Goal: Feedback & Contribution: Contribute content

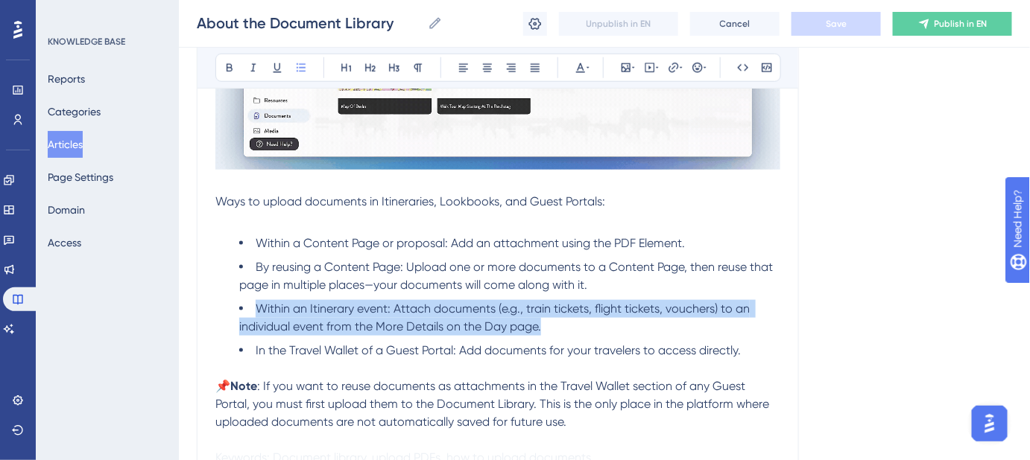
scroll to position [474, 0]
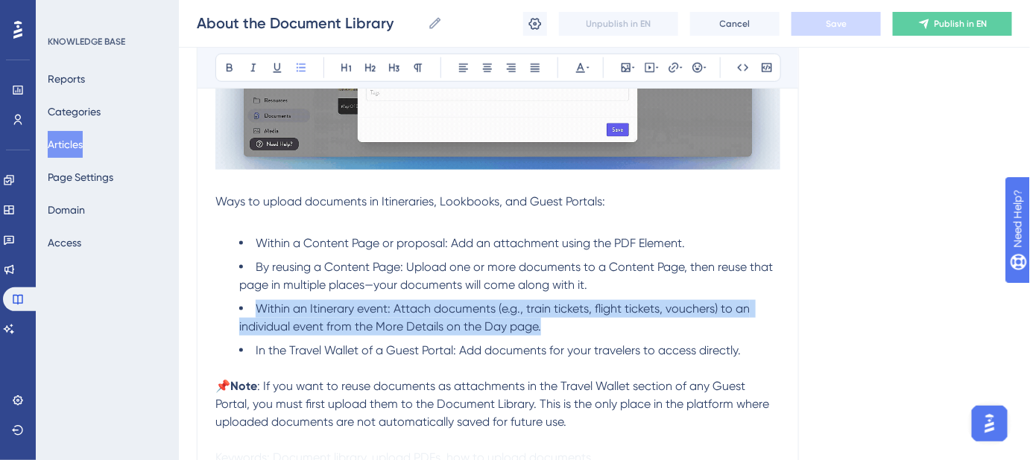
click at [659, 288] on li "By reusing a Content Page: Upload one or more documents to a Content Page, then…" at bounding box center [509, 276] width 541 height 36
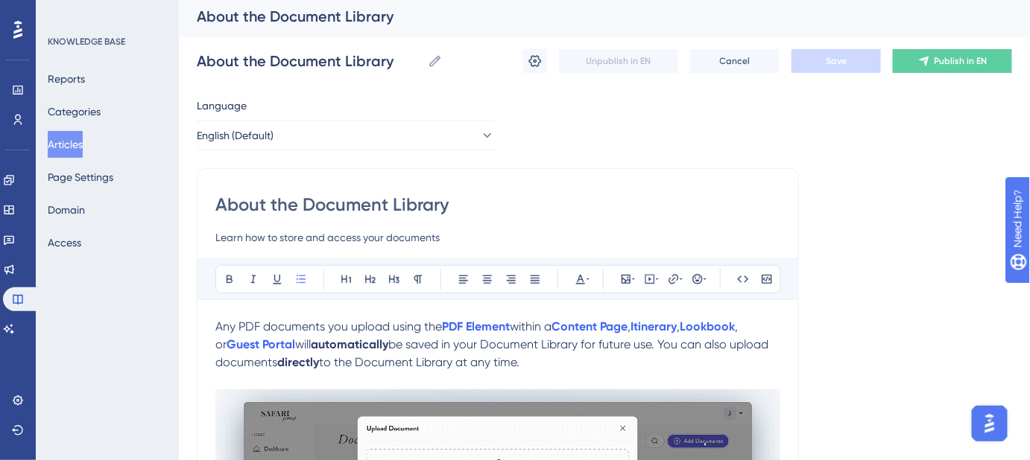
scroll to position [0, 0]
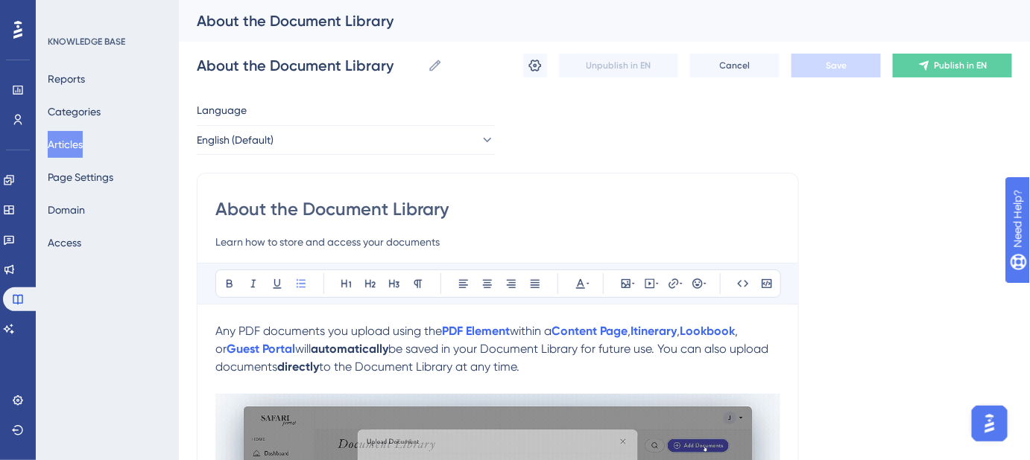
drag, startPoint x: 413, startPoint y: 209, endPoint x: 209, endPoint y: 204, distance: 204.2
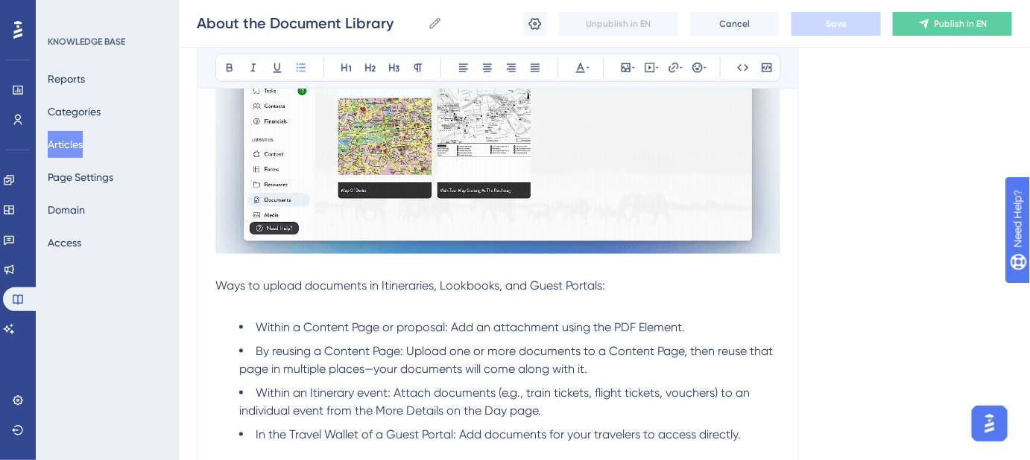
scroll to position [406, 0]
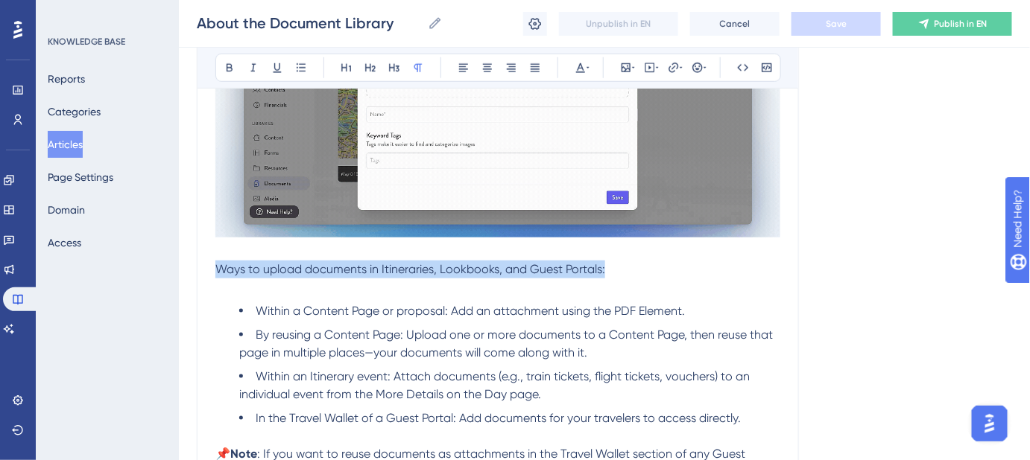
drag, startPoint x: 615, startPoint y: 271, endPoint x: 216, endPoint y: 270, distance: 398.6
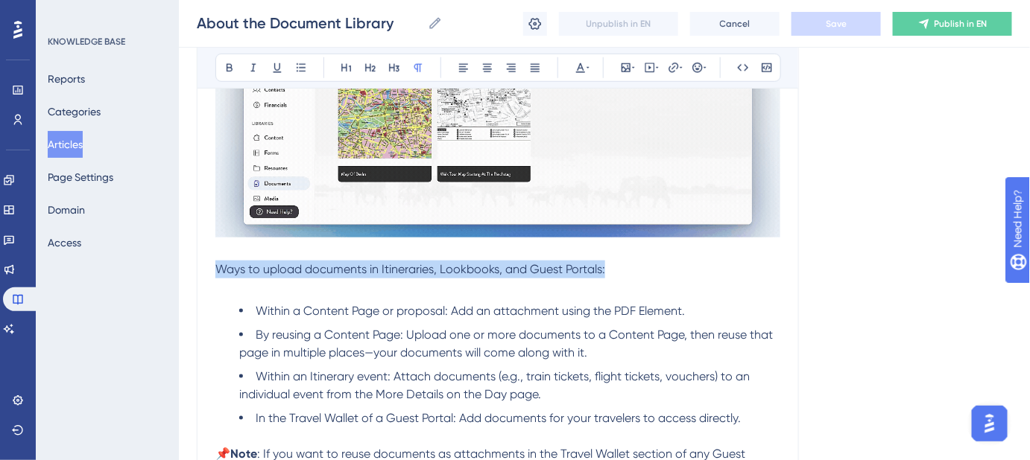
click at [216, 270] on p "Ways to upload documents in Itineraries, Lookbooks, and Guest Portals:" at bounding box center [497, 270] width 565 height 18
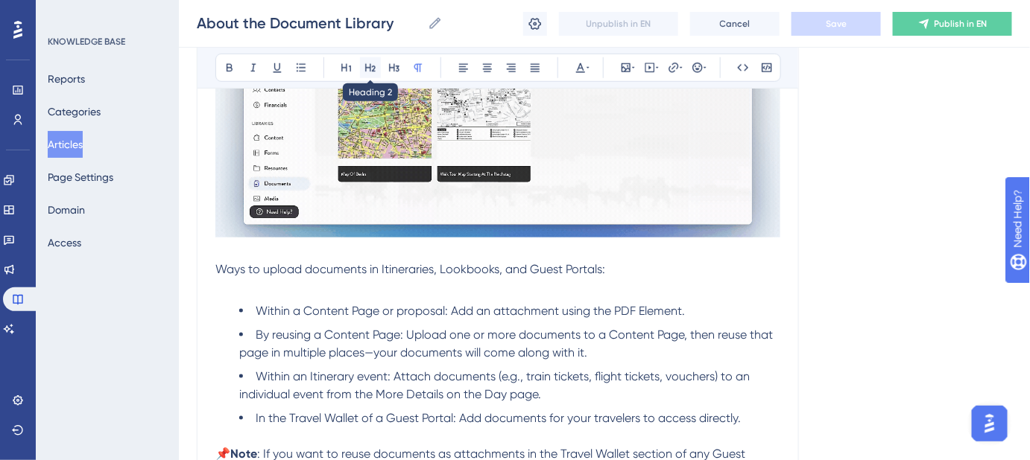
click at [369, 67] on icon at bounding box center [370, 68] width 10 height 8
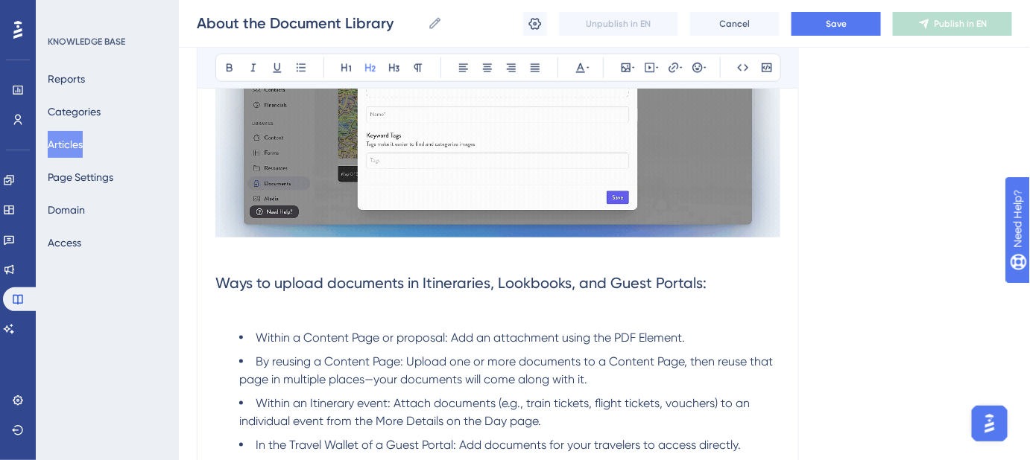
click at [301, 307] on p at bounding box center [497, 314] width 565 height 18
click at [711, 284] on h2 "Ways to upload documents in Itineraries, Lookbooks, and Guest Portals:" at bounding box center [497, 283] width 565 height 45
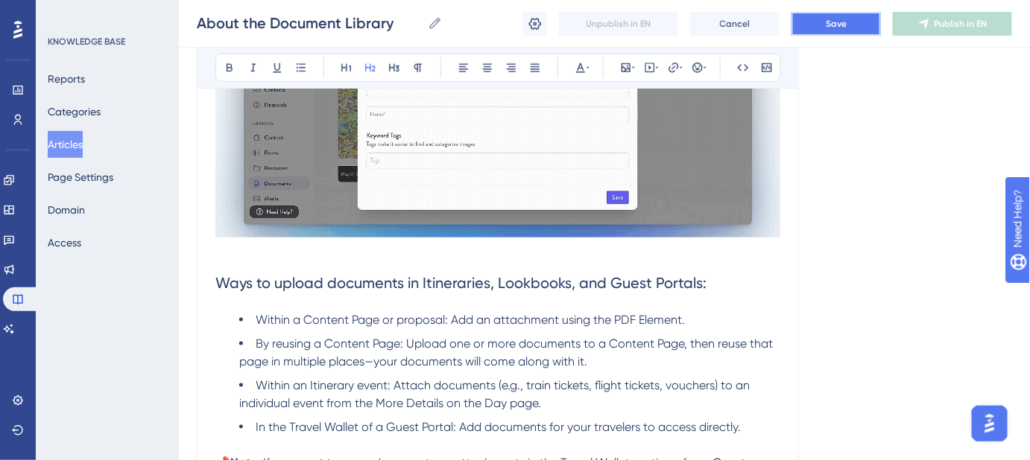
click at [818, 30] on button "Save" at bounding box center [835, 24] width 89 height 24
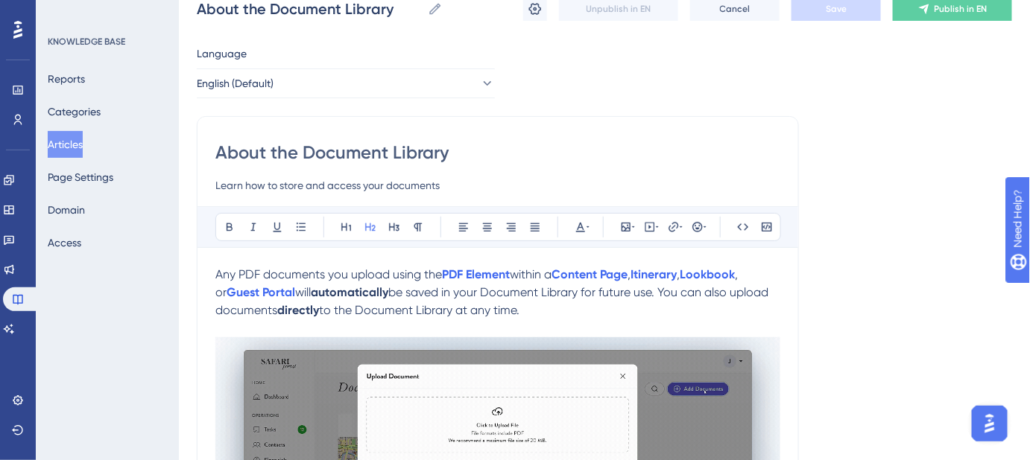
scroll to position [0, 0]
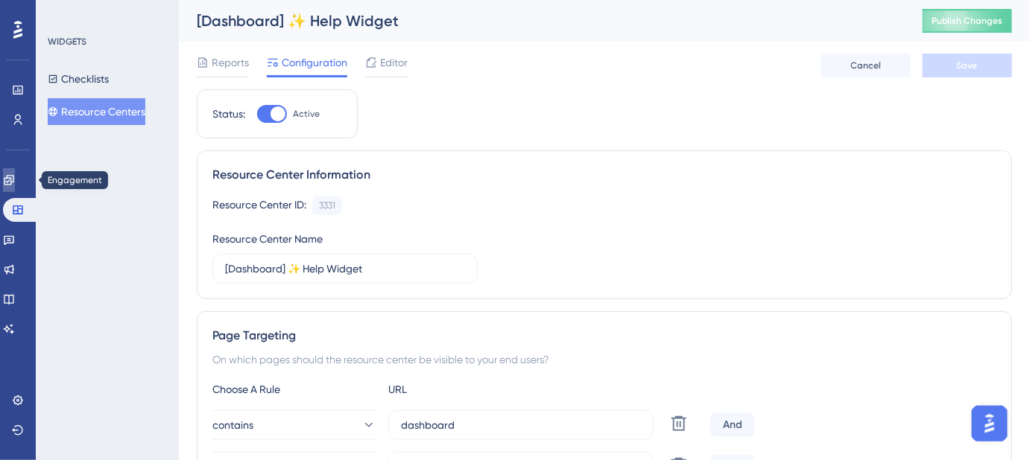
click at [13, 178] on icon at bounding box center [9, 180] width 10 height 10
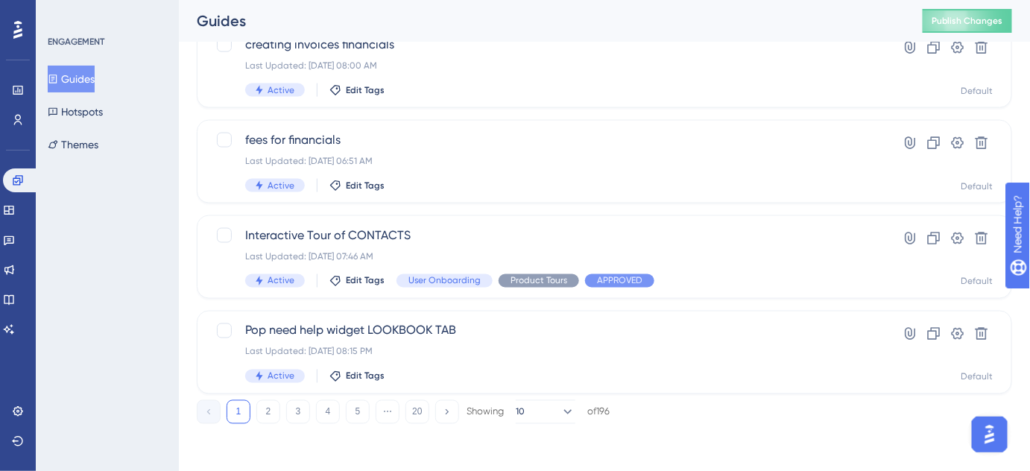
scroll to position [685, 0]
click at [270, 416] on button "2" at bounding box center [268, 411] width 24 height 24
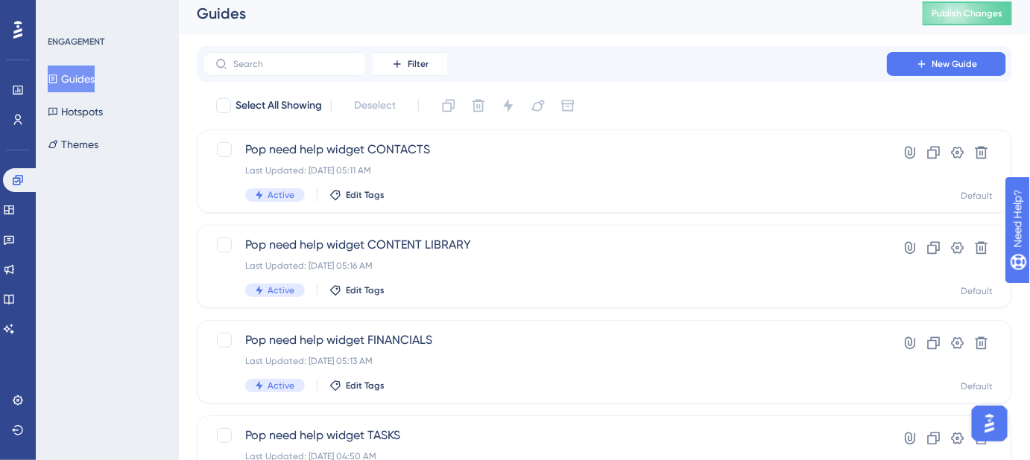
scroll to position [0, 0]
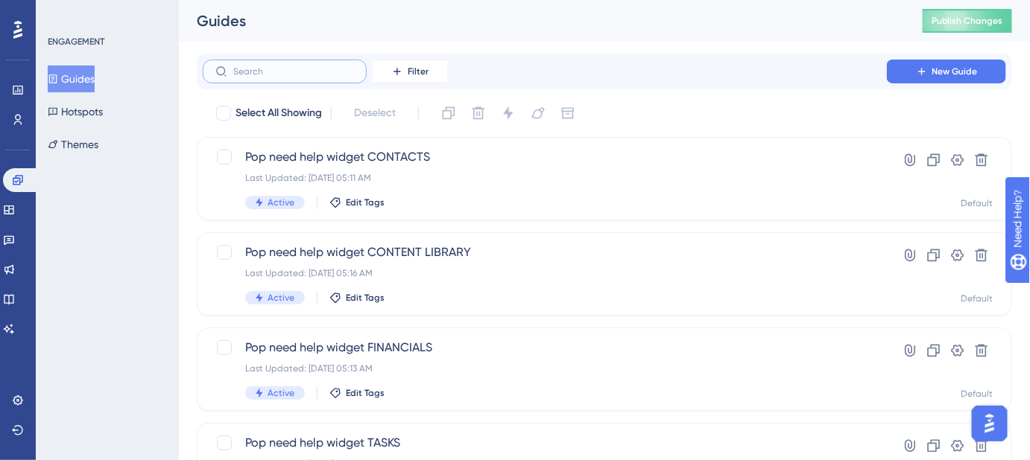
click at [291, 70] on input "text" at bounding box center [293, 71] width 121 height 10
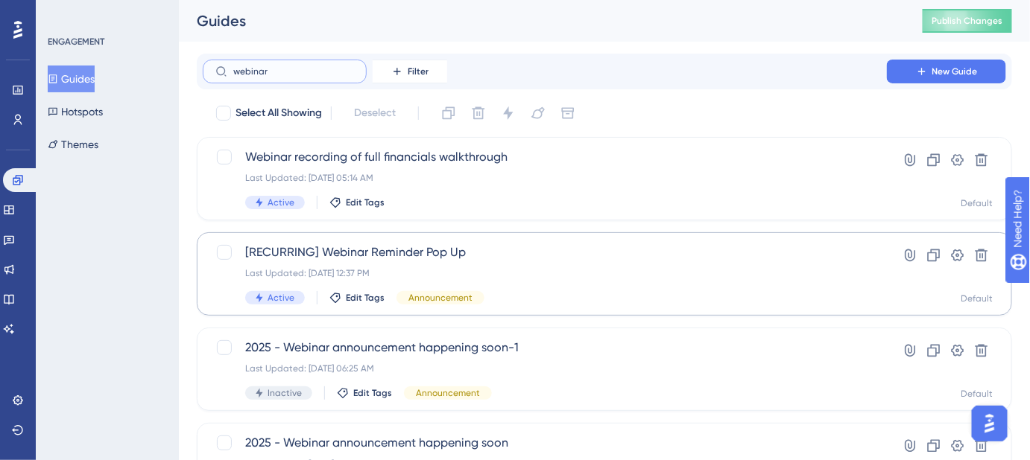
type input "webinar"
click at [512, 258] on span "[RECURRING] Webinar Reminder Pop Up" at bounding box center [544, 253] width 599 height 18
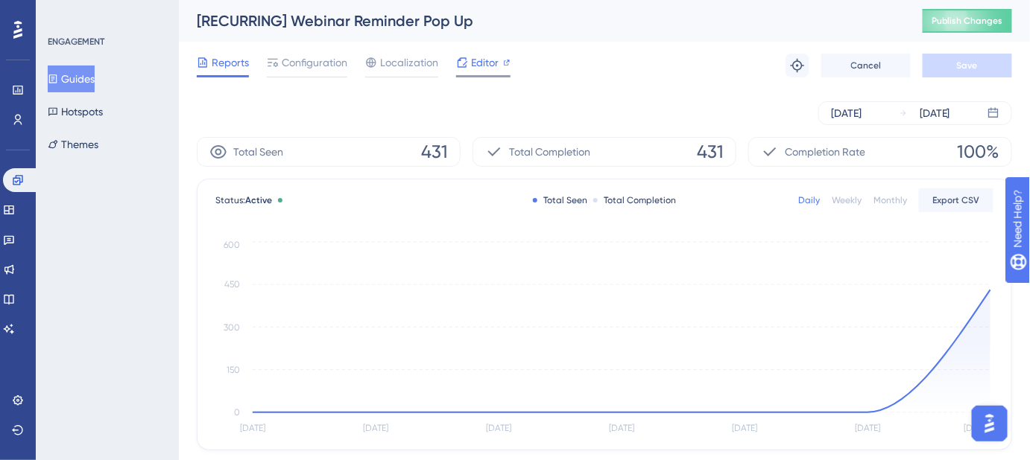
click at [489, 66] on span "Editor" at bounding box center [485, 63] width 28 height 18
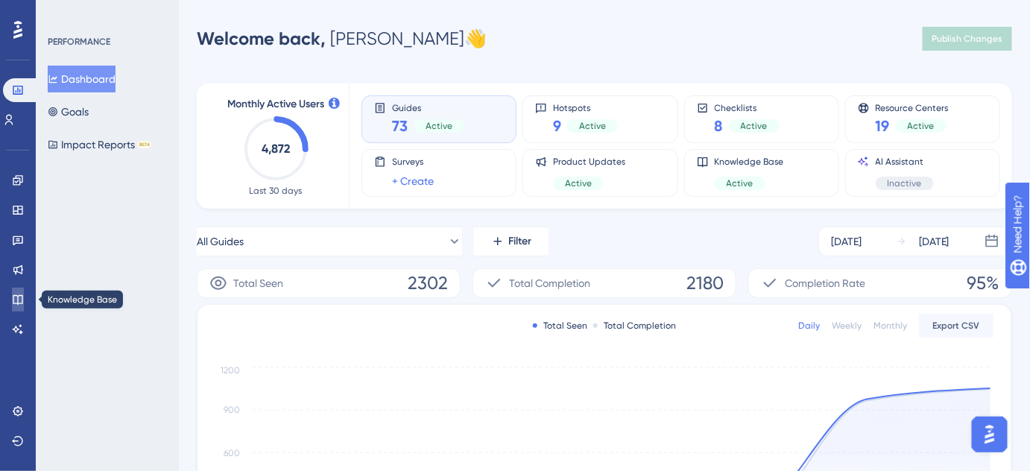
click at [15, 301] on icon at bounding box center [18, 300] width 12 height 12
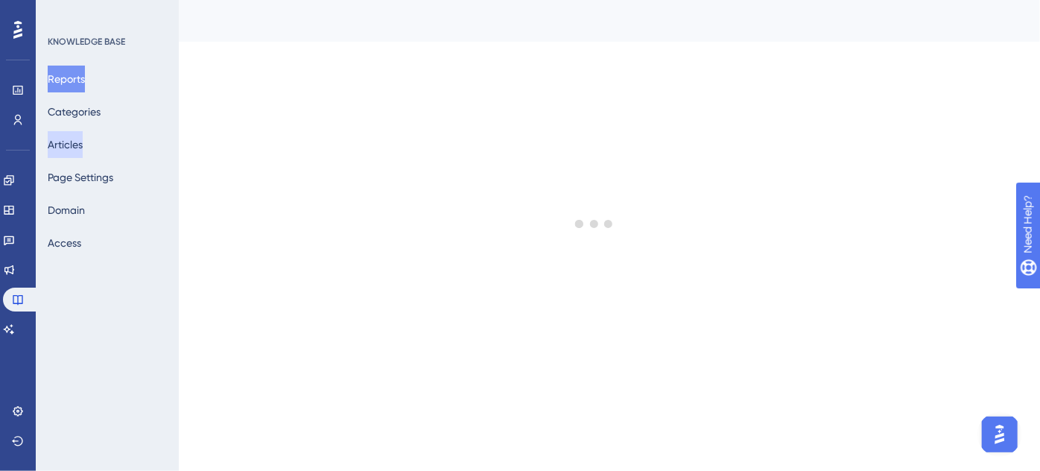
click at [63, 148] on button "Articles" at bounding box center [65, 144] width 35 height 27
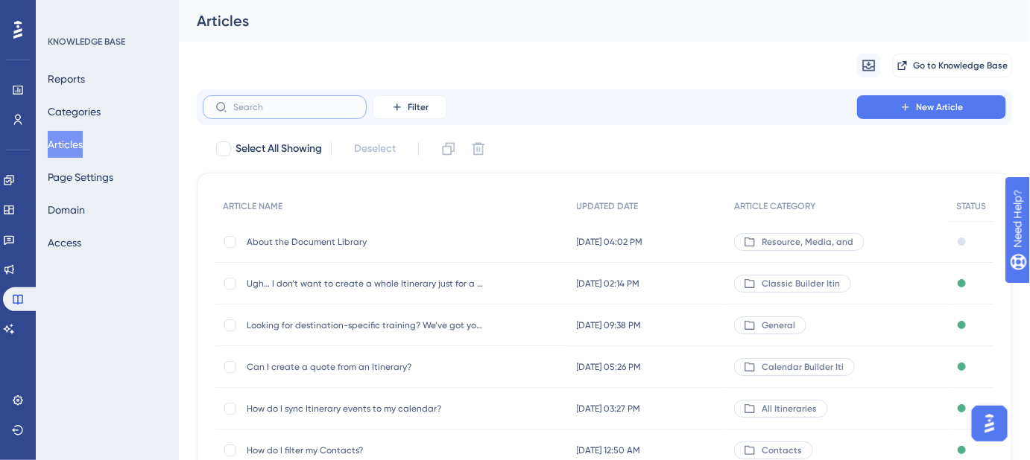
drag, startPoint x: 313, startPoint y: 111, endPoint x: 320, endPoint y: 105, distance: 9.5
click at [313, 111] on input "text" at bounding box center [293, 107] width 121 height 10
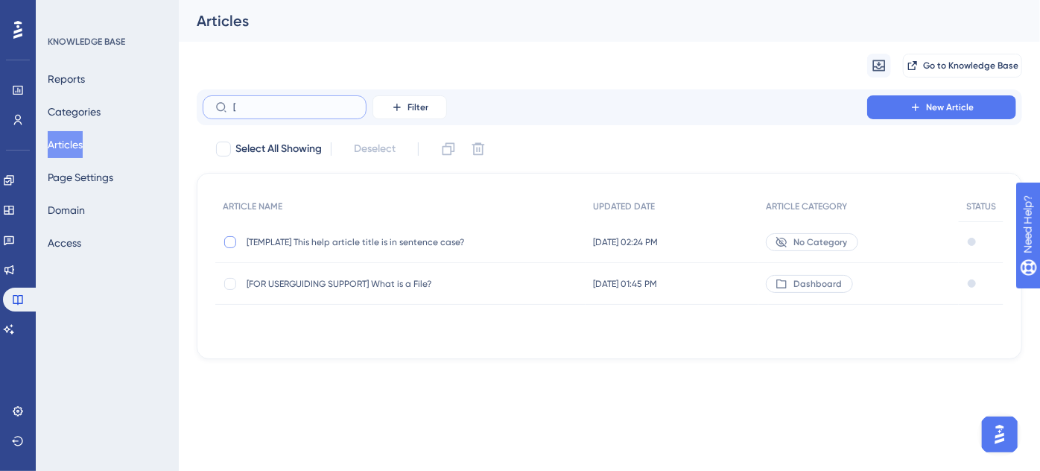
type input "["
click at [232, 238] on div at bounding box center [230, 242] width 12 height 12
click at [451, 155] on icon at bounding box center [448, 149] width 15 height 15
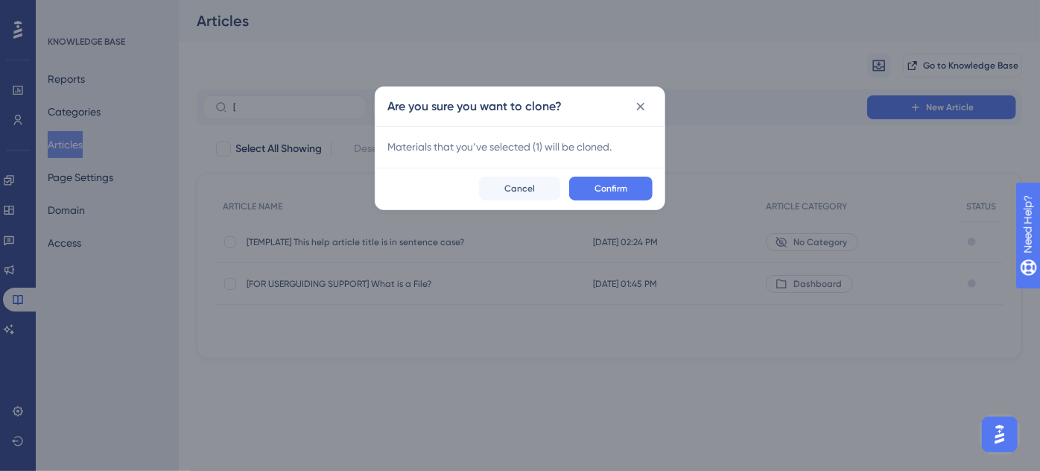
checkbox input "false"
click at [595, 186] on span "Confirm" at bounding box center [610, 189] width 33 height 12
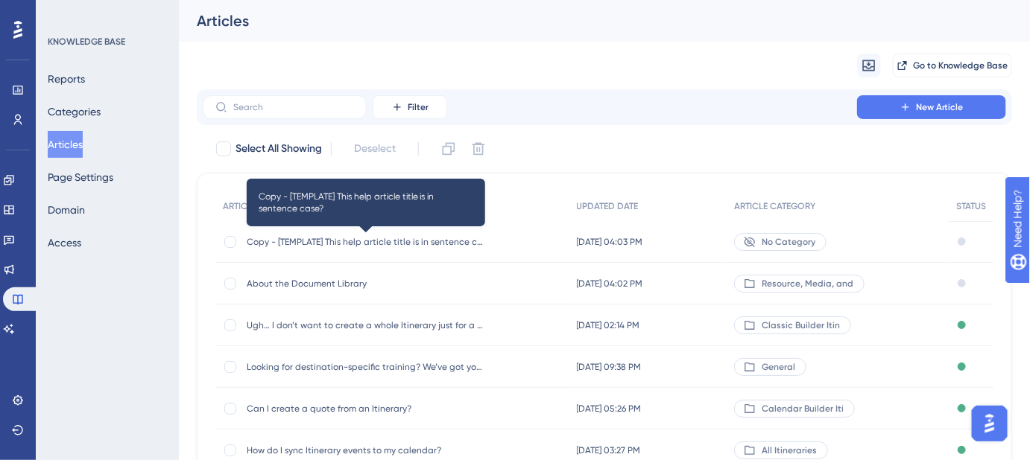
click at [311, 242] on span "Copy - [TEMPLATE] This help article title is in sentence case?" at bounding box center [366, 242] width 238 height 12
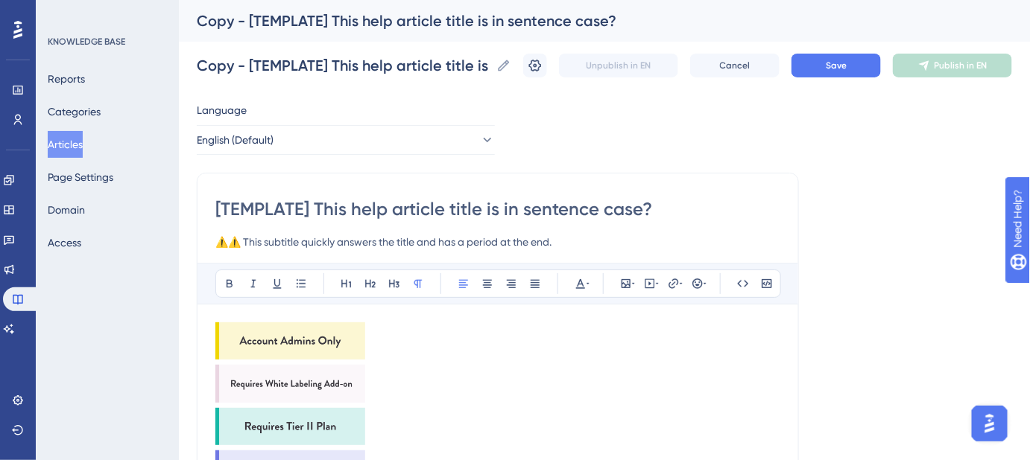
drag, startPoint x: 560, startPoint y: 209, endPoint x: 215, endPoint y: 206, distance: 345.7
type input "How do I make an email template the default?"
click at [258, 340] on img at bounding box center [290, 341] width 150 height 37
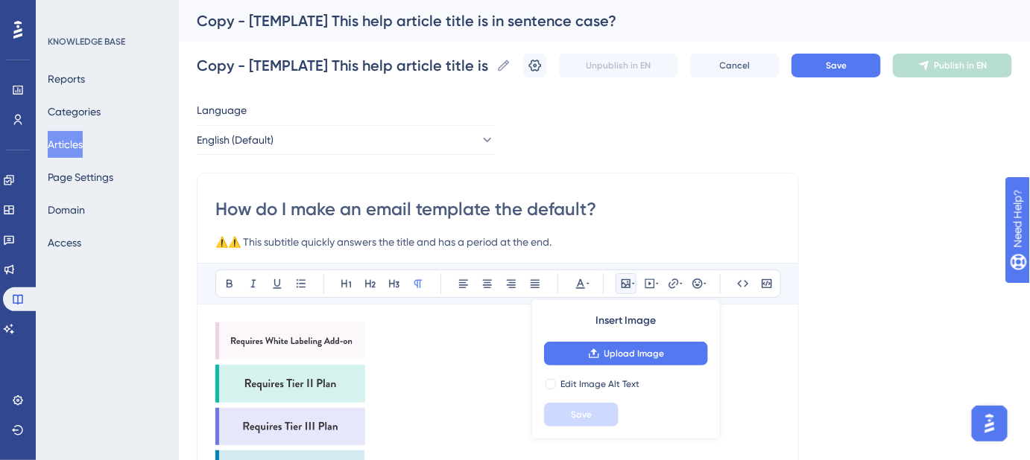
click at [258, 340] on img at bounding box center [290, 341] width 150 height 37
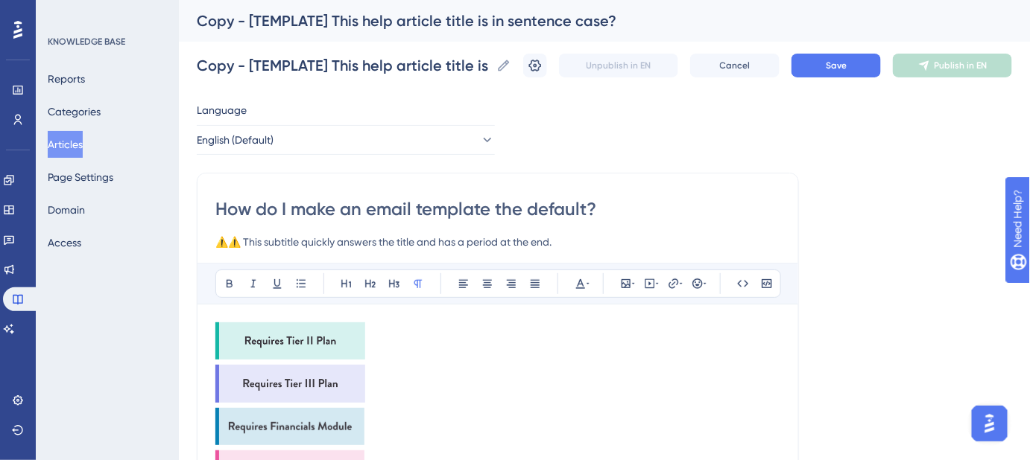
click at [258, 340] on img at bounding box center [290, 341] width 150 height 37
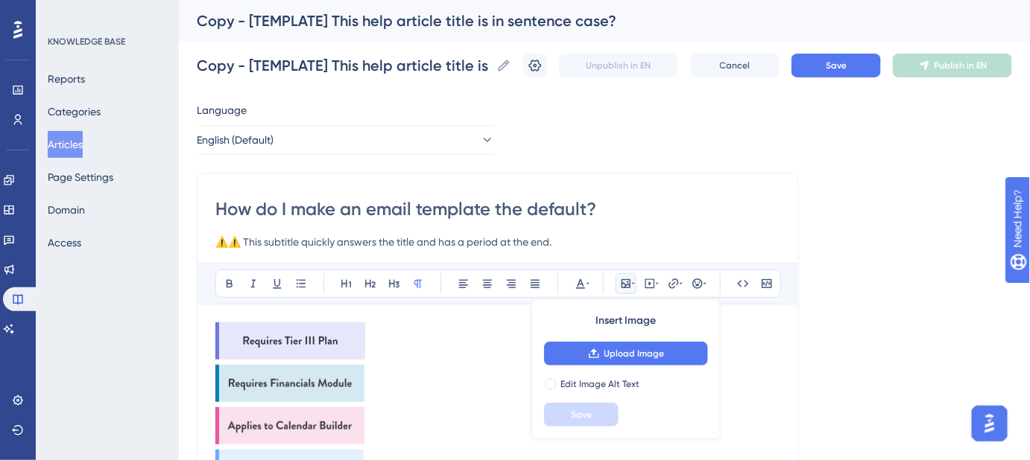
click at [258, 340] on img at bounding box center [290, 341] width 150 height 37
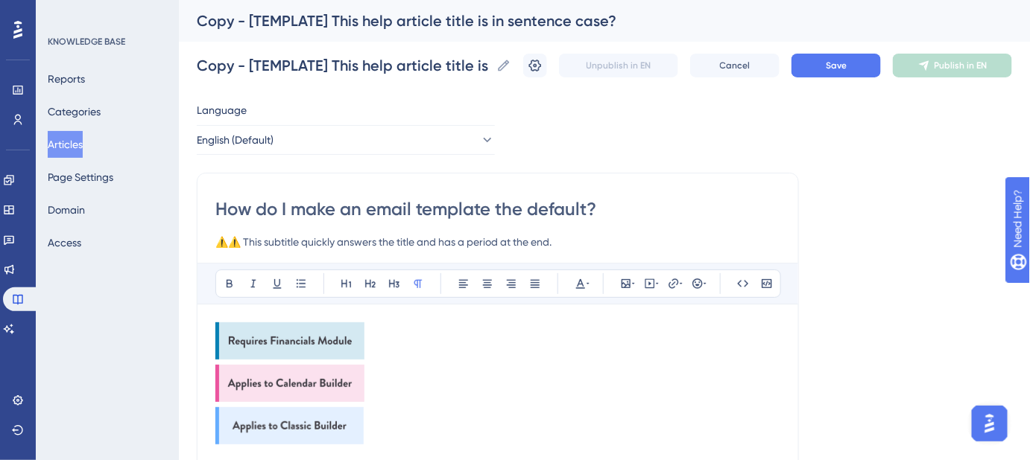
click at [258, 340] on img at bounding box center [289, 341] width 149 height 37
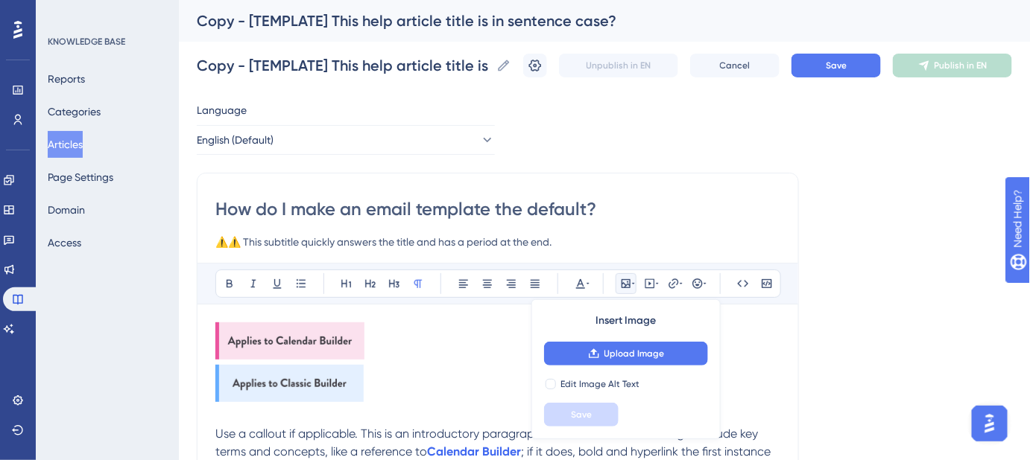
click at [258, 340] on img at bounding box center [289, 341] width 149 height 37
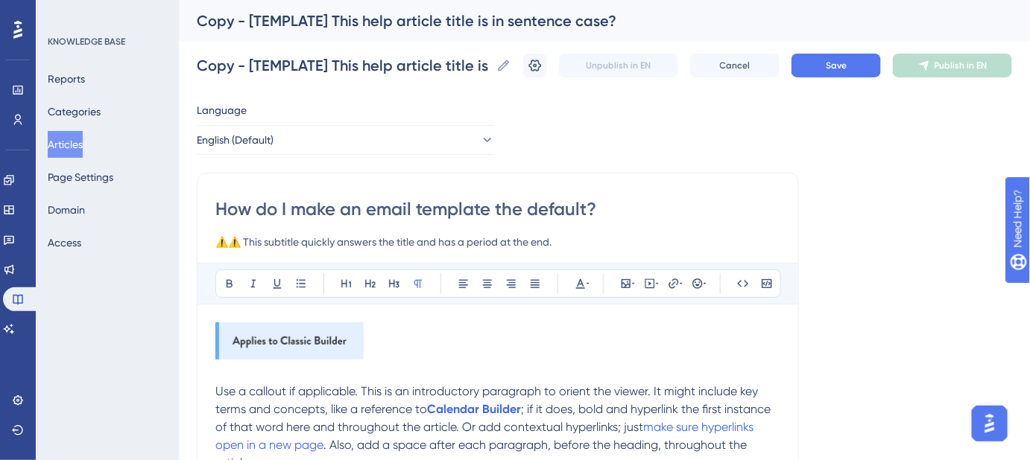
click at [258, 340] on img at bounding box center [289, 341] width 148 height 37
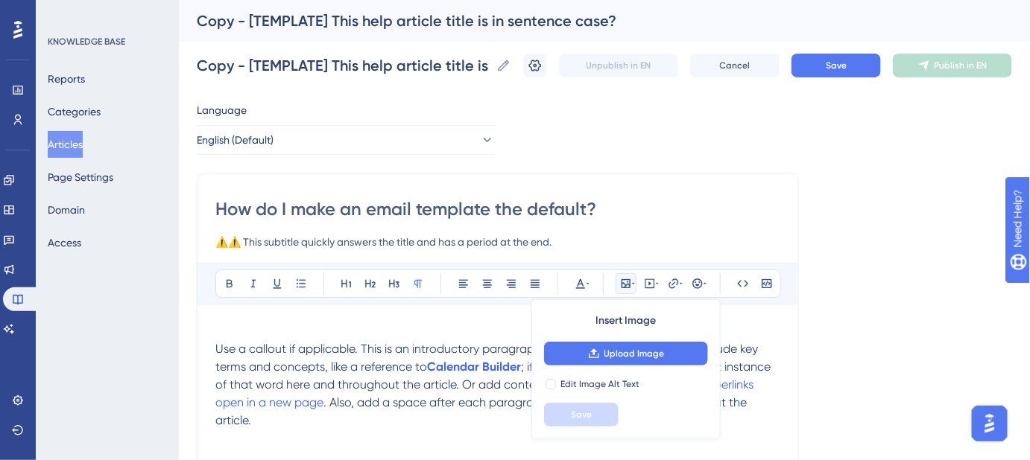
drag, startPoint x: 577, startPoint y: 241, endPoint x: 216, endPoint y: 241, distance: 361.3
click at [217, 241] on input "⚠️⚠️ This subtitle quickly answers the title and has a period at the end." at bounding box center [497, 242] width 565 height 18
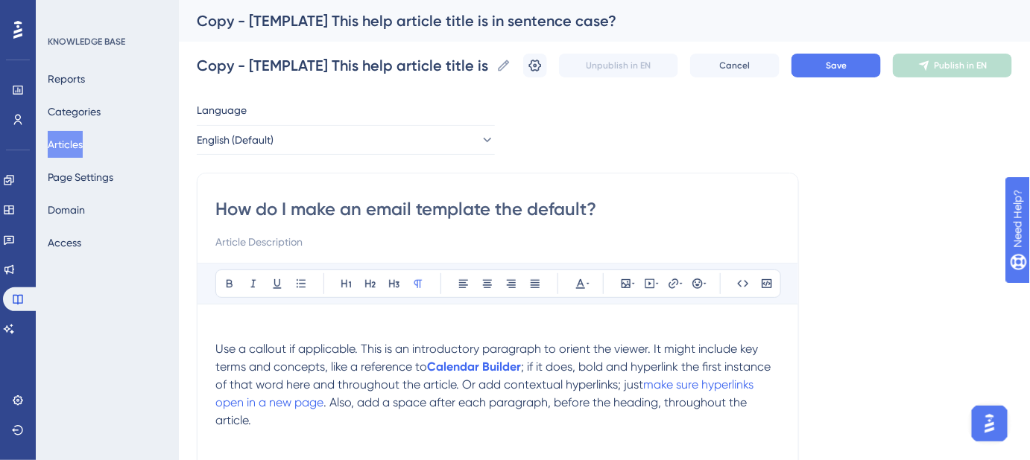
click at [514, 210] on input "How do I make an email template the default?" at bounding box center [497, 209] width 565 height 24
drag, startPoint x: 560, startPoint y: 202, endPoint x: 211, endPoint y: 202, distance: 349.4
type input "How do I make an email template my default?"
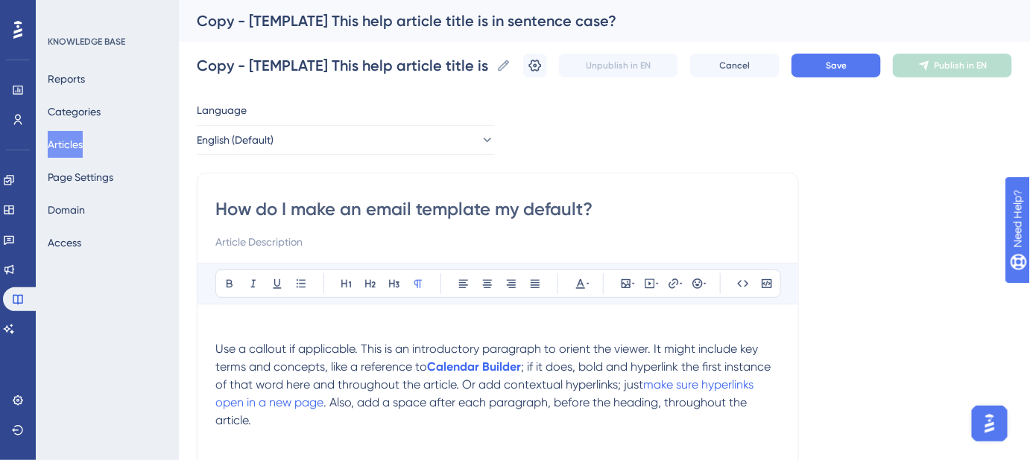
click at [299, 244] on input at bounding box center [497, 242] width 565 height 18
paste input "Set your default email template"
click at [256, 243] on input "How to Set your default email template" at bounding box center [497, 242] width 565 height 18
type input "How to set your default email template"
click at [849, 73] on button "Save" at bounding box center [835, 66] width 89 height 24
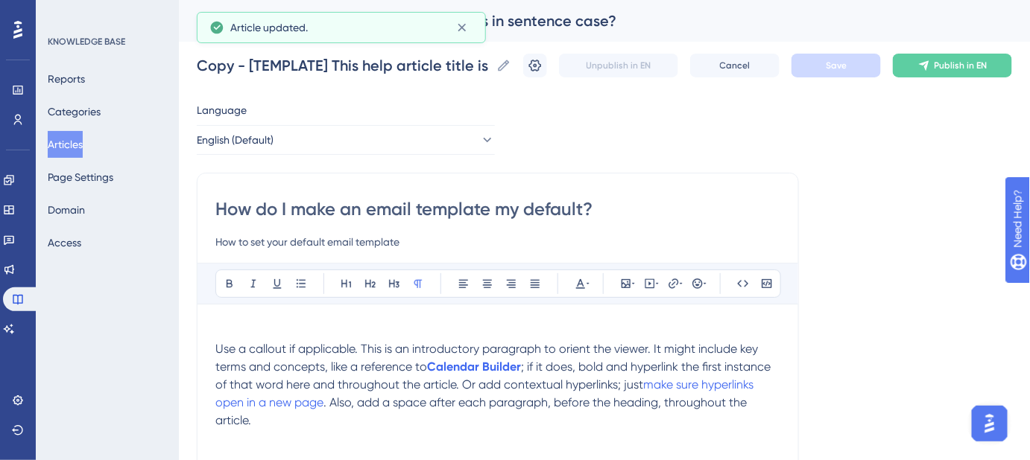
click at [566, 206] on input "How do I make an email template my default?" at bounding box center [497, 209] width 565 height 24
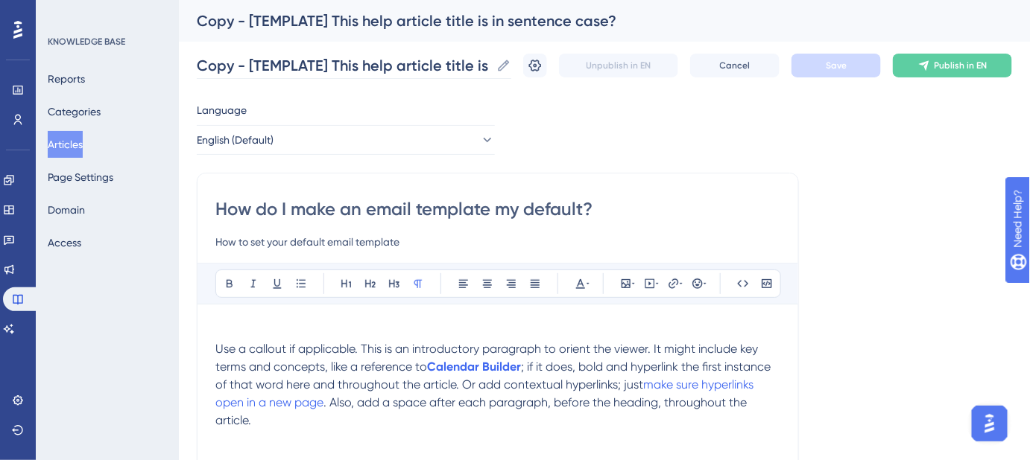
click at [510, 63] on icon at bounding box center [503, 65] width 11 height 11
click at [490, 63] on input "Copy - [TEMPLATE] This help article title is in sentence case?" at bounding box center [344, 65] width 294 height 21
click at [433, 62] on input "Copy - [TEMPLATE] This help article title is in sentence case?" at bounding box center [344, 65] width 294 height 21
paste input "How do I make an email template my default"
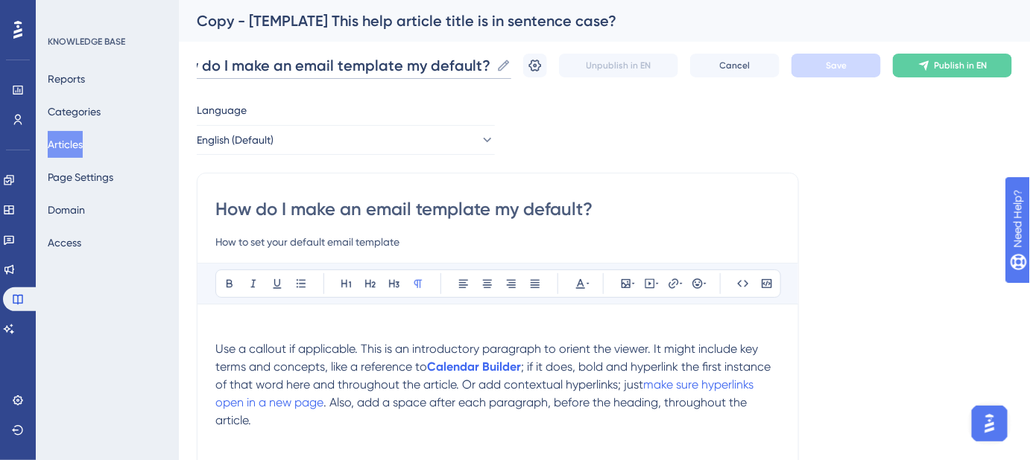
scroll to position [0, 11]
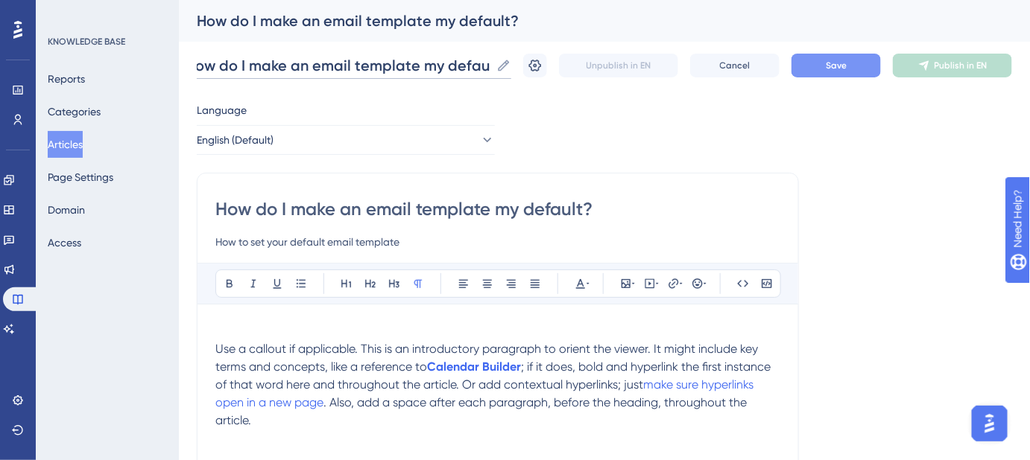
type input "How do I make an email template my default?"
click at [850, 74] on button "Save" at bounding box center [835, 66] width 89 height 24
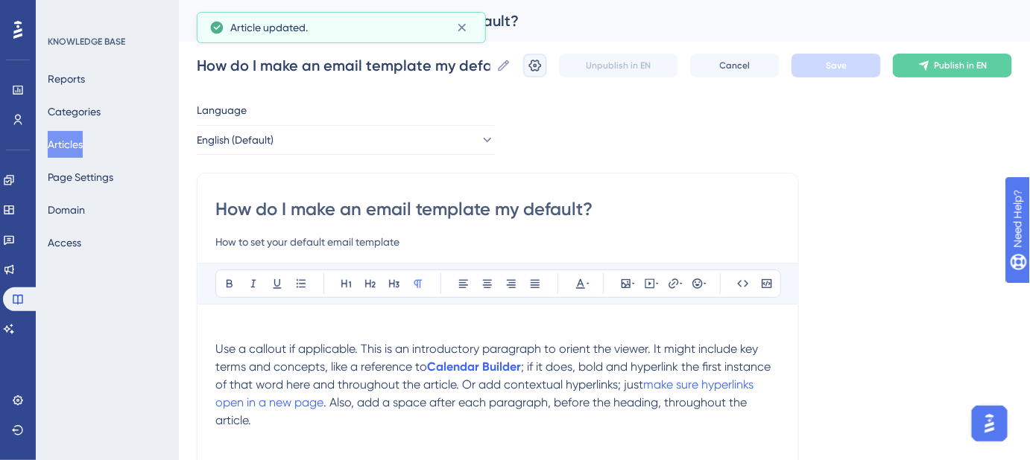
click at [542, 66] on icon at bounding box center [535, 66] width 13 height 12
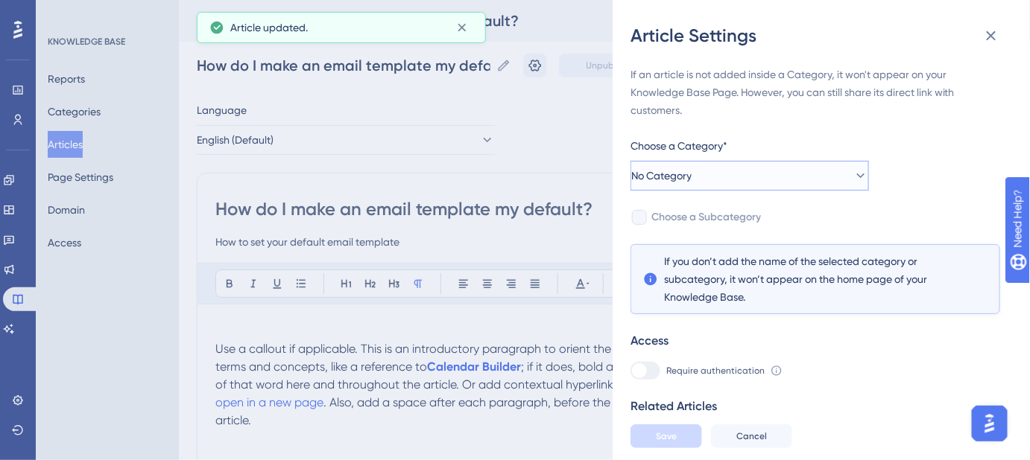
click at [853, 182] on icon at bounding box center [860, 175] width 15 height 15
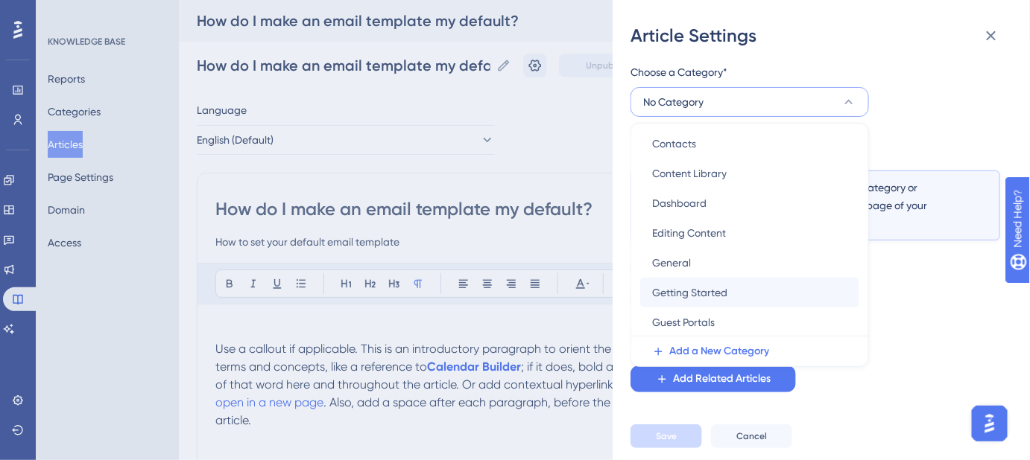
scroll to position [203, 0]
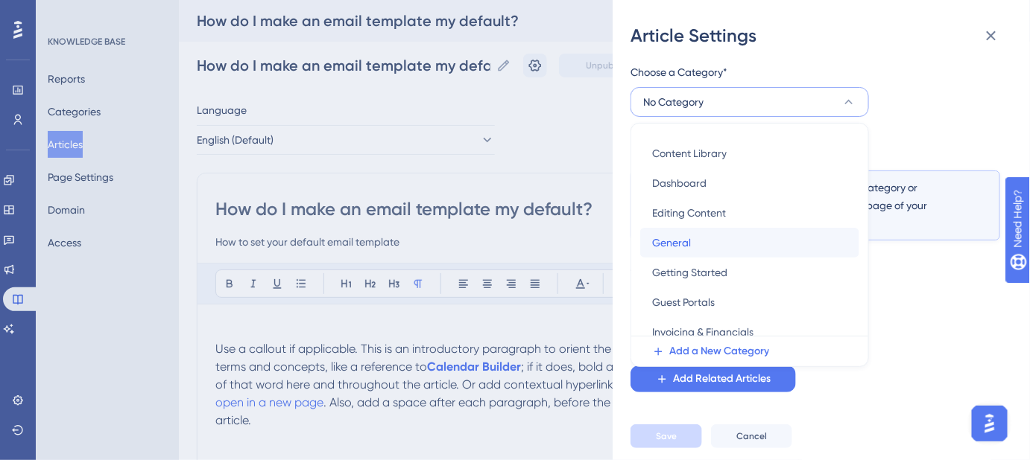
click at [677, 241] on span "General" at bounding box center [671, 243] width 39 height 18
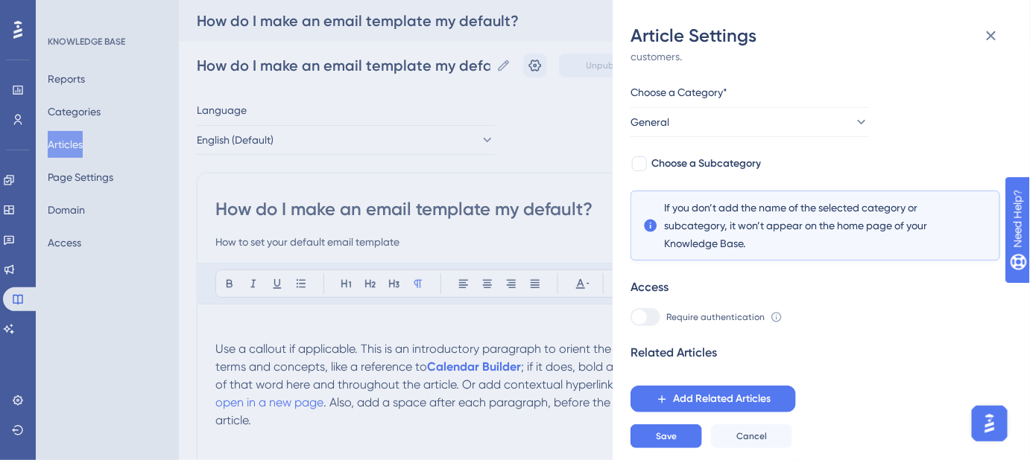
scroll to position [42, 0]
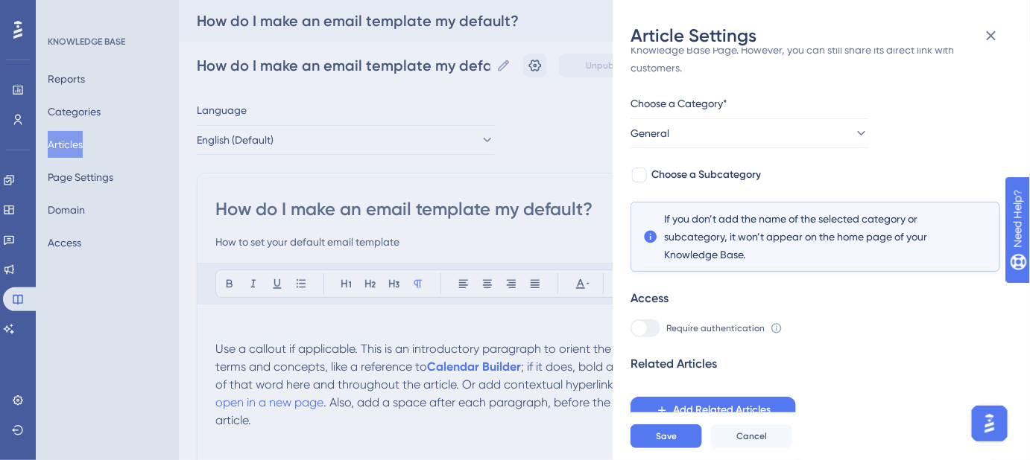
click at [711, 163] on div "If an article is not added inside a Category, it won't appear on your Knowledge…" at bounding box center [814, 223] width 369 height 401
click at [706, 167] on span "Choose a Subcategory" at bounding box center [706, 175] width 110 height 18
checkbox input "true"
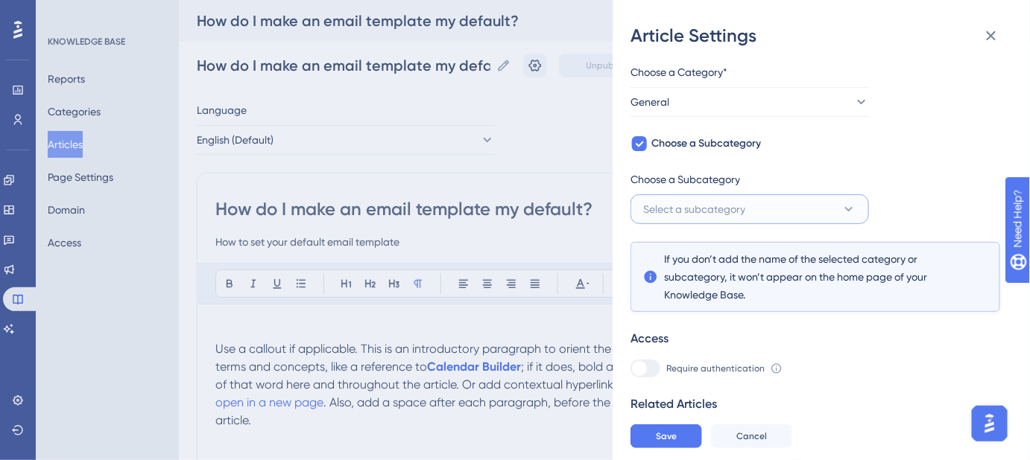
click at [729, 214] on span "Select a subcategory" at bounding box center [694, 209] width 102 height 18
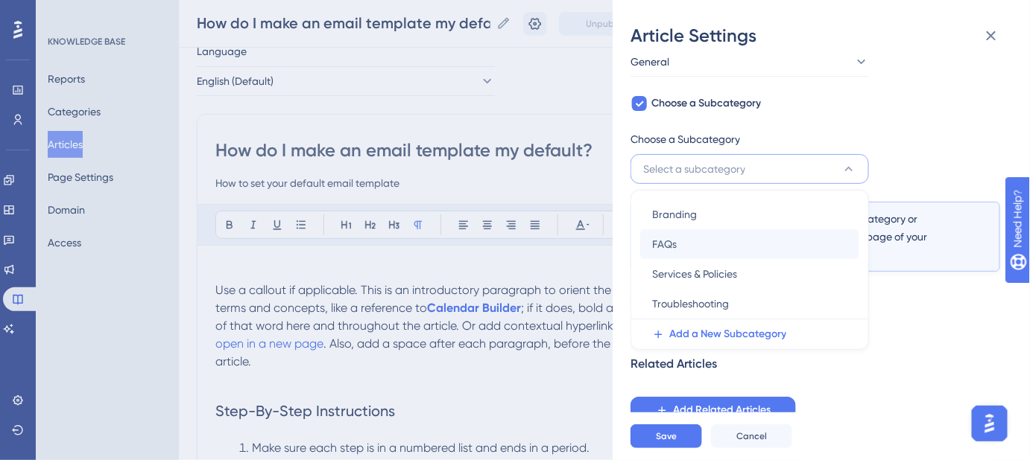
scroll to position [67, 0]
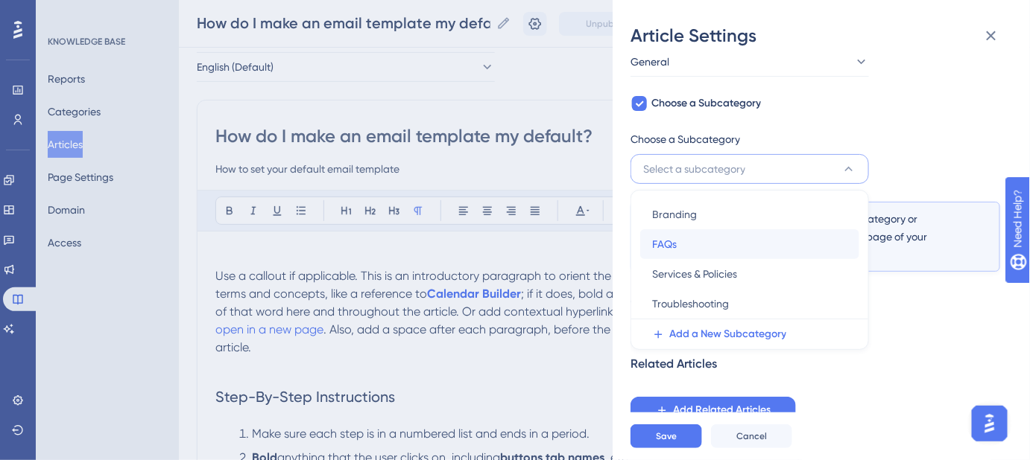
click at [713, 246] on div "FAQs FAQs" at bounding box center [749, 244] width 195 height 30
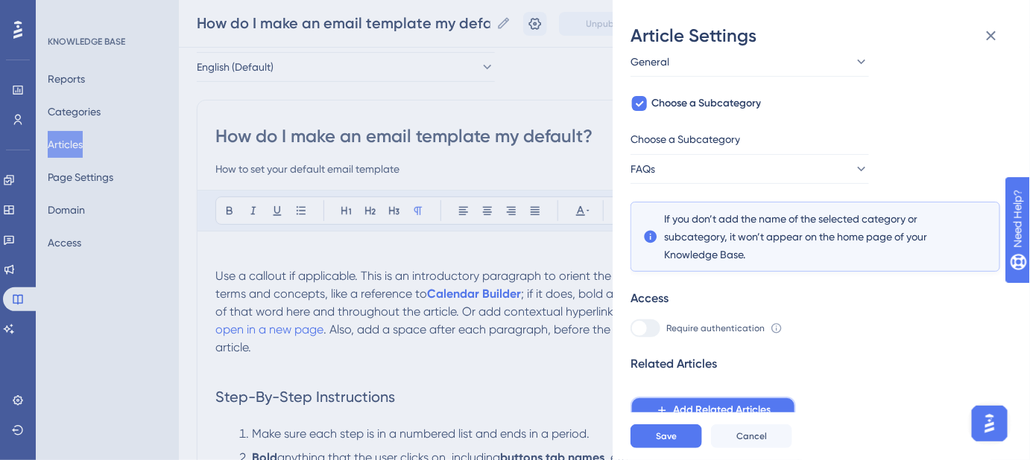
click at [701, 408] on span "Add Related Articles" at bounding box center [722, 411] width 98 height 18
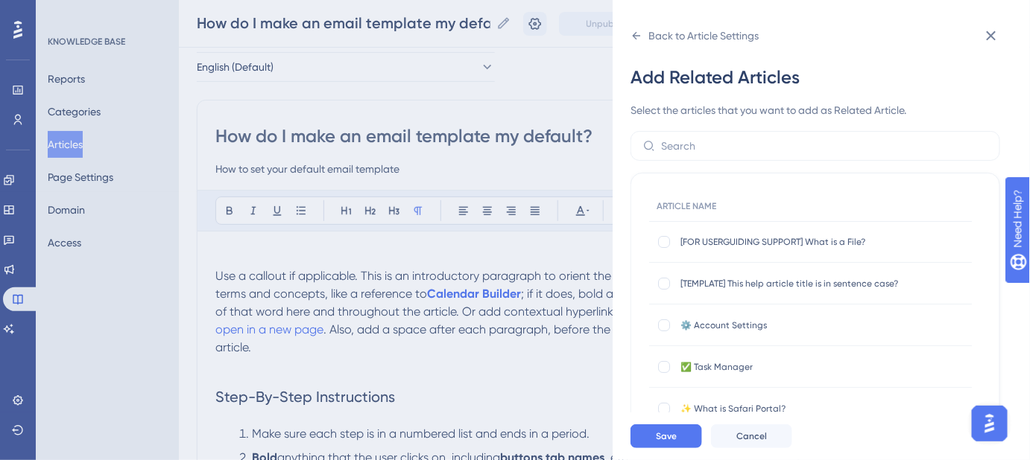
scroll to position [0, 0]
click at [711, 148] on input "text" at bounding box center [824, 146] width 326 height 16
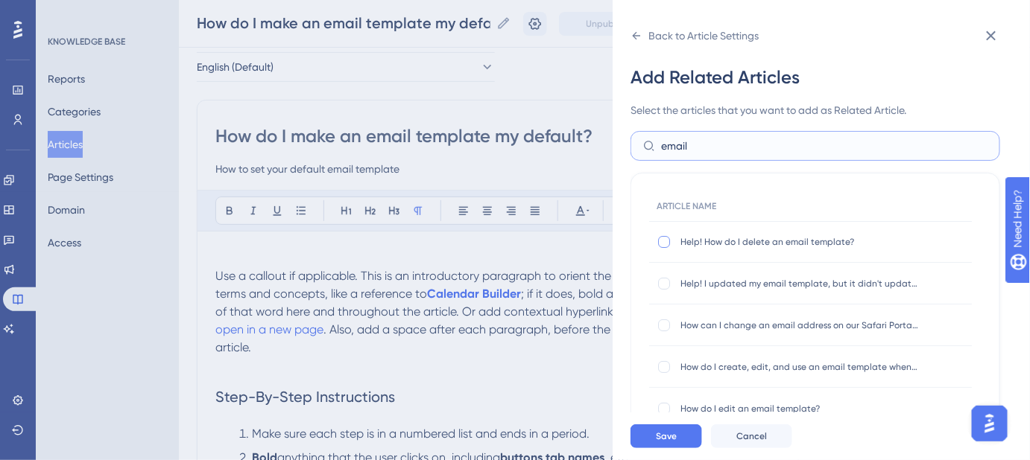
type input "email"
click at [659, 245] on div at bounding box center [664, 242] width 12 height 12
checkbox input "true"
click at [662, 285] on div at bounding box center [664, 284] width 12 height 12
checkbox input "true"
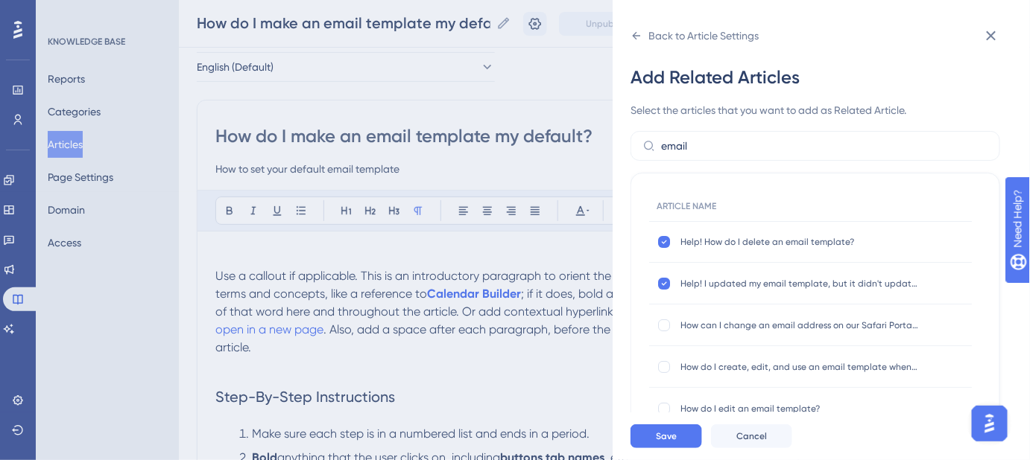
scroll to position [13, 0]
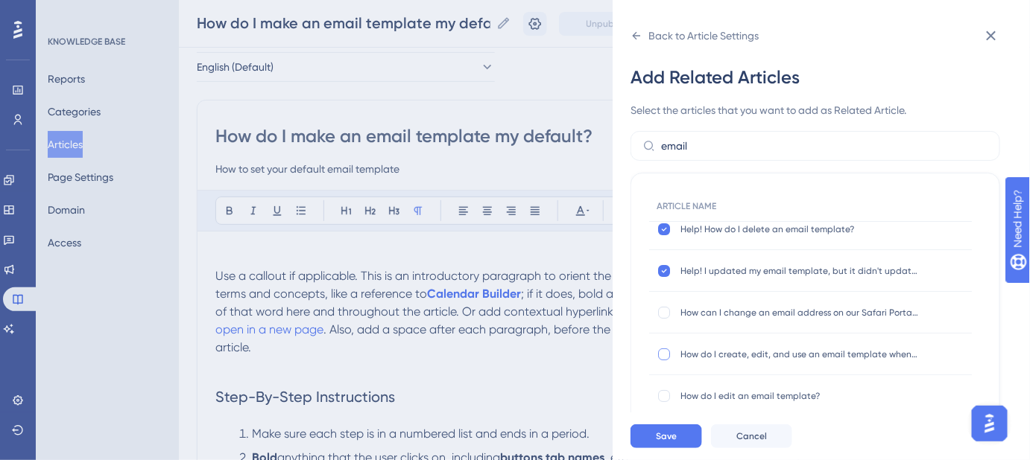
click at [667, 352] on div at bounding box center [664, 355] width 12 height 12
checkbox input "true"
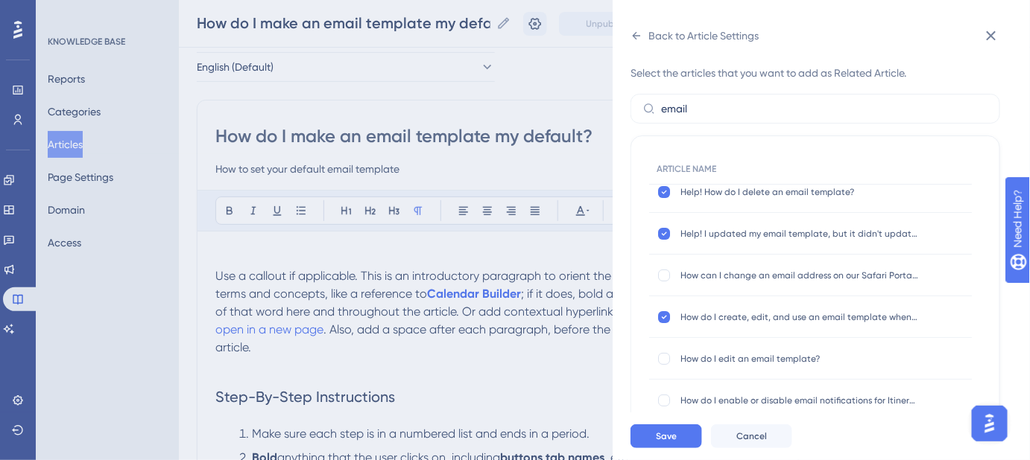
scroll to position [135, 0]
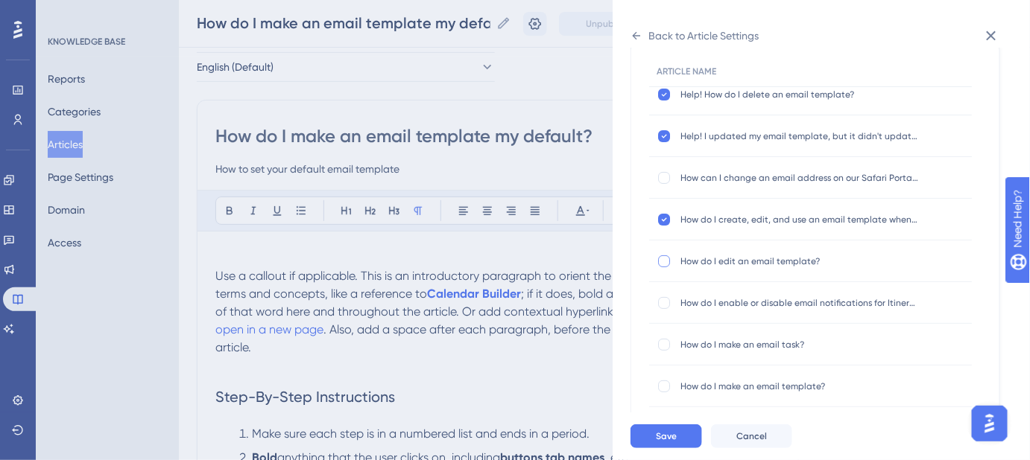
click at [662, 257] on div at bounding box center [664, 262] width 12 height 12
checkbox input "true"
click at [667, 387] on div at bounding box center [664, 387] width 12 height 12
checkbox input "true"
drag, startPoint x: 665, startPoint y: 432, endPoint x: 662, endPoint y: 439, distance: 7.7
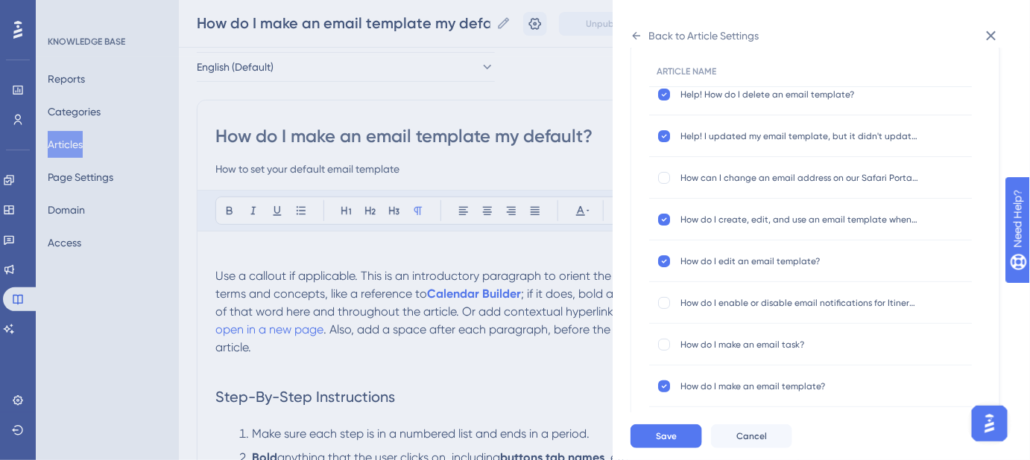
click at [665, 433] on div "Save Cancel" at bounding box center [838, 437] width 417 height 48
click at [663, 439] on button "Save" at bounding box center [666, 437] width 72 height 24
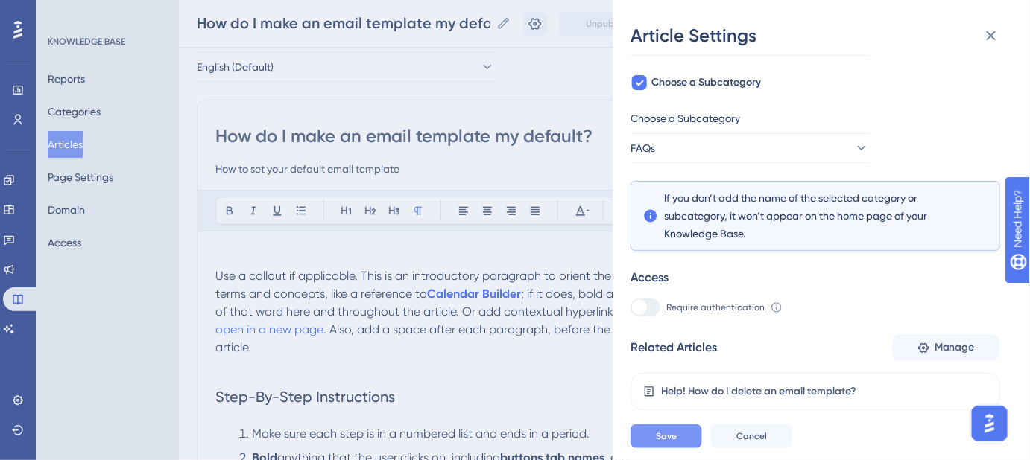
click at [663, 439] on button "Save" at bounding box center [666, 437] width 72 height 24
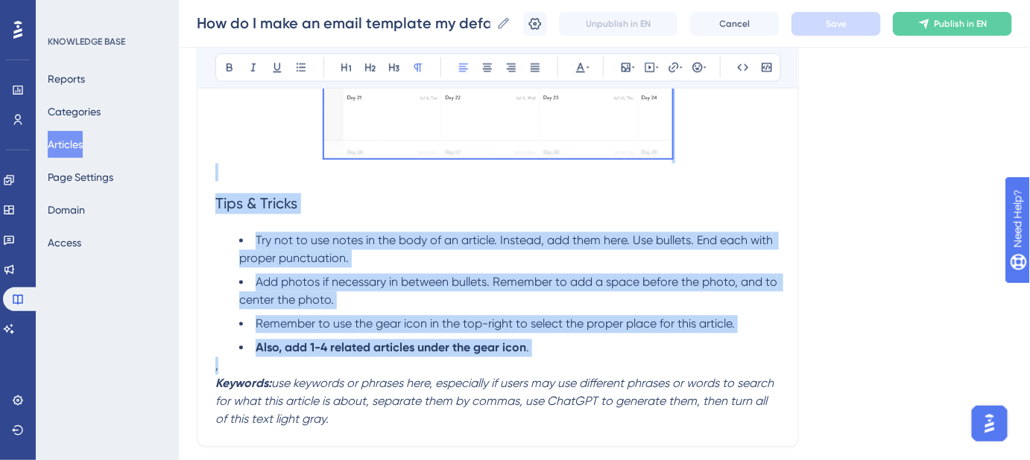
scroll to position [880, 0]
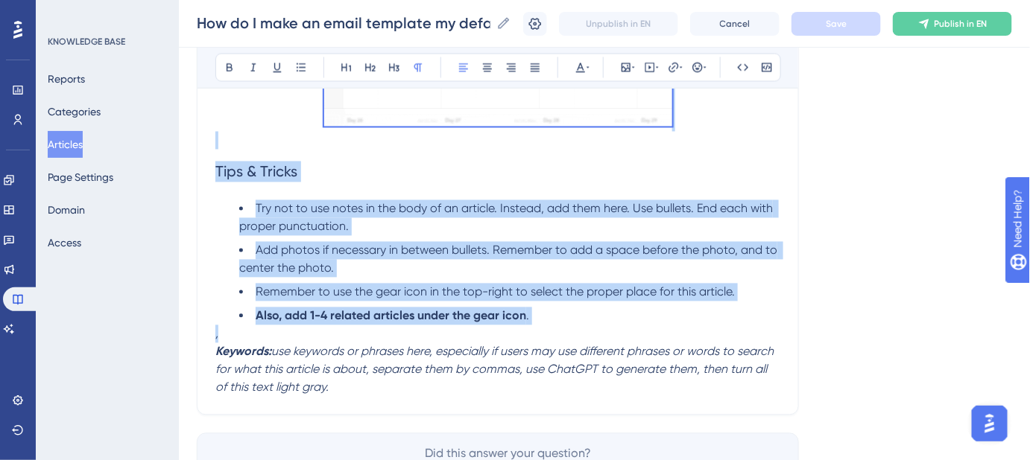
drag, startPoint x: 215, startPoint y: 273, endPoint x: 594, endPoint y: 318, distance: 381.2
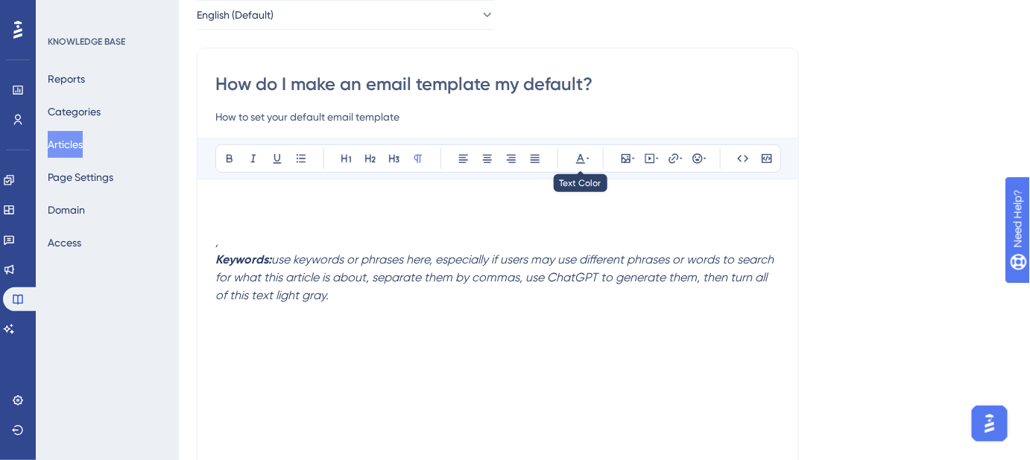
scroll to position [0, 0]
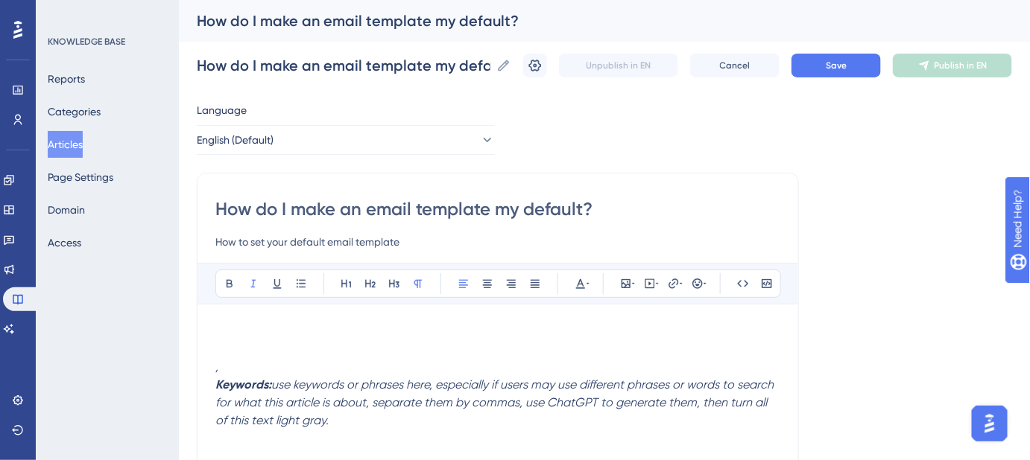
click at [232, 372] on p "," at bounding box center [497, 367] width 565 height 18
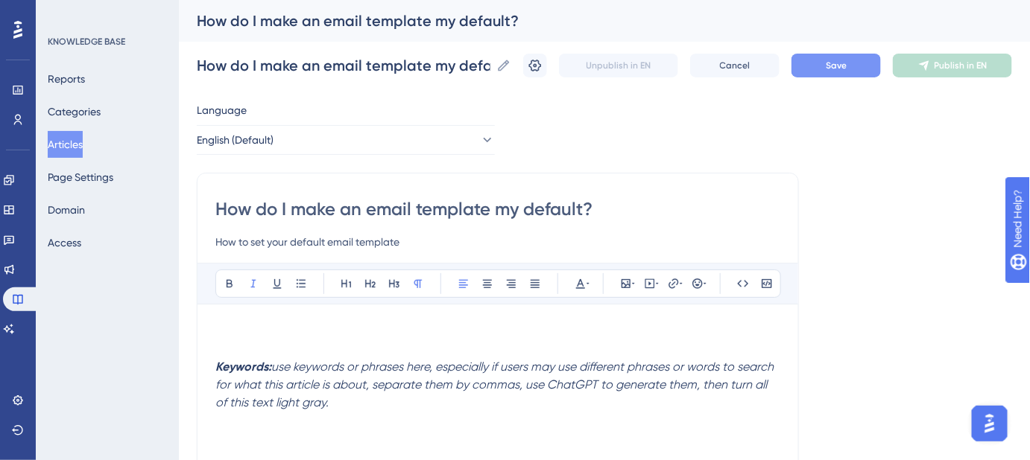
click at [857, 62] on button "Save" at bounding box center [835, 66] width 89 height 24
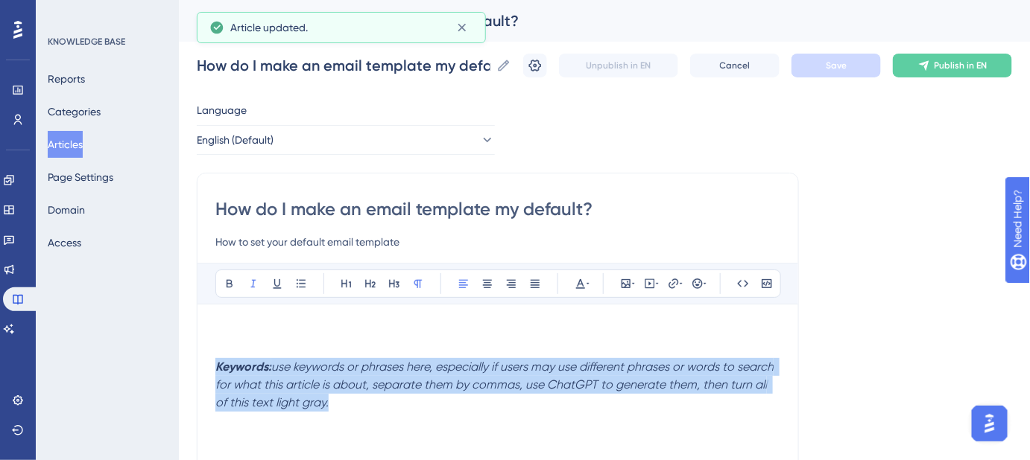
drag, startPoint x: 342, startPoint y: 402, endPoint x: 208, endPoint y: 372, distance: 137.4
click at [208, 372] on div "How do I make an email template my default? How to set your default email templ…" at bounding box center [498, 421] width 602 height 496
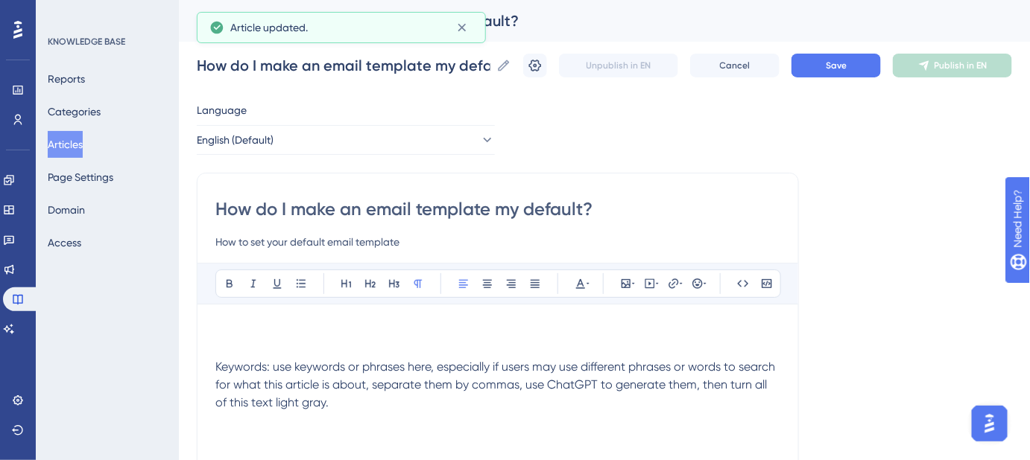
click at [343, 396] on p "Keywords: use keywords or phrases here, especially if users may use different p…" at bounding box center [497, 385] width 565 height 54
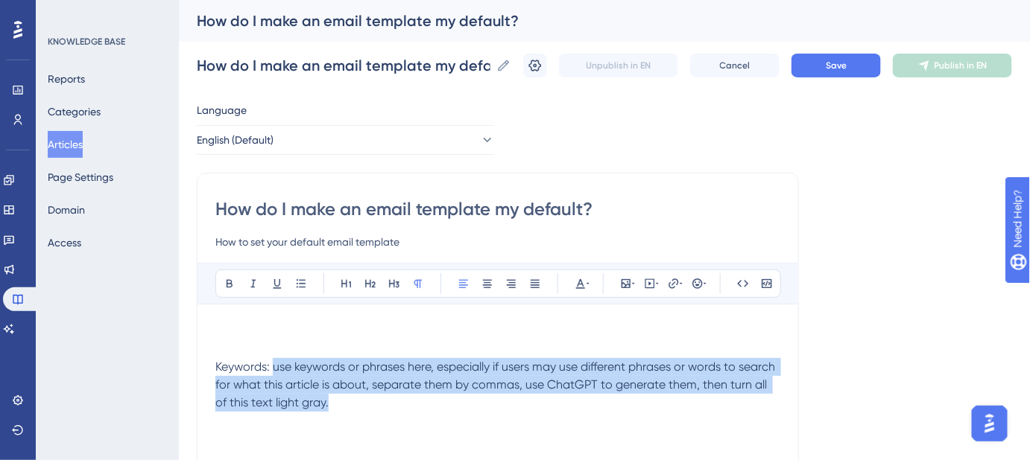
drag, startPoint x: 332, startPoint y: 407, endPoint x: 273, endPoint y: 373, distance: 67.1
click at [273, 373] on p "Keywords: use keywords or phrases here, especially if users may use different p…" at bounding box center [497, 385] width 565 height 54
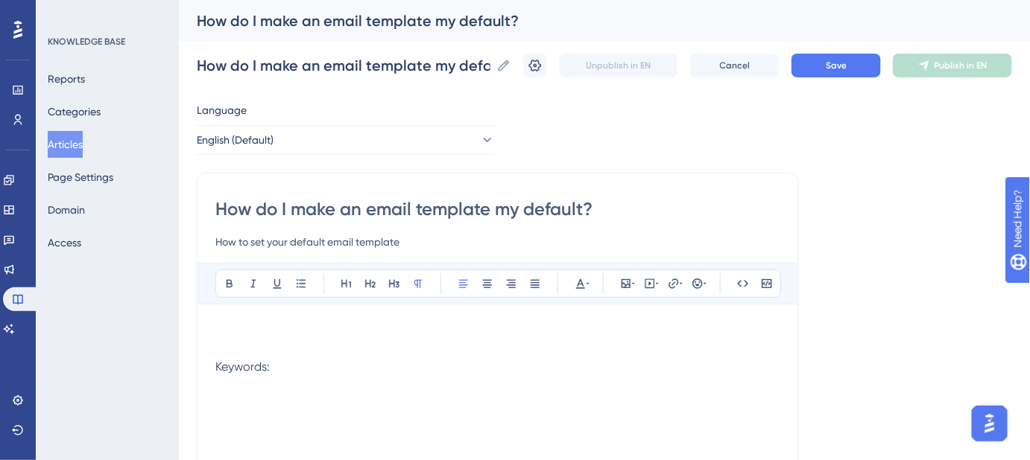
click at [243, 323] on p at bounding box center [497, 332] width 565 height 18
click at [834, 69] on button "Save" at bounding box center [835, 66] width 89 height 24
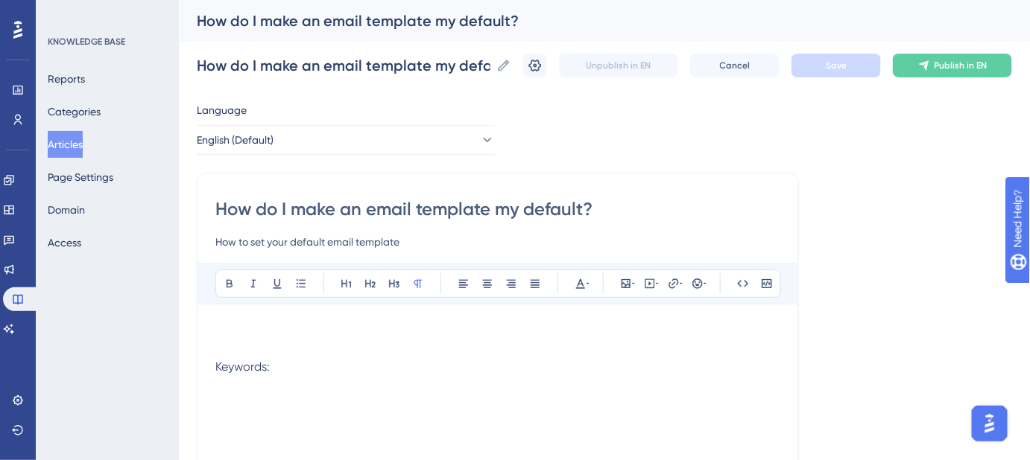
click at [346, 320] on div "Bold Italic Underline Bullet Point Heading 1 Heading 2 Heading 3 Normal Align L…" at bounding box center [497, 456] width 565 height 387
click at [333, 329] on p at bounding box center [497, 332] width 565 height 18
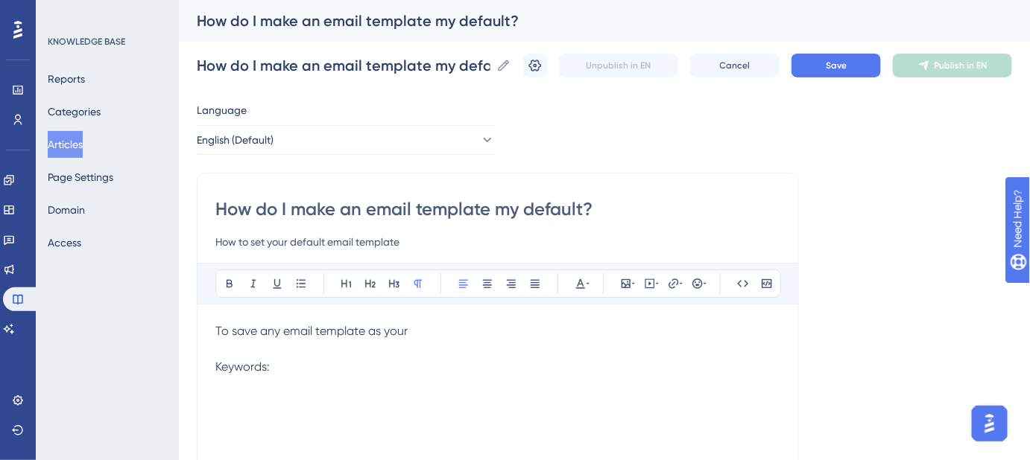
click at [246, 329] on span "To save any email template as your" at bounding box center [311, 331] width 192 height 14
click at [420, 332] on p "To set any email template as your" at bounding box center [497, 332] width 565 height 18
drag, startPoint x: 602, startPoint y: 329, endPoint x: 612, endPoint y: 333, distance: 11.1
click at [614, 343] on p at bounding box center [497, 349] width 565 height 18
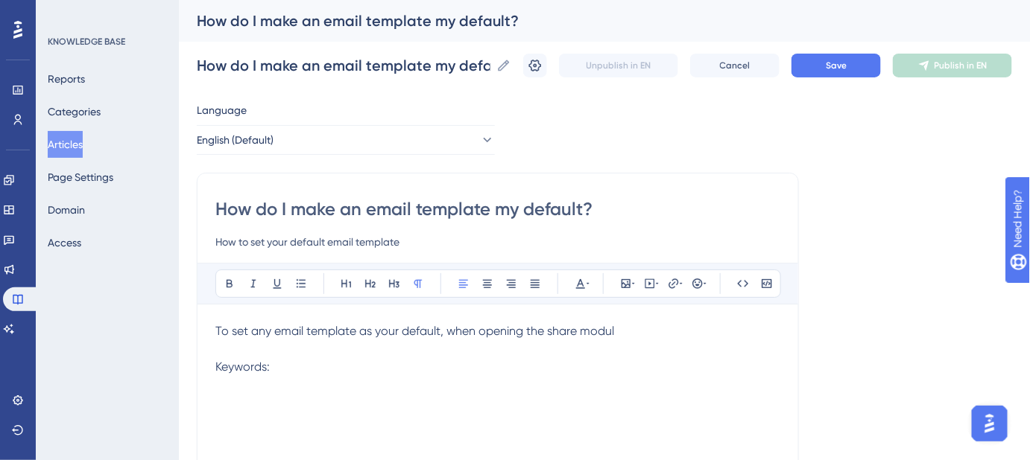
click at [612, 329] on span "To set any email template as your default, when opening the share modul" at bounding box center [414, 331] width 399 height 14
click at [654, 331] on p "To set any email template as your default, when opening the share modal" at bounding box center [497, 332] width 565 height 18
click at [377, 349] on p at bounding box center [497, 349] width 565 height 18
click at [262, 332] on span "To set any email template as your default, when opening the share modal" at bounding box center [414, 331] width 399 height 14
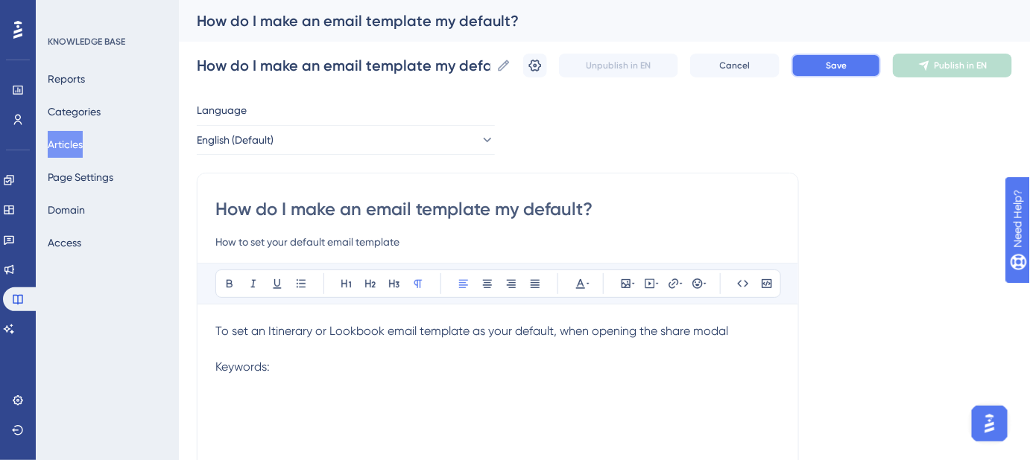
click at [854, 74] on button "Save" at bounding box center [835, 66] width 89 height 24
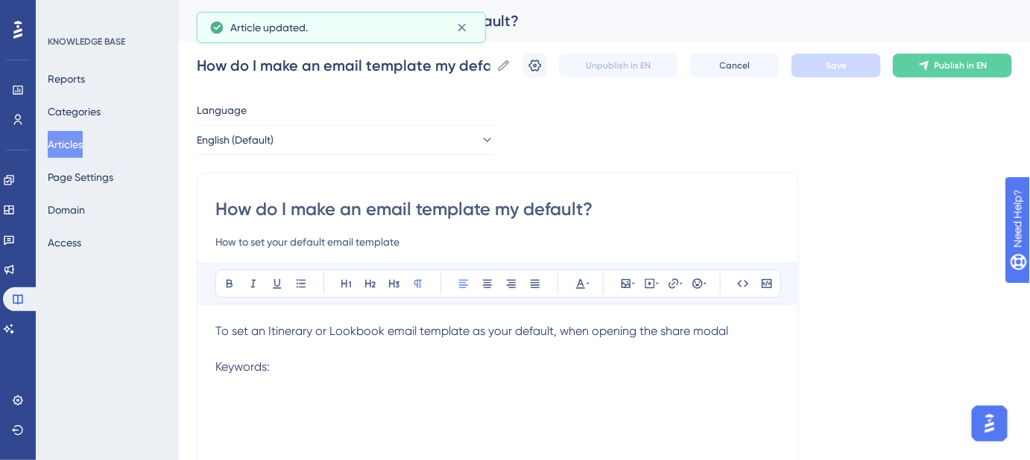
click at [739, 335] on p "To set an Itinerary or Lookbook email template as your default, when opening th…" at bounding box center [497, 332] width 565 height 18
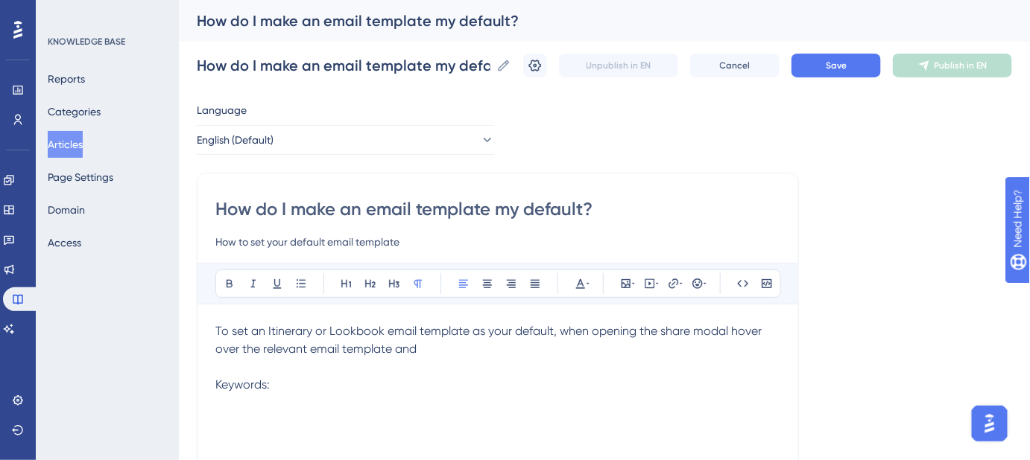
click at [296, 329] on span "To set an Itinerary or Lookbook email template as your default, when opening th…" at bounding box center [489, 340] width 549 height 32
click at [674, 282] on icon at bounding box center [673, 284] width 10 height 10
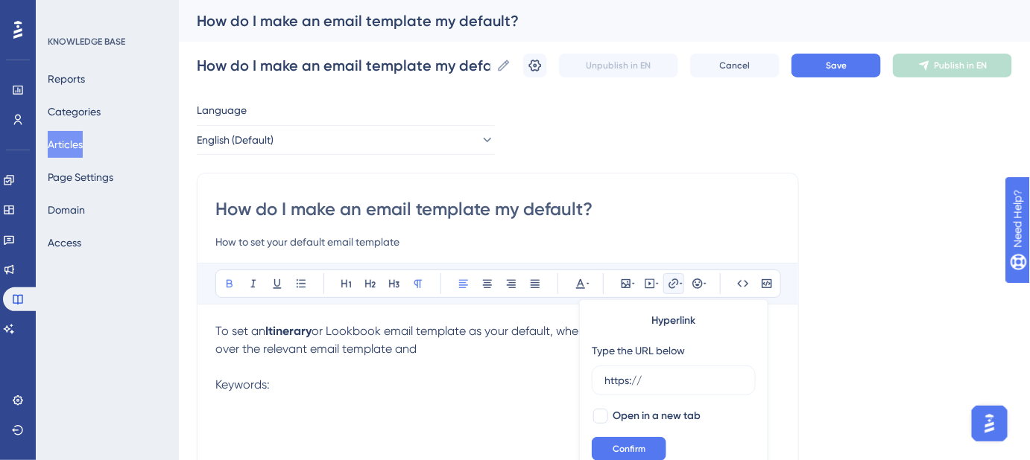
scroll to position [26, 0]
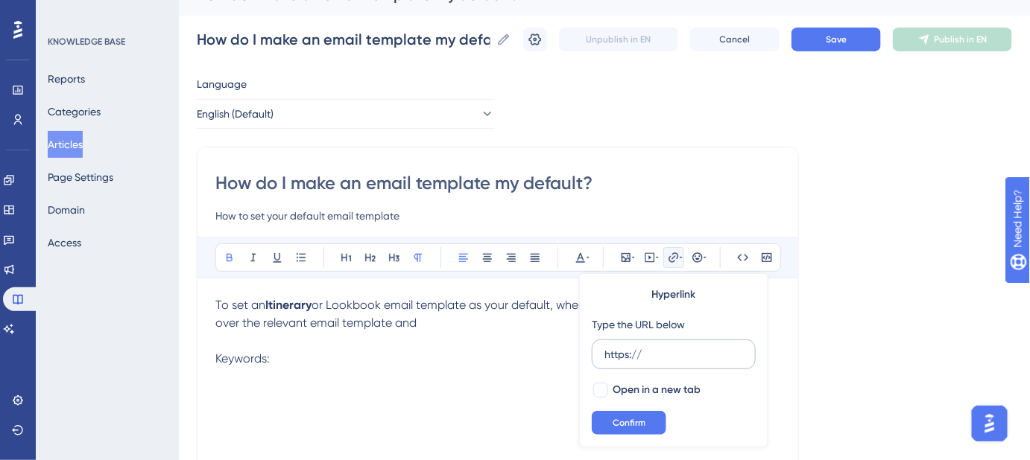
drag, startPoint x: 657, startPoint y: 353, endPoint x: 600, endPoint y: 354, distance: 57.4
click at [600, 354] on label "https://" at bounding box center [673, 355] width 164 height 30
click at [604, 354] on input "https://" at bounding box center [673, 354] width 139 height 16
type input "[URL][DOMAIN_NAME]"
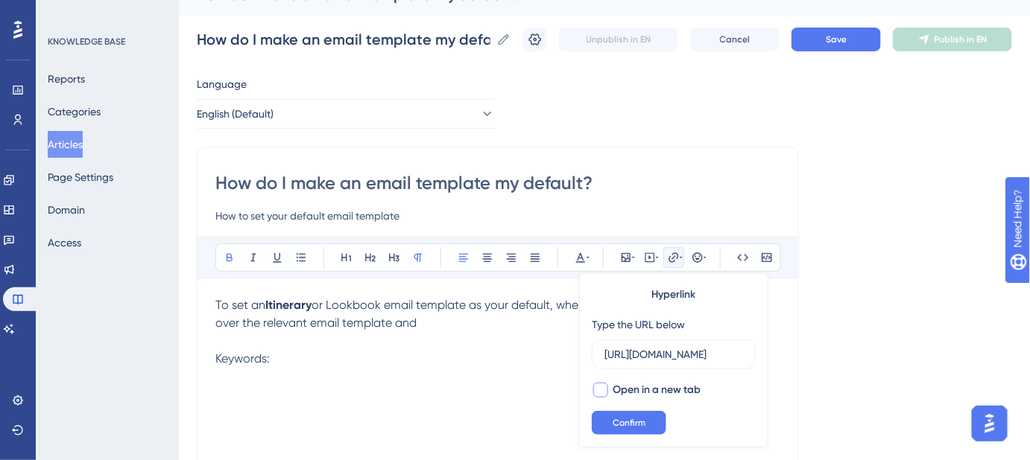
click at [603, 389] on div at bounding box center [600, 390] width 15 height 15
checkbox input "true"
click at [608, 426] on button "Confirm" at bounding box center [628, 423] width 74 height 24
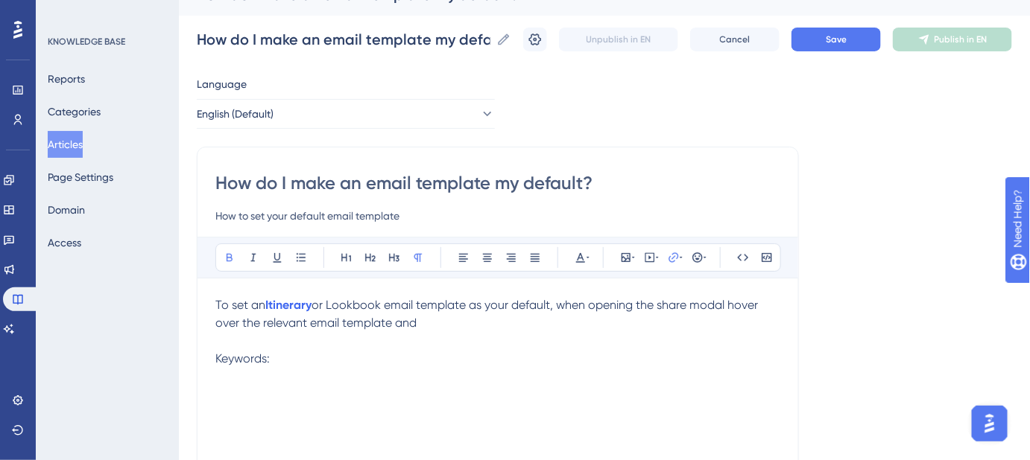
click at [342, 301] on span "or Lookbook email template as your default, when opening the share modal hover …" at bounding box center [487, 314] width 545 height 32
click at [670, 258] on icon at bounding box center [673, 258] width 12 height 12
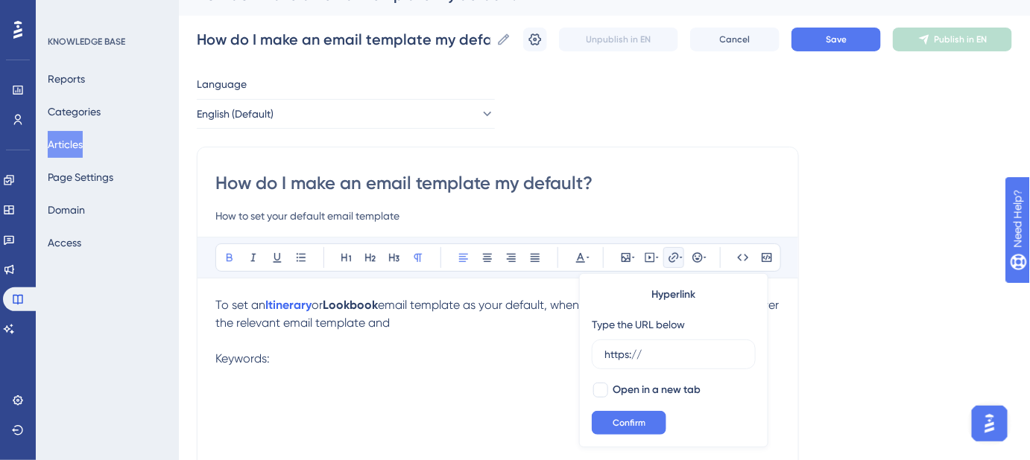
drag, startPoint x: 625, startPoint y: 343, endPoint x: 591, endPoint y: 344, distance: 34.3
click at [591, 344] on div "Type the URL below https://" at bounding box center [673, 343] width 164 height 54
drag, startPoint x: 645, startPoint y: 350, endPoint x: 591, endPoint y: 351, distance: 53.6
click at [594, 353] on label "https://" at bounding box center [673, 355] width 164 height 30
click at [604, 353] on input "https://" at bounding box center [673, 354] width 139 height 16
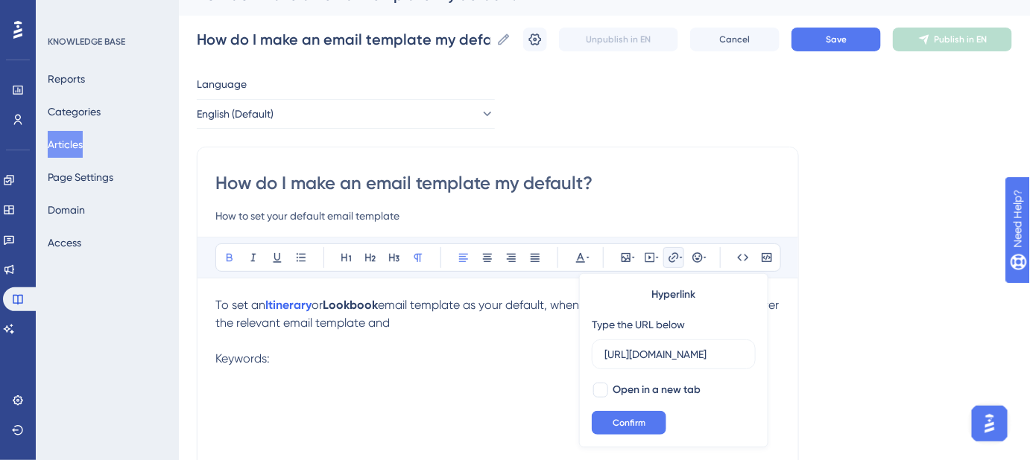
scroll to position [0, 145]
type input "[URL][DOMAIN_NAME]"
click at [601, 393] on div at bounding box center [600, 390] width 15 height 15
checkbox input "true"
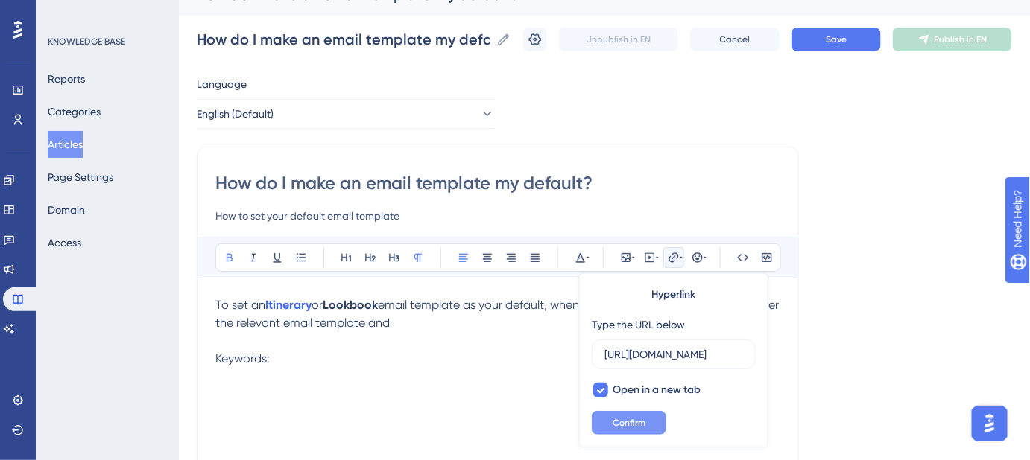
click at [626, 423] on span "Confirm" at bounding box center [628, 423] width 33 height 12
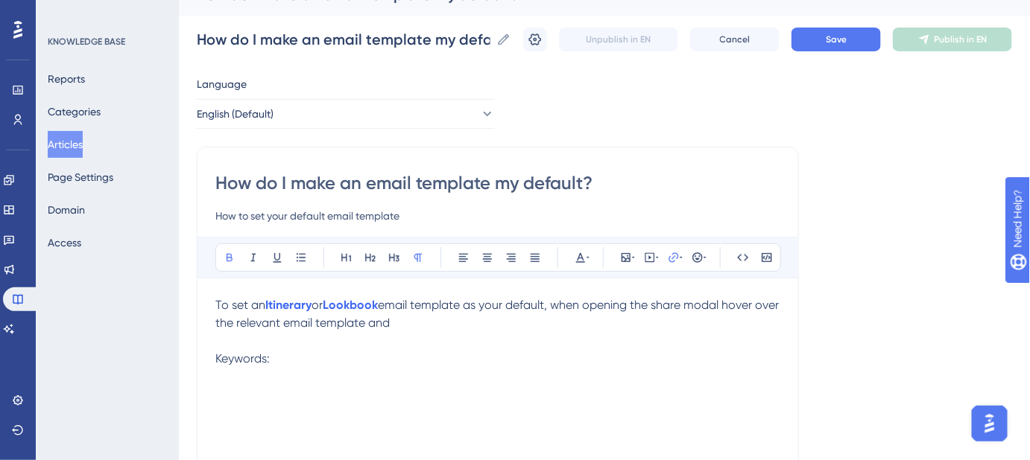
click at [536, 343] on p at bounding box center [497, 341] width 565 height 18
drag, startPoint x: 387, startPoint y: 302, endPoint x: 399, endPoint y: 304, distance: 12.0
click at [399, 304] on span "email template as your default, when opening the share modal hover over the rel…" at bounding box center [498, 314] width 566 height 32
click at [536, 345] on p at bounding box center [497, 341] width 565 height 18
click at [450, 319] on p "To set an Itinerary or Lookbook email template as your default, when opening th…" at bounding box center [497, 314] width 565 height 36
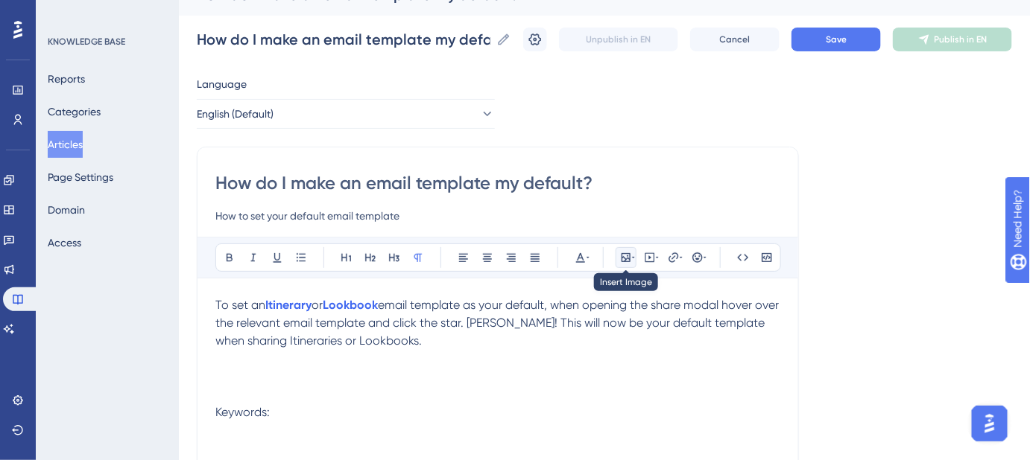
click at [632, 258] on icon at bounding box center [633, 258] width 3 height 12
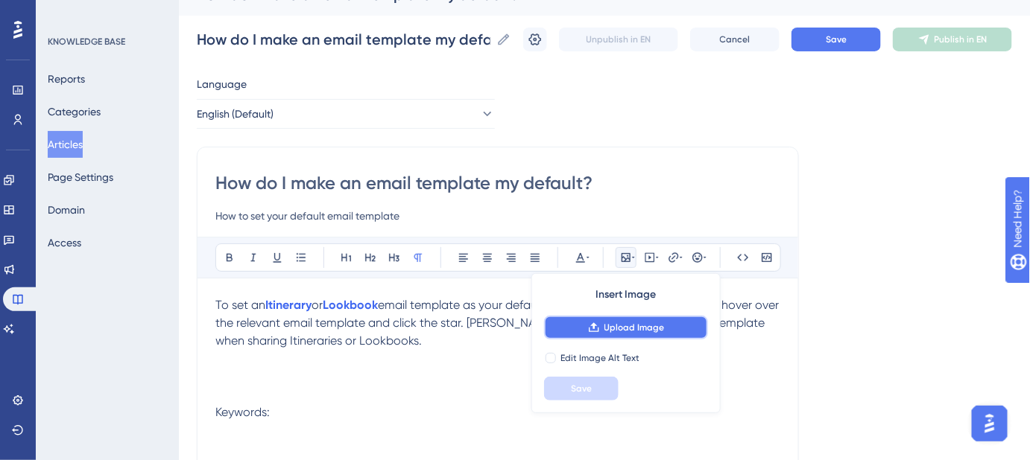
click at [618, 329] on span "Upload Image" at bounding box center [634, 328] width 60 height 12
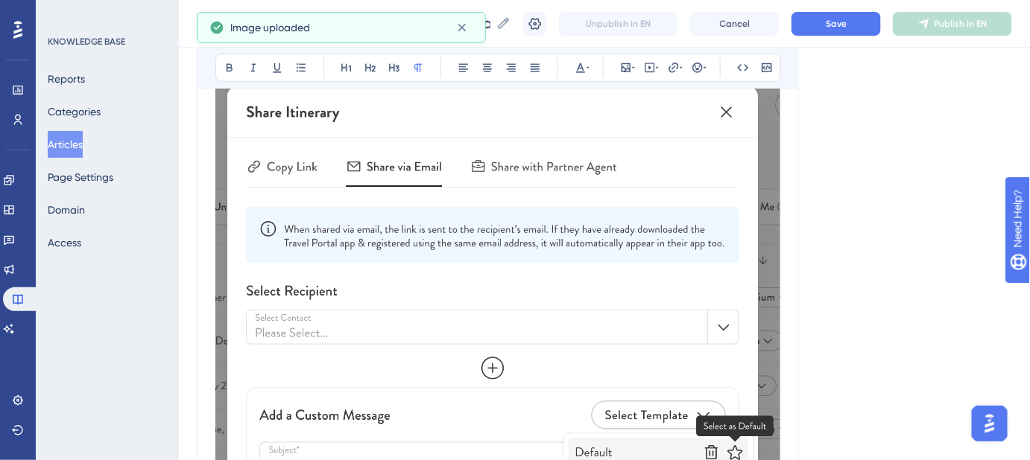
scroll to position [433, 0]
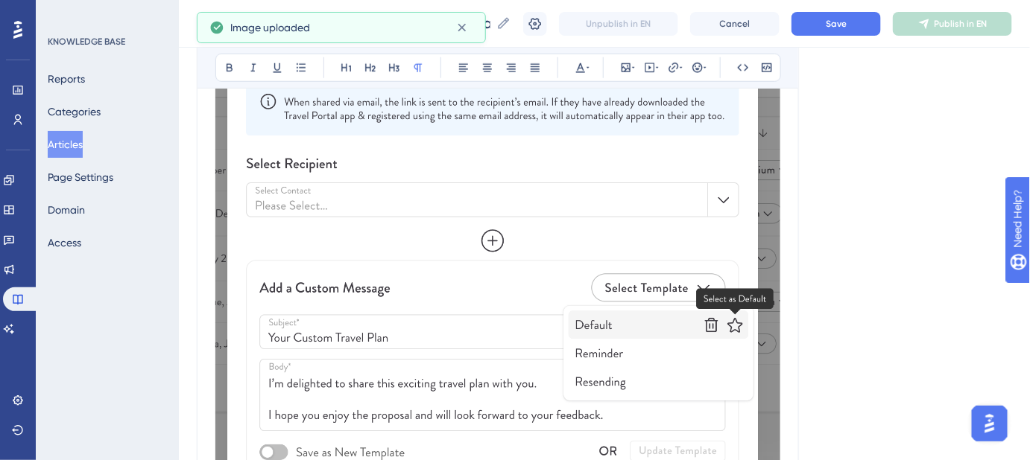
click at [420, 202] on img at bounding box center [497, 264] width 565 height 619
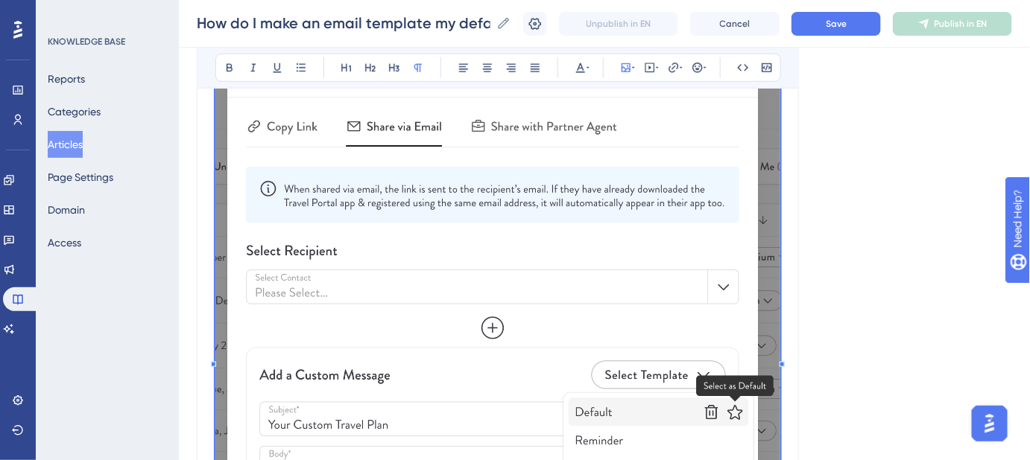
scroll to position [229, 0]
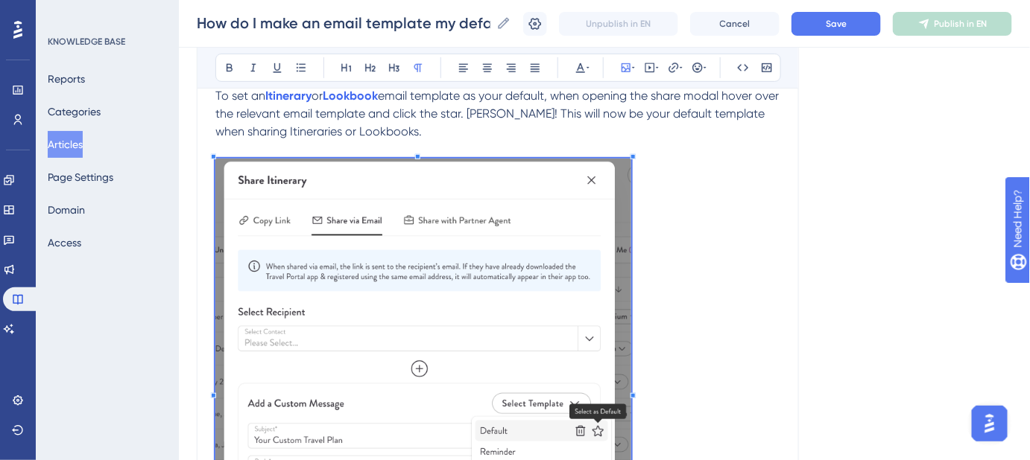
click at [361, 244] on span at bounding box center [423, 389] width 416 height 461
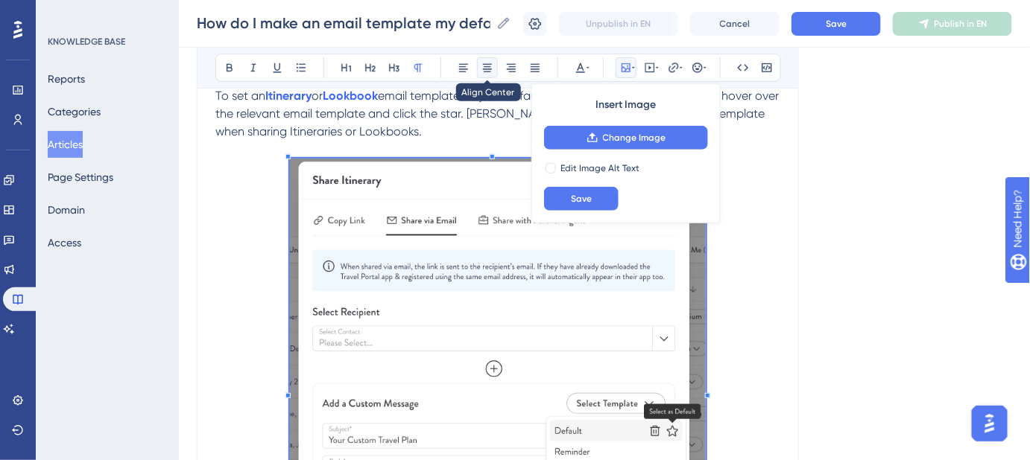
click at [485, 69] on icon at bounding box center [487, 68] width 12 height 12
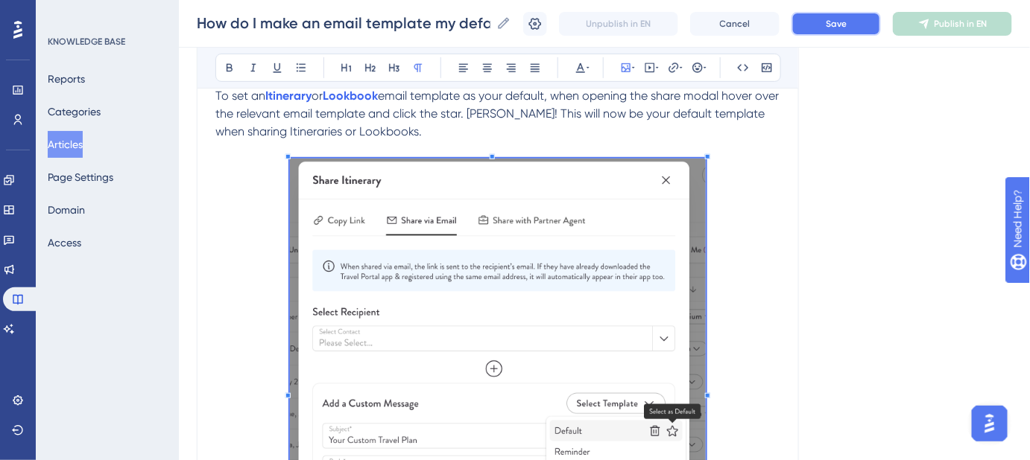
click at [868, 30] on button "Save" at bounding box center [835, 24] width 89 height 24
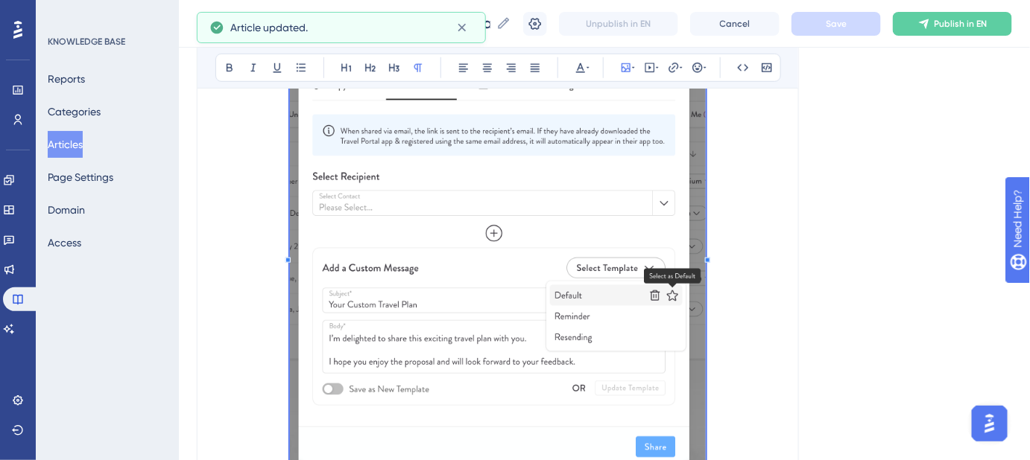
scroll to position [94, 0]
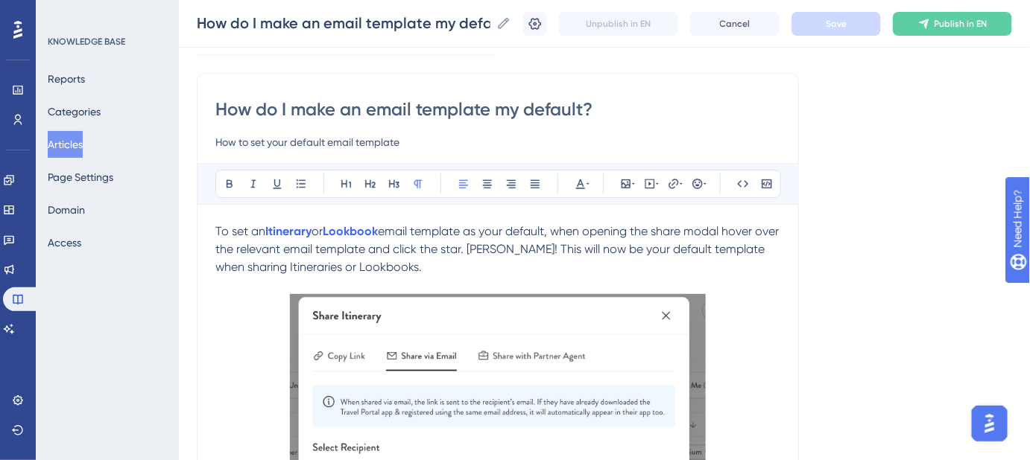
click at [750, 270] on p "To set an Itinerary or Lookbook email template as your default, when opening th…" at bounding box center [497, 250] width 565 height 54
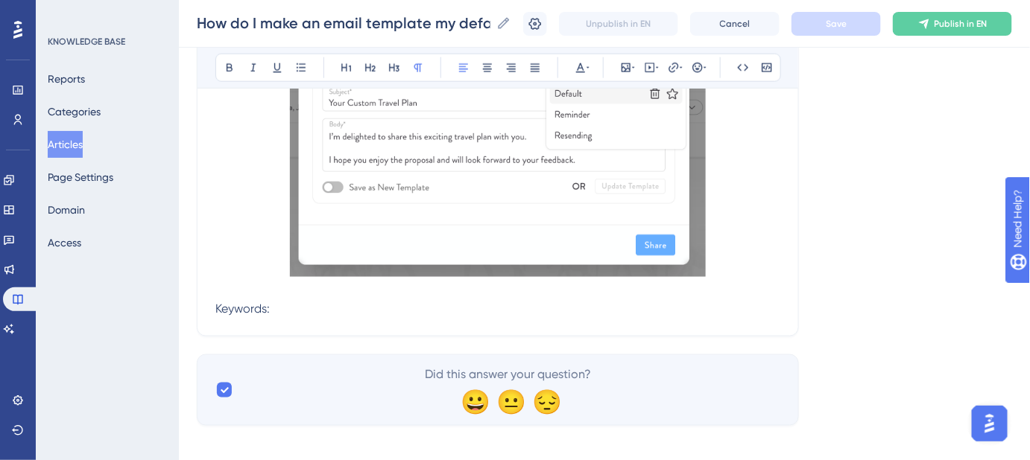
scroll to position [568, 0]
click at [317, 306] on p "Keywords:" at bounding box center [497, 308] width 565 height 18
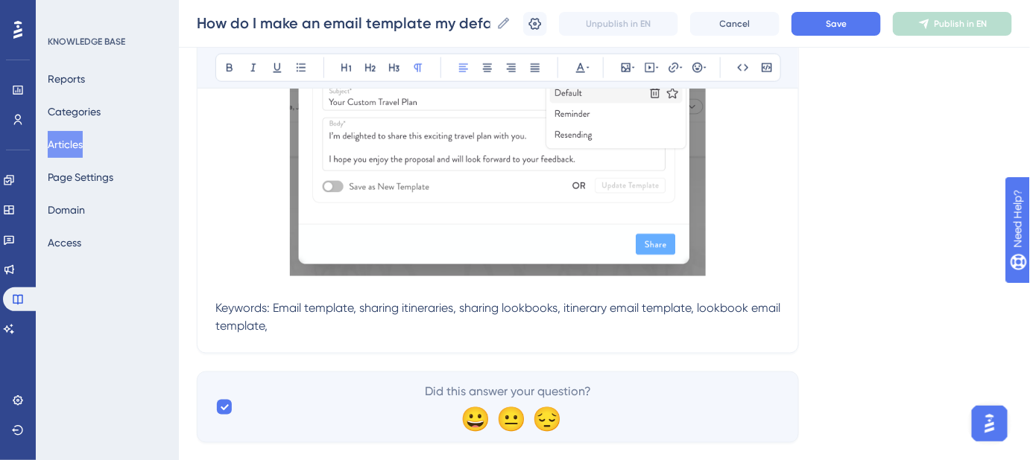
click at [315, 325] on p "Keywords: Email template, sharing itineraries, sharing lookbooks, itinerary ema…" at bounding box center [497, 317] width 565 height 36
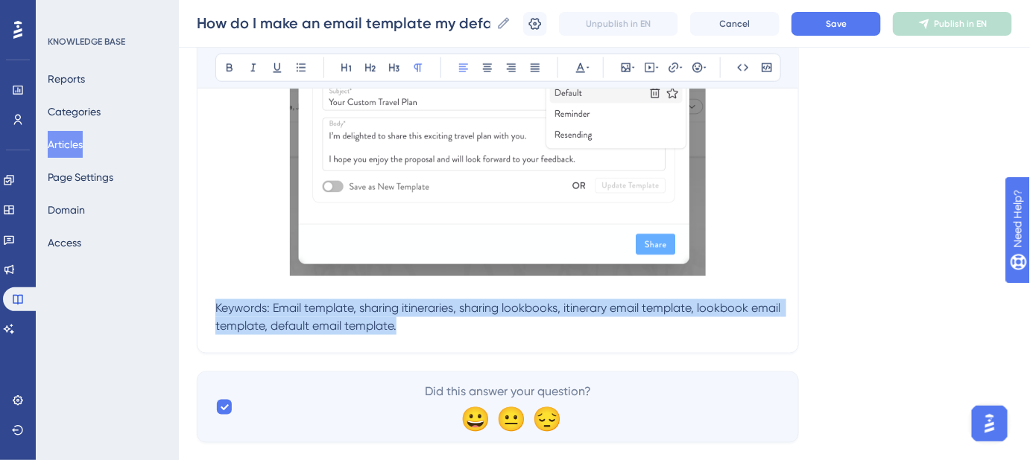
drag, startPoint x: 437, startPoint y: 327, endPoint x: 210, endPoint y: 311, distance: 227.0
click at [587, 67] on icon at bounding box center [587, 67] width 3 height 1
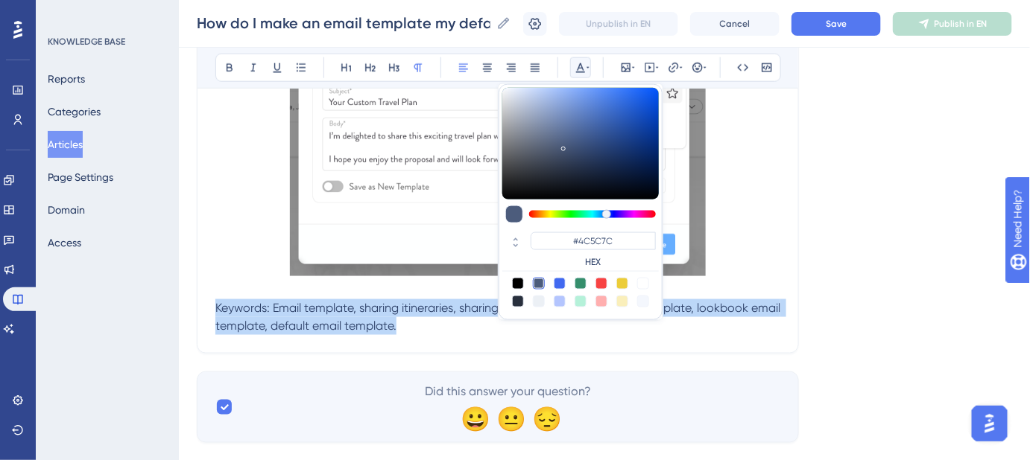
click at [539, 305] on div at bounding box center [539, 302] width 12 height 12
type input "#ECF0F5"
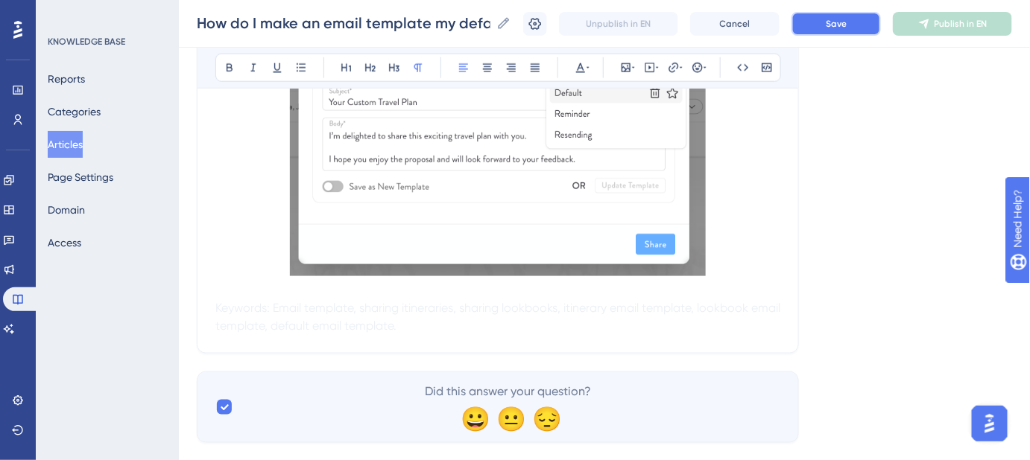
click at [836, 21] on span "Save" at bounding box center [835, 24] width 21 height 12
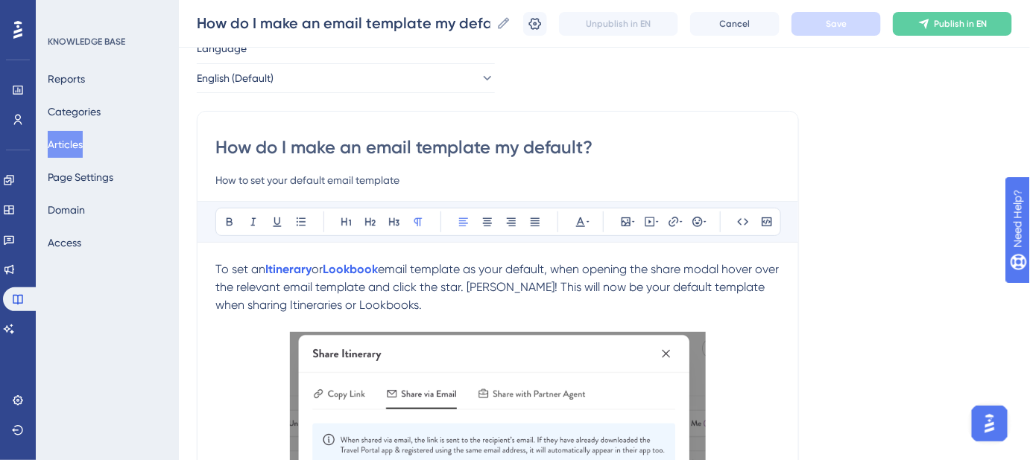
scroll to position [26, 0]
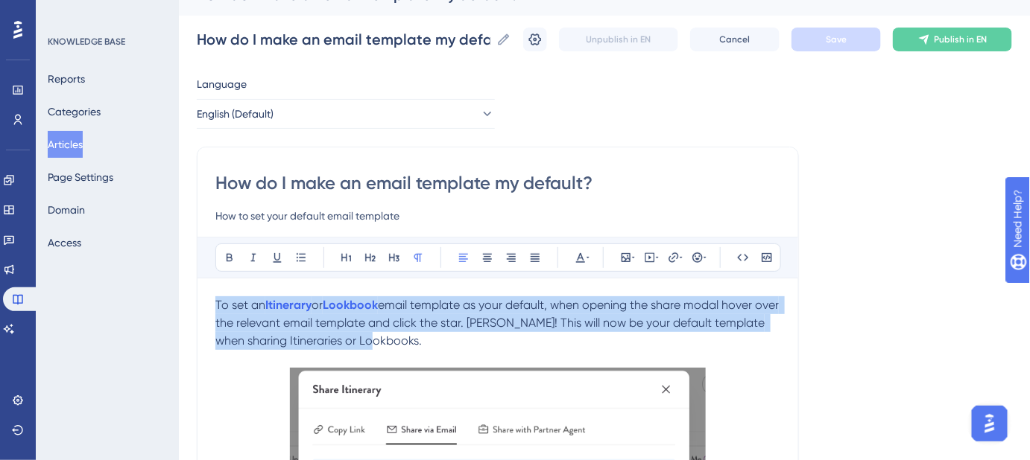
drag, startPoint x: 405, startPoint y: 347, endPoint x: 216, endPoint y: 313, distance: 191.6
click at [216, 313] on p "To set an Itinerary or Lookbook email template as your default, when opening th…" at bounding box center [497, 323] width 565 height 54
copy p "To set an Itinerary or Lookbook email template as your default, when opening th…"
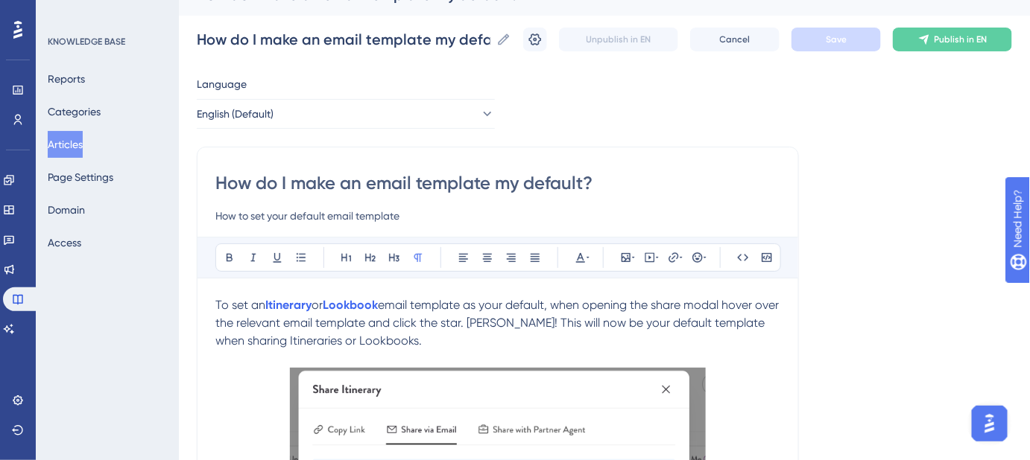
click at [437, 350] on p at bounding box center [497, 359] width 565 height 18
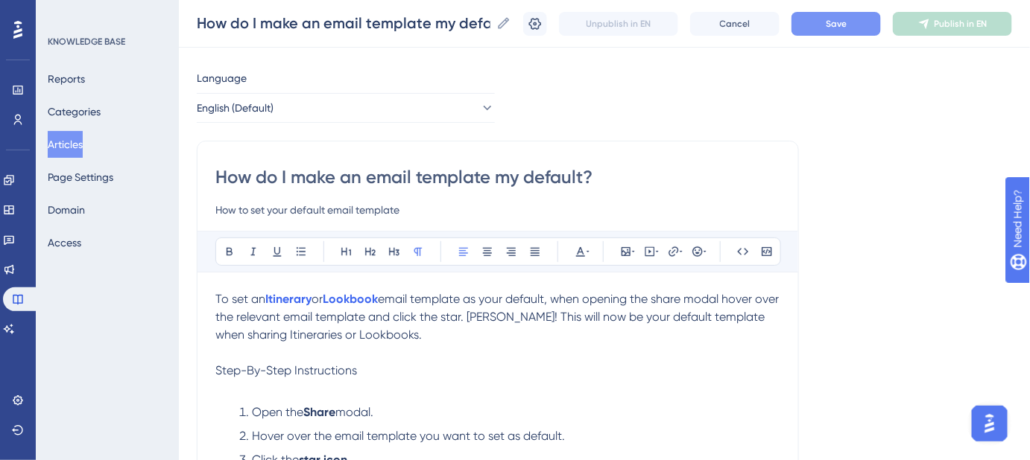
scroll to position [63, 0]
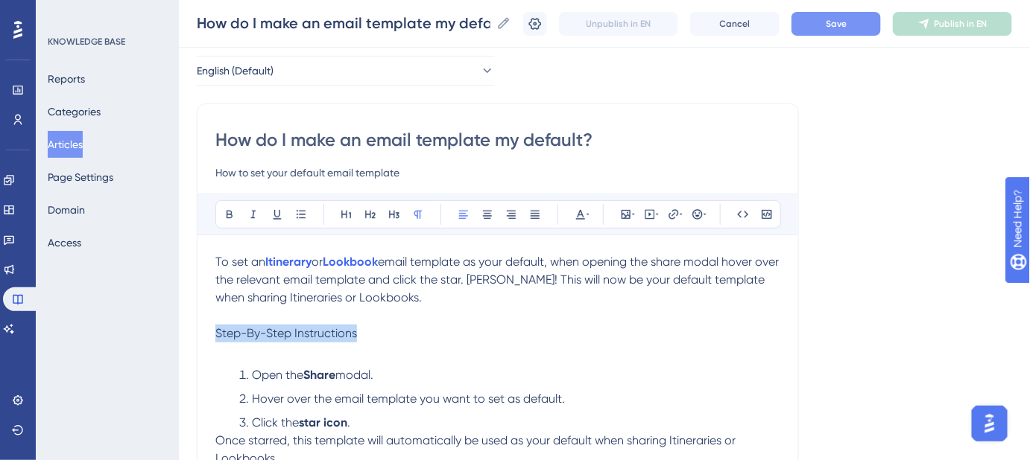
drag, startPoint x: 375, startPoint y: 334, endPoint x: 198, endPoint y: 335, distance: 177.3
click at [369, 210] on icon at bounding box center [370, 215] width 12 height 12
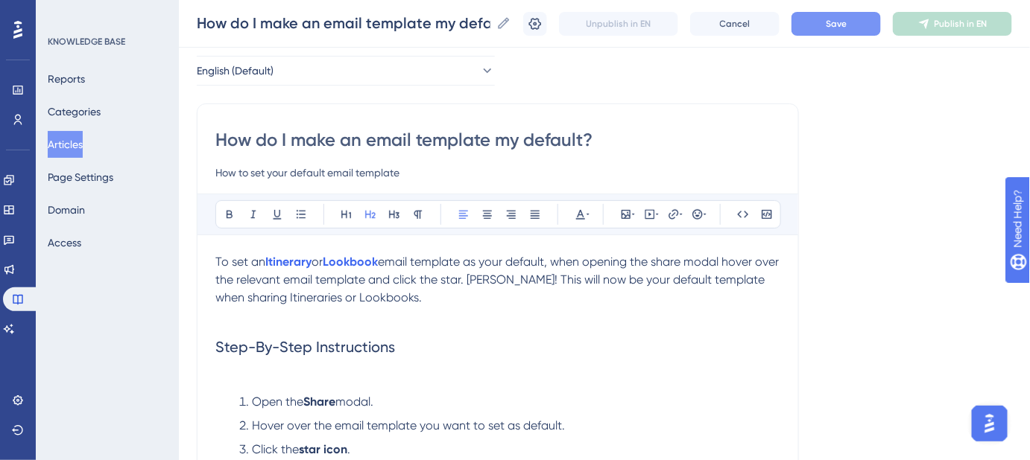
click at [419, 333] on h2 "Step-By-Step Instructions" at bounding box center [497, 347] width 565 height 45
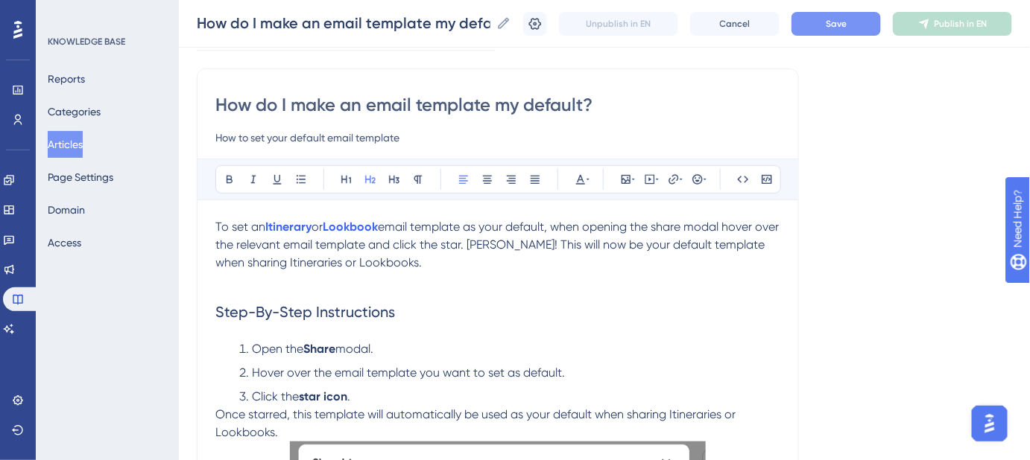
scroll to position [131, 0]
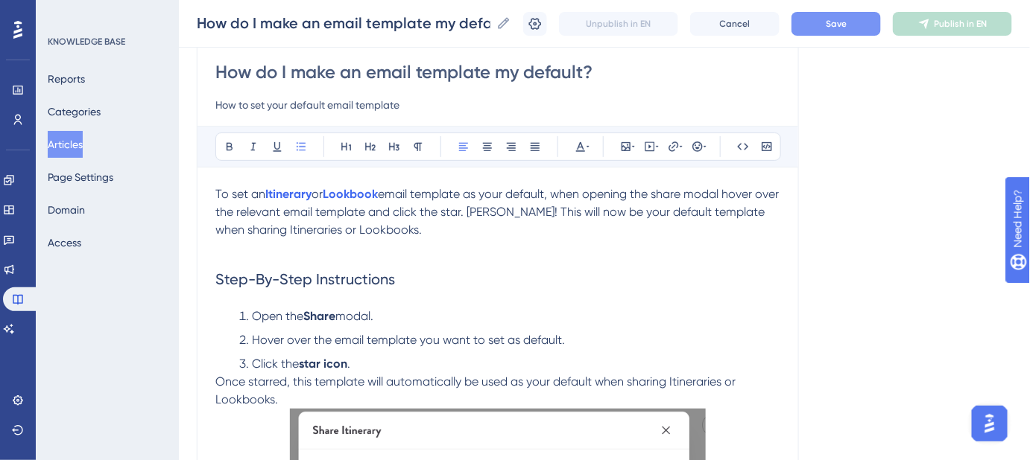
click at [393, 366] on li "Click the star icon ." at bounding box center [509, 364] width 541 height 18
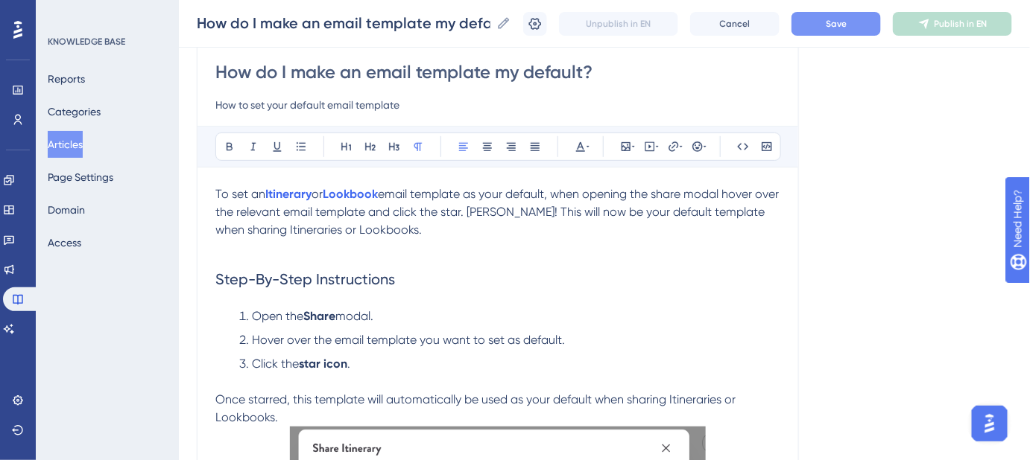
click at [284, 415] on p "Once starred, this template will automatically be used as your default when sha…" at bounding box center [497, 409] width 565 height 36
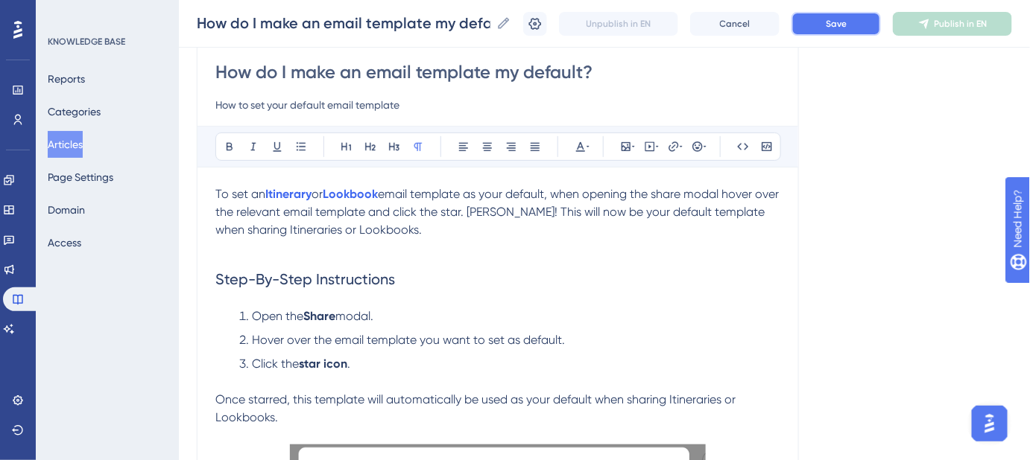
click at [858, 25] on button "Save" at bounding box center [835, 24] width 89 height 24
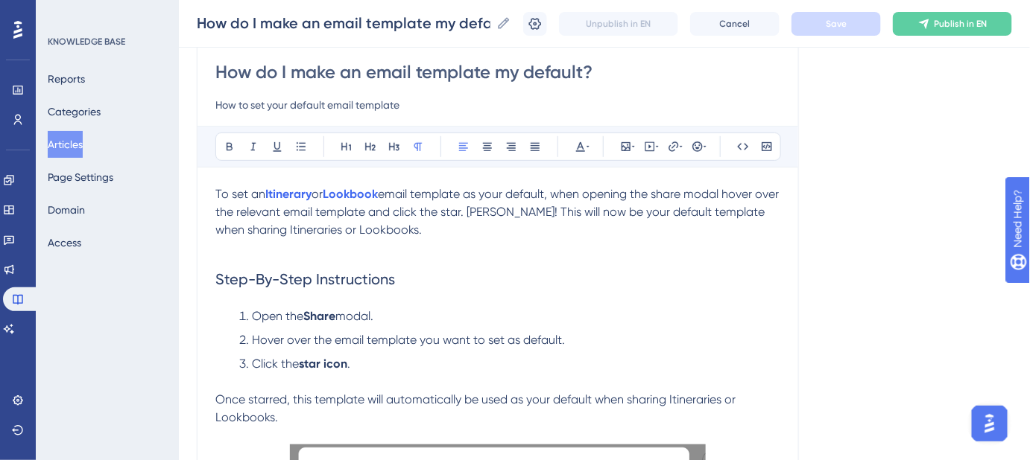
click at [393, 235] on p "To set an Itinerary or Lookbook email template as your default, when opening th…" at bounding box center [497, 212] width 565 height 54
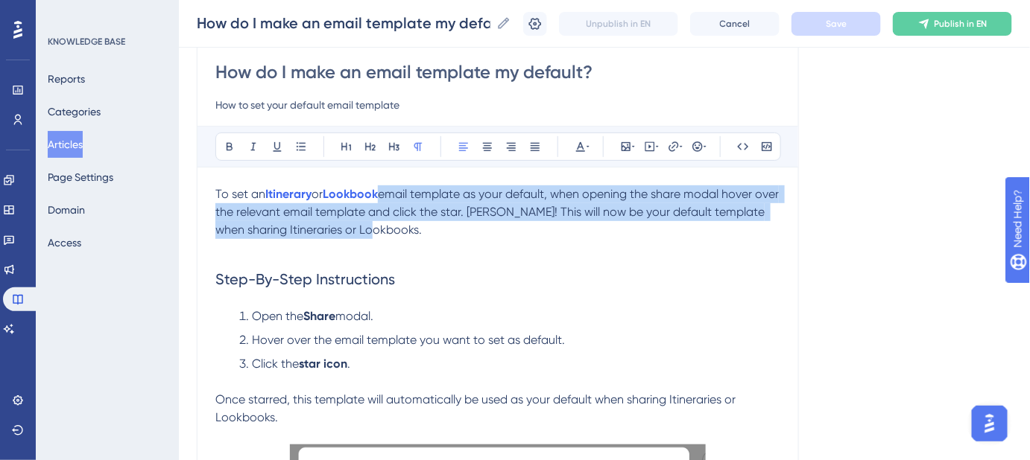
drag, startPoint x: 388, startPoint y: 194, endPoint x: 415, endPoint y: 223, distance: 39.5
click at [415, 223] on p "To set an Itinerary or Lookbook email template as your default, when opening th…" at bounding box center [497, 212] width 565 height 54
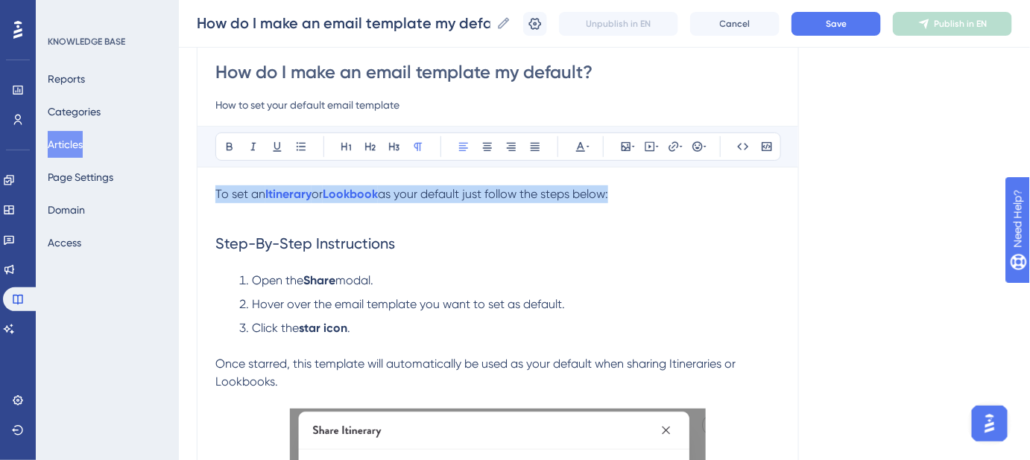
drag, startPoint x: 645, startPoint y: 193, endPoint x: 211, endPoint y: 195, distance: 434.3
copy p "To set an Itinerary or Lookbook as your default just follow the steps below:"
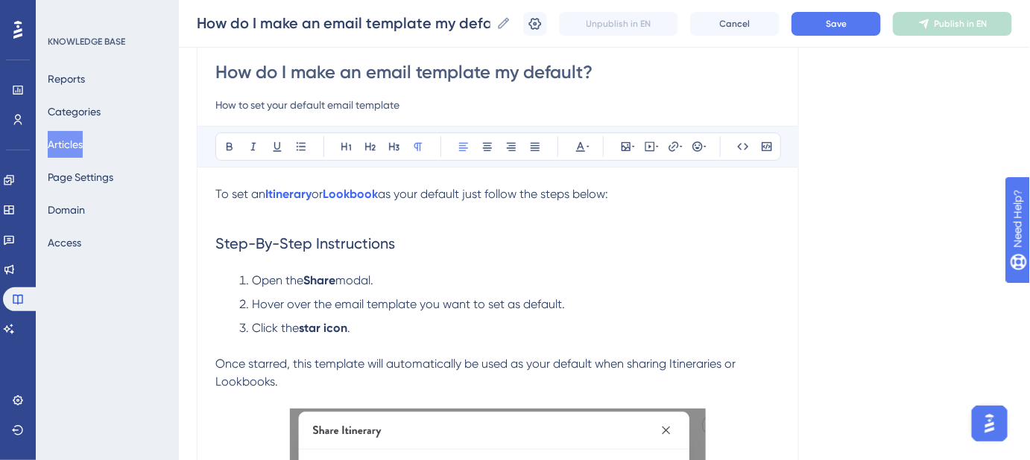
click at [663, 238] on h2 "Step-By-Step Instructions" at bounding box center [497, 243] width 565 height 45
drag, startPoint x: 634, startPoint y: 198, endPoint x: 470, endPoint y: 198, distance: 163.9
click at [467, 200] on p "To set an Itinerary or Lookbook as your default just follow the steps below:" at bounding box center [497, 194] width 565 height 18
click at [824, 31] on button "Save" at bounding box center [835, 24] width 89 height 24
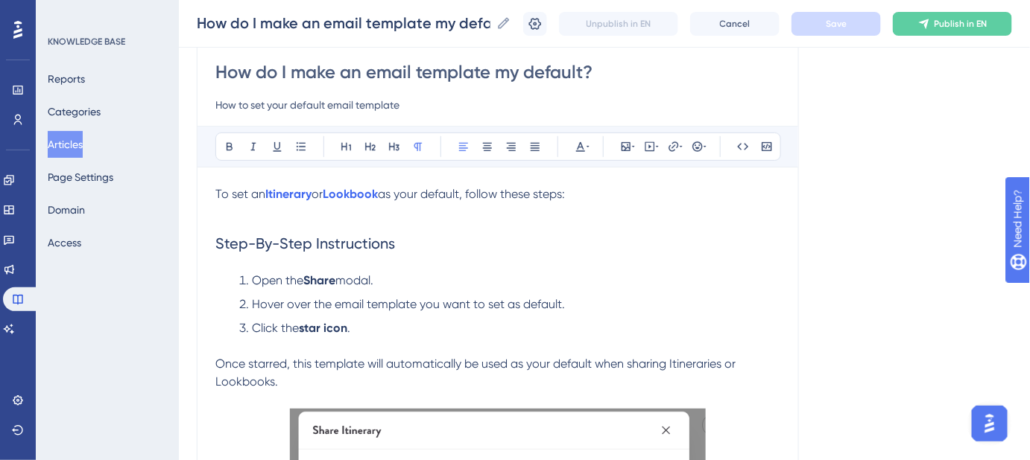
click at [526, 194] on span "as your default, follow these steps:" at bounding box center [471, 194] width 187 height 14
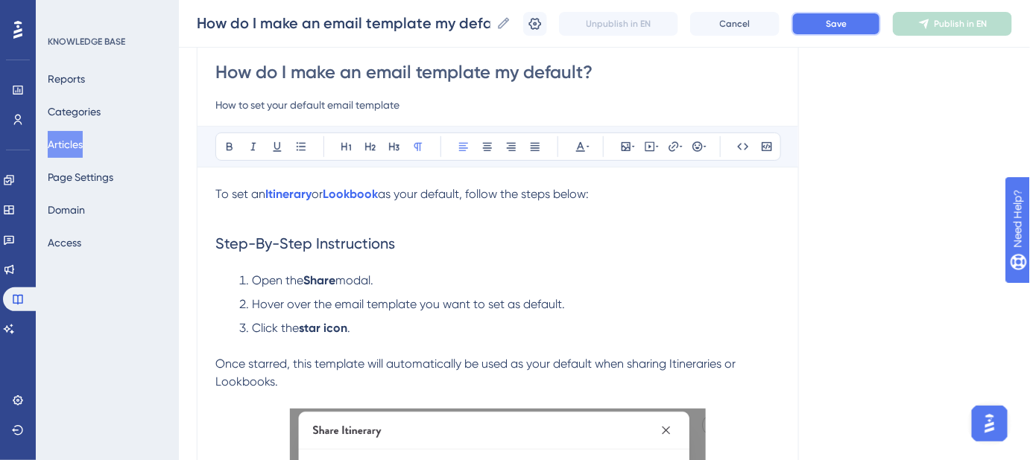
click at [846, 25] on span "Save" at bounding box center [835, 24] width 21 height 12
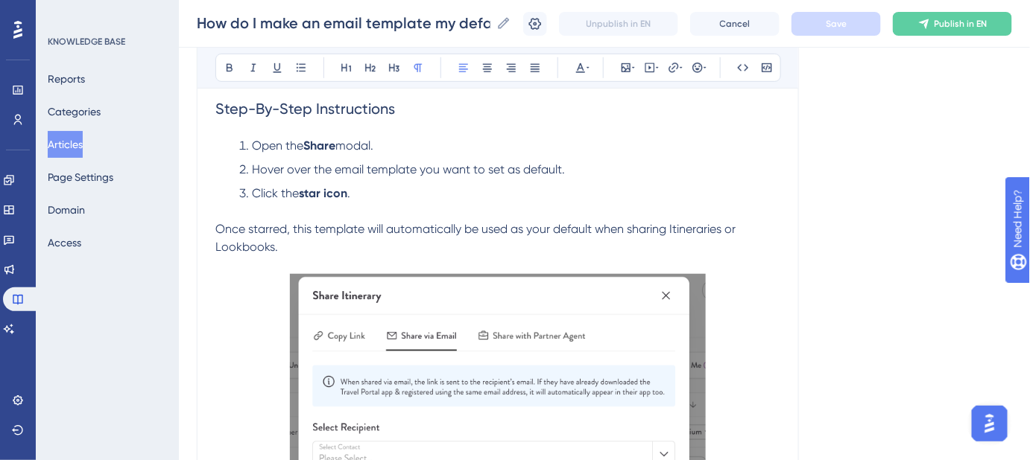
scroll to position [334, 0]
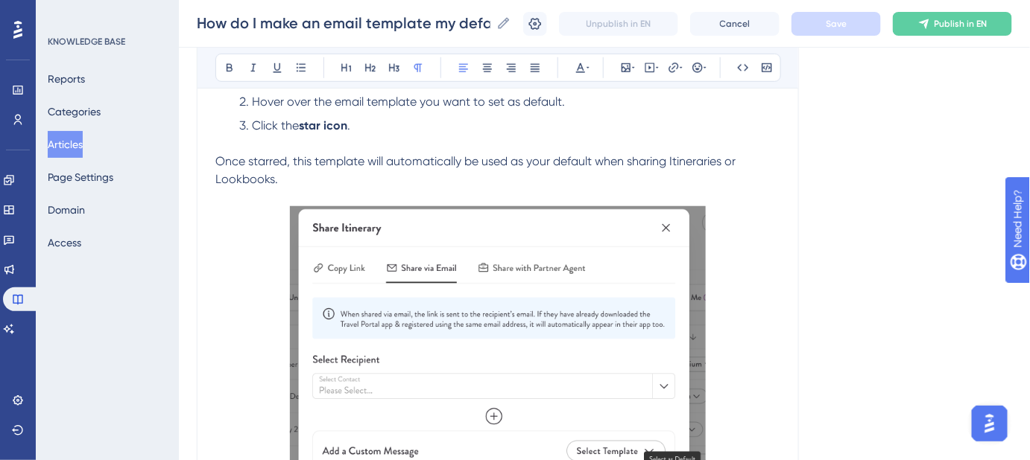
click at [440, 161] on span "Once starred, this template will automatically be used as your default when sha…" at bounding box center [476, 170] width 523 height 32
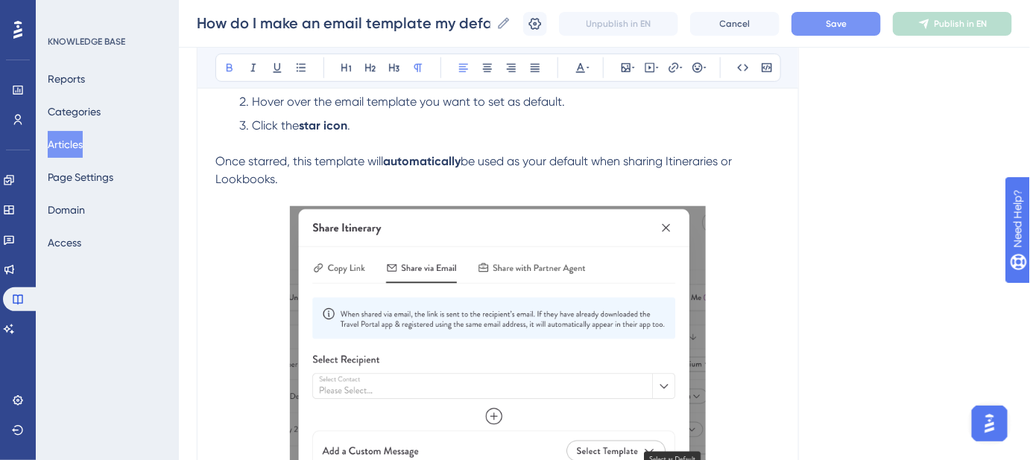
click at [790, 171] on div "How do I make an email template my default? How to set your default email templ…" at bounding box center [498, 286] width 602 height 907
click at [846, 29] on span "Save" at bounding box center [835, 24] width 21 height 12
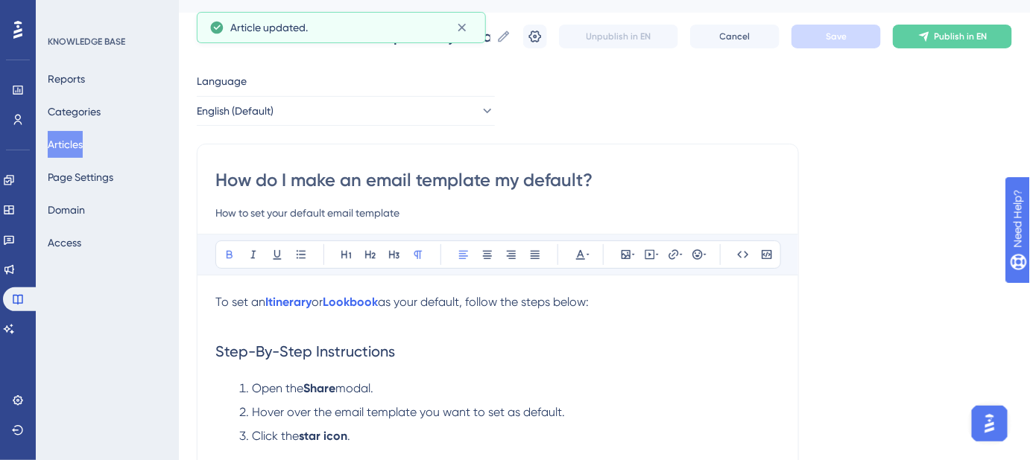
scroll to position [0, 0]
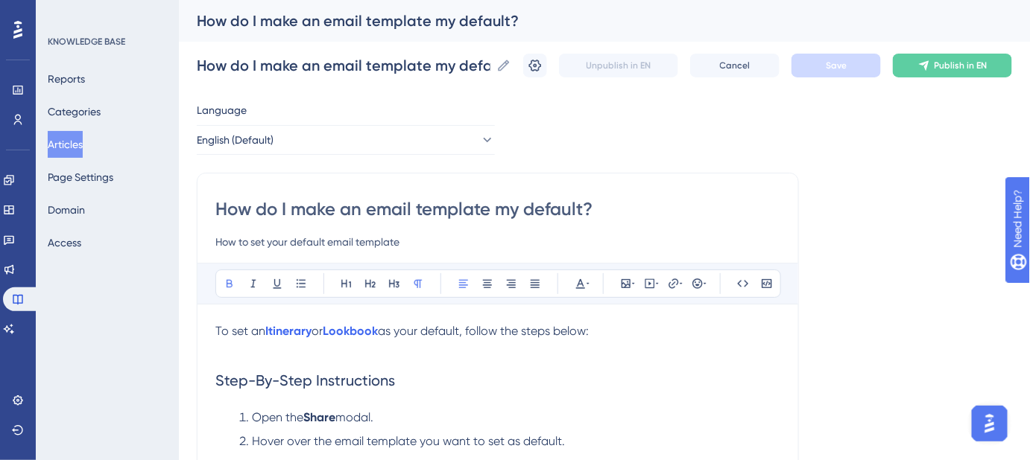
click at [583, 204] on input "How do I make an email template my default?" at bounding box center [497, 209] width 565 height 24
type input "How do I make an email template my default when sharing proposals?"
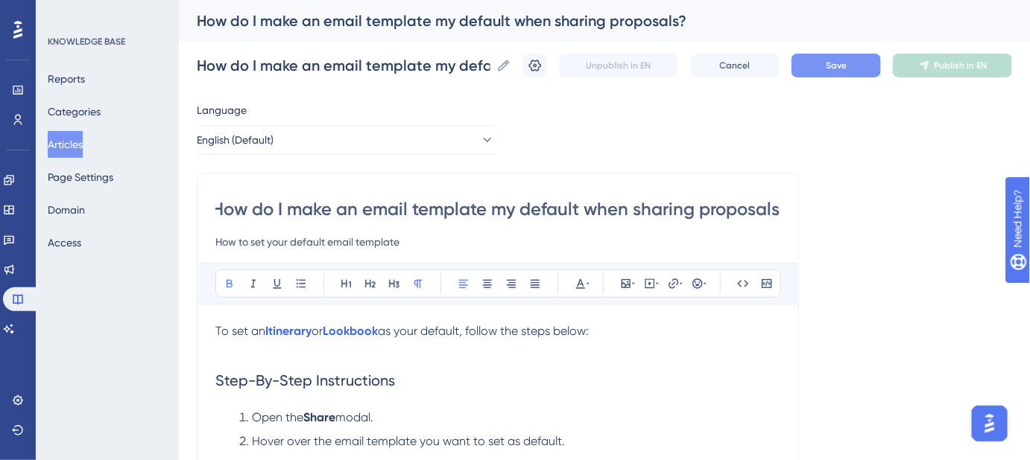
scroll to position [0, 13]
click at [596, 201] on input "How do I make an email template my default when sharing proposals?" at bounding box center [497, 209] width 565 height 24
click at [697, 202] on input "How do I make an email template my default when sharing proposals?" at bounding box center [497, 209] width 565 height 24
paste input "set a default email template for"
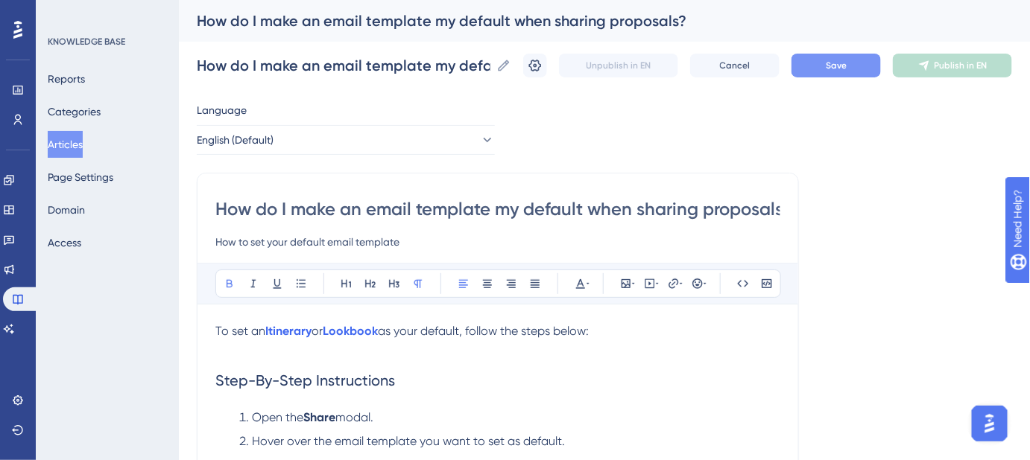
type input "How do I set a default email template for proposals?"
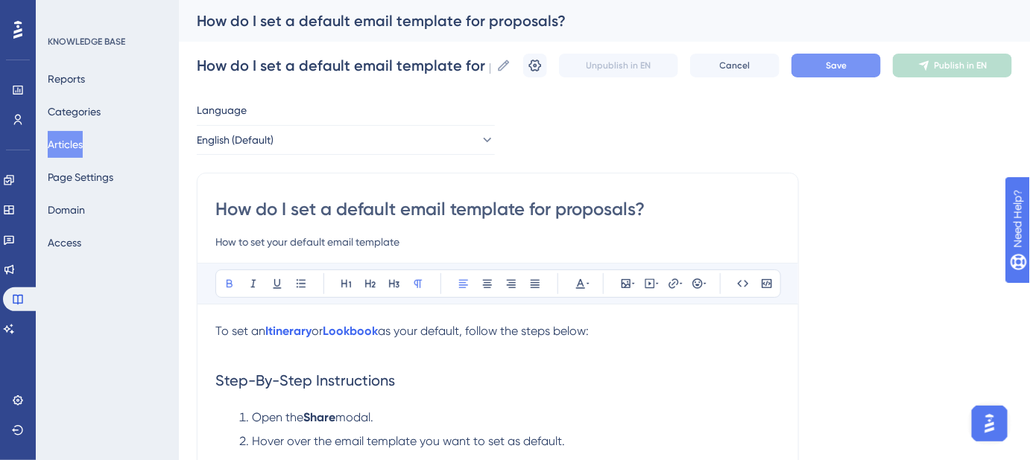
type input "How do I set a default email template for proposals?"
click at [865, 74] on button "Save" at bounding box center [835, 66] width 89 height 24
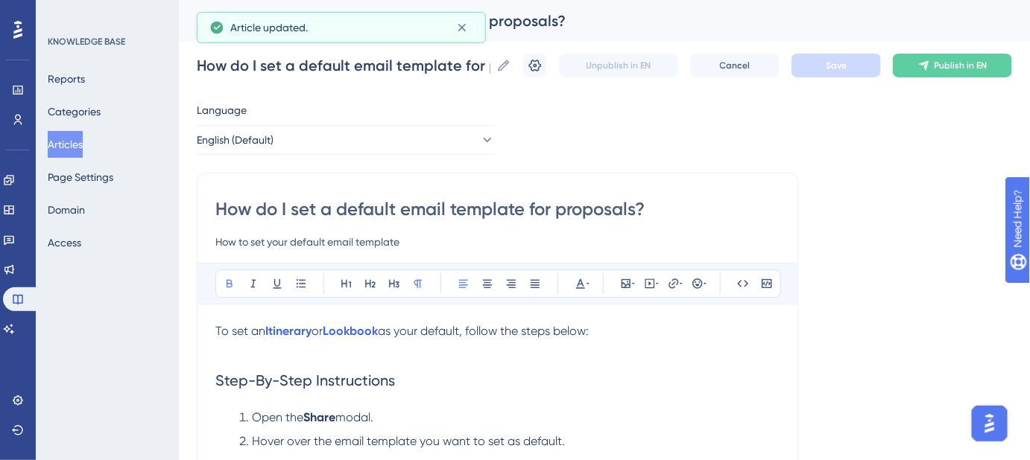
click at [249, 244] on input "How to set your default email template" at bounding box center [497, 242] width 565 height 18
click at [229, 239] on input "How to set your default email template" at bounding box center [497, 242] width 565 height 18
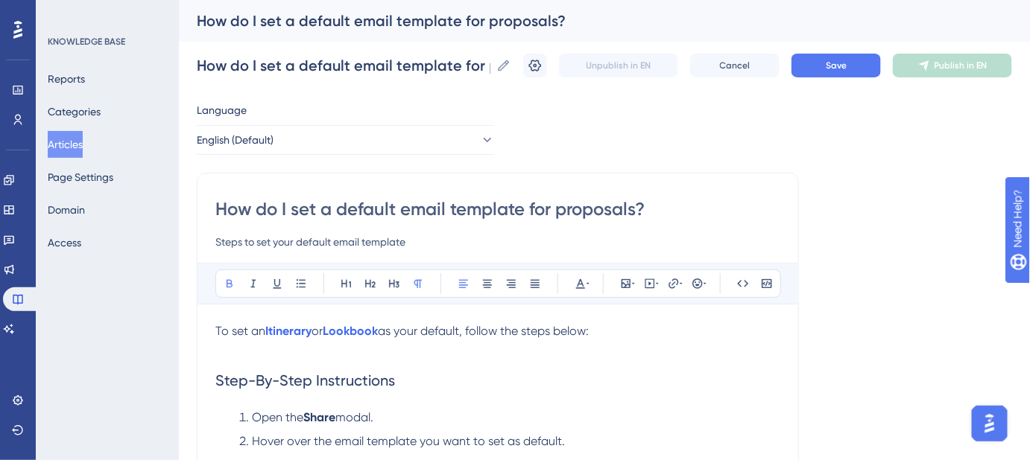
click at [410, 238] on input "Steps to set your default email template" at bounding box center [497, 242] width 565 height 18
click at [335, 241] on input "Steps to set your default email template" at bounding box center [497, 242] width 565 height 18
click at [479, 241] on input "Steps to set your default proposal email template" at bounding box center [497, 242] width 565 height 18
drag, startPoint x: 496, startPoint y: 240, endPoint x: 198, endPoint y: 243, distance: 298.0
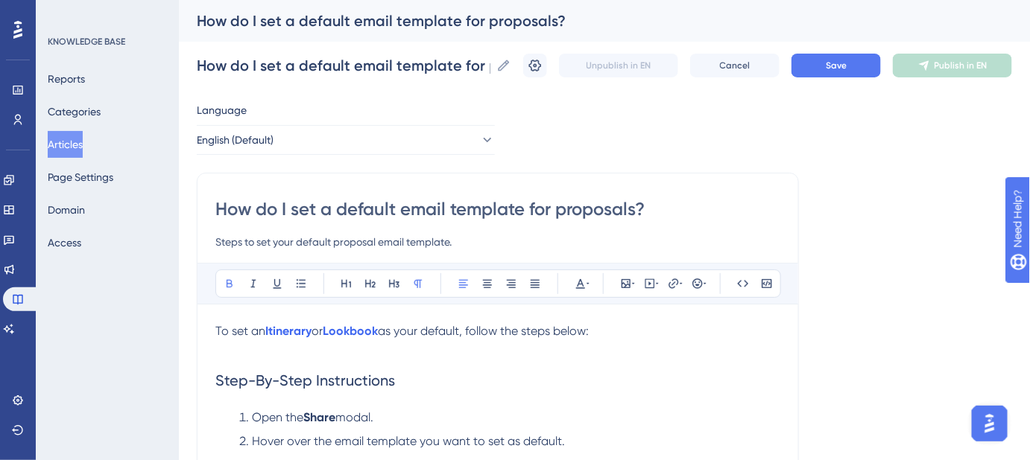
click at [472, 246] on input "Steps to set your default proposal email template." at bounding box center [497, 242] width 565 height 18
click at [467, 238] on input "Steps to set your default proposal email template." at bounding box center [497, 242] width 565 height 18
drag, startPoint x: 459, startPoint y: 238, endPoint x: 275, endPoint y: 240, distance: 184.0
click at [275, 240] on input "Steps to set your default proposal email template." at bounding box center [497, 242] width 565 height 18
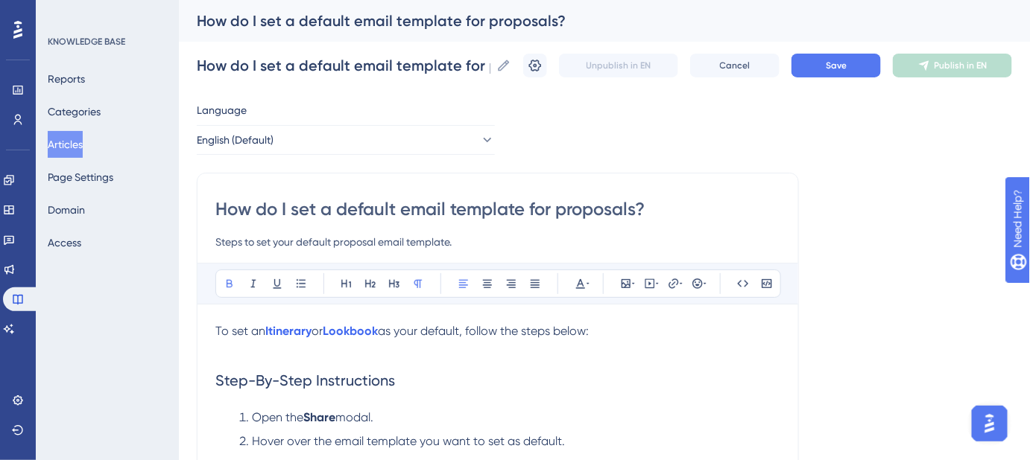
paste input
click at [819, 72] on button "Save" at bounding box center [835, 66] width 89 height 24
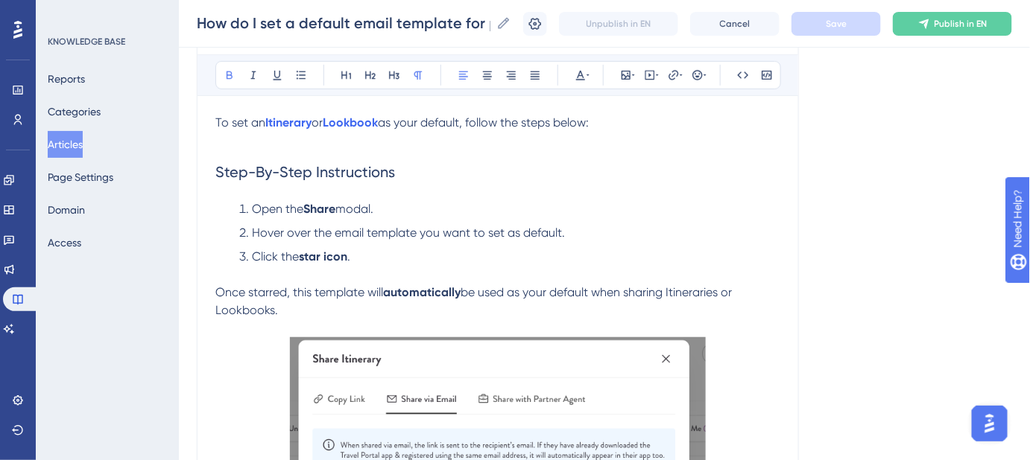
scroll to position [135, 0]
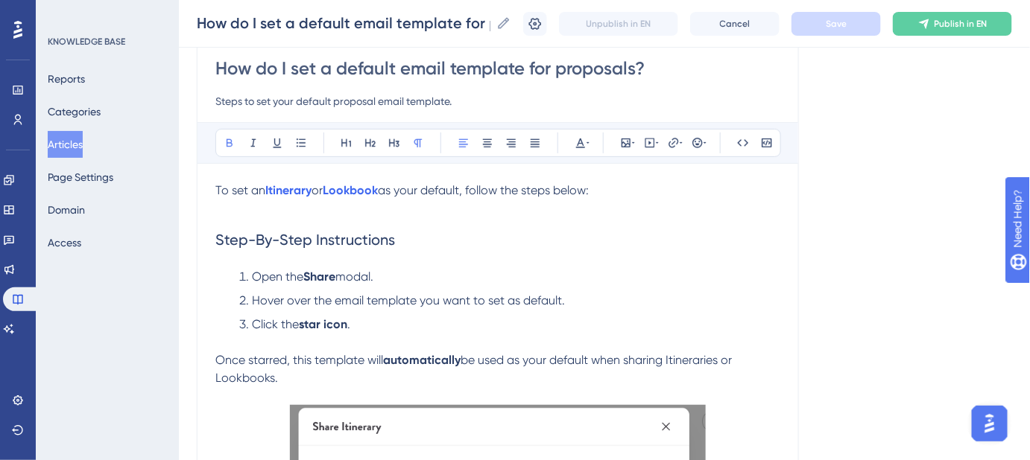
click at [352, 101] on input "Steps to set your default proposal email template." at bounding box center [497, 101] width 565 height 18
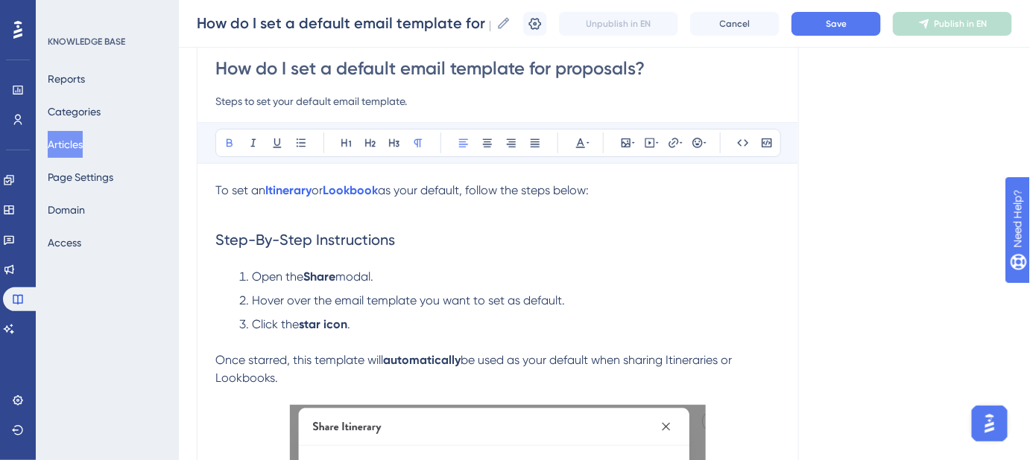
click at [405, 97] on input "Steps to set your default email template." at bounding box center [497, 101] width 565 height 18
type input "Steps to set your default email template when sending proposals."
click at [824, 28] on button "Save" at bounding box center [835, 24] width 89 height 24
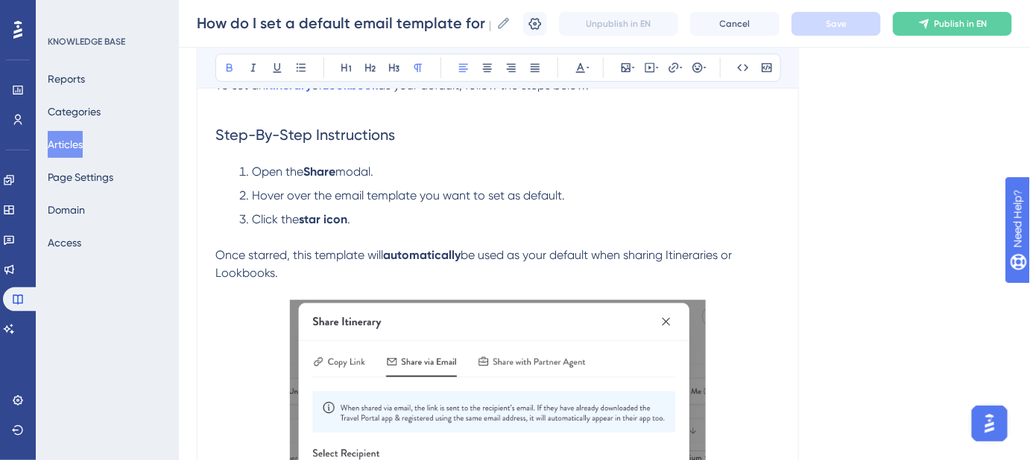
scroll to position [270, 0]
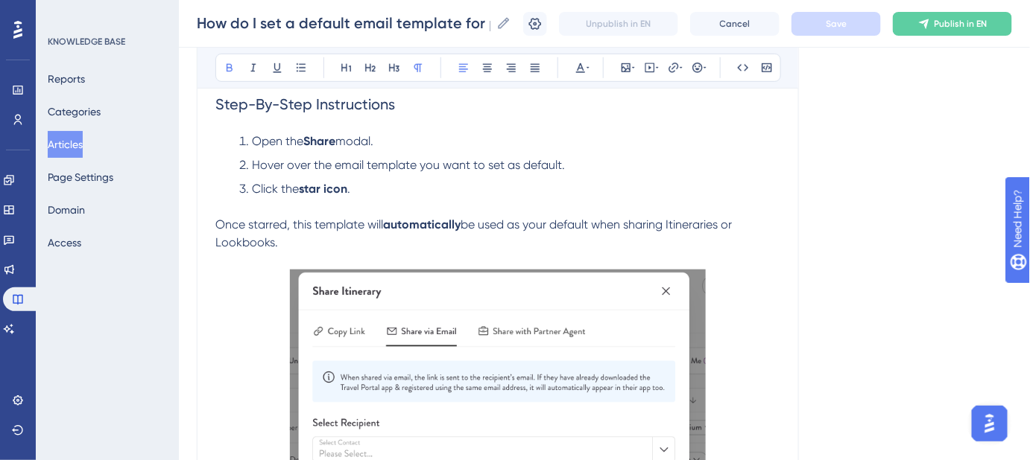
click at [398, 142] on li "Open the Share modal." at bounding box center [509, 142] width 541 height 18
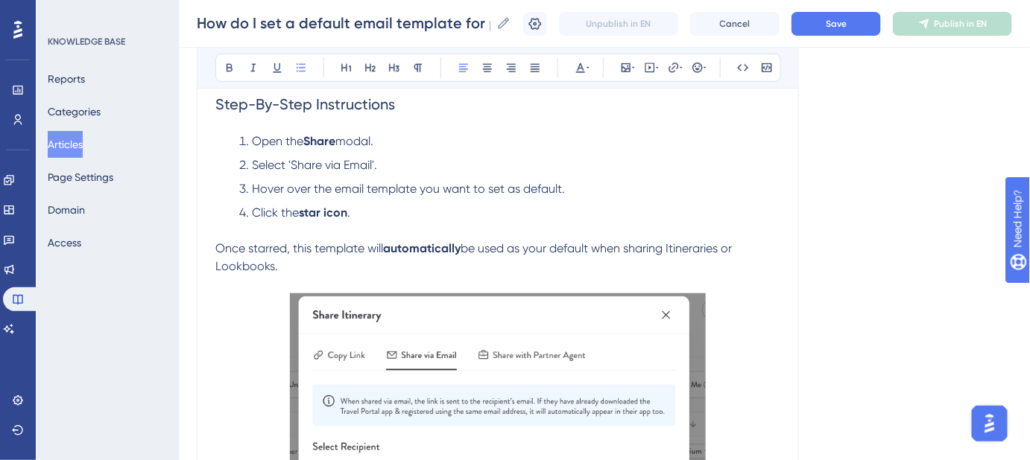
click at [291, 159] on span "Select 'Share via Email'." at bounding box center [314, 165] width 125 height 14
click at [372, 156] on li "Select Share via Email'." at bounding box center [509, 165] width 541 height 18
drag, startPoint x: 371, startPoint y: 162, endPoint x: 288, endPoint y: 168, distance: 82.9
click at [288, 168] on span "Select Share via Email." at bounding box center [312, 165] width 121 height 14
click at [833, 80] on div "Language English (Default) How do I set a default email template for proposals?…" at bounding box center [604, 370] width 815 height 1091
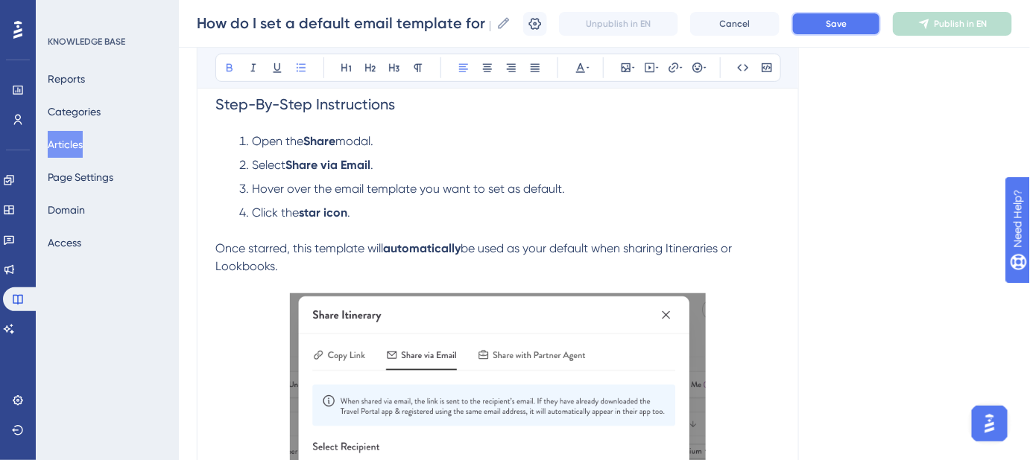
click at [846, 22] on span "Save" at bounding box center [835, 24] width 21 height 12
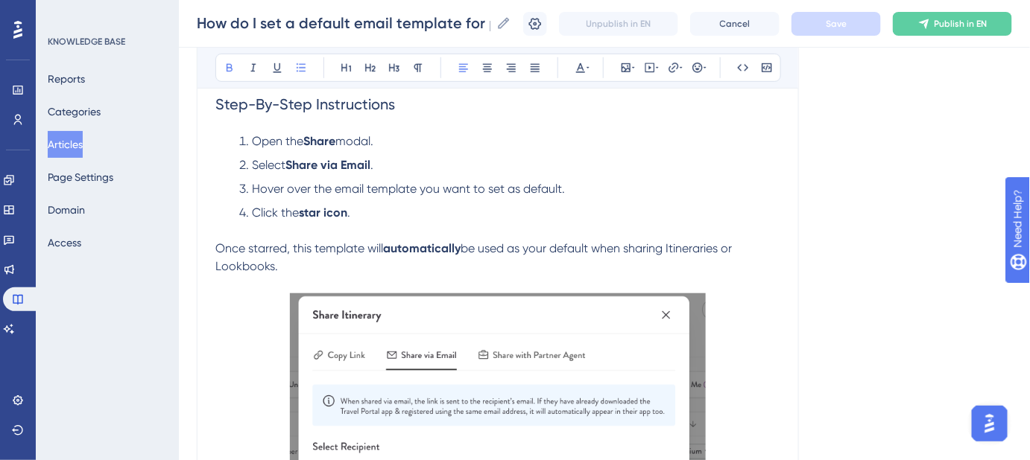
click at [254, 188] on span "Hover over the email template you want to set as default." at bounding box center [408, 189] width 313 height 14
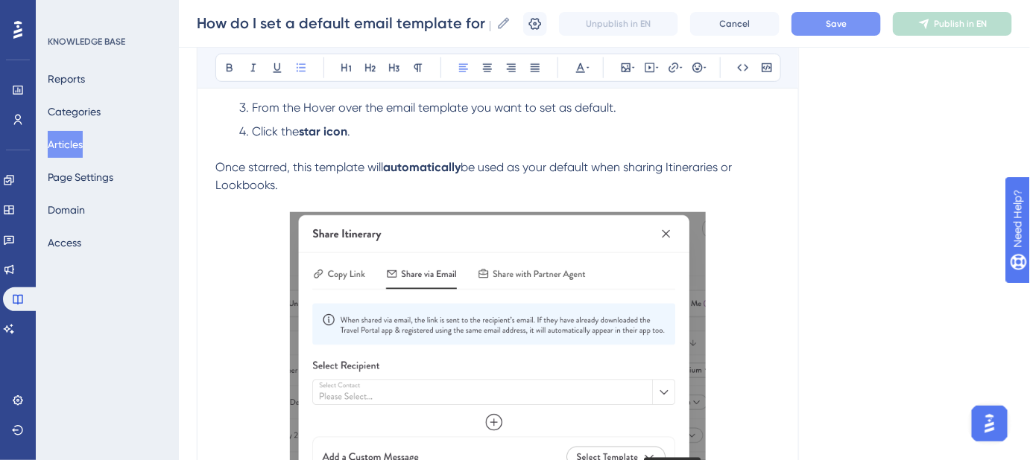
scroll to position [338, 0]
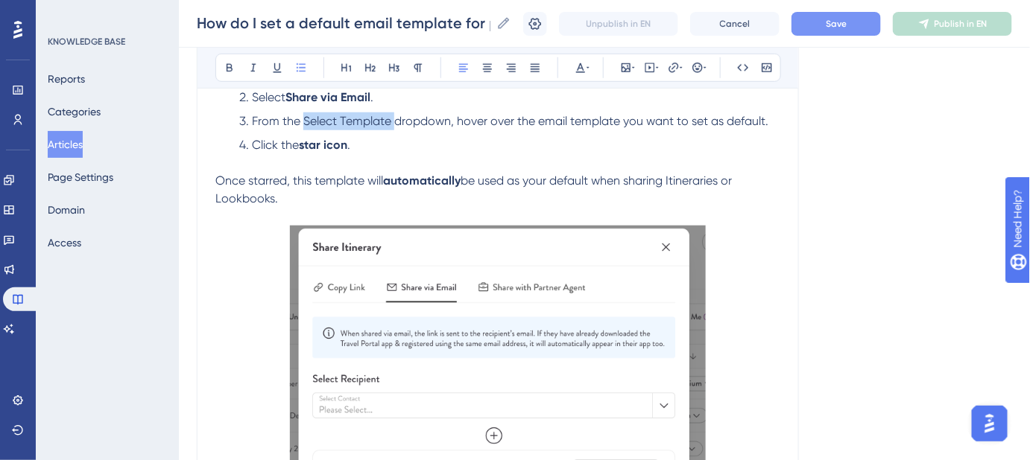
drag, startPoint x: 394, startPoint y: 119, endPoint x: 304, endPoint y: 119, distance: 90.1
click at [304, 119] on span "From the Select Template dropdown, hover over the email template you want to se…" at bounding box center [510, 121] width 516 height 14
click at [821, 27] on button "Save" at bounding box center [835, 24] width 89 height 24
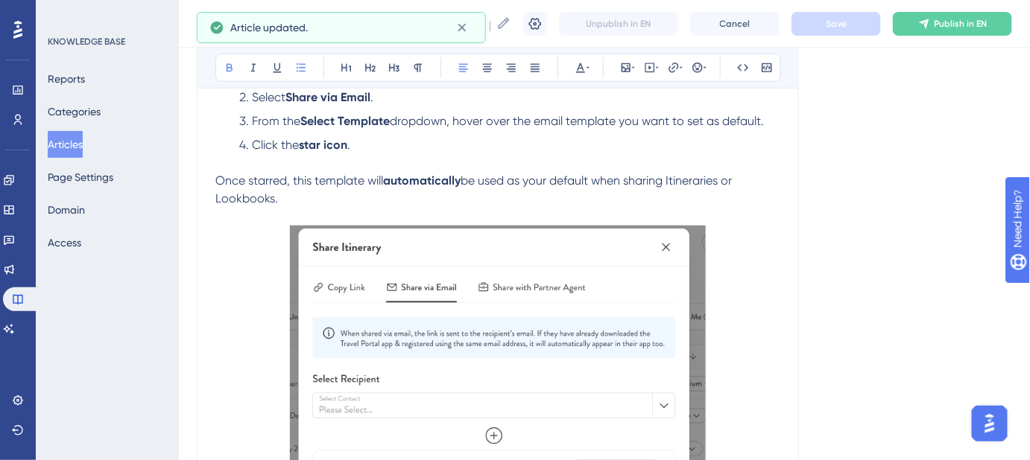
click at [770, 120] on li "From the Select Template dropdown, hover over the email template you want to se…" at bounding box center [509, 121] width 541 height 18
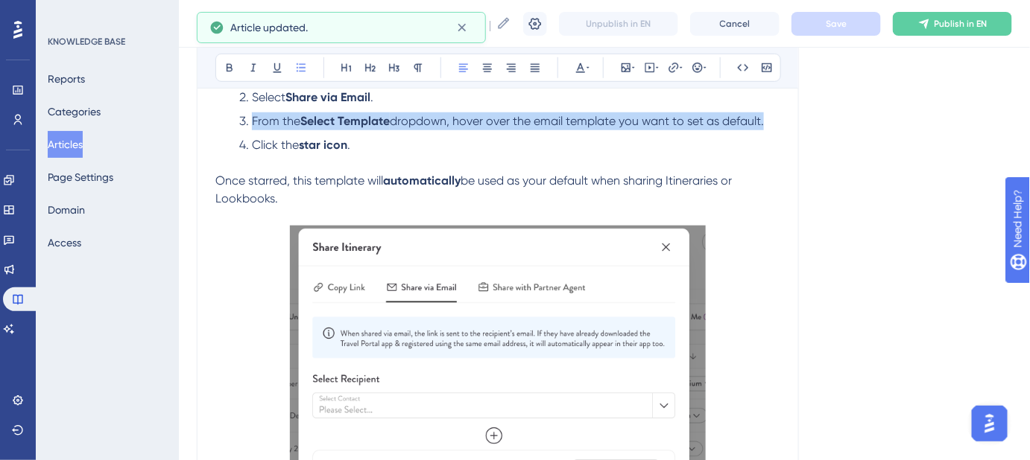
drag, startPoint x: 770, startPoint y: 120, endPoint x: 253, endPoint y: 118, distance: 517.0
click at [253, 118] on li "From the Select Template dropdown, hover over the email template you want to se…" at bounding box center [509, 121] width 541 height 18
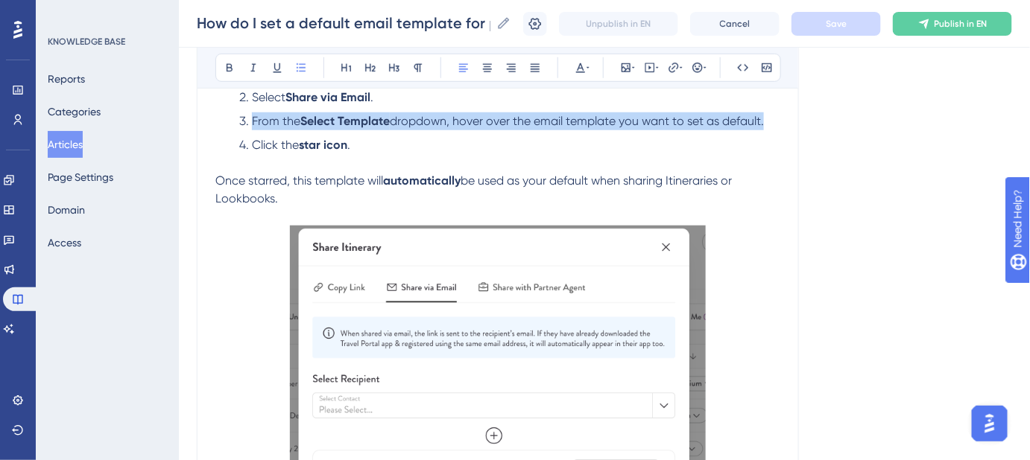
copy li "From the Select Template dropdown, hover over the email template you want to se…"
click at [679, 153] on li "Click the star icon ." at bounding box center [509, 154] width 541 height 36
drag, startPoint x: 773, startPoint y: 128, endPoint x: 252, endPoint y: 124, distance: 520.7
click at [252, 124] on li "From the Select Template dropdown, hover over the email template you want to se…" at bounding box center [509, 121] width 541 height 18
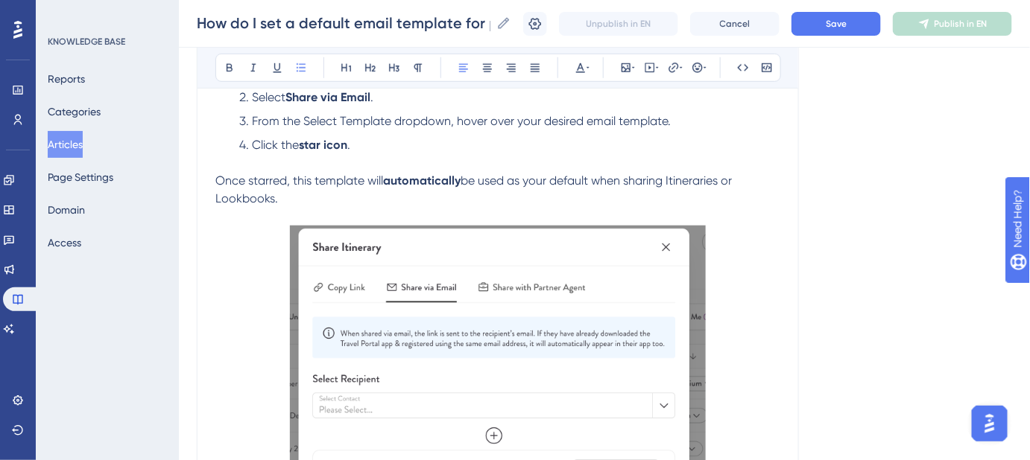
click at [556, 122] on span "From the Select Template dropdown, hover over your desired email template." at bounding box center [461, 121] width 419 height 14
drag, startPoint x: 388, startPoint y: 118, endPoint x: 302, endPoint y: 124, distance: 86.6
click at [302, 124] on span "From the Select Template dropdown, hover over the relevant email template." at bounding box center [460, 121] width 417 height 14
click at [846, 25] on span "Save" at bounding box center [835, 24] width 21 height 12
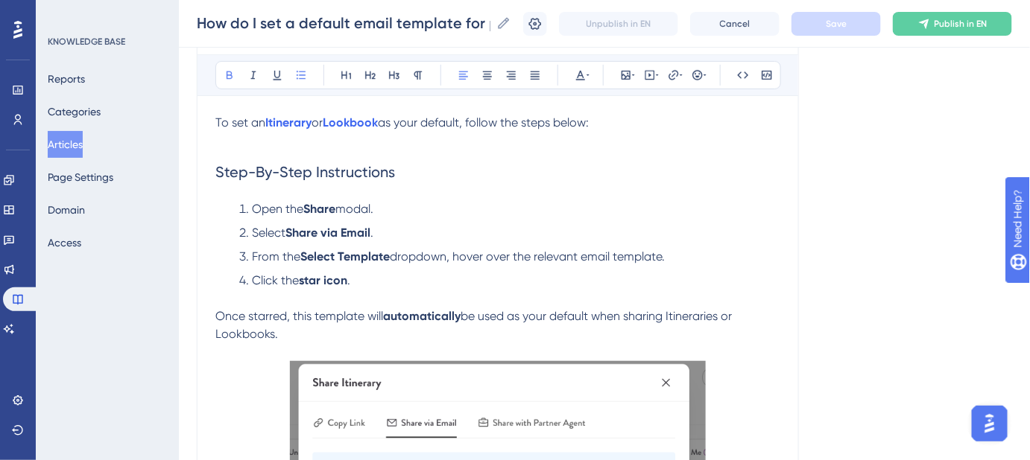
scroll to position [0, 0]
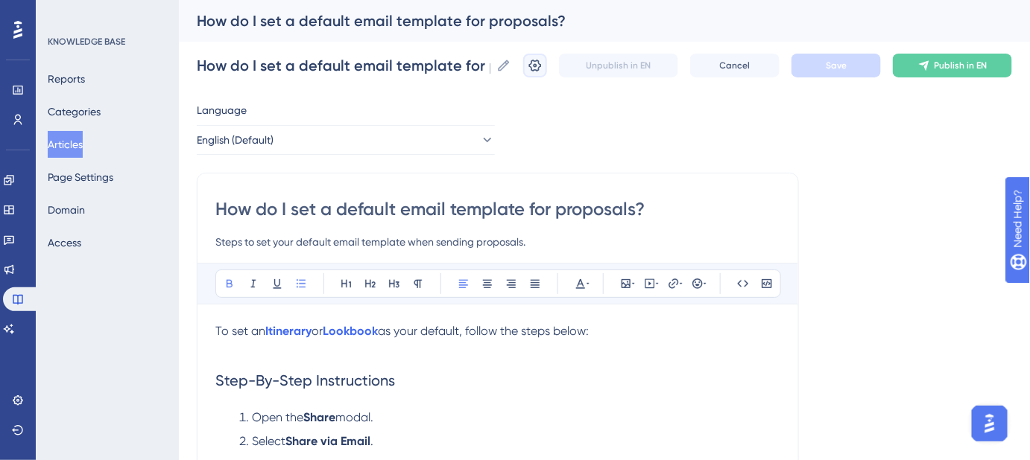
click at [542, 61] on icon at bounding box center [535, 66] width 13 height 12
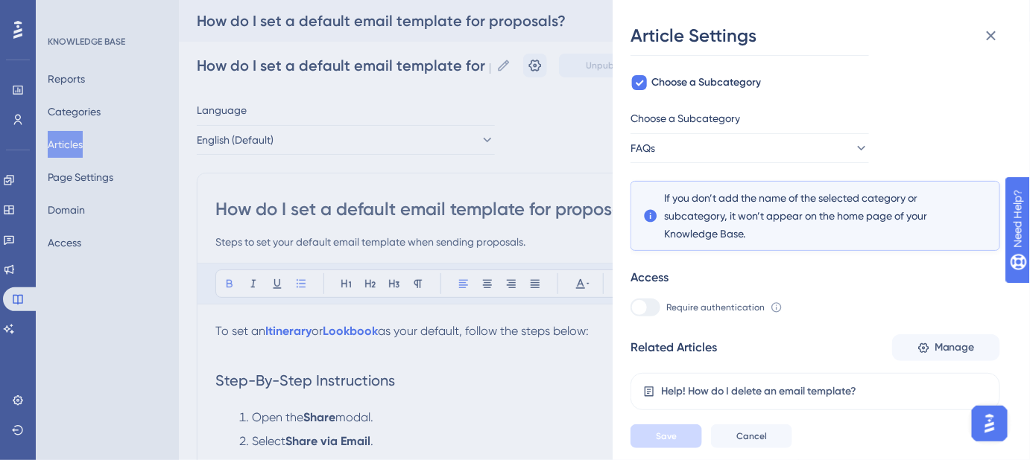
scroll to position [67, 0]
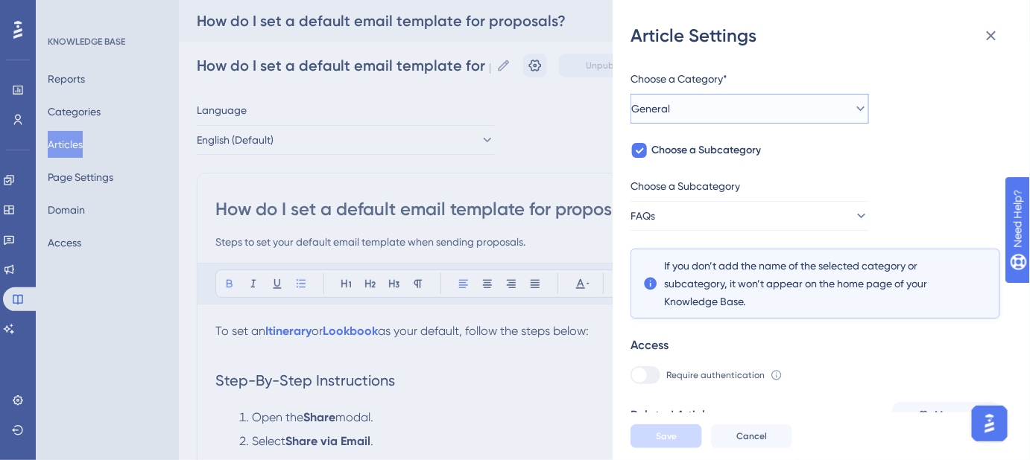
click at [853, 110] on icon at bounding box center [860, 108] width 15 height 15
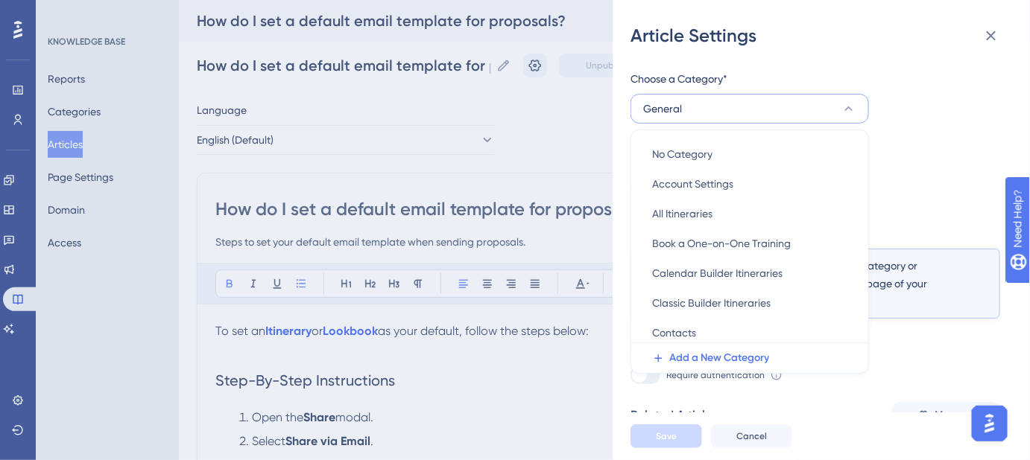
scroll to position [81, 0]
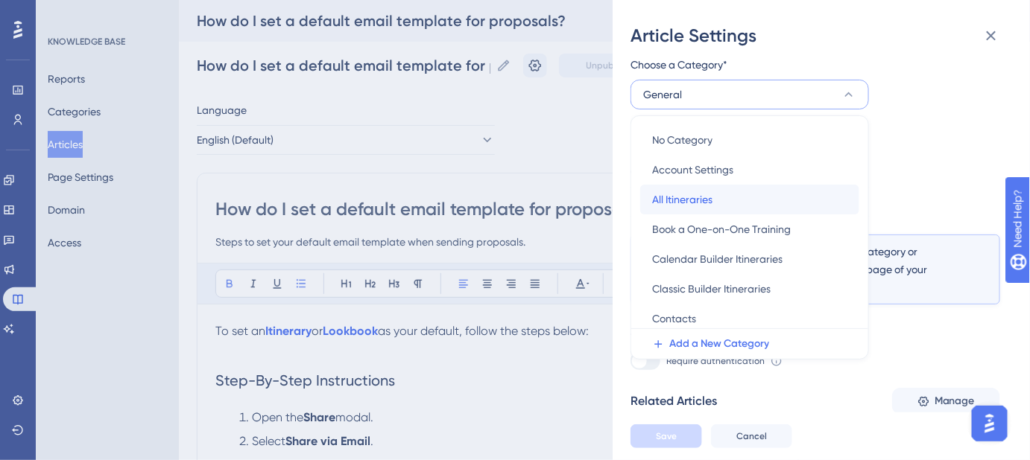
click at [702, 196] on span "All Itineraries" at bounding box center [682, 200] width 60 height 18
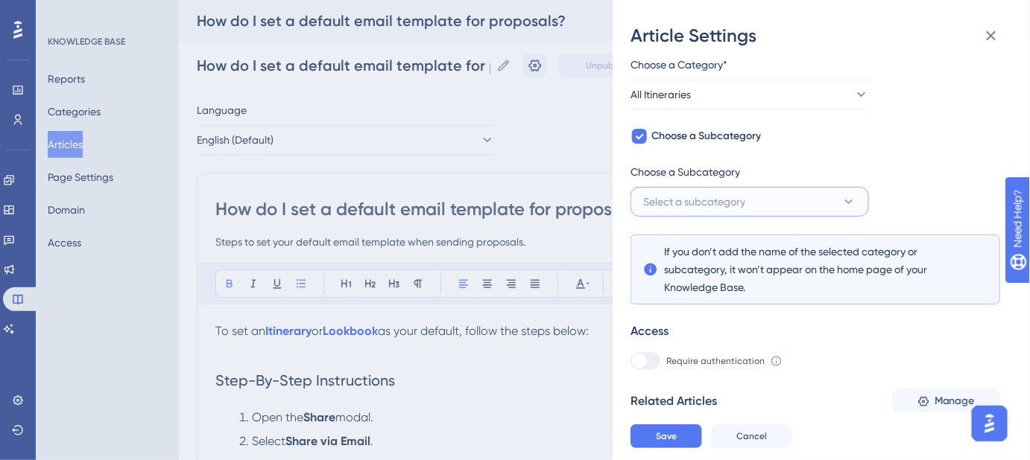
click at [808, 203] on button "Select a subcategory" at bounding box center [749, 202] width 238 height 30
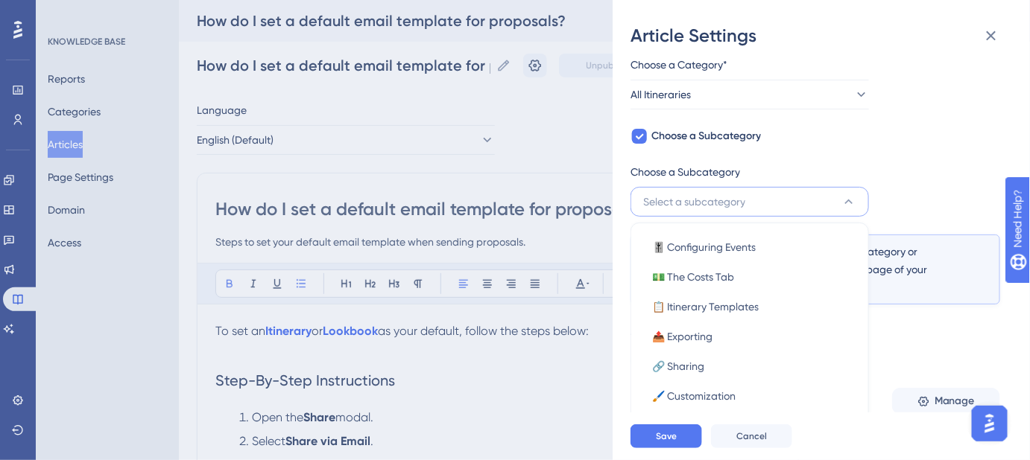
scroll to position [191, 0]
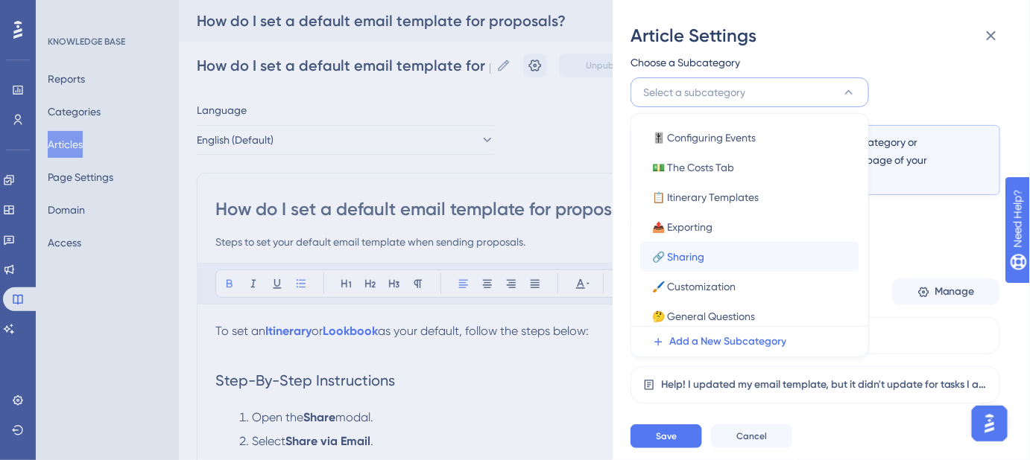
drag, startPoint x: 705, startPoint y: 251, endPoint x: 854, endPoint y: 214, distance: 154.3
click at [854, 214] on div "🎚️ Configuring Events 🎚️ Configuring Events 💵 The Costs Tab 💵 The Costs Tab 📋 I…" at bounding box center [749, 224] width 219 height 203
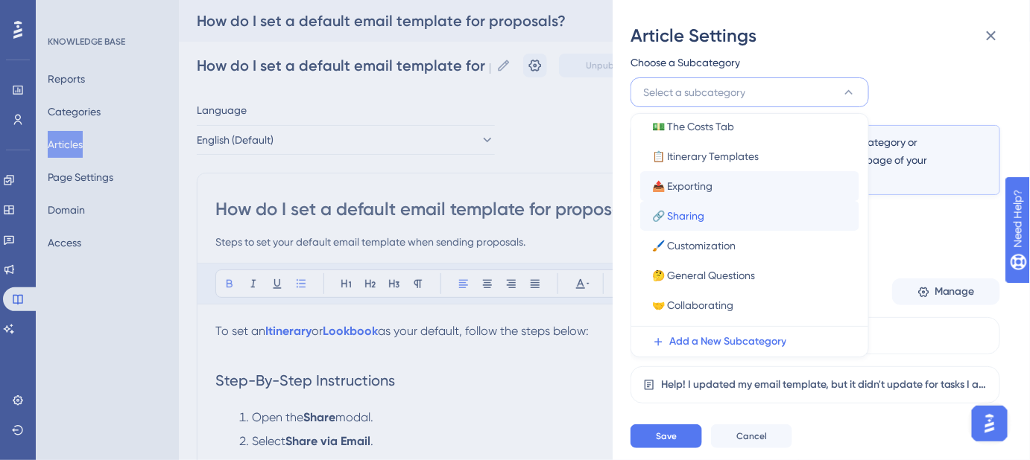
scroll to position [25, 0]
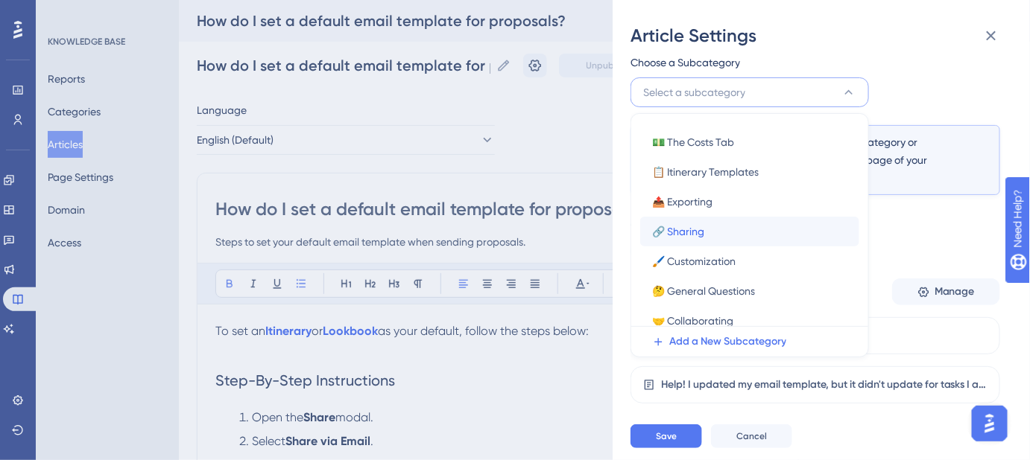
click at [687, 227] on span "🔗 Sharing" at bounding box center [678, 232] width 52 height 18
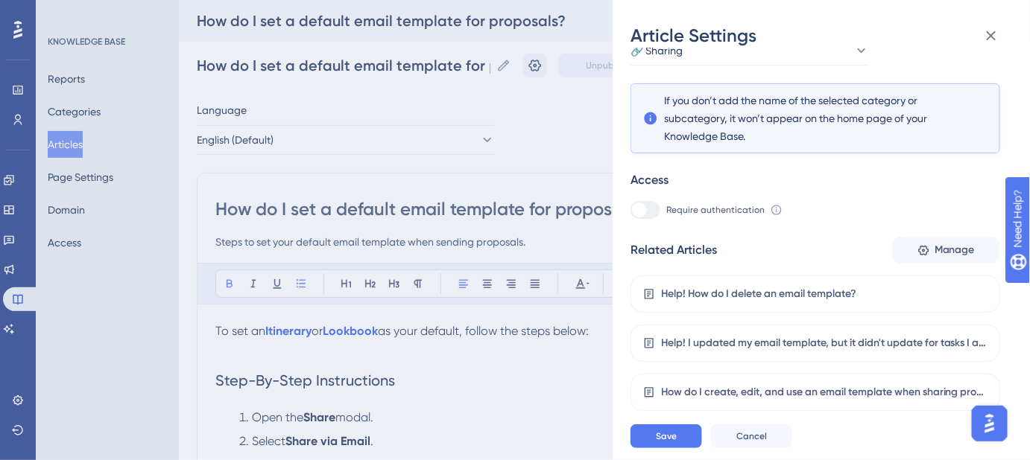
scroll to position [316, 0]
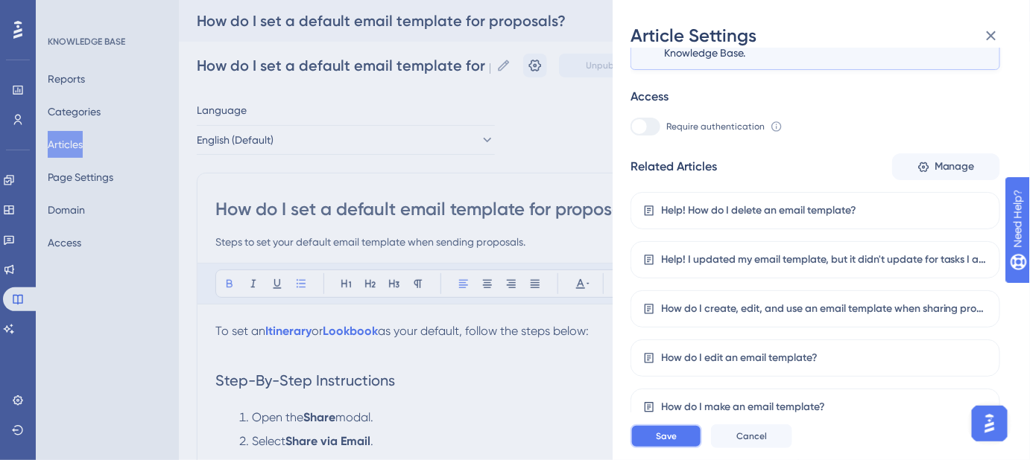
click at [664, 443] on span "Save" at bounding box center [666, 437] width 21 height 12
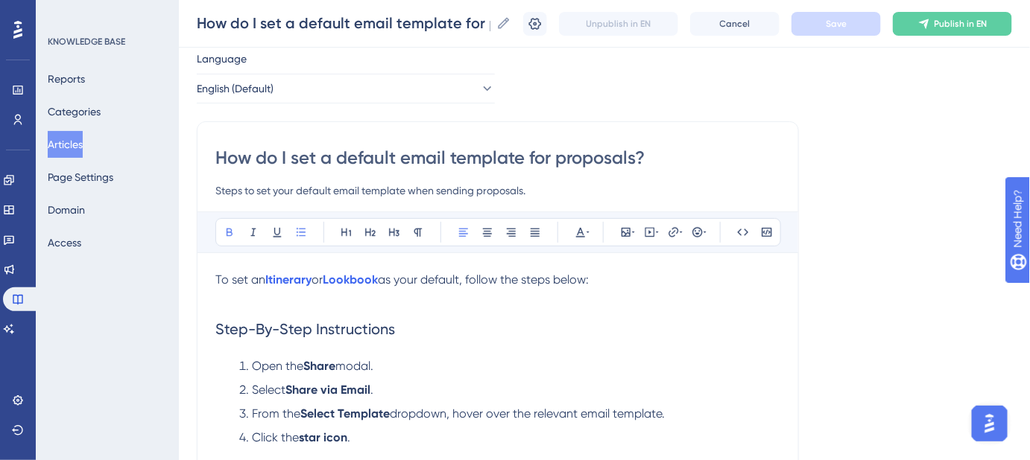
scroll to position [67, 0]
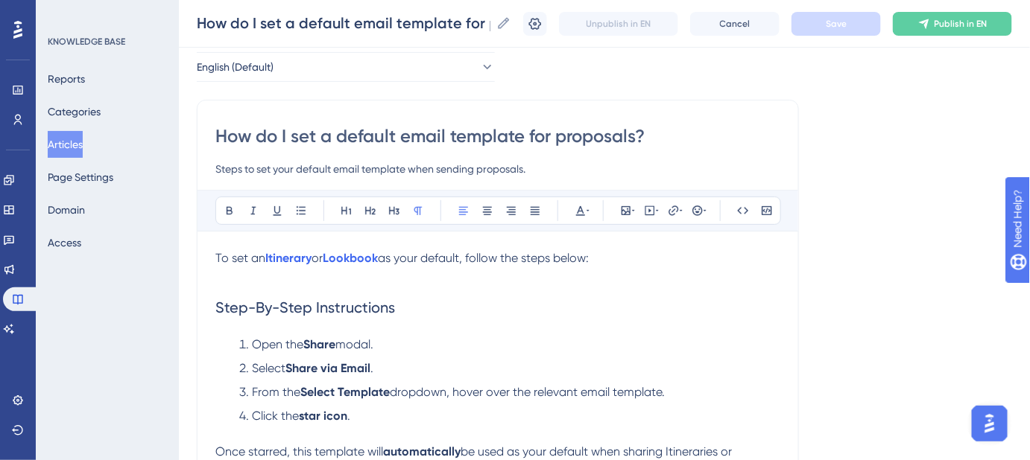
click at [390, 258] on span "as your default, follow the steps below:" at bounding box center [483, 258] width 211 height 14
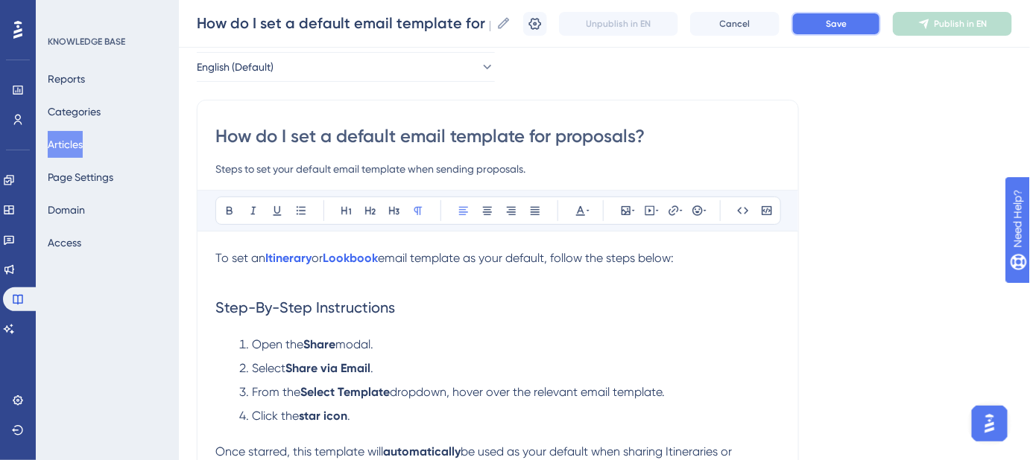
click at [851, 31] on button "Save" at bounding box center [835, 24] width 89 height 24
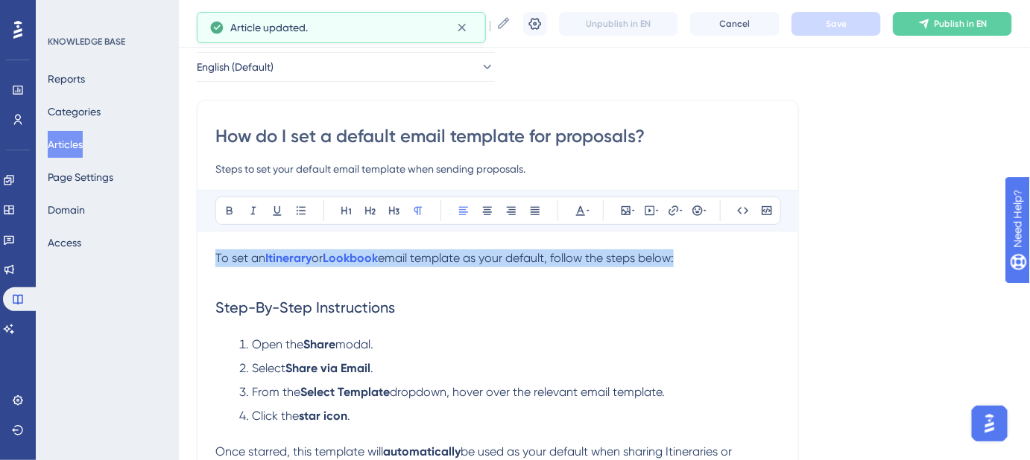
drag, startPoint x: 706, startPoint y: 256, endPoint x: 210, endPoint y: 257, distance: 496.1
copy p "To set an Itinerary or Lookbook email template as your default, follow the step…"
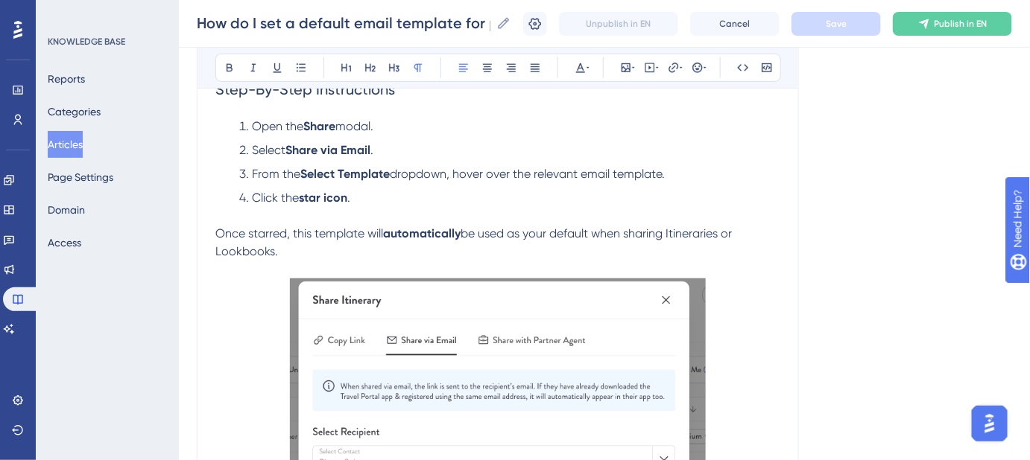
scroll to position [270, 0]
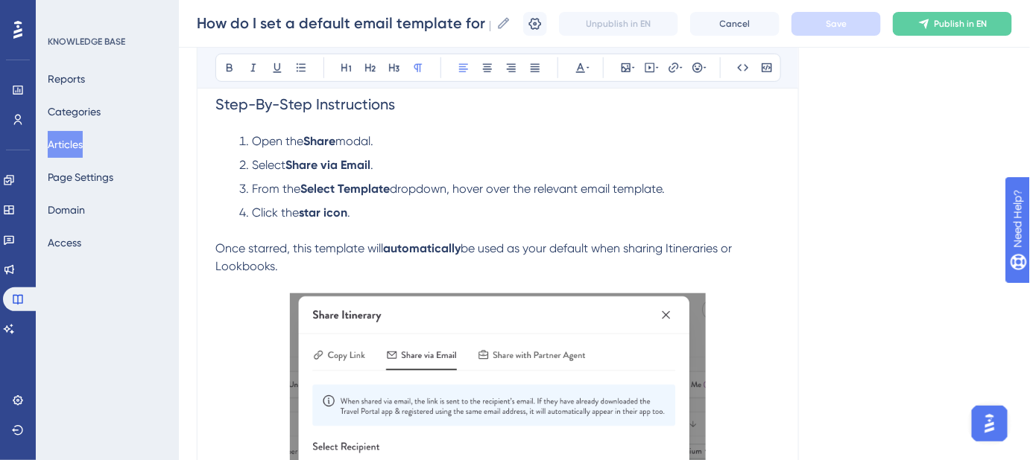
click at [361, 220] on li "Click the star icon ." at bounding box center [509, 222] width 541 height 36
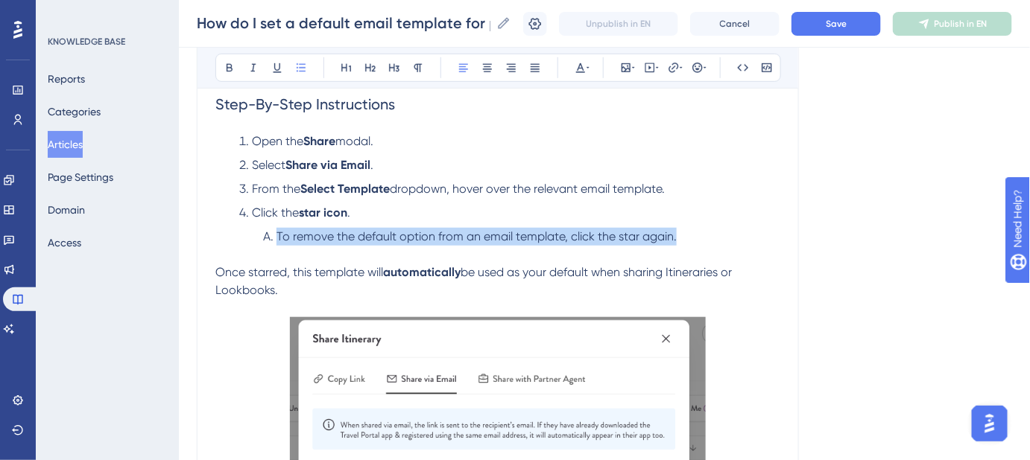
drag, startPoint x: 673, startPoint y: 235, endPoint x: 277, endPoint y: 234, distance: 396.3
click at [277, 234] on li "To remove the default option from an email template, click the star again." at bounding box center [521, 246] width 517 height 36
copy span "To remove the default option from an email template, click the star again."
click at [846, 23] on span "Save" at bounding box center [835, 24] width 21 height 12
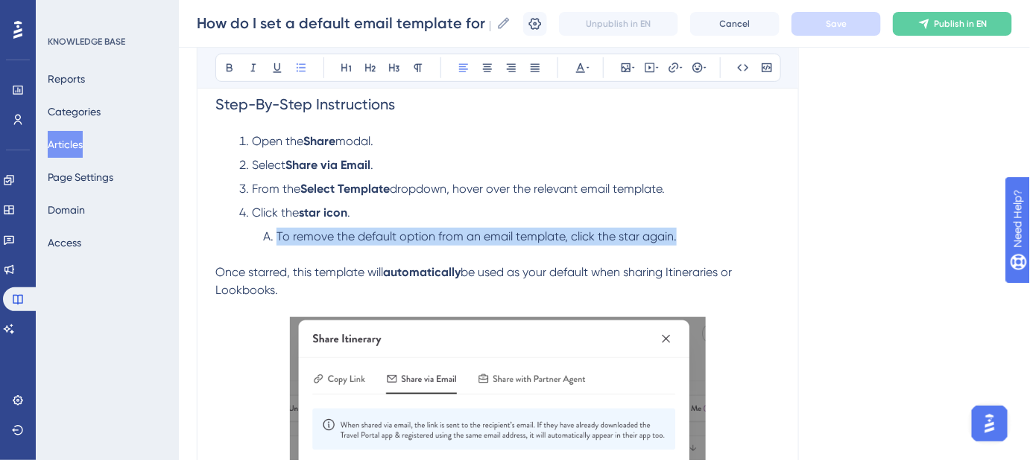
click at [703, 231] on li "To remove the default option from an email template, click the star again." at bounding box center [521, 246] width 517 height 36
drag, startPoint x: 691, startPoint y: 232, endPoint x: 276, endPoint y: 232, distance: 414.9
click at [276, 232] on li "To remove the default option from an email template, click the star again." at bounding box center [521, 246] width 517 height 36
click at [726, 228] on li "To remove the default option from an email template, click the star again." at bounding box center [521, 246] width 517 height 36
drag, startPoint x: 466, startPoint y: 232, endPoint x: 247, endPoint y: 229, distance: 219.0
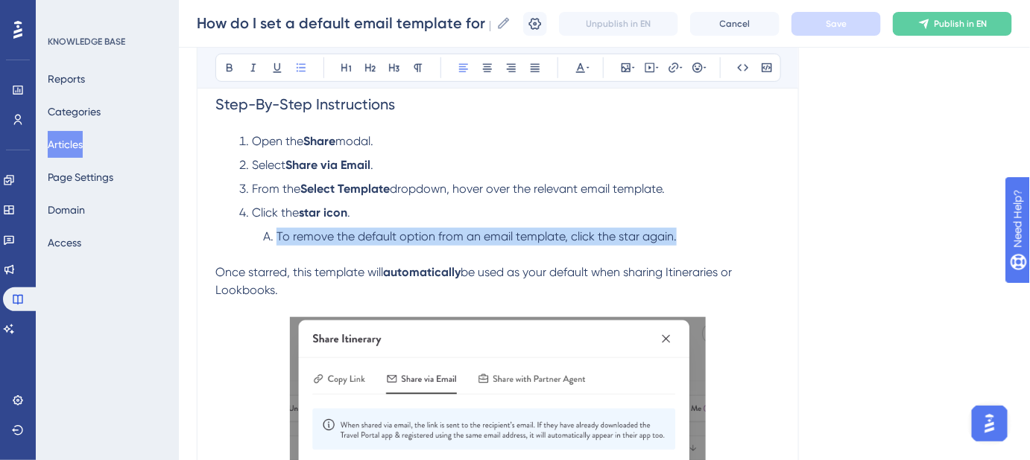
click at [247, 229] on ol "To remove the default option from an email template, click the star again." at bounding box center [509, 246] width 541 height 36
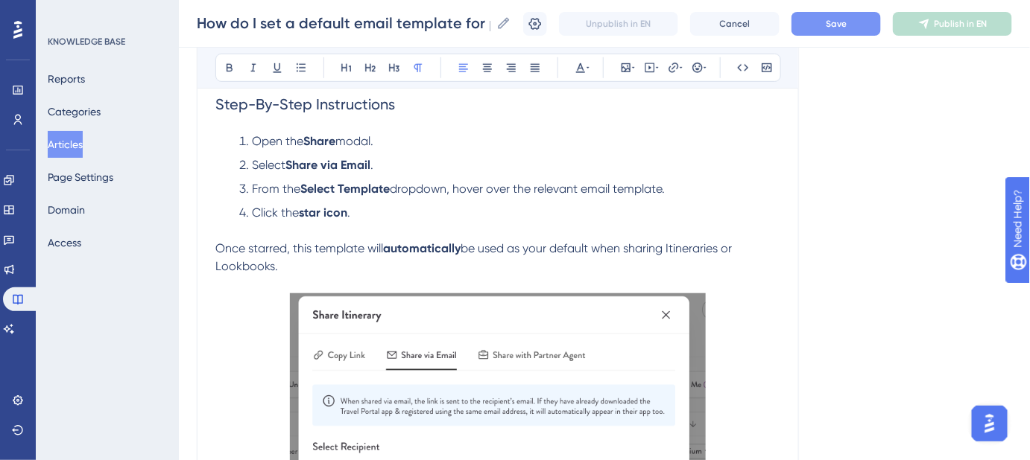
click at [296, 264] on p "Once starred, this template will automatically be used as your default when sha…" at bounding box center [497, 267] width 565 height 54
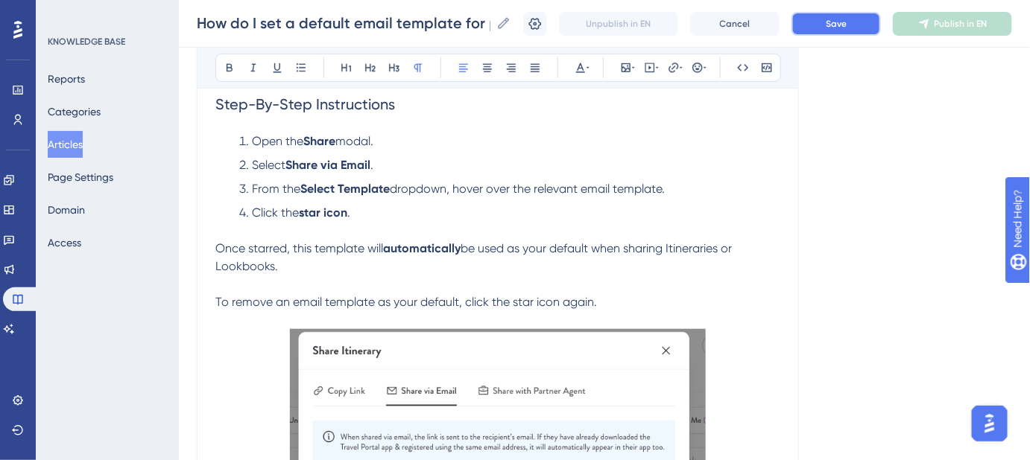
click at [868, 29] on button "Save" at bounding box center [835, 24] width 89 height 24
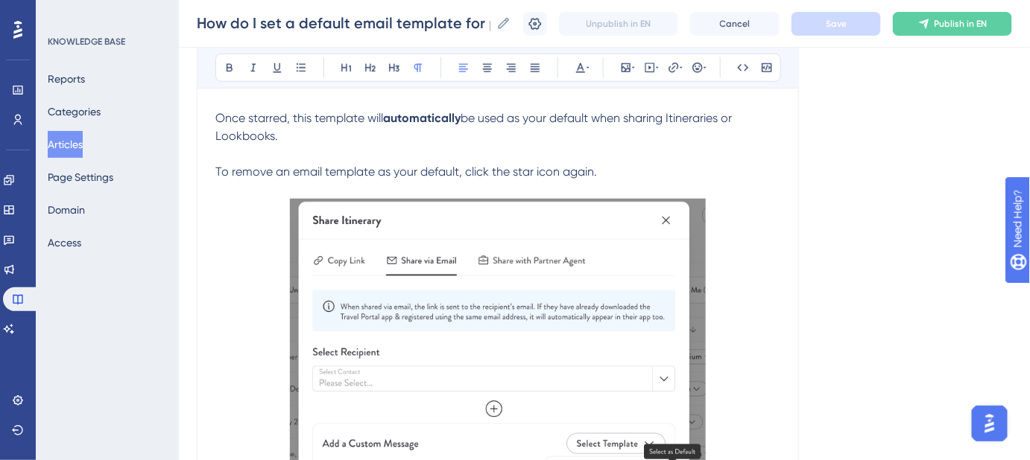
scroll to position [198, 0]
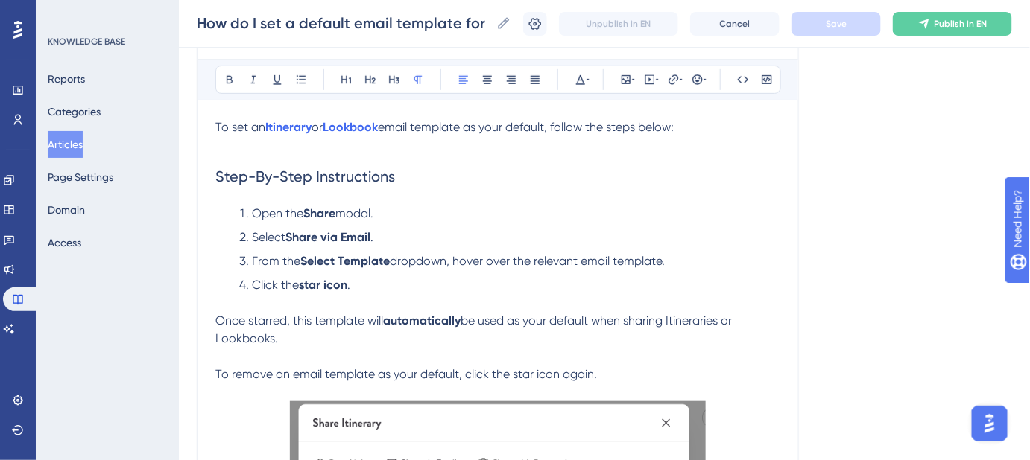
click at [218, 369] on span "To remove an email template as your default, click the star icon again." at bounding box center [405, 374] width 381 height 14
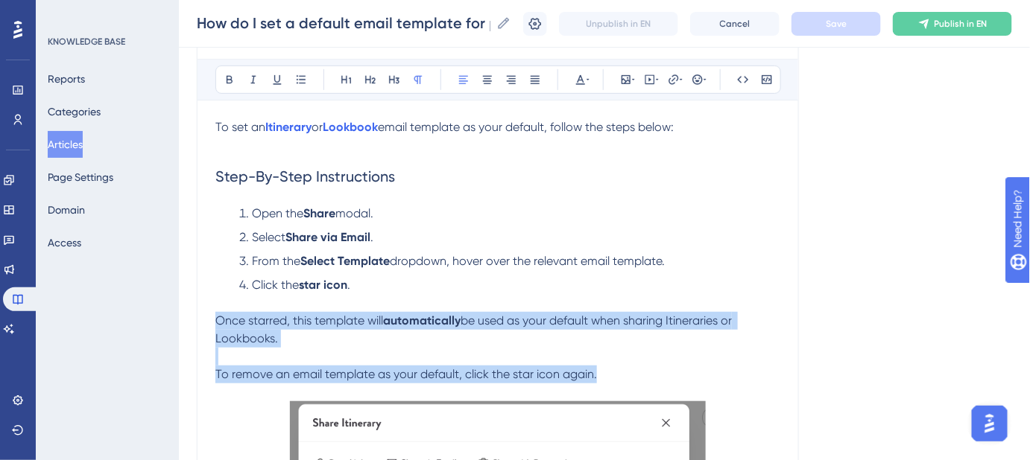
drag, startPoint x: 613, startPoint y: 375, endPoint x: 214, endPoint y: 317, distance: 403.4
click at [215, 317] on div "How do I set a default email template for proposals? Steps to set your default …" at bounding box center [498, 452] width 602 height 966
copy div "Once starred, this template will automatically be used as your default when sha…"
click at [341, 344] on p "Once starred, this template will automatically be used as your default when sha…" at bounding box center [497, 330] width 565 height 36
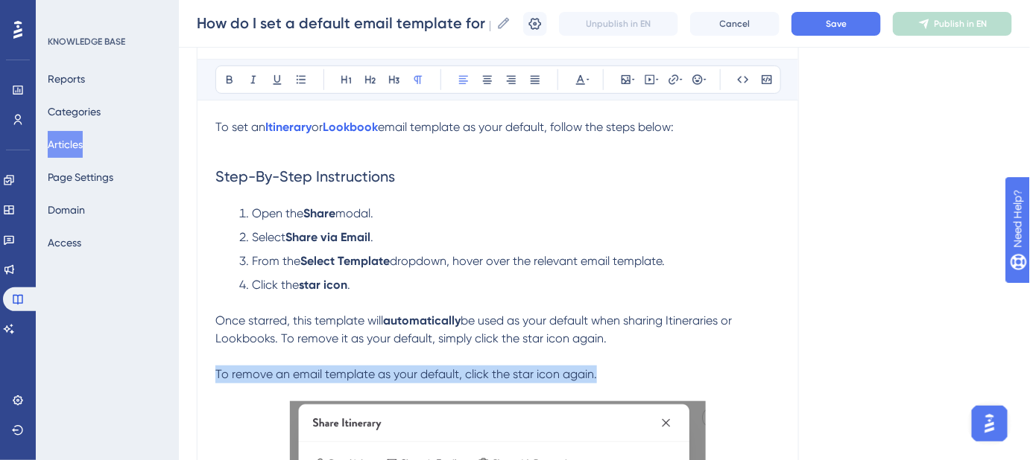
drag, startPoint x: 610, startPoint y: 371, endPoint x: 180, endPoint y: 377, distance: 429.9
click at [180, 377] on div "Performance Users Engagement Widgets Feedback Product Updates Knowledge Base AI…" at bounding box center [604, 425] width 851 height 1246
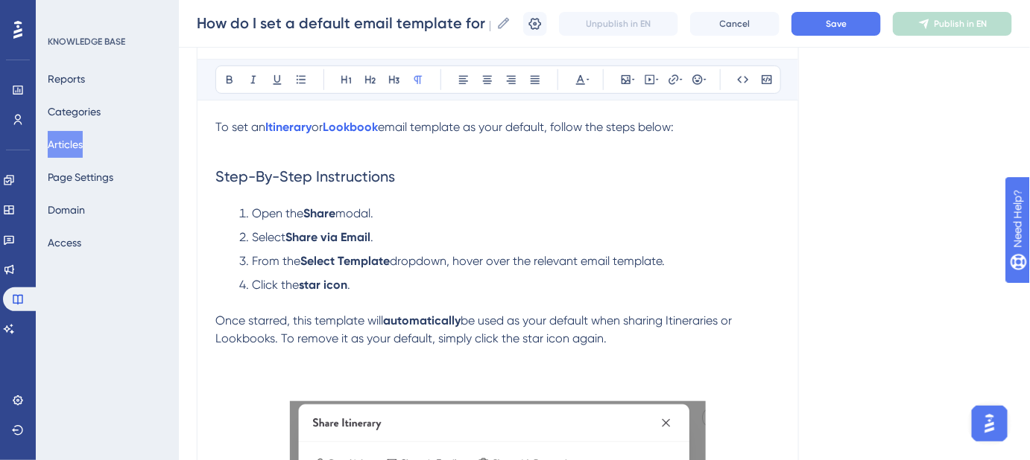
click at [317, 341] on span "be used as your default when sharing Itineraries or Lookbooks. To remove it as …" at bounding box center [474, 330] width 519 height 32
click at [774, 327] on p "Once starred, this template will automatically be used as your default when sha…" at bounding box center [497, 330] width 565 height 36
click at [846, 24] on span "Save" at bounding box center [835, 24] width 21 height 12
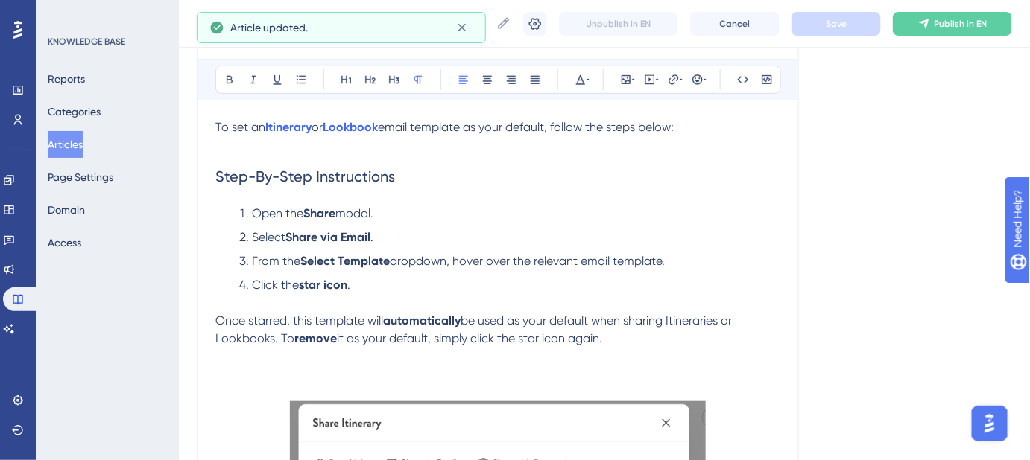
click at [650, 335] on p "Once starred, this template will automatically be used as your default when sha…" at bounding box center [497, 330] width 565 height 36
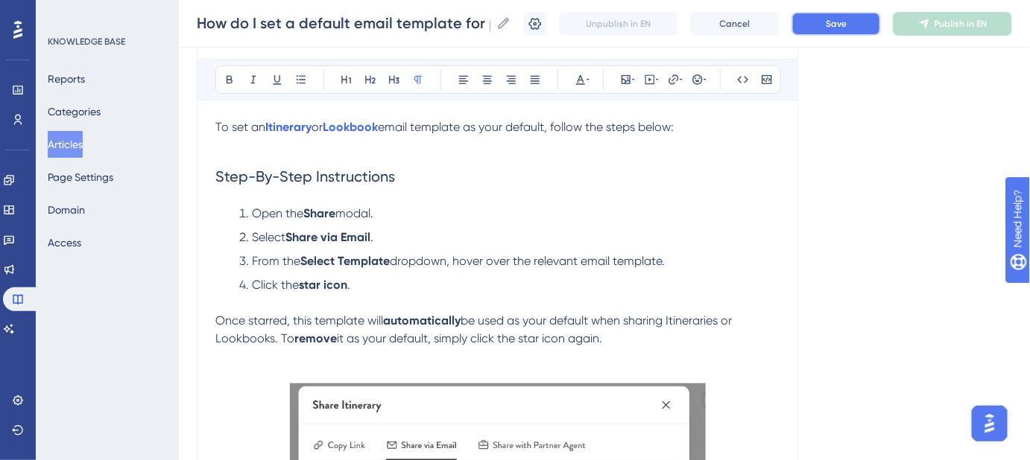
click at [840, 26] on span "Save" at bounding box center [835, 24] width 21 height 12
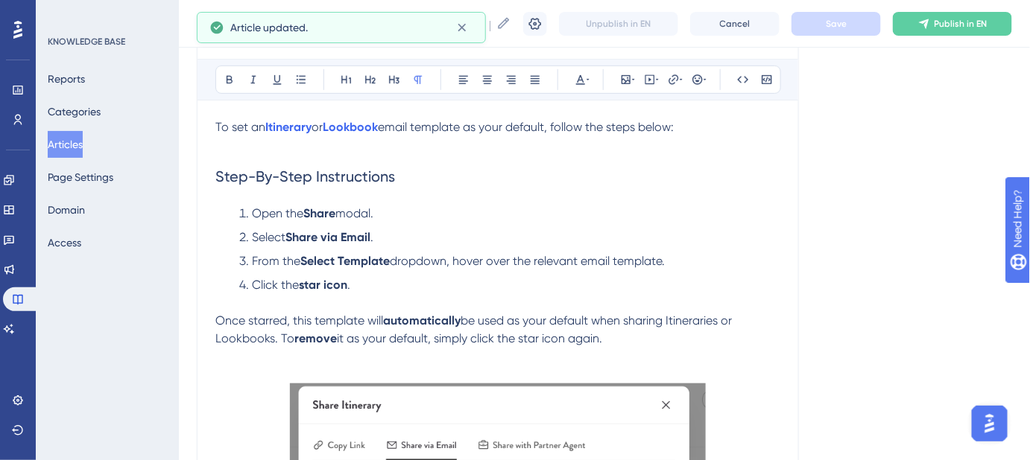
click at [699, 131] on p "To set an Itinerary or Lookbook email template as your default, follow the step…" at bounding box center [497, 127] width 565 height 18
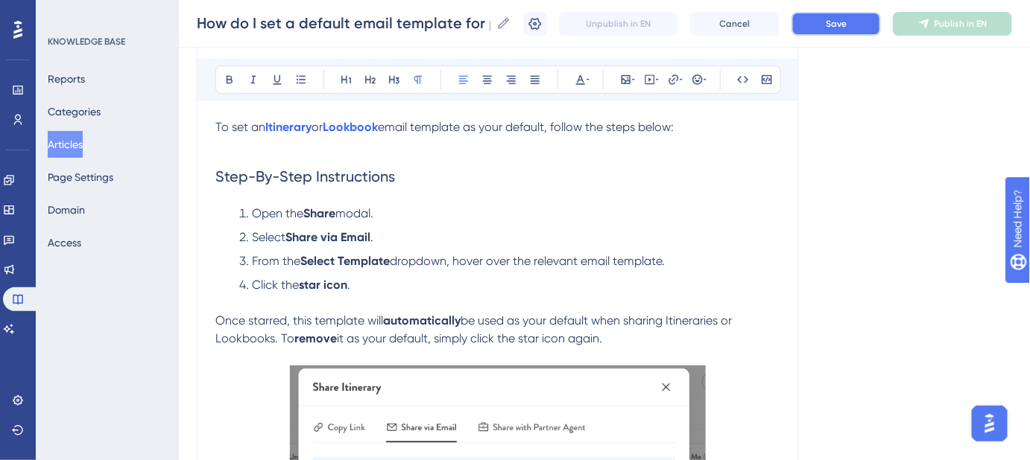
click at [814, 27] on button "Save" at bounding box center [835, 24] width 89 height 24
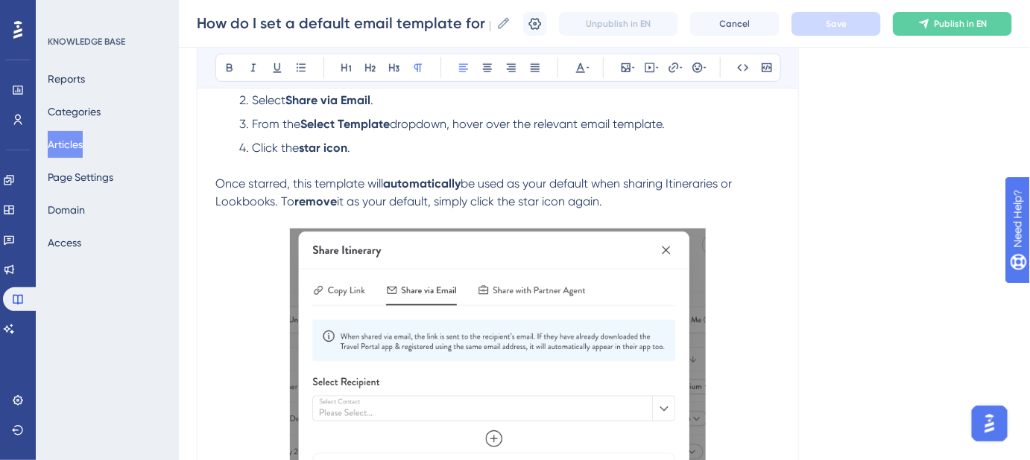
scroll to position [334, 0]
click at [346, 201] on span "it as your default, simply click the star icon again." at bounding box center [469, 203] width 265 height 14
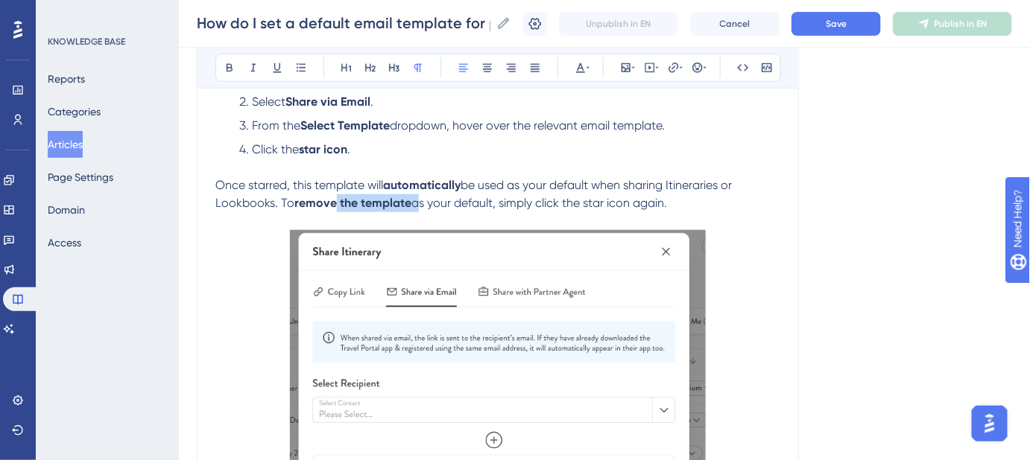
drag, startPoint x: 337, startPoint y: 203, endPoint x: 415, endPoint y: 202, distance: 78.2
click at [415, 202] on p "Once starred, this template will automatically be used as your default when sha…" at bounding box center [497, 204] width 565 height 54
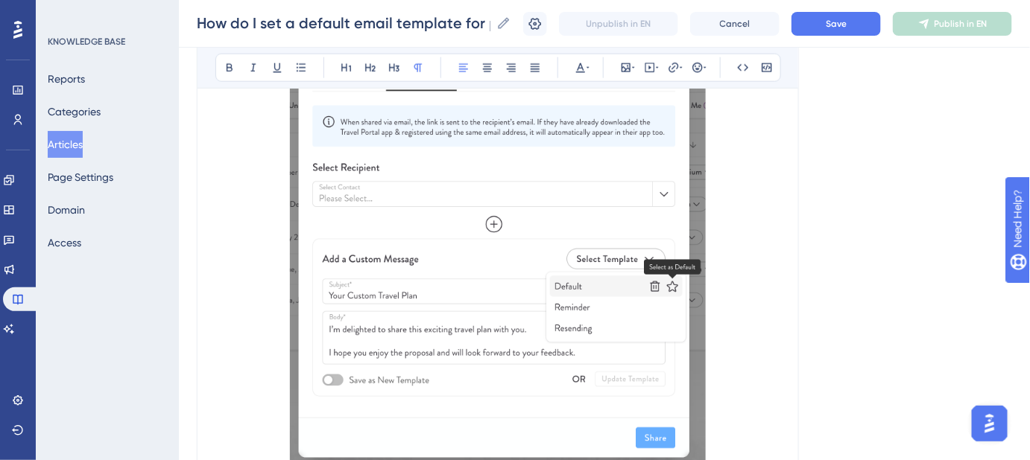
click at [767, 235] on p at bounding box center [497, 244] width 565 height 461
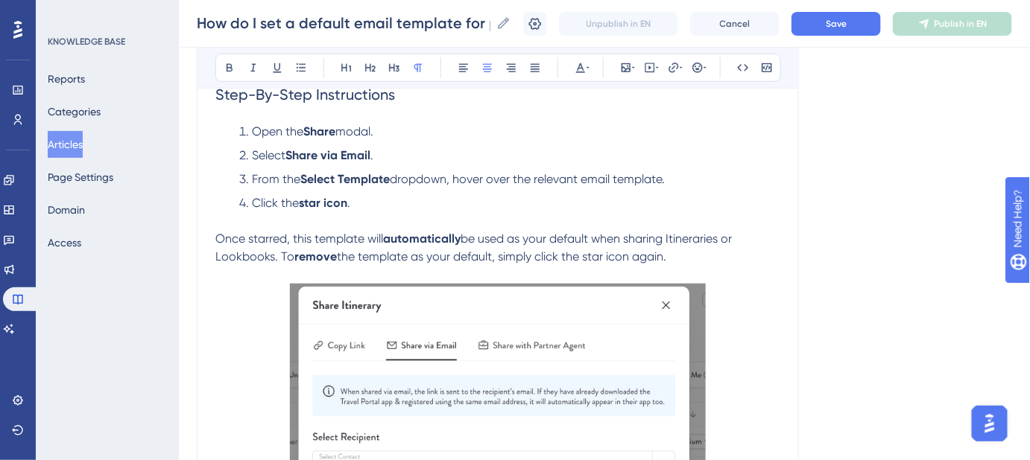
scroll to position [279, 0]
click at [830, 27] on button "Save" at bounding box center [835, 24] width 89 height 24
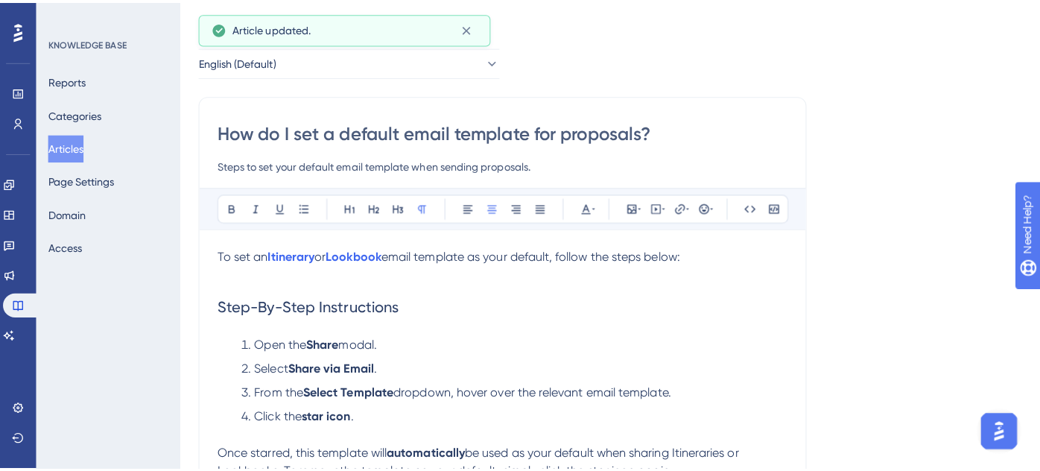
scroll to position [0, 0]
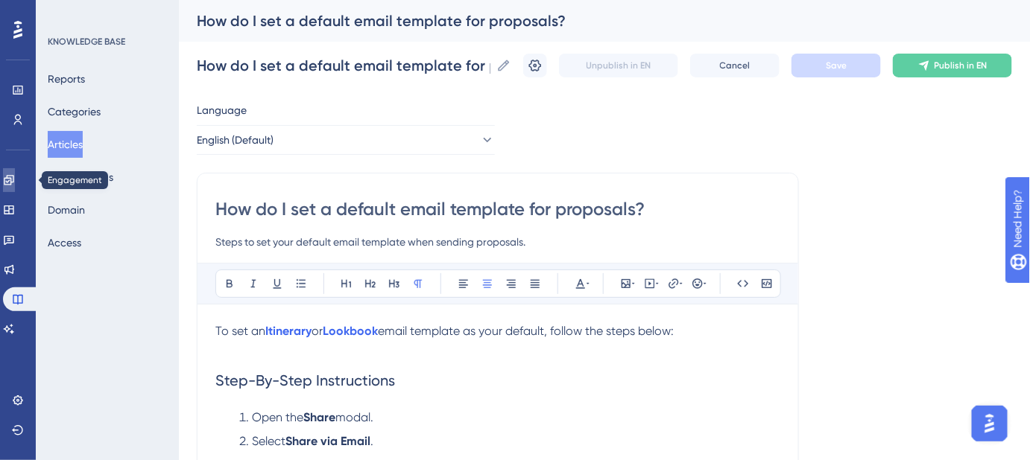
click at [15, 188] on link at bounding box center [9, 180] width 12 height 24
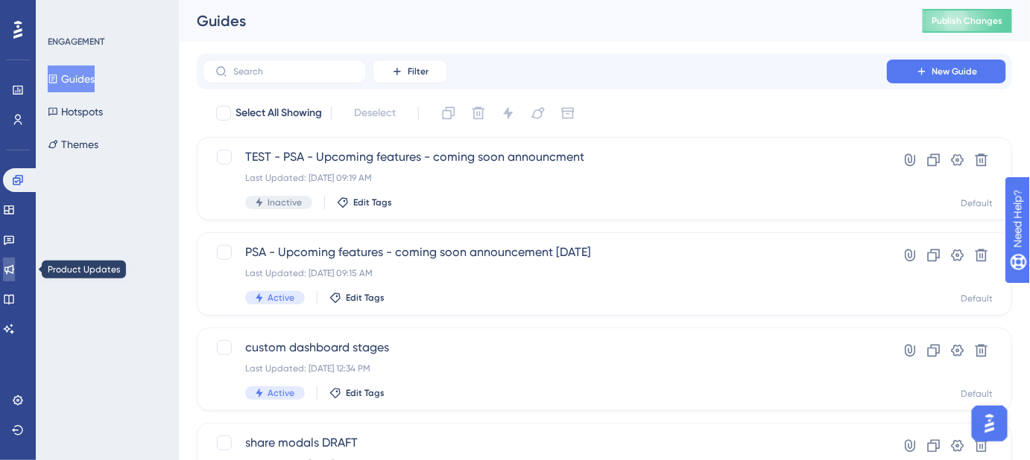
click at [15, 270] on icon at bounding box center [9, 270] width 12 height 12
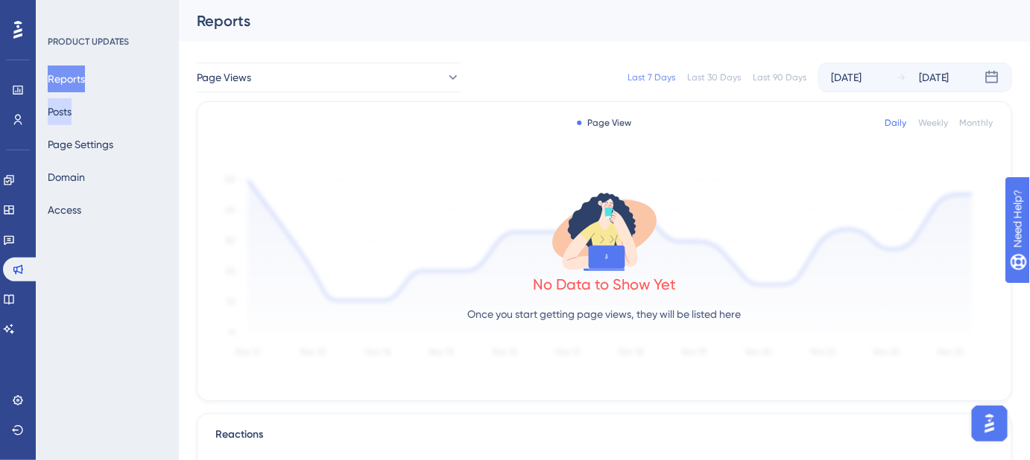
click at [72, 112] on button "Posts" at bounding box center [60, 111] width 24 height 27
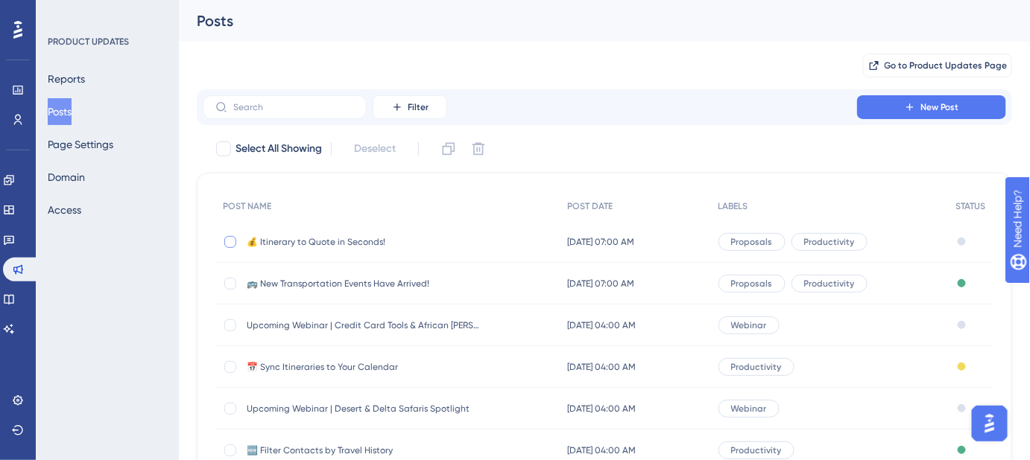
click at [230, 241] on div at bounding box center [230, 242] width 12 height 12
checkbox input "true"
click at [446, 152] on icon at bounding box center [448, 149] width 15 height 15
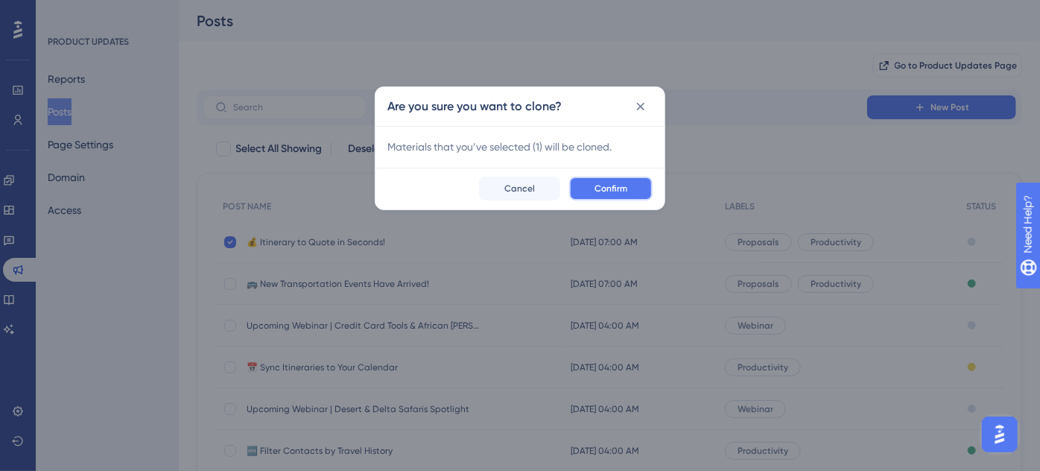
click at [607, 186] on span "Confirm" at bounding box center [610, 189] width 33 height 12
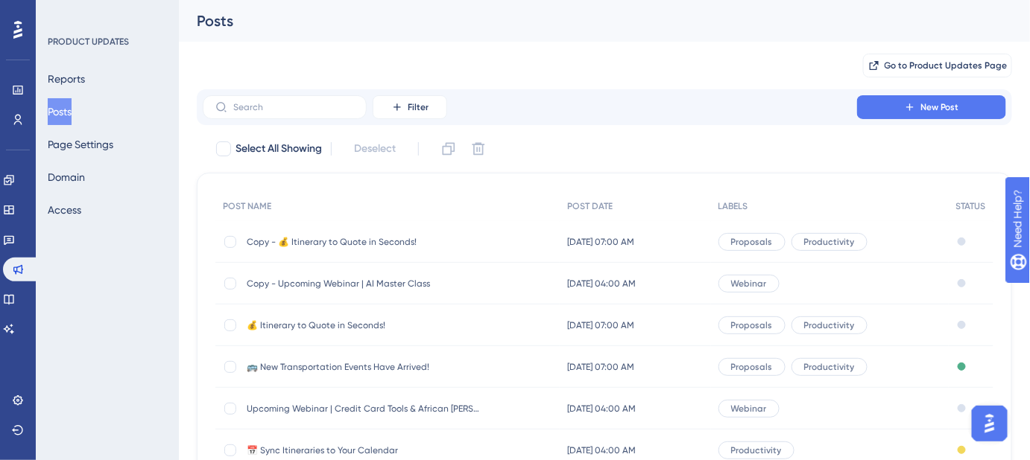
click at [279, 237] on span "Copy - 💰 Itinerary to Quote in Seconds!" at bounding box center [366, 242] width 238 height 12
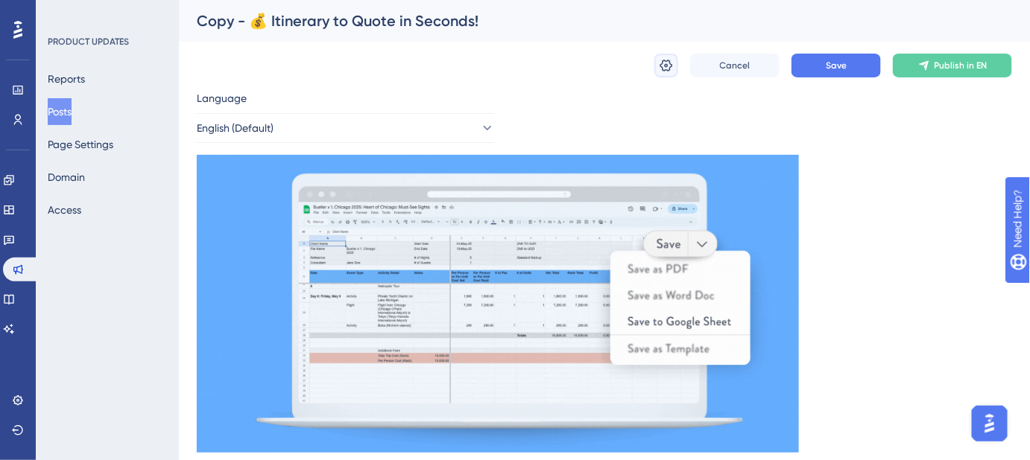
click at [662, 61] on icon at bounding box center [666, 65] width 15 height 15
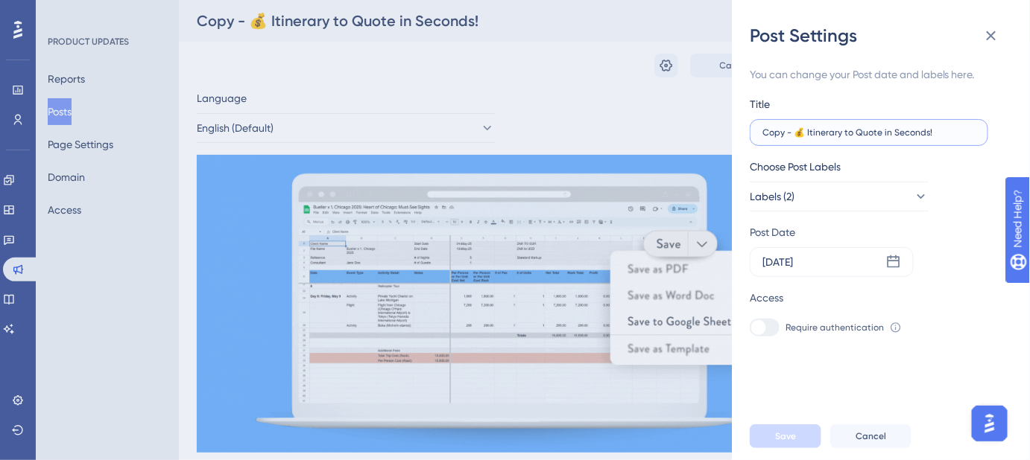
drag, startPoint x: 922, startPoint y: 129, endPoint x: 757, endPoint y: 135, distance: 164.7
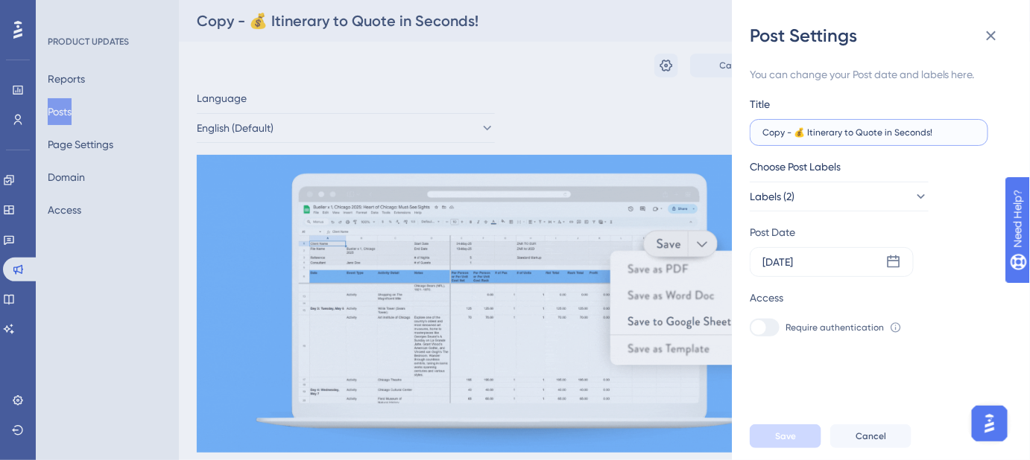
click at [757, 135] on label "Copy - 💰 Itinerary to Quote in Seconds!" at bounding box center [868, 132] width 238 height 27
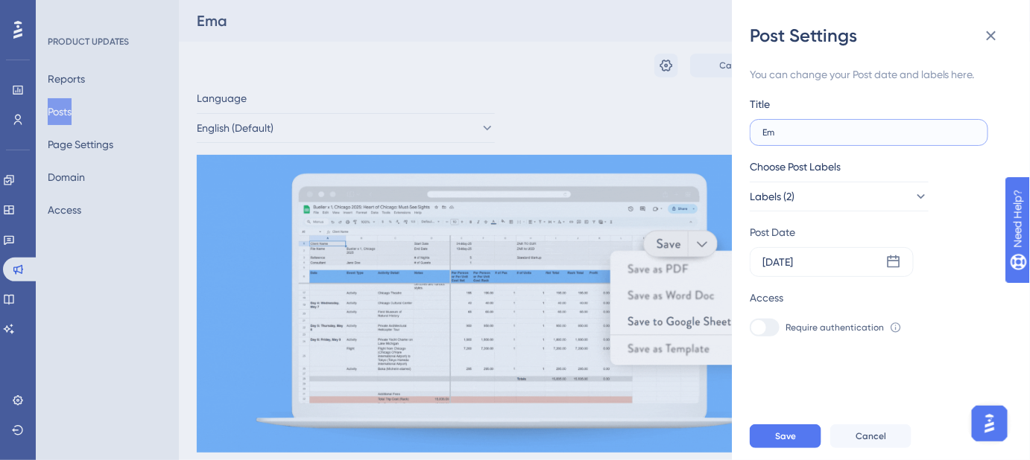
type input "E"
click at [761, 130] on label "Set an email template as your default" at bounding box center [868, 132] width 238 height 27
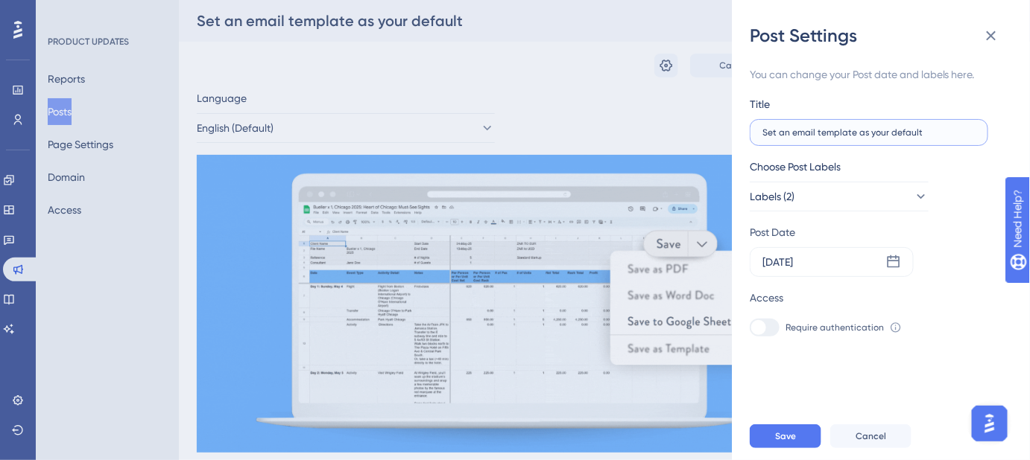
click at [762, 130] on input "Set an email template as your default" at bounding box center [868, 132] width 213 height 10
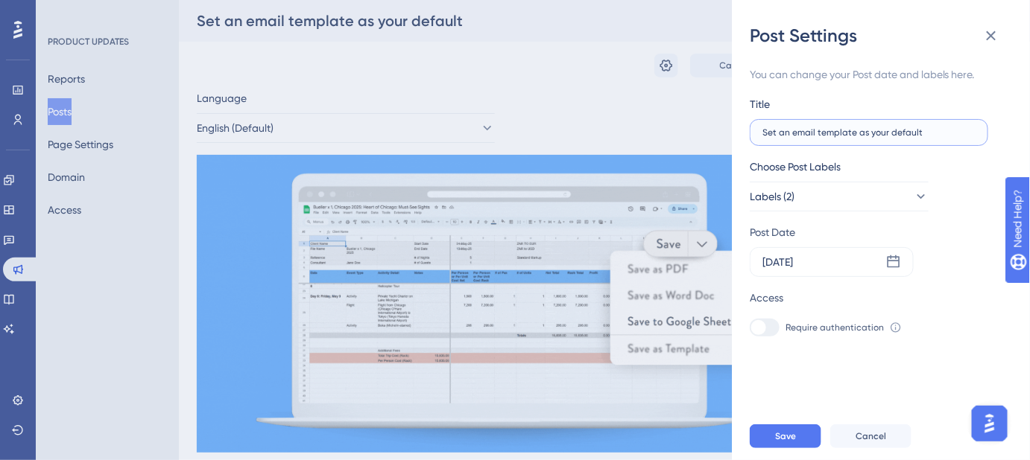
click at [762, 134] on input "Set an email template as your default" at bounding box center [868, 132] width 213 height 10
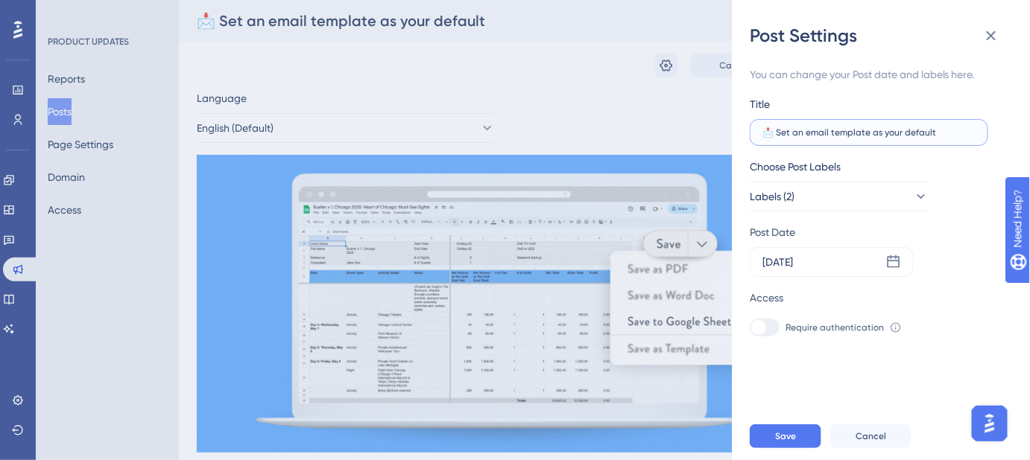
drag, startPoint x: 942, startPoint y: 133, endPoint x: 778, endPoint y: 136, distance: 163.9
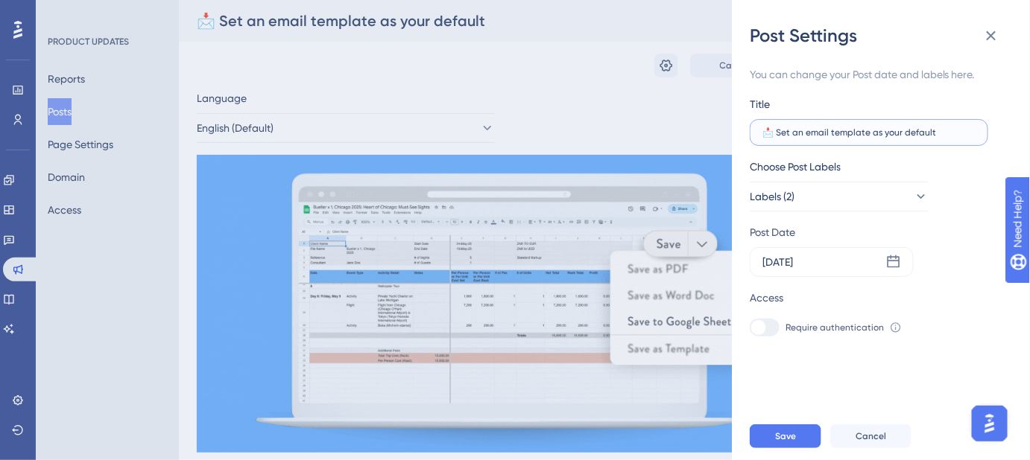
click at [778, 136] on input "📩 Set an email template as your default" at bounding box center [868, 132] width 213 height 10
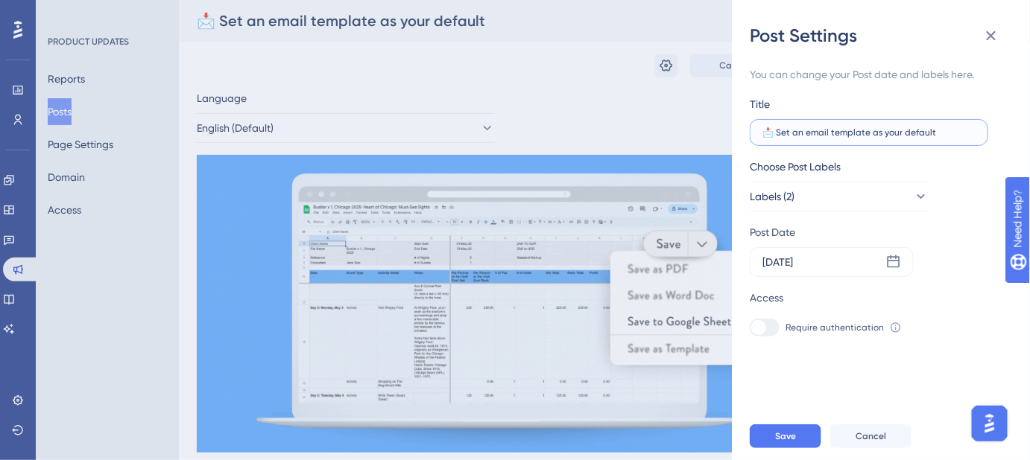
click at [948, 133] on input "📩 Set an email template as your default" at bounding box center [868, 132] width 213 height 10
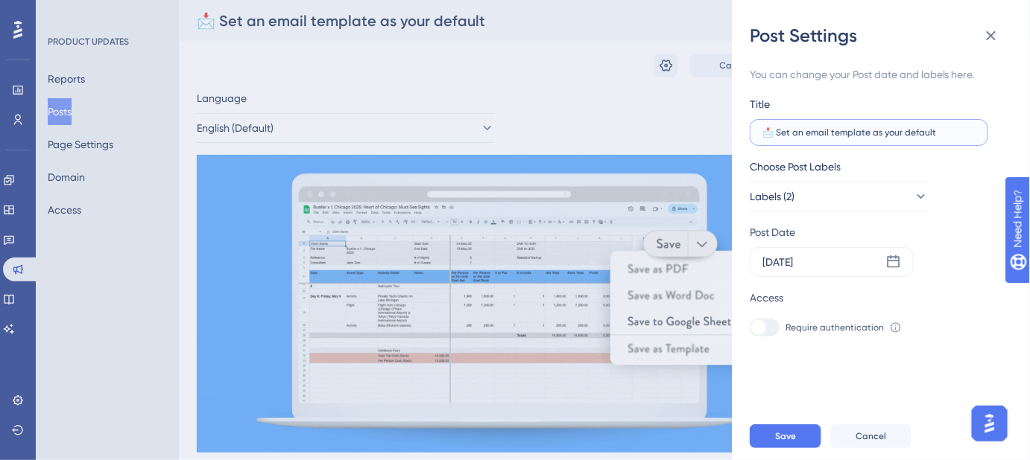
click at [948, 133] on input "📩 Set an email template as your default" at bounding box center [868, 132] width 213 height 10
click at [954, 128] on input "📩 Set an email template as your default" at bounding box center [868, 132] width 213 height 10
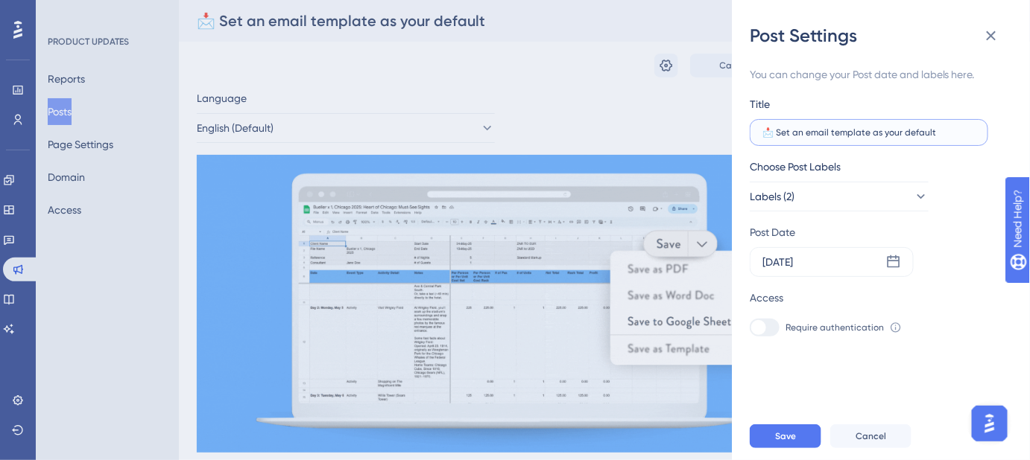
drag, startPoint x: 941, startPoint y: 130, endPoint x: 778, endPoint y: 136, distance: 162.5
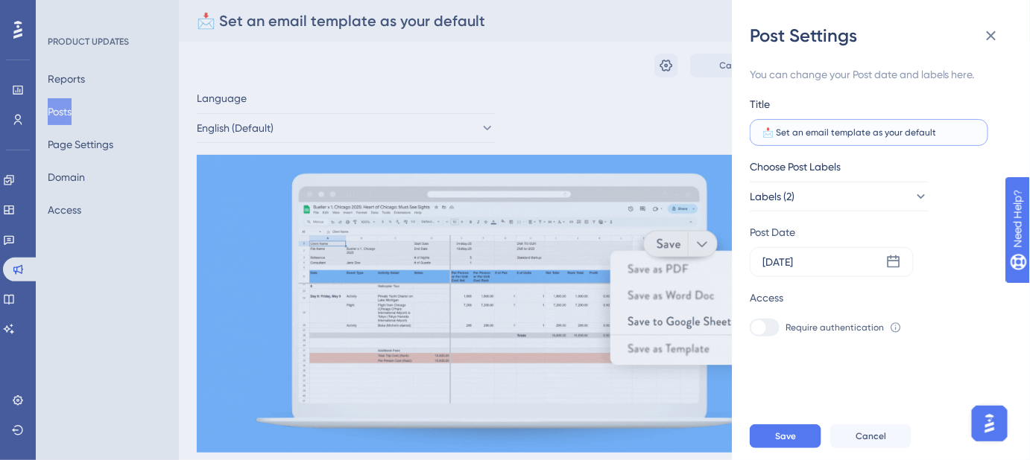
click at [778, 136] on input "📩 Set an email template as your default" at bounding box center [868, 132] width 213 height 10
paste input "Default email templates are here"
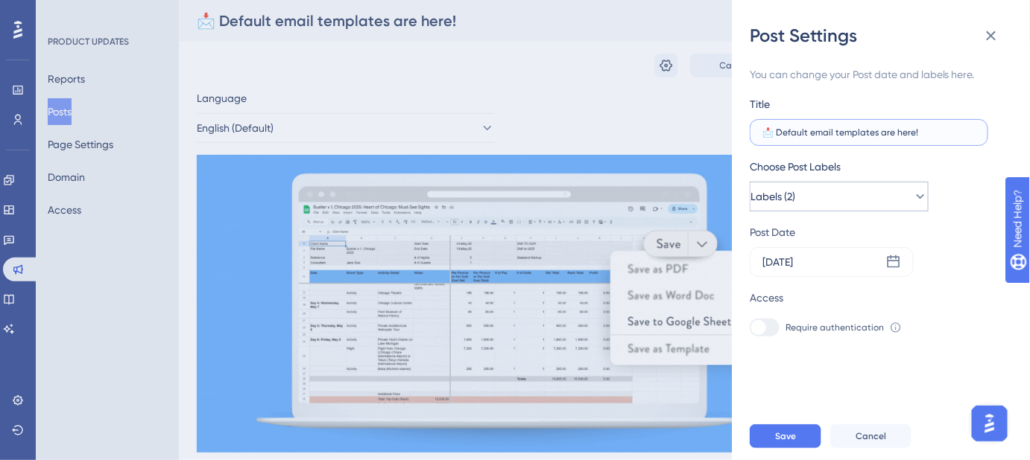
type input "📩 Default email templates are here!"
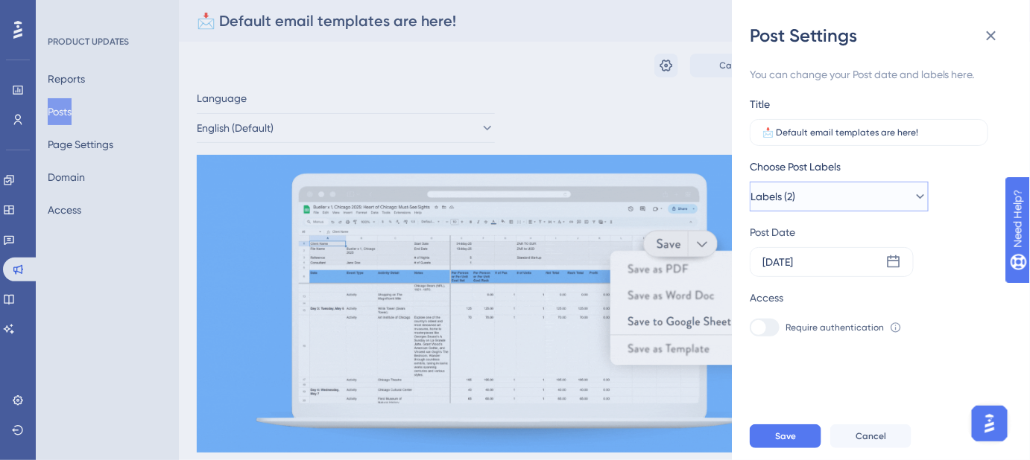
click at [913, 198] on icon at bounding box center [920, 196] width 15 height 15
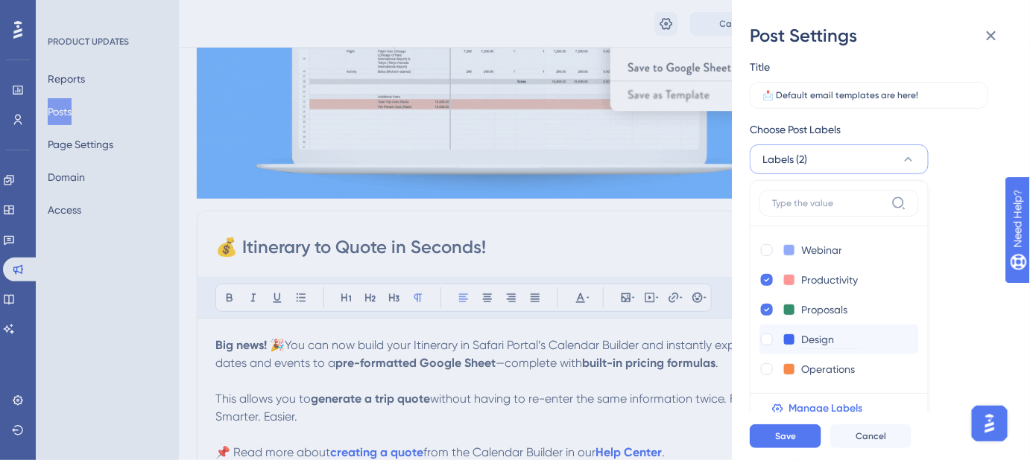
scroll to position [406, 0]
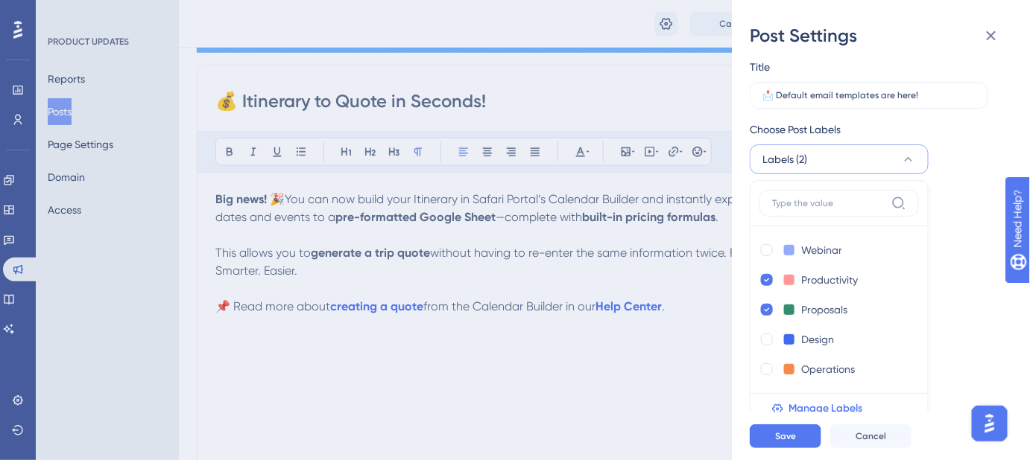
click at [965, 288] on div "Require authentication To change this setting you should manage your access pre…" at bounding box center [874, 291] width 250 height 18
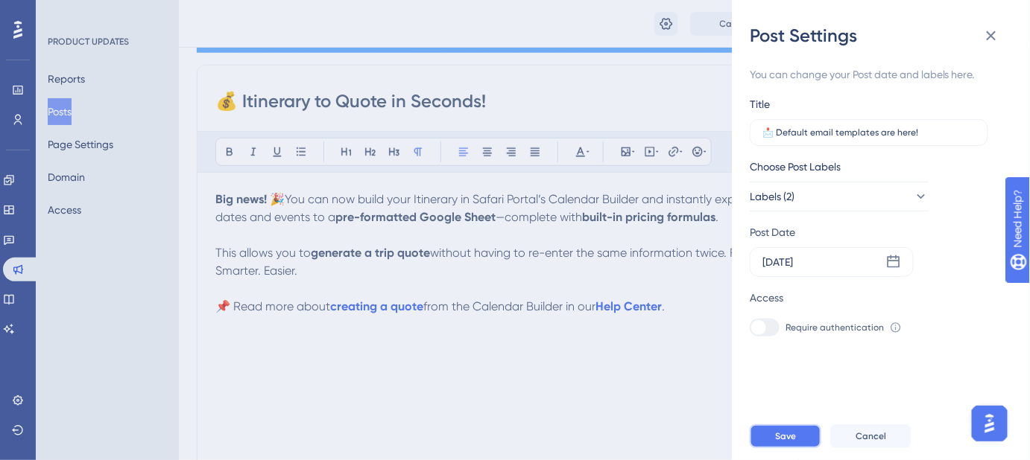
drag, startPoint x: 789, startPoint y: 437, endPoint x: 901, endPoint y: 299, distance: 177.4
click at [898, 329] on div "Post Settings You can change your Post date and labels here. Title 📩 Default em…" at bounding box center [881, 230] width 298 height 460
click at [888, 261] on icon at bounding box center [893, 262] width 13 height 13
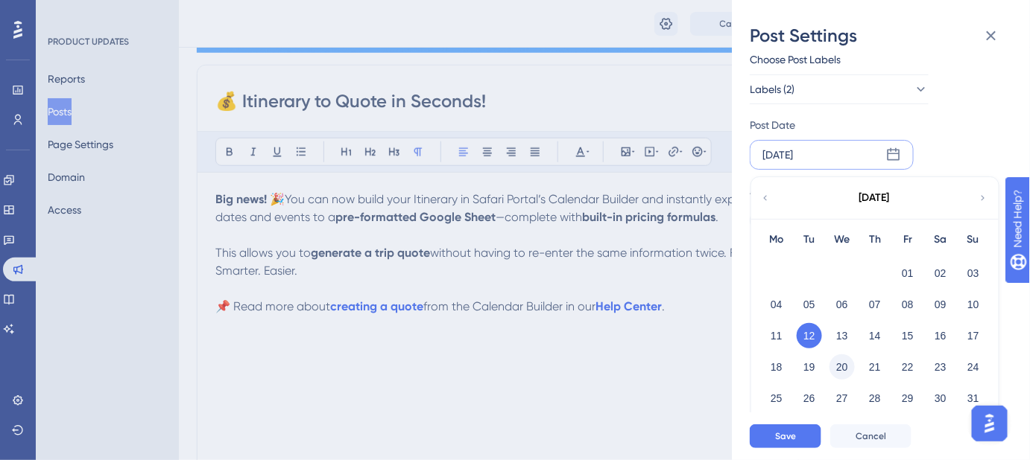
scroll to position [109, 0]
click at [880, 341] on button "14" at bounding box center [874, 334] width 25 height 25
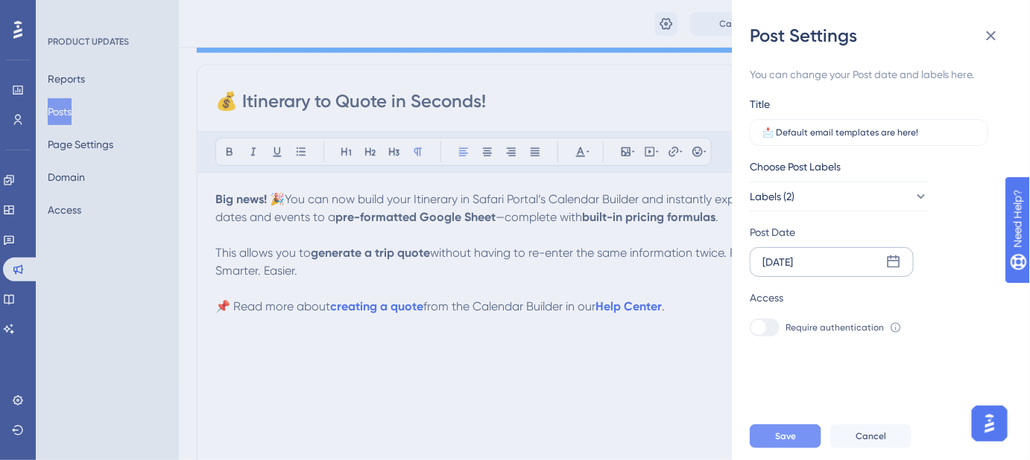
click at [804, 440] on button "Save" at bounding box center [785, 437] width 72 height 24
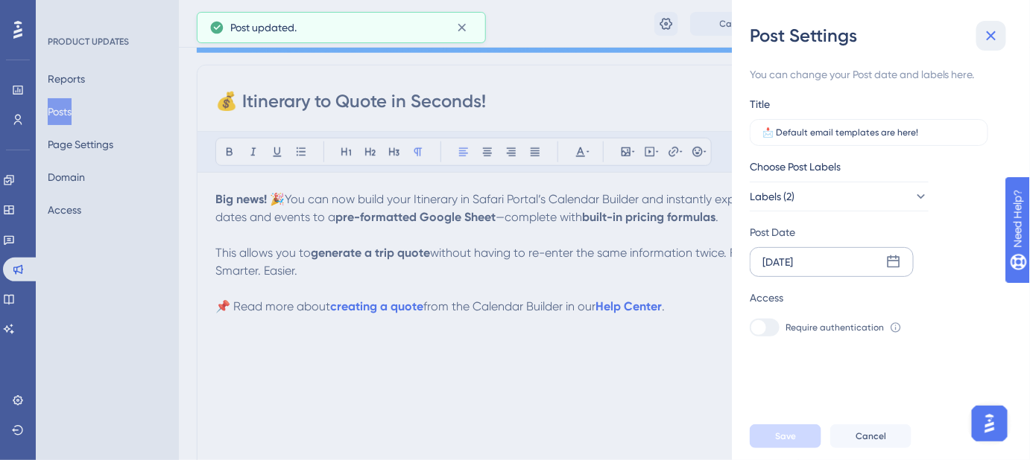
click at [997, 39] on icon at bounding box center [991, 36] width 18 height 18
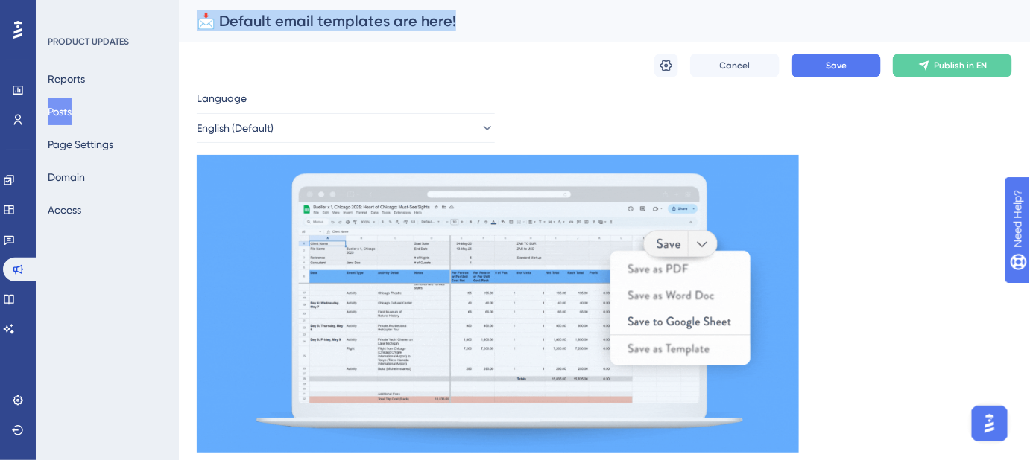
drag, startPoint x: 455, startPoint y: 22, endPoint x: 192, endPoint y: 22, distance: 263.0
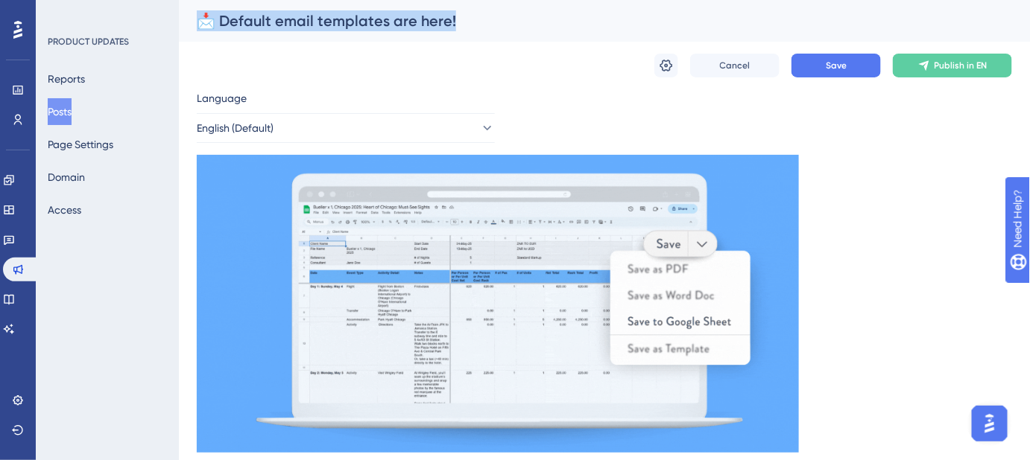
click at [192, 22] on div "📩 Default email templates are here!" at bounding box center [604, 21] width 851 height 42
copy div "📩 Default email templates are here!"
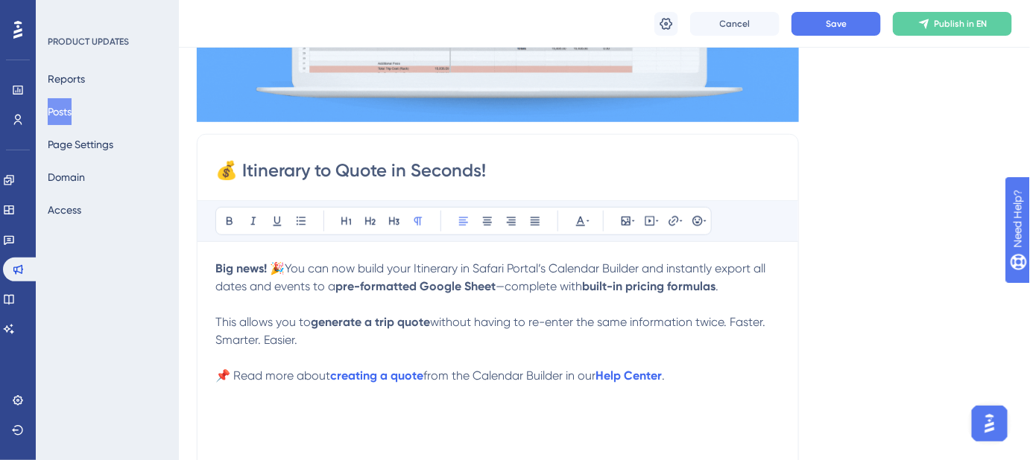
scroll to position [338, 0]
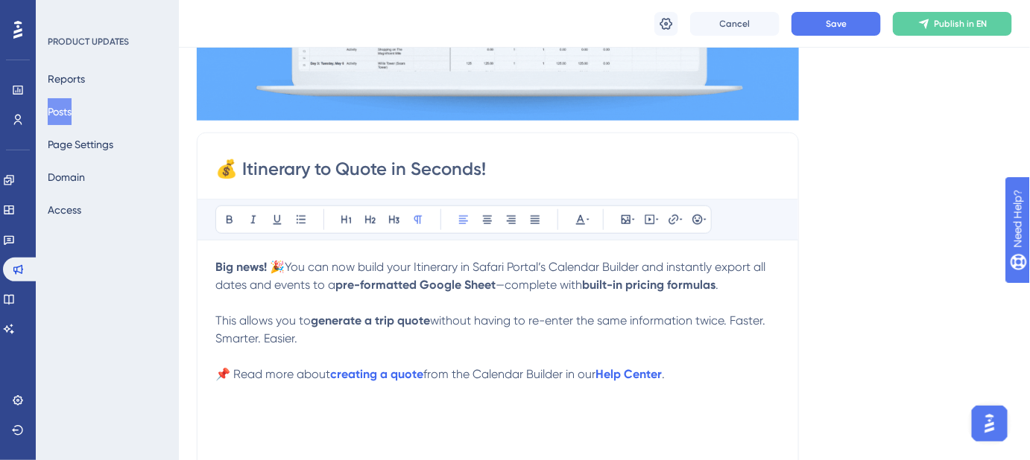
drag, startPoint x: 502, startPoint y: 168, endPoint x: 166, endPoint y: 166, distance: 336.0
click at [179, 166] on div "Performance Users Engagement Widgets Feedback Product Updates Knowledge Base AI…" at bounding box center [604, 450] width 851 height 1576
paste input "Default email templates are here"
type input "📩 Default email templates are here!"
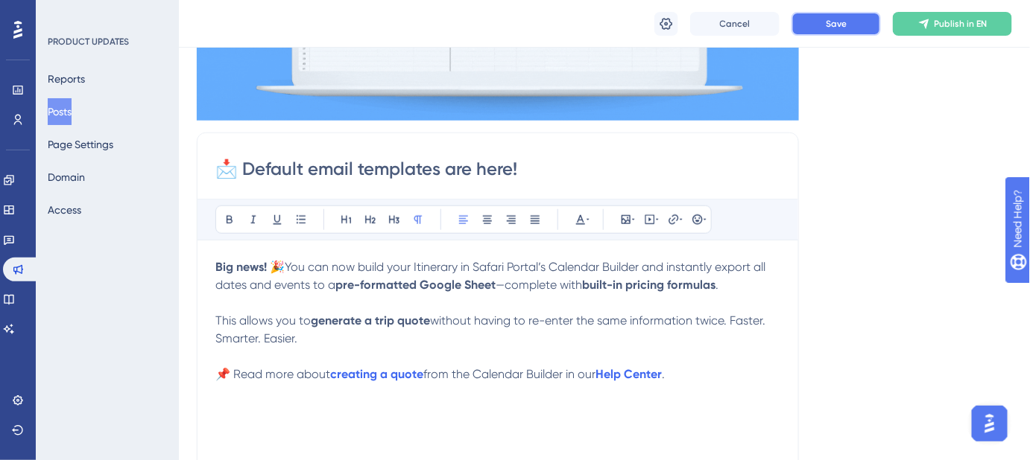
click at [849, 21] on button "Save" at bounding box center [835, 24] width 89 height 24
click at [328, 335] on p "This allows you to generate a trip quote without having to re-enter the same in…" at bounding box center [497, 321] width 565 height 54
drag, startPoint x: 301, startPoint y: 337, endPoint x: 203, endPoint y: 268, distance: 119.9
click at [203, 268] on div "📩 Default email templates are here! Bold Italic Underline Bullet Point Heading …" at bounding box center [498, 369] width 602 height 472
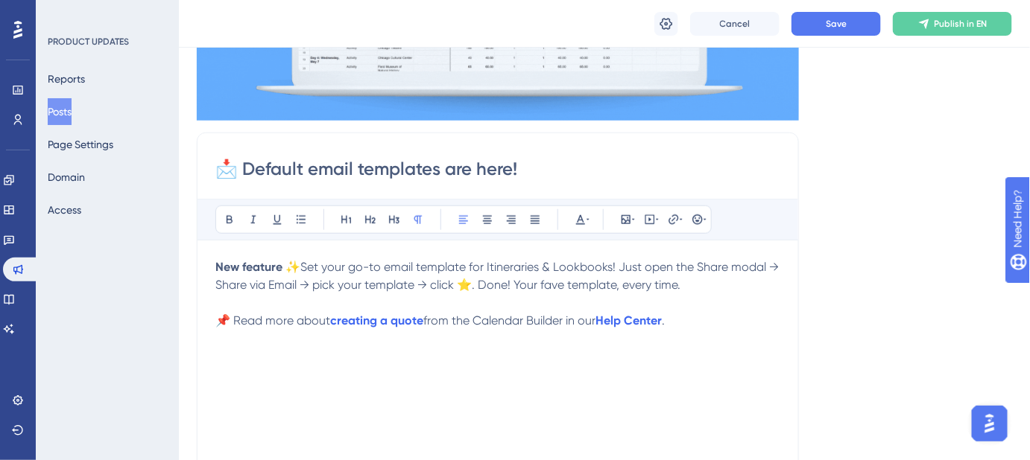
click at [526, 282] on span "Set your go-to email template for Itineraries & Lookbooks! Just open the Share …" at bounding box center [498, 276] width 566 height 32
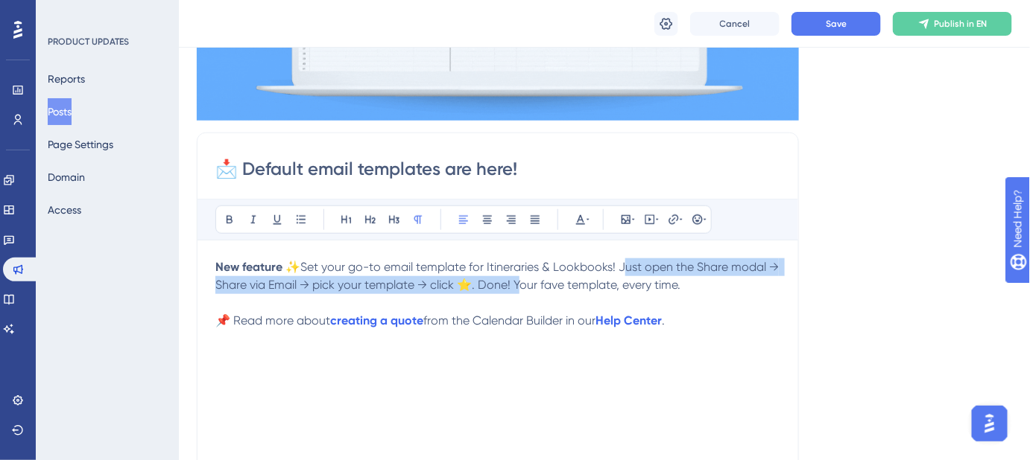
drag, startPoint x: 526, startPoint y: 281, endPoint x: 624, endPoint y: 267, distance: 98.6
click at [624, 267] on span "Set your go-to email template for Itineraries & Lookbooks! Just open the Share …" at bounding box center [498, 276] width 566 height 32
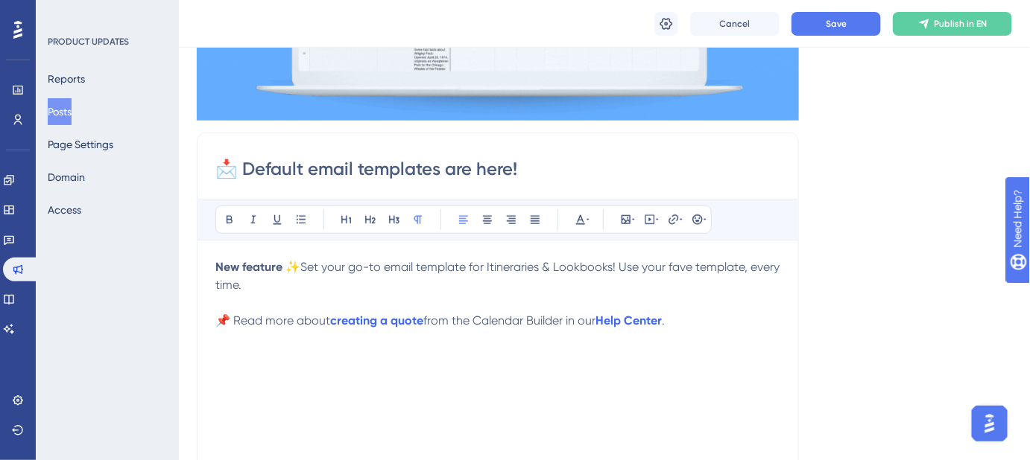
click at [306, 279] on p "New feature ✨ Set your go-to email template for Itineraries & Lookbooks! Use yo…" at bounding box center [497, 276] width 565 height 36
click at [685, 265] on span "Set your go-to email template for Itineraries & Lookbooks! Use your fave templa…" at bounding box center [498, 276] width 567 height 32
drag, startPoint x: 384, startPoint y: 281, endPoint x: 207, endPoint y: 264, distance: 178.1
click at [207, 264] on div "📩 Default email templates are here! Bold Italic Underline Bullet Point Heading …" at bounding box center [498, 369] width 602 height 472
copy p "New feature ✨ Set your go-to email template for Itineraries & Lookbooks! Use yo…"
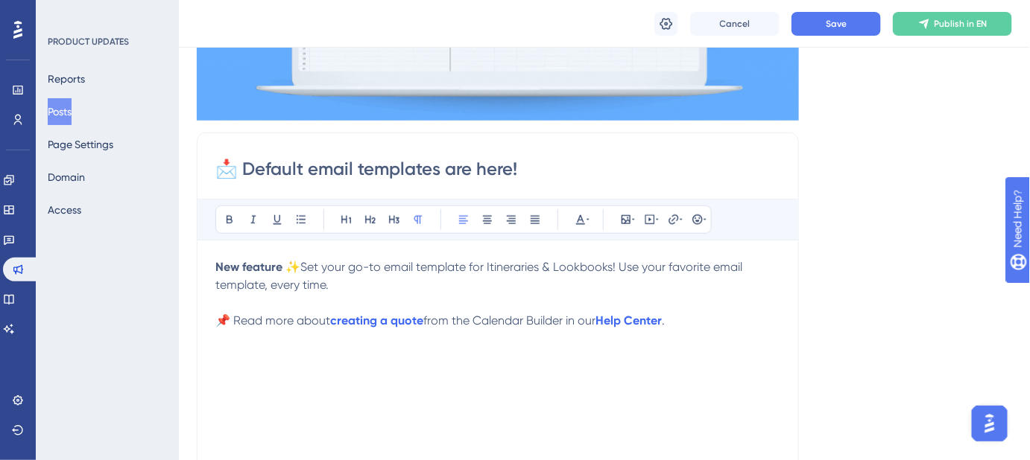
click at [353, 294] on p at bounding box center [497, 303] width 565 height 18
drag, startPoint x: 346, startPoint y: 282, endPoint x: 206, endPoint y: 262, distance: 142.2
click at [206, 262] on div "📩 Default email templates are here! Bold Italic Underline Bullet Point Heading …" at bounding box center [498, 369] width 602 height 472
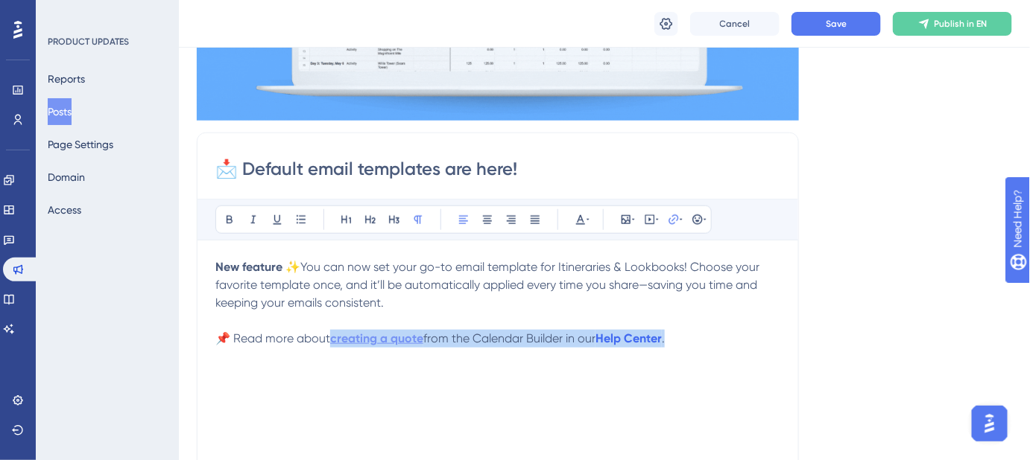
drag, startPoint x: 684, startPoint y: 338, endPoint x: 335, endPoint y: 336, distance: 348.6
click at [335, 336] on p "📌 Read more about creating a quote from the Calendar Builder in our Help Center…" at bounding box center [497, 339] width 565 height 18
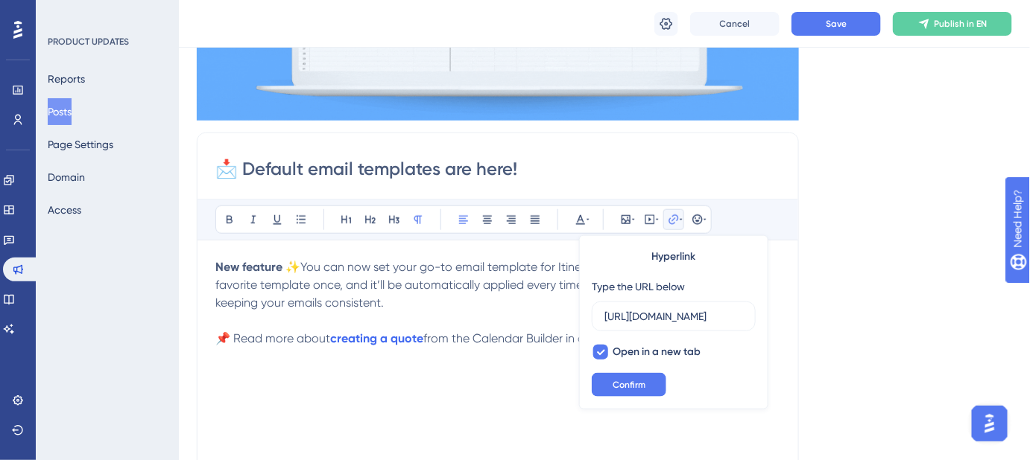
type input "https://help.safariportal.app/en/articles/14807-can-i-create-a-quote-from-an-it…"
click at [621, 313] on input "https://help.safariportal.app/en/articles/14807-can-i-create-a-quote-from-an-it…" at bounding box center [673, 316] width 139 height 16
click at [621, 387] on span "Confirm" at bounding box center [628, 385] width 33 height 12
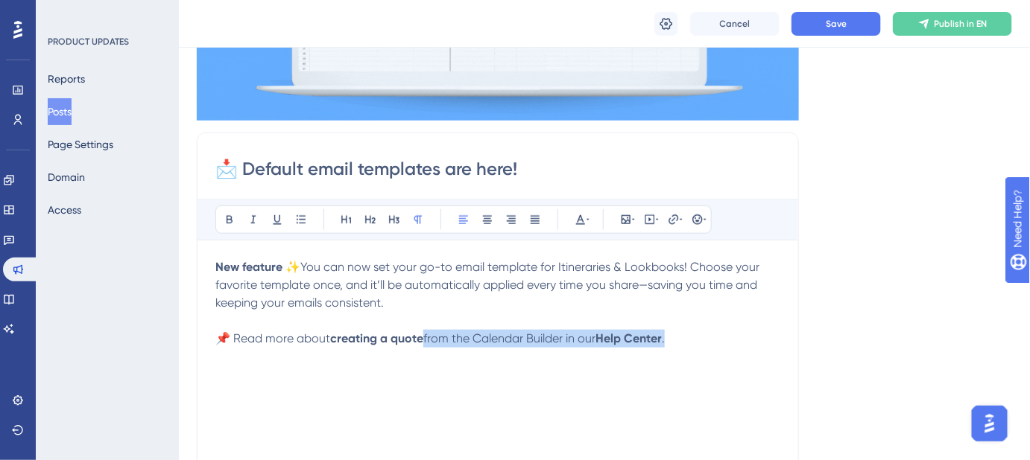
click at [663, 372] on div "New feature ✨ You can now set your go-to email template for Itineraries & Lookb…" at bounding box center [497, 422] width 565 height 328
drag, startPoint x: 624, startPoint y: 334, endPoint x: 334, endPoint y: 349, distance: 290.2
click at [334, 349] on div "New feature ✨ You can now set your go-to email template for Itineraries & Lookb…" at bounding box center [497, 422] width 565 height 328
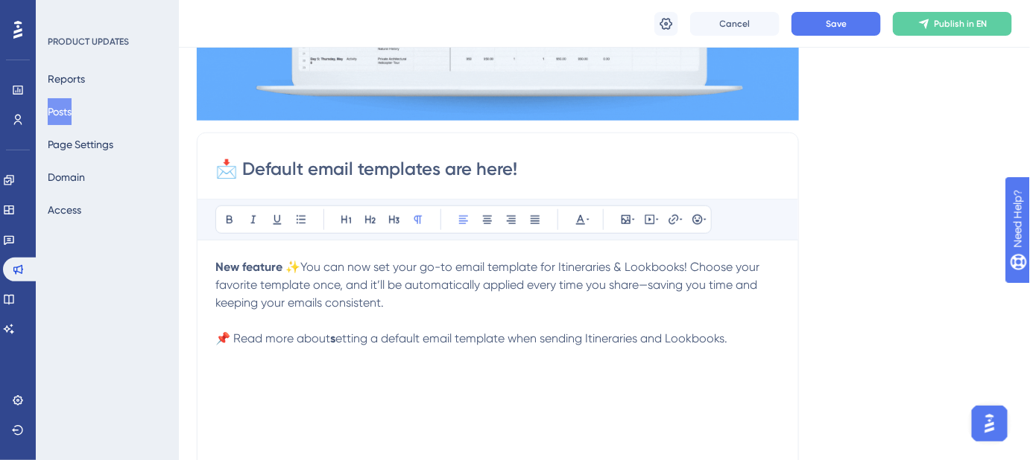
click at [335, 334] on strong "s" at bounding box center [332, 339] width 5 height 14
click at [428, 361] on div "New feature ✨ You can now set your go-to email template for Itineraries & Lookb…" at bounding box center [497, 422] width 565 height 328
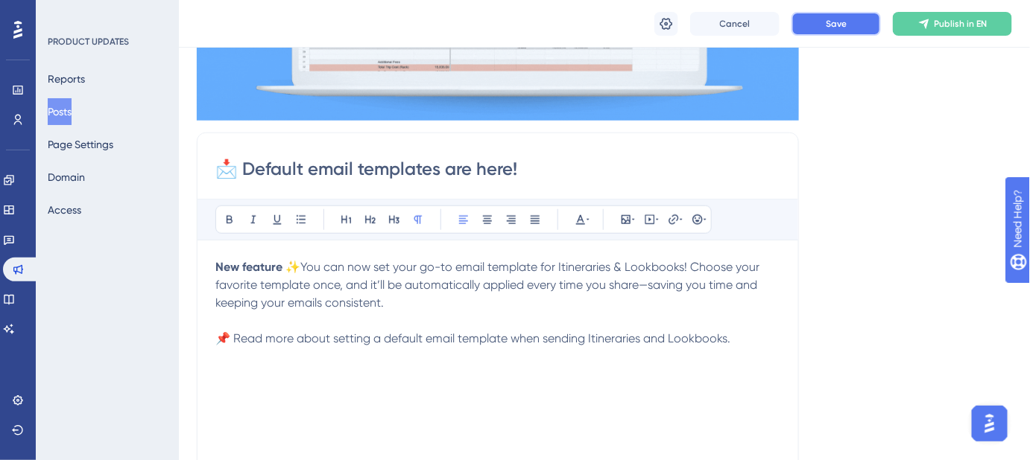
click at [834, 33] on button "Save" at bounding box center [835, 24] width 89 height 24
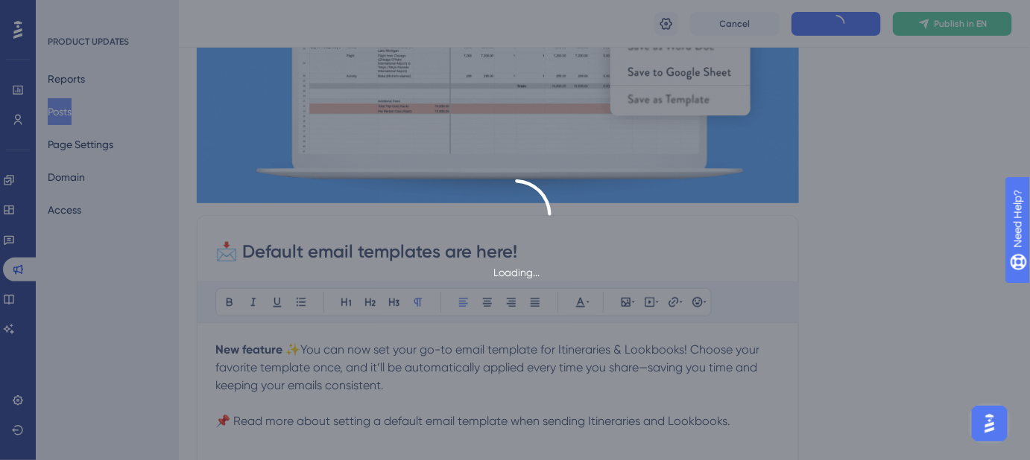
scroll to position [406, 0]
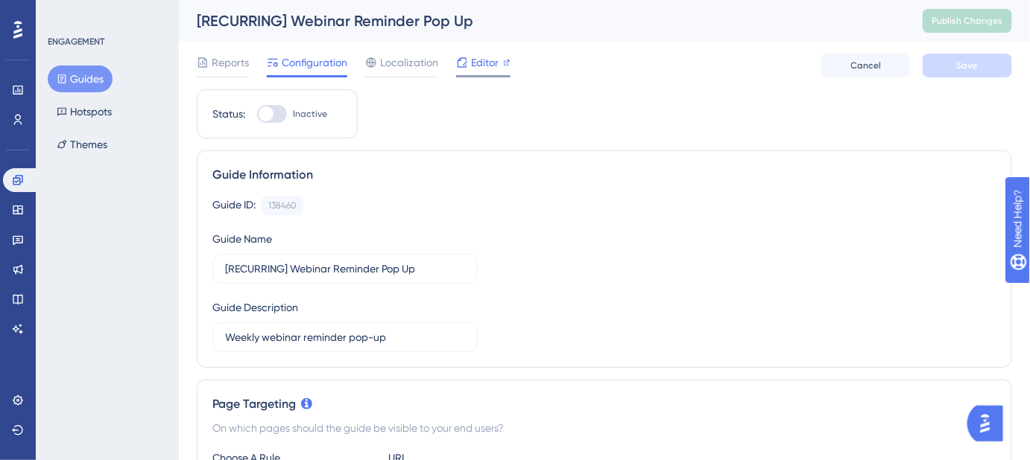
click at [478, 67] on span "Editor" at bounding box center [485, 63] width 28 height 18
click at [397, 71] on span "Localization" at bounding box center [409, 63] width 58 height 18
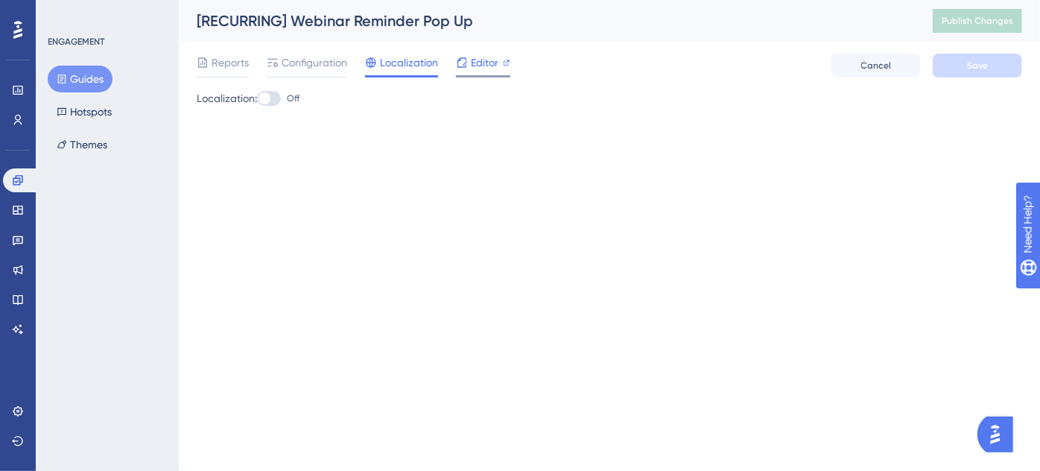
click at [486, 71] on span "Editor" at bounding box center [485, 63] width 28 height 18
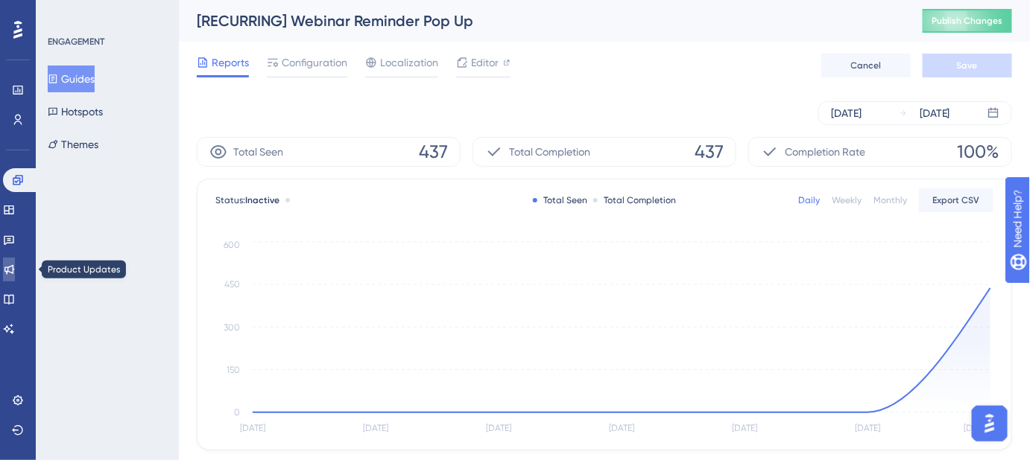
click at [13, 275] on icon at bounding box center [9, 270] width 12 height 12
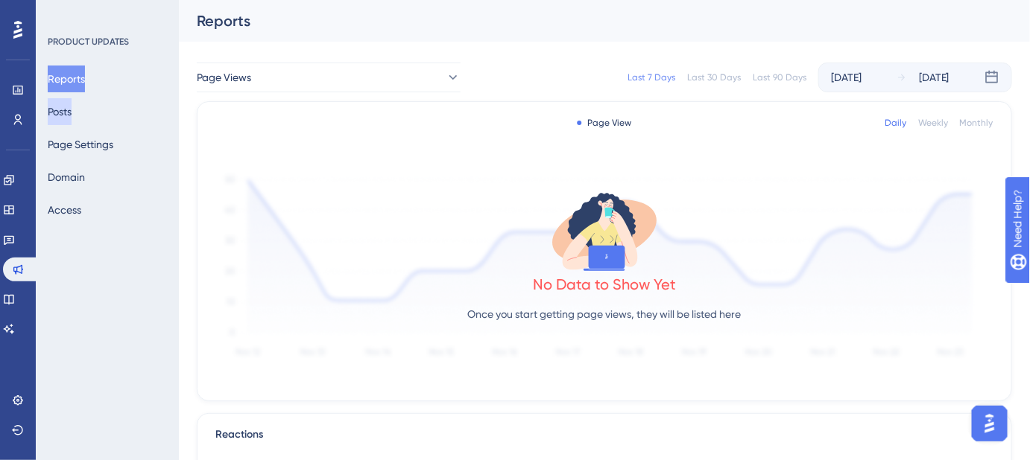
click at [72, 106] on button "Posts" at bounding box center [60, 111] width 24 height 27
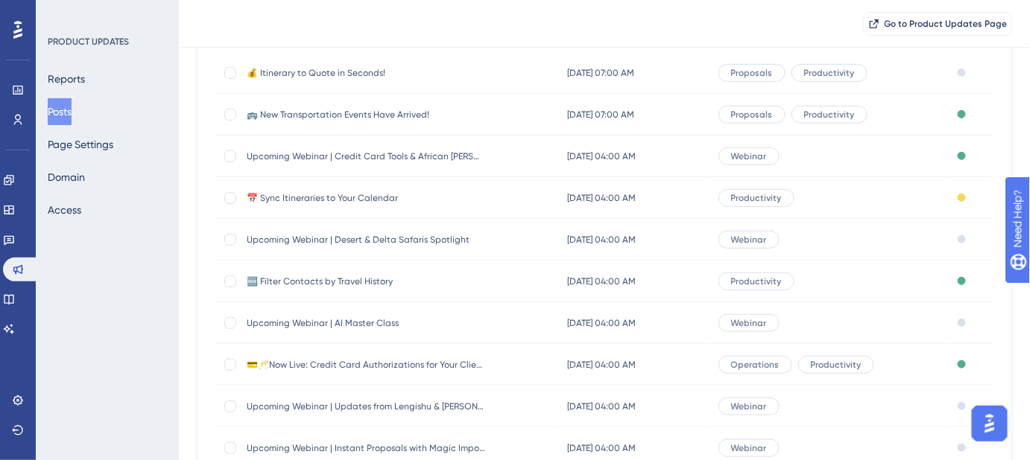
scroll to position [203, 0]
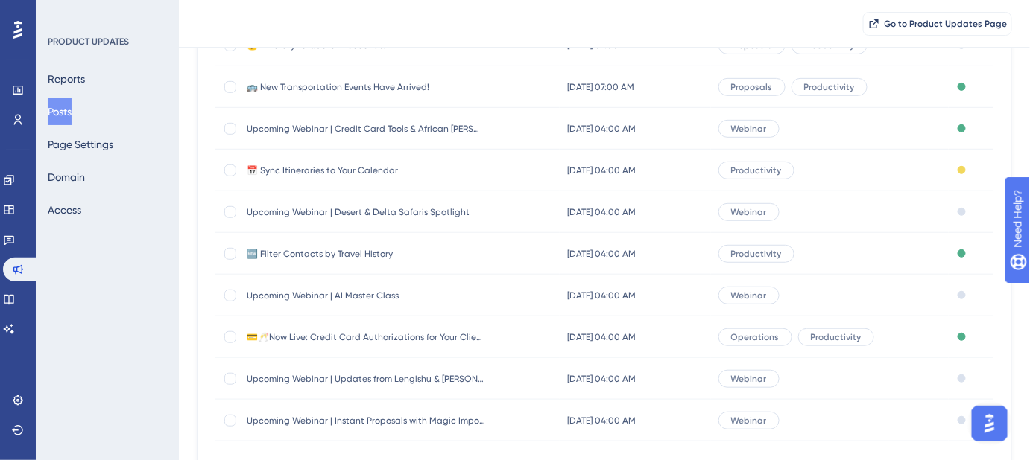
click at [320, 250] on span "🆕 Filter Contacts by Travel History" at bounding box center [366, 254] width 238 height 12
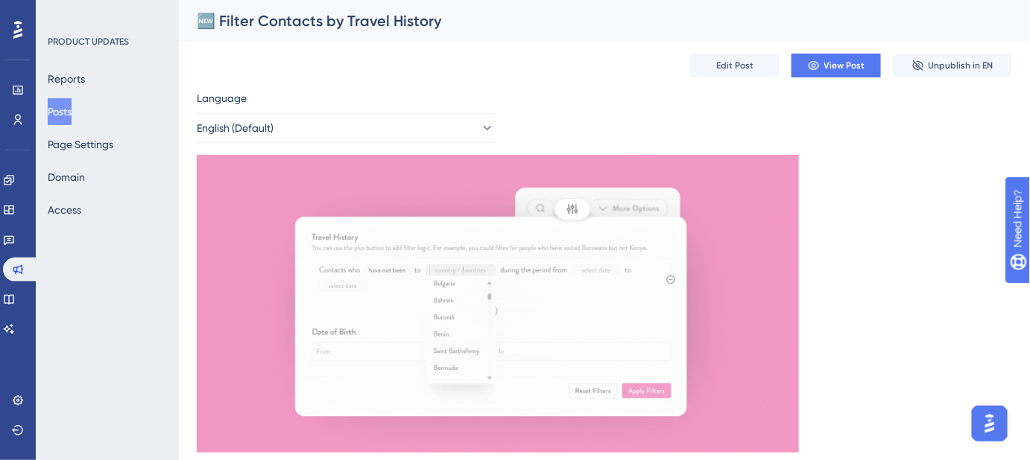
click at [72, 112] on button "Posts" at bounding box center [60, 111] width 24 height 27
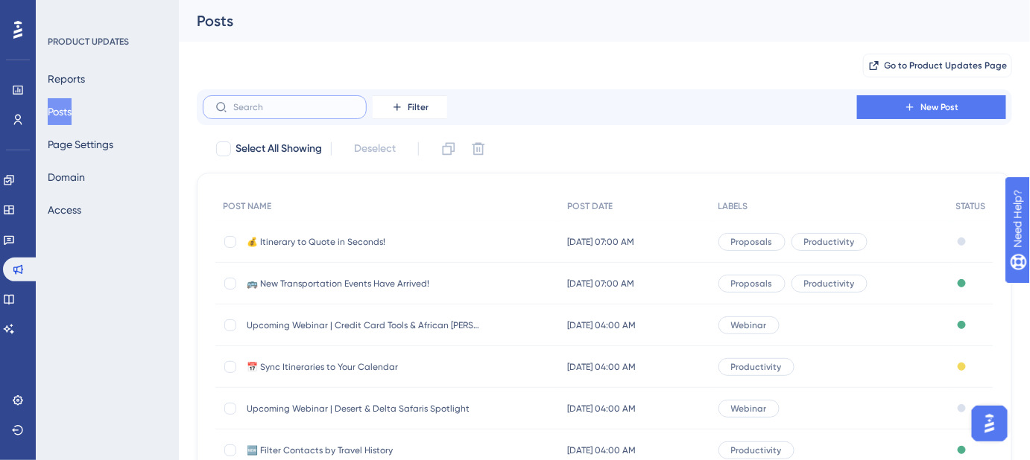
click at [288, 104] on input "text" at bounding box center [293, 107] width 121 height 10
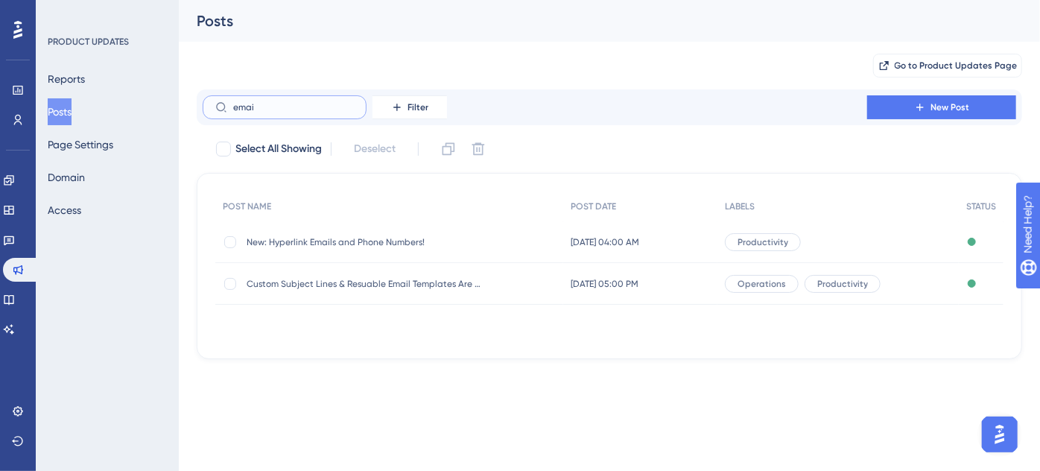
type input "email"
drag, startPoint x: 252, startPoint y: 104, endPoint x: 204, endPoint y: 105, distance: 47.7
click at [204, 105] on label "email" at bounding box center [285, 107] width 164 height 24
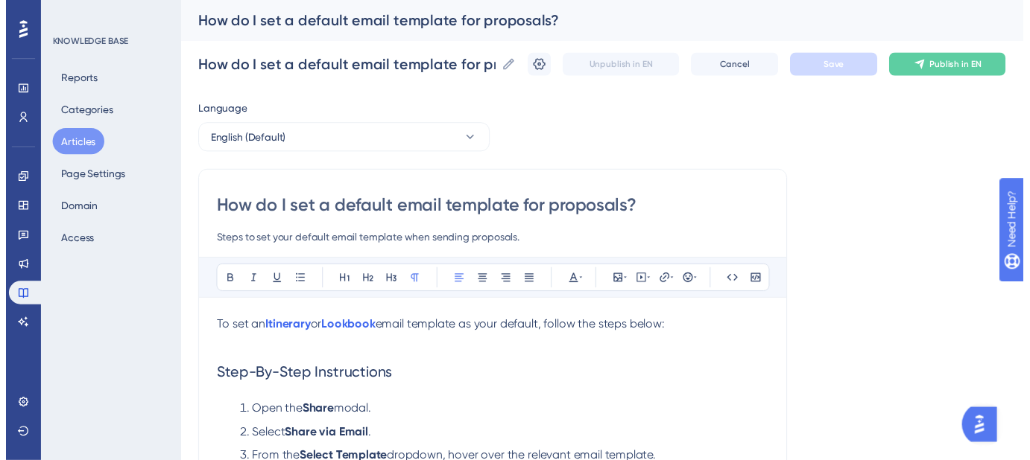
scroll to position [167, 0]
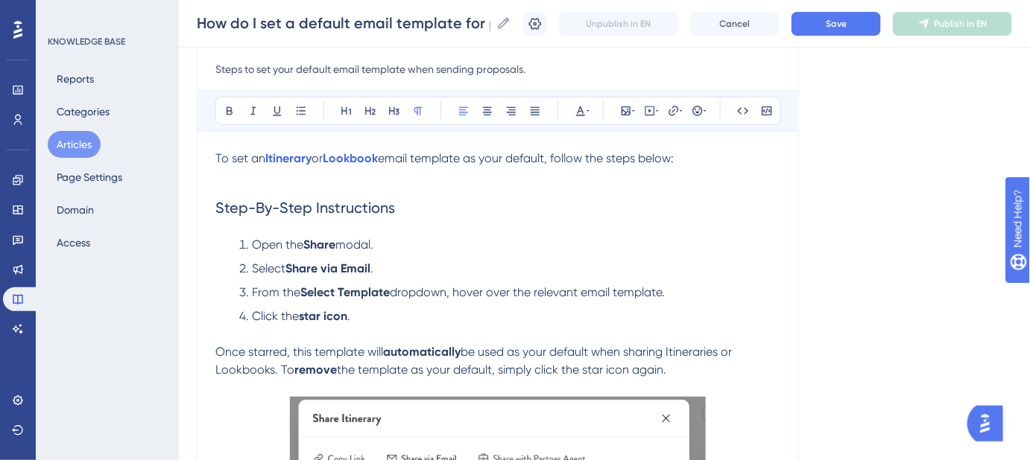
drag, startPoint x: 596, startPoint y: 364, endPoint x: 204, endPoint y: 160, distance: 441.8
click at [204, 160] on div "How do I set a default email template for proposals? Steps to set your default …" at bounding box center [498, 465] width 602 height 930
copy div "To set an Itinerary or Lookbook email template as your default, follow the step…"
click at [685, 186] on h2 "Step-By-Step Instructions" at bounding box center [497, 207] width 565 height 45
click at [818, 28] on button "Save" at bounding box center [835, 24] width 89 height 24
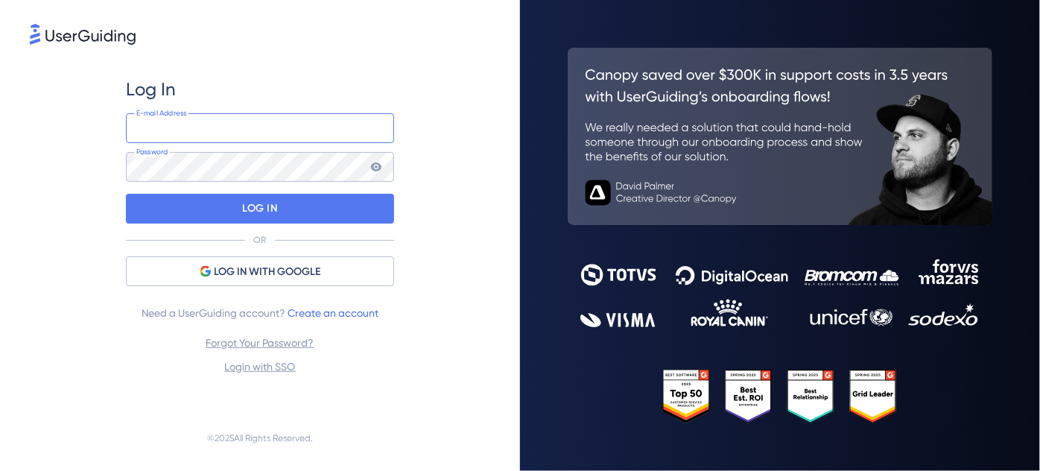
click at [302, 134] on input "email" at bounding box center [260, 128] width 268 height 30
paste input "[EMAIL_ADDRESS][DOMAIN_NAME]"
type input "[EMAIL_ADDRESS][DOMAIN_NAME]"
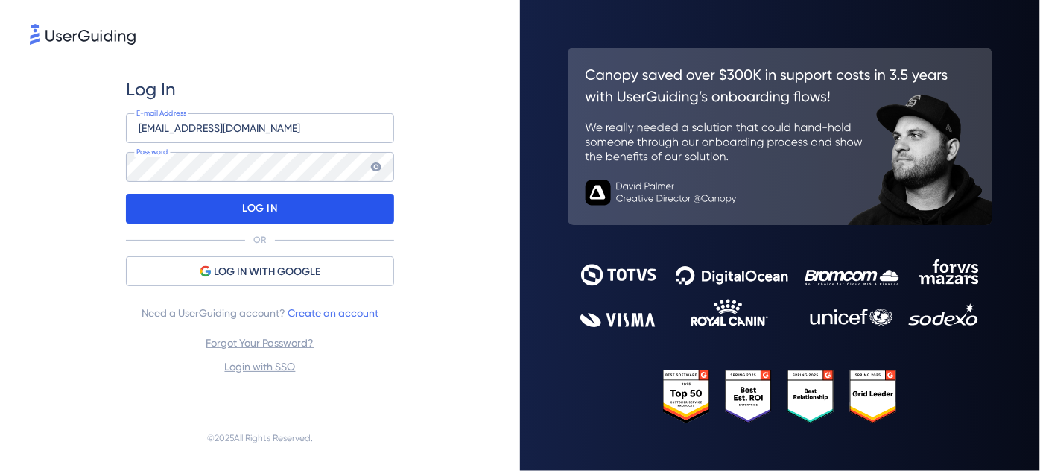
click at [218, 202] on div "LOG IN" at bounding box center [260, 209] width 268 height 30
click at [308, 201] on div "LOG IN" at bounding box center [260, 209] width 268 height 30
click at [323, 207] on div "LOG IN" at bounding box center [260, 209] width 268 height 30
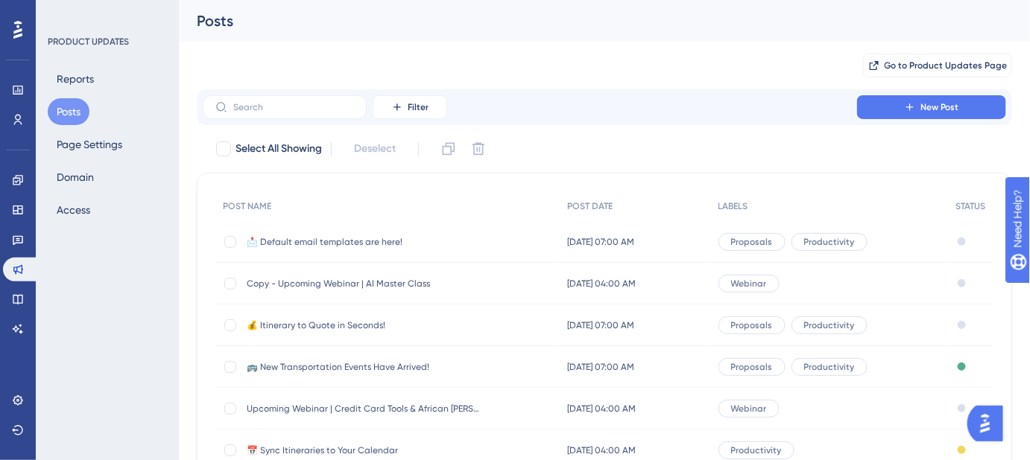
click at [356, 244] on span "📩 Default email templates are here!" at bounding box center [366, 242] width 238 height 12
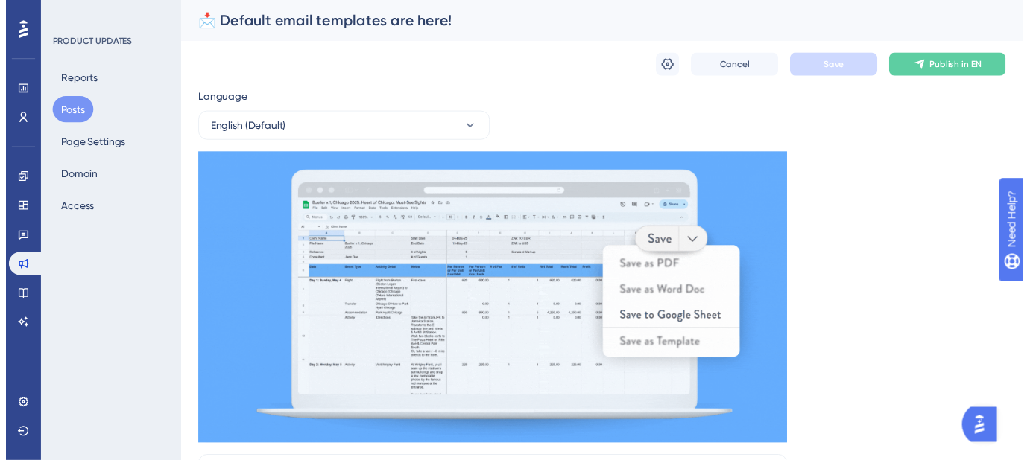
scroll to position [242, 0]
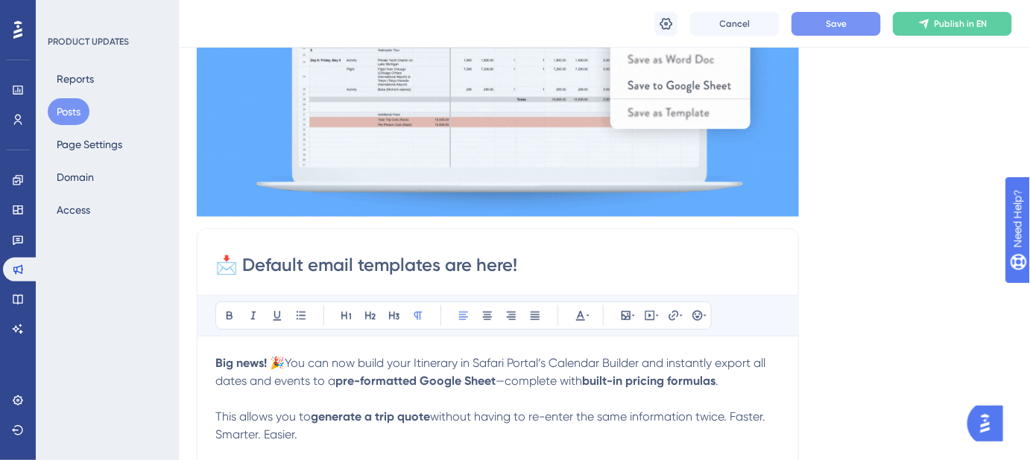
click at [846, 27] on span "Save" at bounding box center [835, 24] width 21 height 12
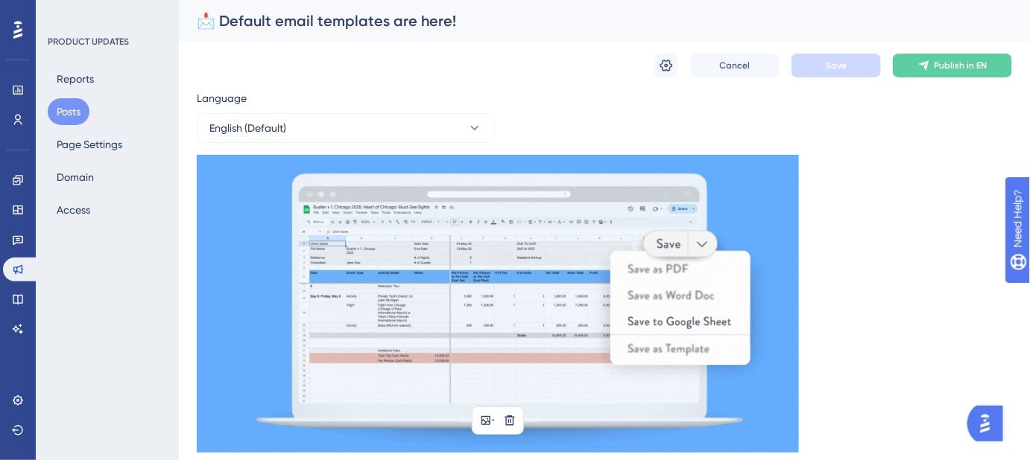
scroll to position [338, 0]
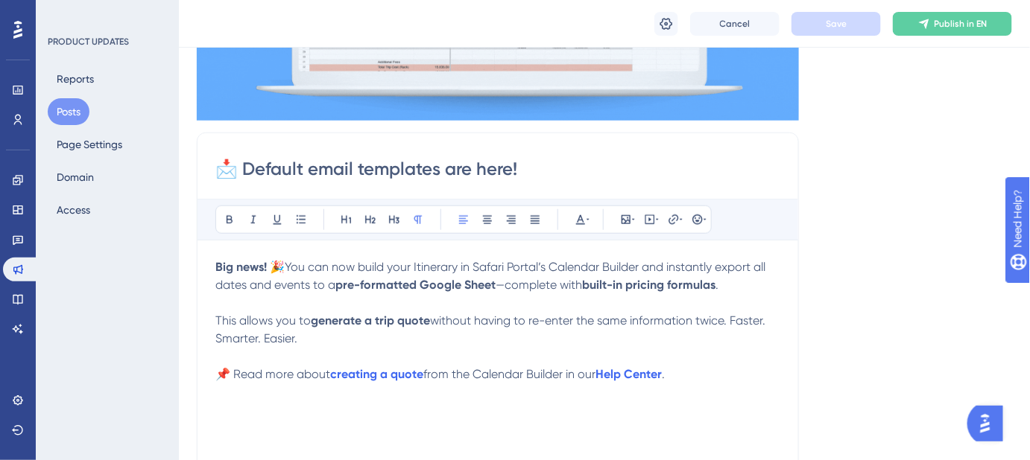
drag, startPoint x: 308, startPoint y: 337, endPoint x: 210, endPoint y: 270, distance: 119.4
click at [210, 270] on div "📩 Default email templates are here! Bold Italic Underline Bullet Point Heading …" at bounding box center [498, 369] width 602 height 472
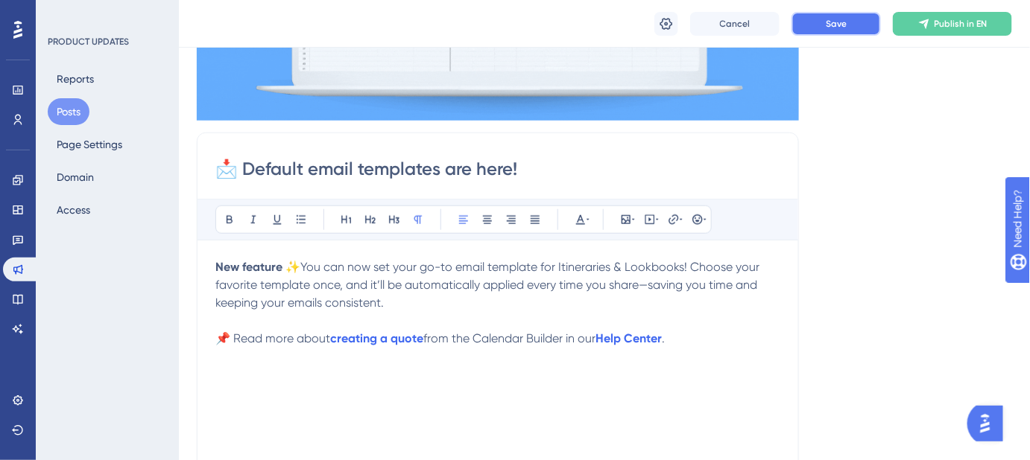
click at [827, 28] on span "Save" at bounding box center [835, 24] width 21 height 12
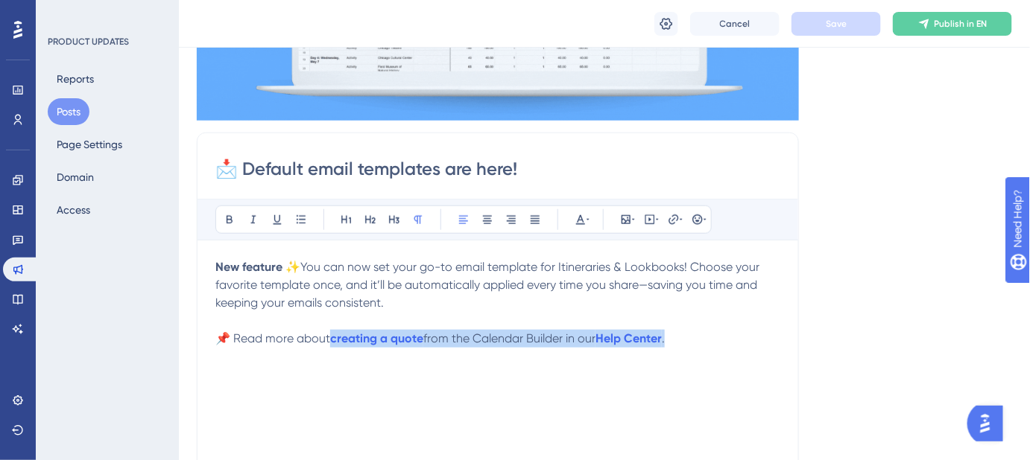
drag, startPoint x: 698, startPoint y: 335, endPoint x: 332, endPoint y: 335, distance: 366.5
click at [332, 335] on p "📌 Read more about creating a quote from the Calendar Builder in our Help Center…" at bounding box center [497, 339] width 565 height 18
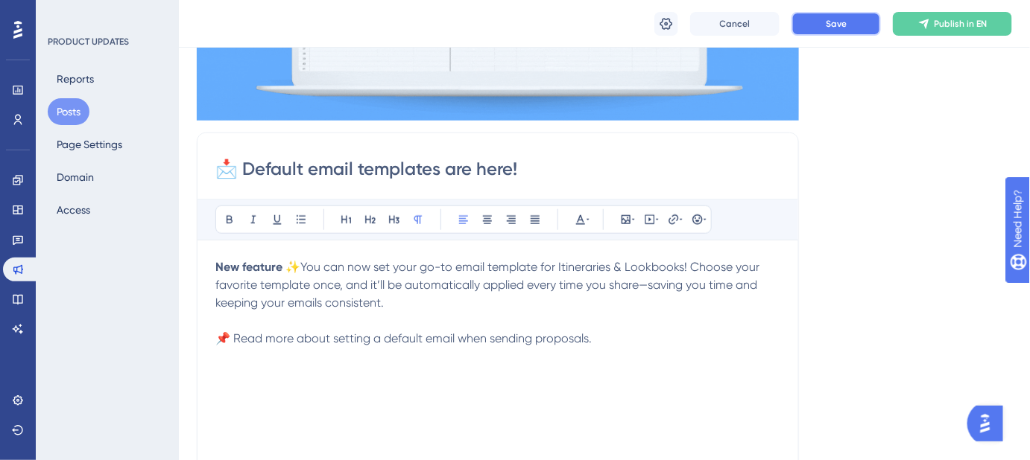
click at [830, 28] on span "Save" at bounding box center [835, 24] width 21 height 12
drag, startPoint x: 385, startPoint y: 340, endPoint x: 457, endPoint y: 341, distance: 71.5
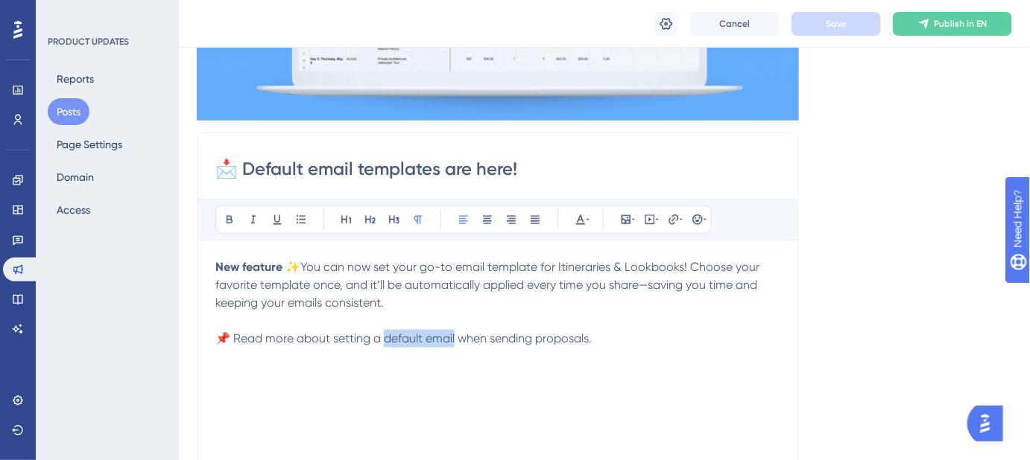
click at [457, 341] on span "📌 Read more about setting a default email when sending proposals." at bounding box center [403, 339] width 376 height 14
click at [463, 339] on span "📌 Read more about setting a default email when sending proposals." at bounding box center [403, 339] width 376 height 14
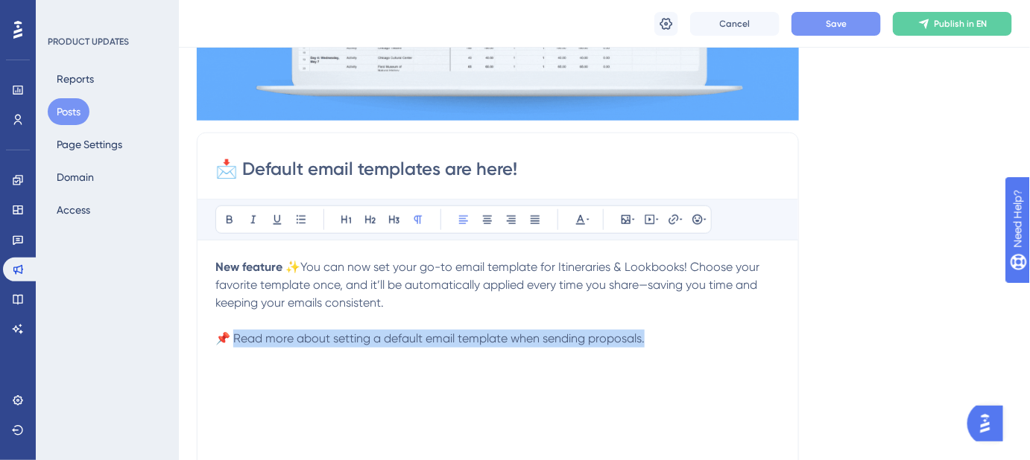
drag, startPoint x: 624, startPoint y: 337, endPoint x: 236, endPoint y: 337, distance: 387.4
click at [236, 337] on p "📌 Read more about setting a default email template when sending proposals." at bounding box center [497, 339] width 565 height 18
copy span "ead more about setting a default email template when sending proposals."
click at [660, 336] on p "📌 Read more about setting a default email template when sending proposals." at bounding box center [497, 339] width 565 height 18
drag, startPoint x: 662, startPoint y: 336, endPoint x: 236, endPoint y: 337, distance: 425.4
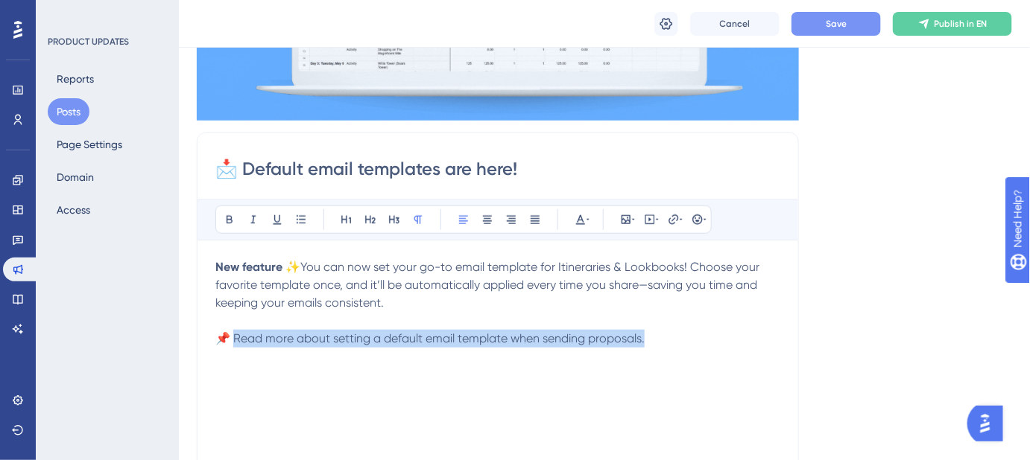
click at [236, 337] on p "📌 Read more about setting a default email template when sending proposals." at bounding box center [497, 339] width 565 height 18
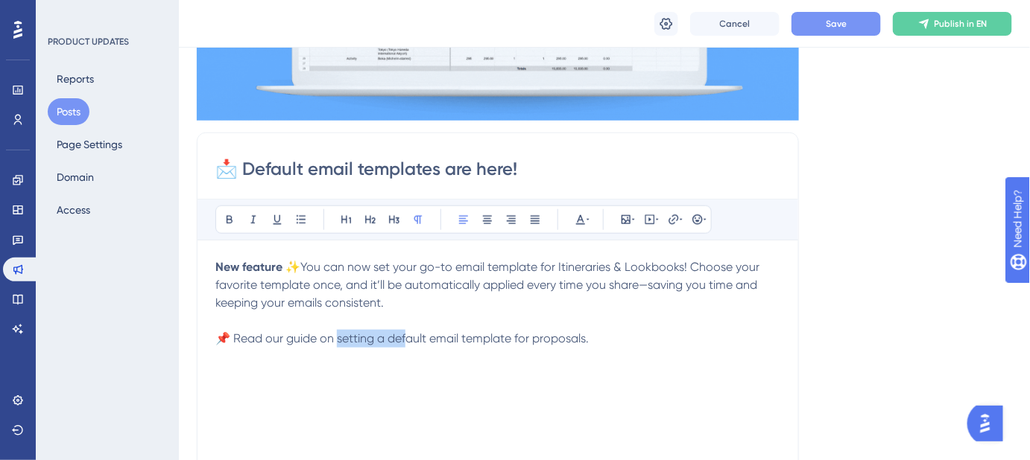
drag, startPoint x: 347, startPoint y: 339, endPoint x: 410, endPoint y: 339, distance: 62.6
click at [410, 339] on span "📌 Read our guide on setting a default email template for proposals." at bounding box center [401, 339] width 373 height 14
click at [427, 347] on div "New feature ✨ You can now set your go-to email template for Itineraries & Lookb…" at bounding box center [497, 422] width 565 height 328
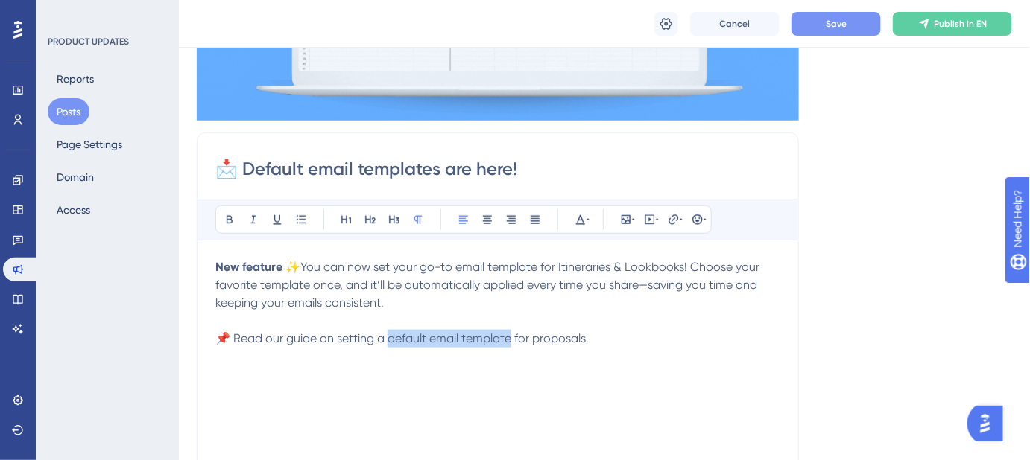
drag, startPoint x: 389, startPoint y: 337, endPoint x: 510, endPoint y: 338, distance: 121.4
click at [510, 338] on span "📌 Read our guide on setting a default email template for proposals." at bounding box center [401, 339] width 373 height 14
click at [864, 27] on button "Save" at bounding box center [835, 24] width 89 height 24
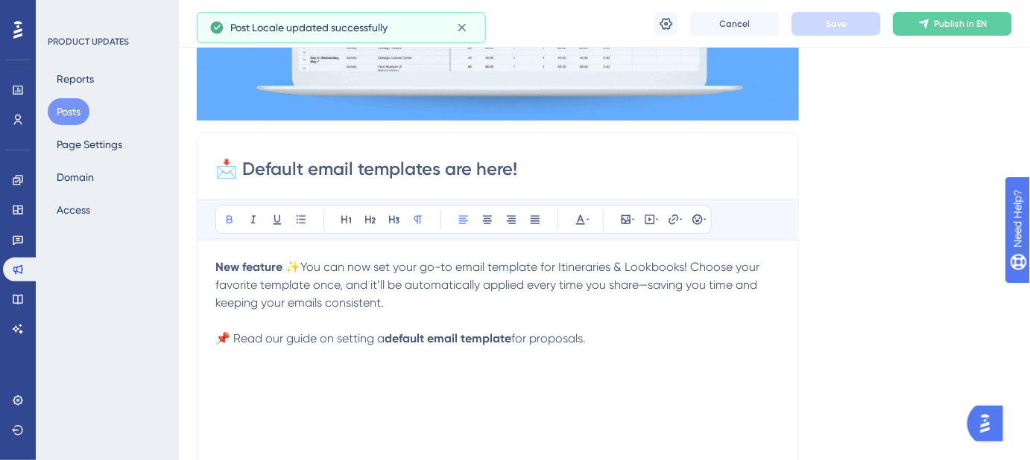
click at [671, 371] on div "New feature ✨ You can now set your go-to email template for Itineraries & Lookb…" at bounding box center [497, 422] width 565 height 328
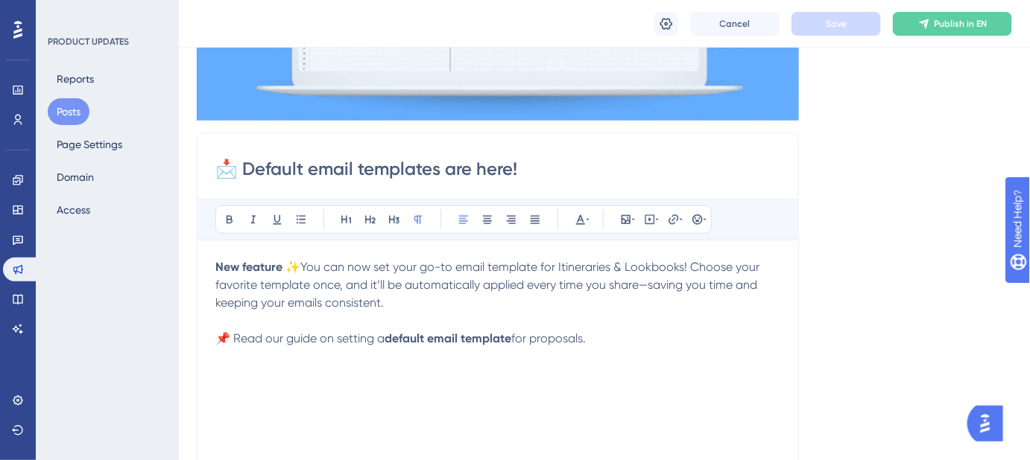
click at [620, 266] on span "You can now set your go-to email template for Itineraries & Lookbooks! Choose y…" at bounding box center [488, 285] width 547 height 50
click at [857, 17] on button "Save" at bounding box center [835, 24] width 89 height 24
drag, startPoint x: 425, startPoint y: 267, endPoint x: 454, endPoint y: 266, distance: 29.1
click at [454, 266] on span "You can now set your go-to email template for Itineraries and Lookbooks! Choose…" at bounding box center [495, 285] width 560 height 50
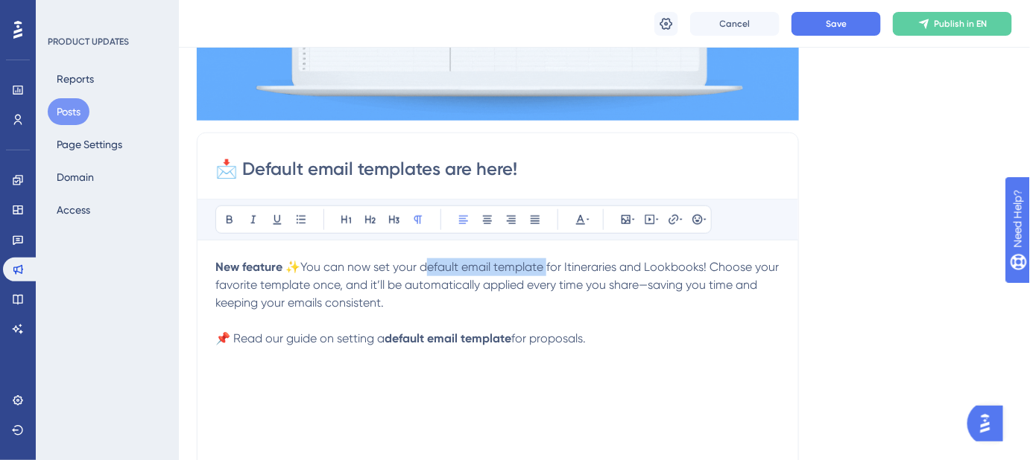
drag, startPoint x: 546, startPoint y: 264, endPoint x: 425, endPoint y: 270, distance: 121.6
click at [425, 270] on span "You can now set your default email template for Itineraries and Lookbooks! Choo…" at bounding box center [498, 285] width 566 height 50
click at [644, 337] on p "📌 Read our guide on setting a default email template for proposals." at bounding box center [497, 339] width 565 height 18
click at [463, 289] on span "for Itineraries and Lookbooks! Choose your favorite template once, and it’ll be…" at bounding box center [496, 285] width 563 height 50
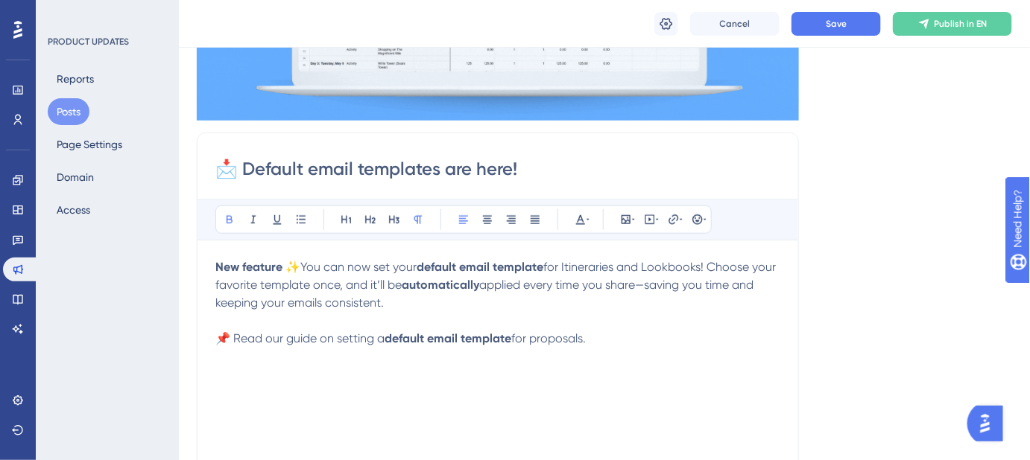
click at [653, 334] on p "📌 Read our guide on setting a default email template for proposals." at bounding box center [497, 339] width 565 height 18
click at [824, 25] on button "Save" at bounding box center [835, 24] width 89 height 24
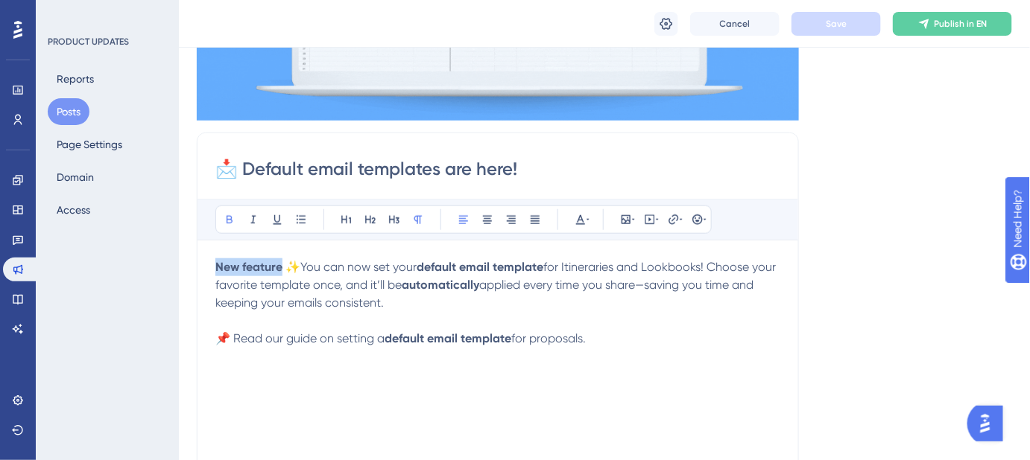
drag, startPoint x: 281, startPoint y: 267, endPoint x: 205, endPoint y: 265, distance: 76.0
click at [205, 265] on div "📩 Default email templates are here! Bold Italic Underline Bullet Point Heading …" at bounding box center [498, 369] width 602 height 472
copy strong "New feature"
click at [274, 276] on p "New feature ✨ You can now set your default email template for Itineraries and L…" at bounding box center [497, 285] width 565 height 54
drag, startPoint x: 285, startPoint y: 267, endPoint x: 215, endPoint y: 265, distance: 69.3
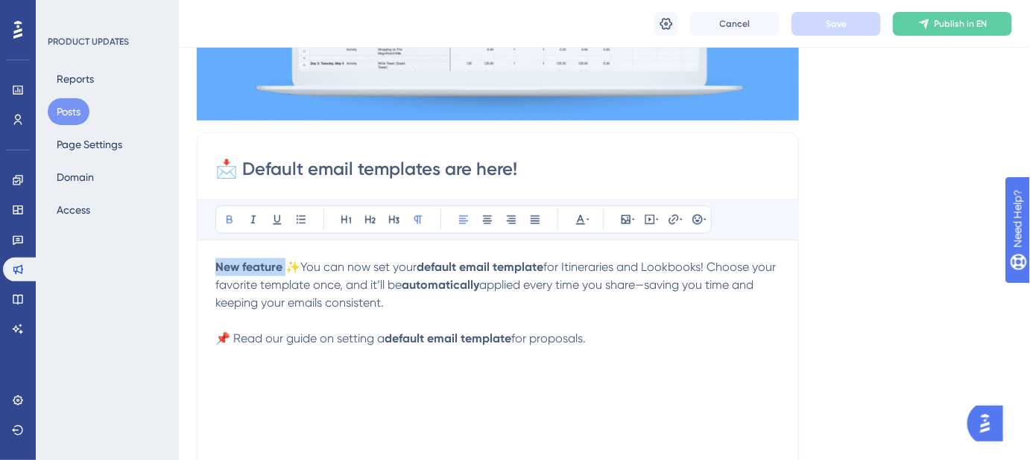
click at [215, 265] on strong "New feature ✨" at bounding box center [257, 267] width 85 height 14
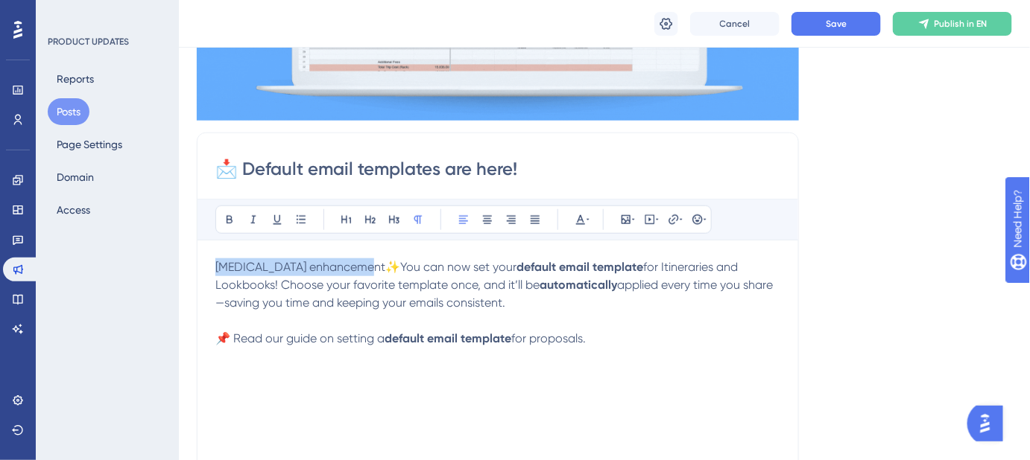
drag, startPoint x: 369, startPoint y: 267, endPoint x: 212, endPoint y: 266, distance: 157.9
click at [214, 267] on div "📩 Default email templates are here! Bold Italic Underline Bullet Point Heading …" at bounding box center [498, 369] width 602 height 472
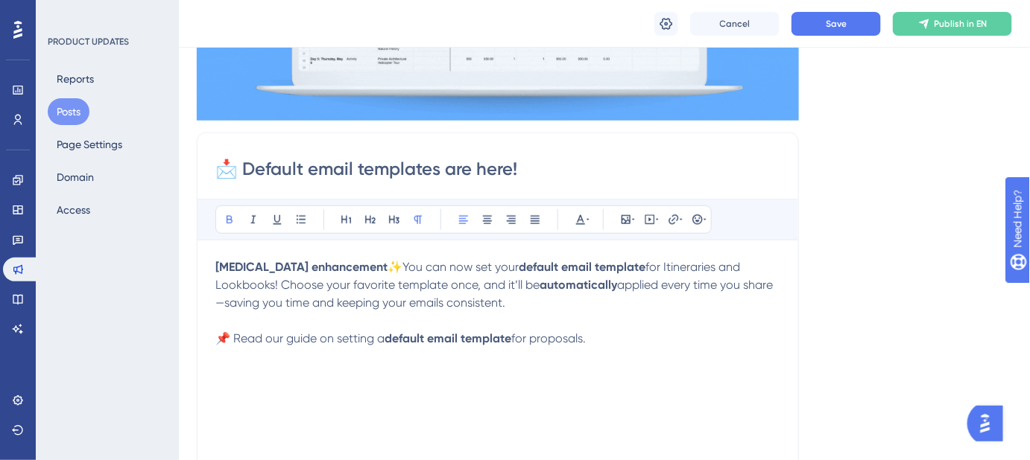
click at [365, 264] on strong "High-voltage enhancement✨" at bounding box center [308, 267] width 187 height 14
click at [379, 264] on strong "High-voltage enhancement✨" at bounding box center [308, 267] width 187 height 14
click at [371, 267] on strong "High-voltage enhancement ⚡" at bounding box center [310, 267] width 190 height 14
click at [405, 265] on span "You can now set your" at bounding box center [463, 267] width 116 height 14
click at [369, 261] on strong "High-voltage enhancement ⚡" at bounding box center [310, 267] width 190 height 14
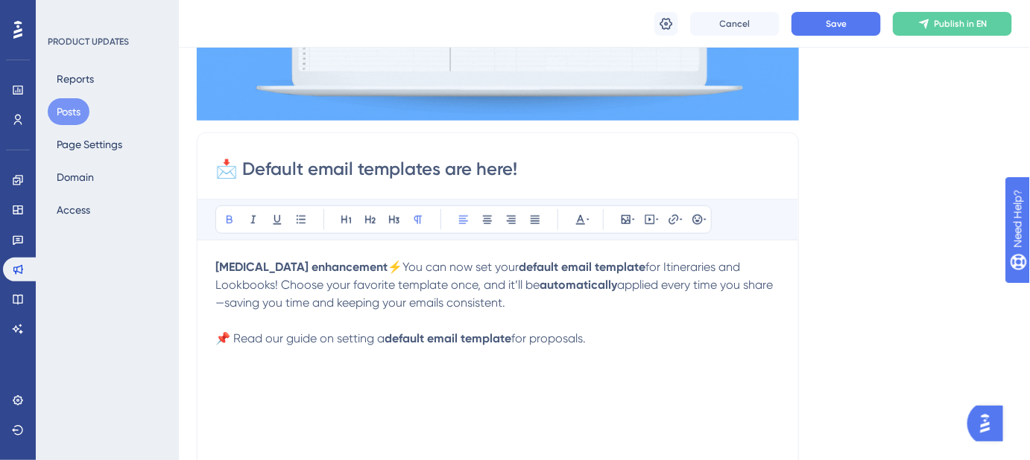
click at [402, 263] on span "You can now set your" at bounding box center [460, 267] width 116 height 14
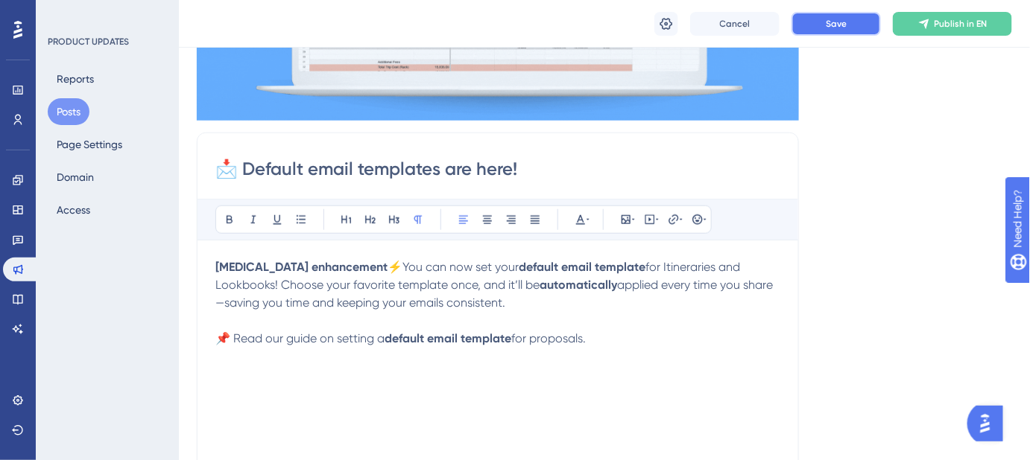
click at [819, 27] on button "Save" at bounding box center [835, 24] width 89 height 24
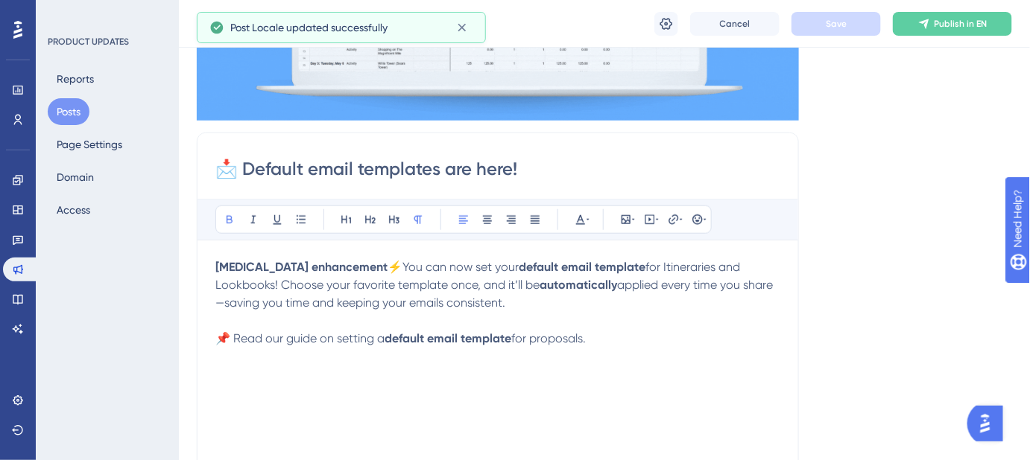
click at [369, 265] on strong "High-voltage enhancement⚡" at bounding box center [308, 267] width 187 height 14
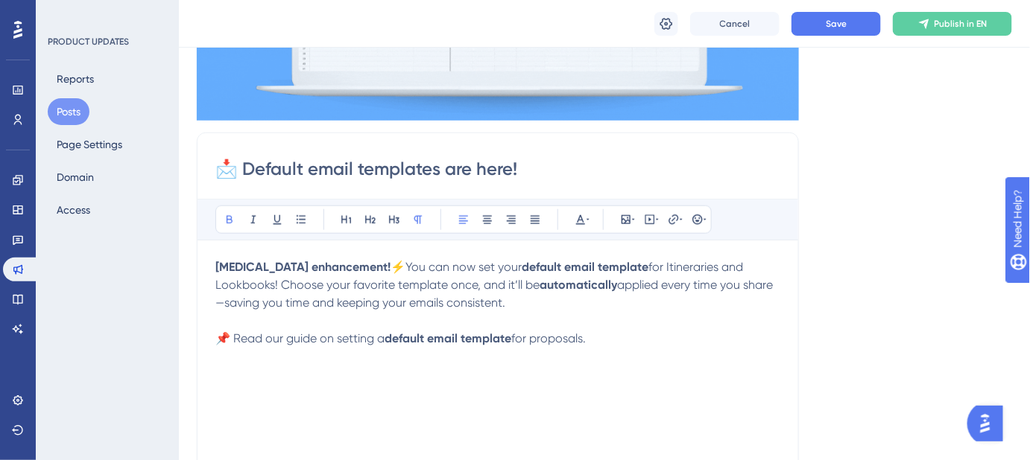
click at [384, 270] on strong "High-voltage enhancement!⚡" at bounding box center [310, 267] width 190 height 14
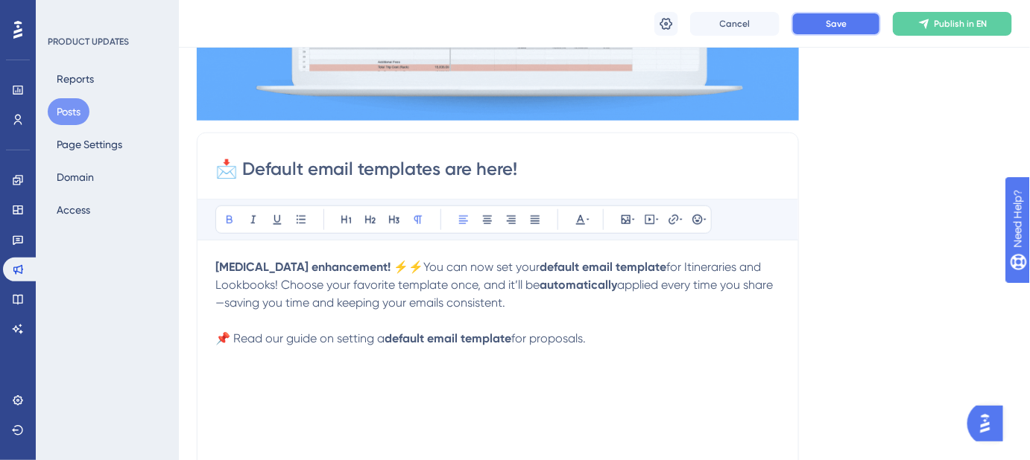
click at [836, 25] on span "Save" at bounding box center [835, 24] width 21 height 12
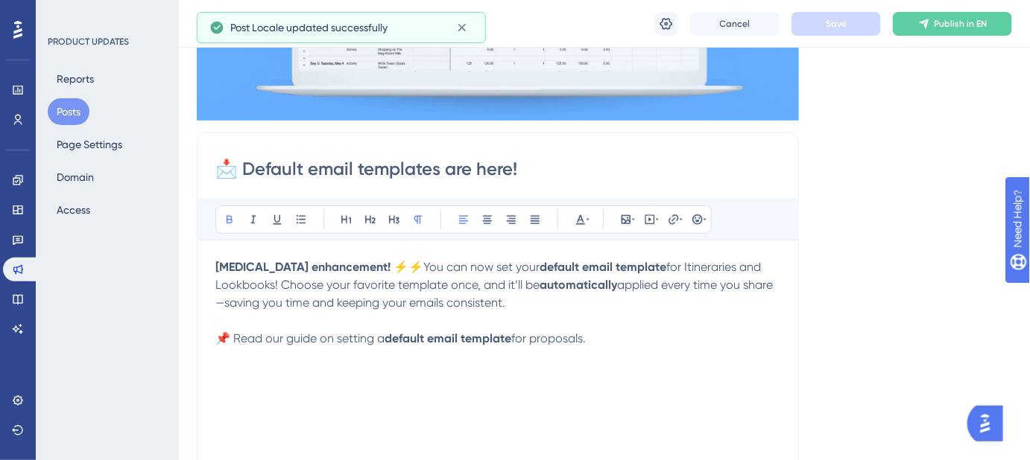
click at [390, 261] on strong "High-voltage enhancement! ⚡⚡" at bounding box center [319, 267] width 208 height 14
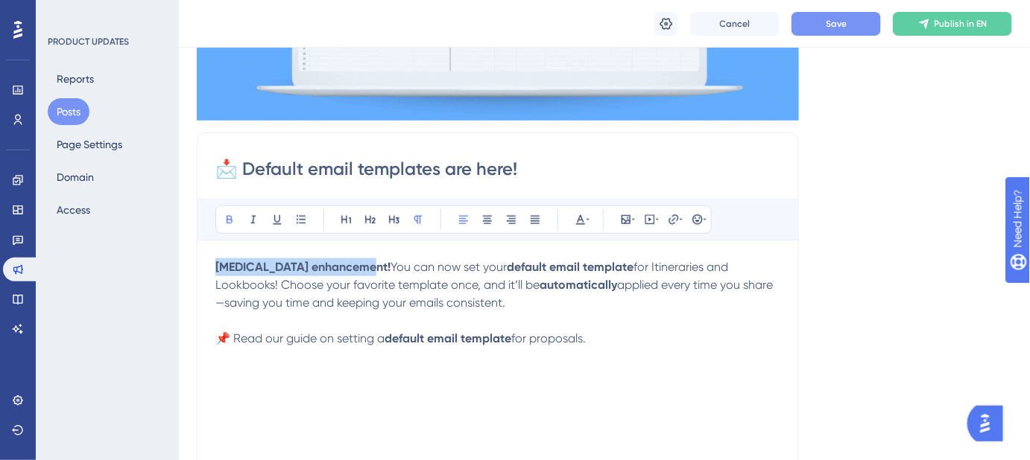
drag, startPoint x: 367, startPoint y: 264, endPoint x: 212, endPoint y: 264, distance: 155.0
click at [212, 264] on div "📩 Default email templates are here! Bold Italic Underline Bullet Point Heading …" at bounding box center [498, 369] width 602 height 472
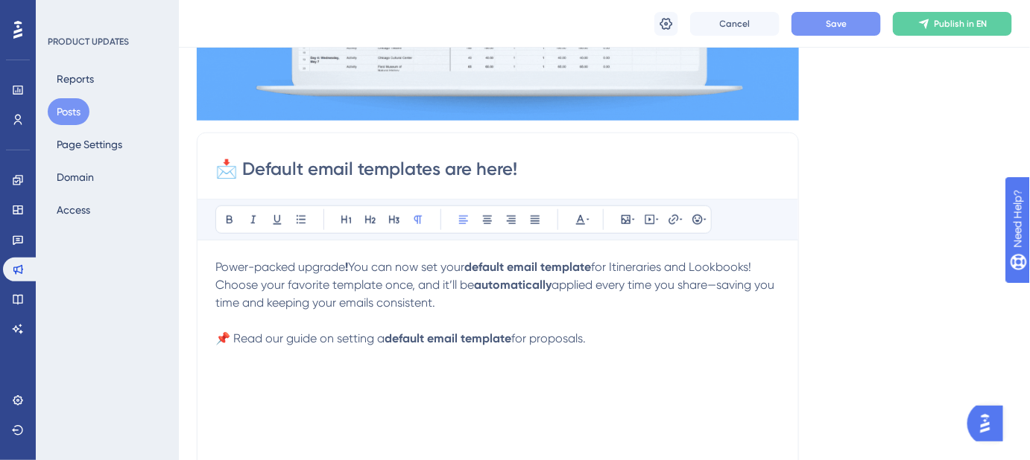
drag, startPoint x: 350, startPoint y: 266, endPoint x: 213, endPoint y: 266, distance: 137.1
click at [215, 266] on p "Power-packed upgrade ! You can now set your default email template for Itinerar…" at bounding box center [497, 285] width 565 height 54
click at [357, 265] on span "You can now set your" at bounding box center [407, 267] width 116 height 14
click at [347, 264] on strong "Power-packed upgrade! ⚡" at bounding box center [291, 267] width 152 height 14
click at [350, 264] on strong "Power-packed upgrade! ⚡" at bounding box center [291, 267] width 152 height 14
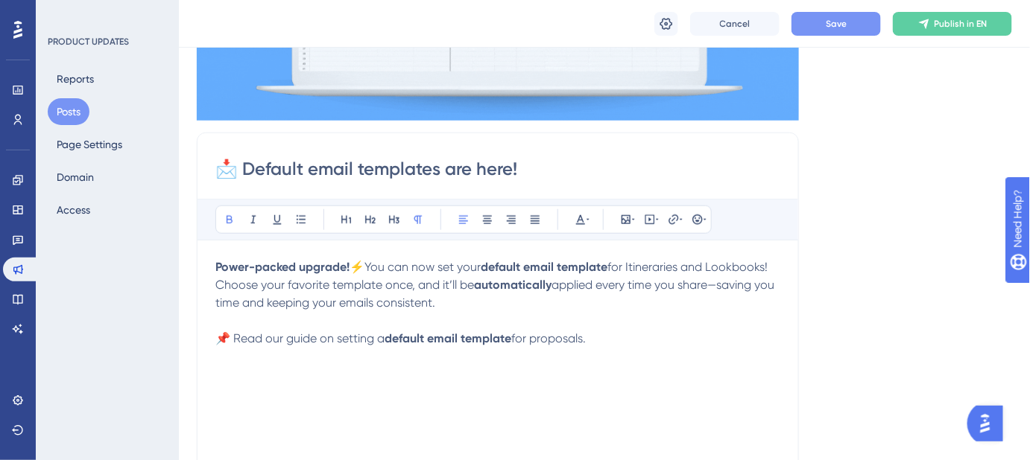
click at [361, 264] on strong "Power-packed upgrade!⚡" at bounding box center [289, 267] width 149 height 14
click at [825, 21] on button "Save" at bounding box center [835, 24] width 89 height 24
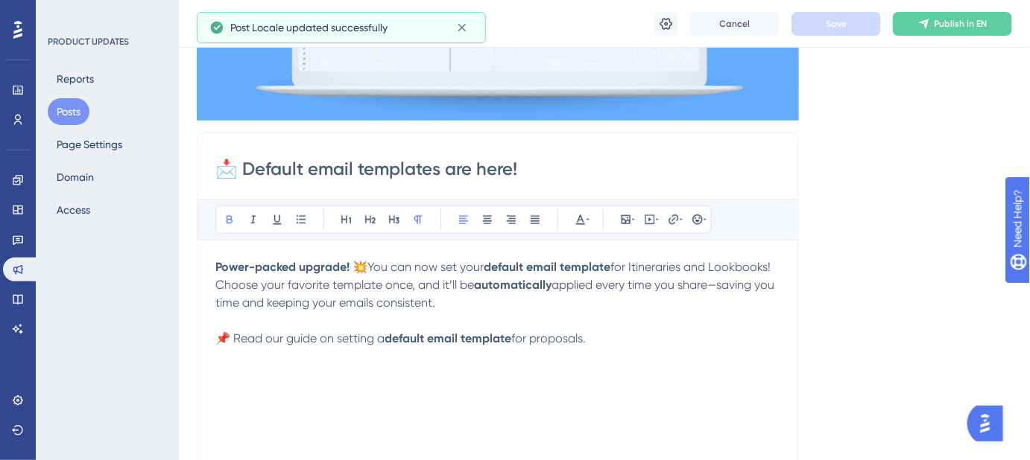
click at [351, 265] on strong "Power-packed upgrade! 💥" at bounding box center [291, 267] width 152 height 14
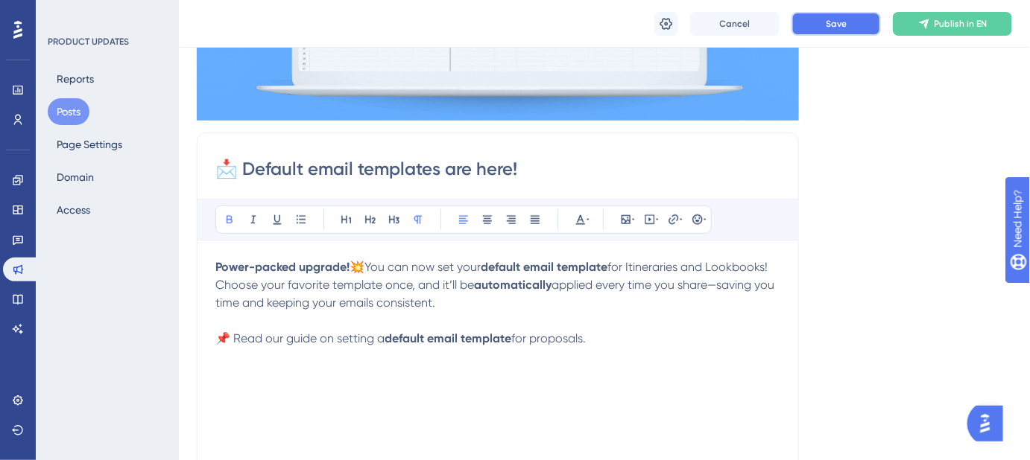
click at [812, 25] on button "Save" at bounding box center [835, 24] width 89 height 24
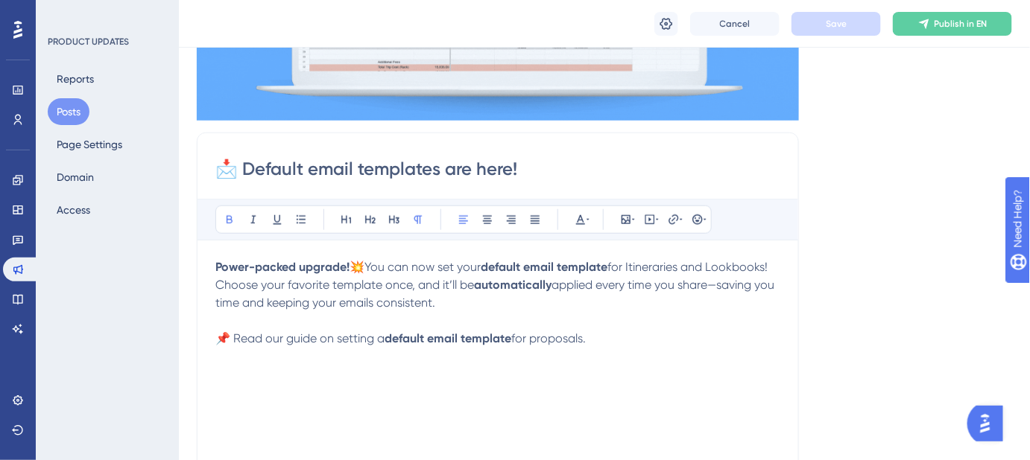
click at [347, 264] on strong "Power-packed upgrade!💥" at bounding box center [289, 267] width 149 height 14
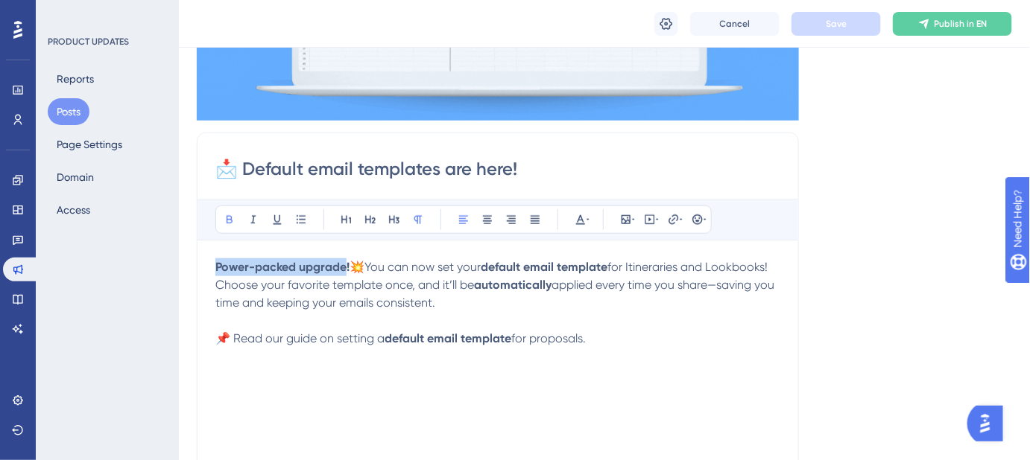
drag, startPoint x: 345, startPoint y: 264, endPoint x: 215, endPoint y: 270, distance: 129.8
click at [215, 270] on strong "Power-packed upgrade!💥" at bounding box center [289, 267] width 149 height 14
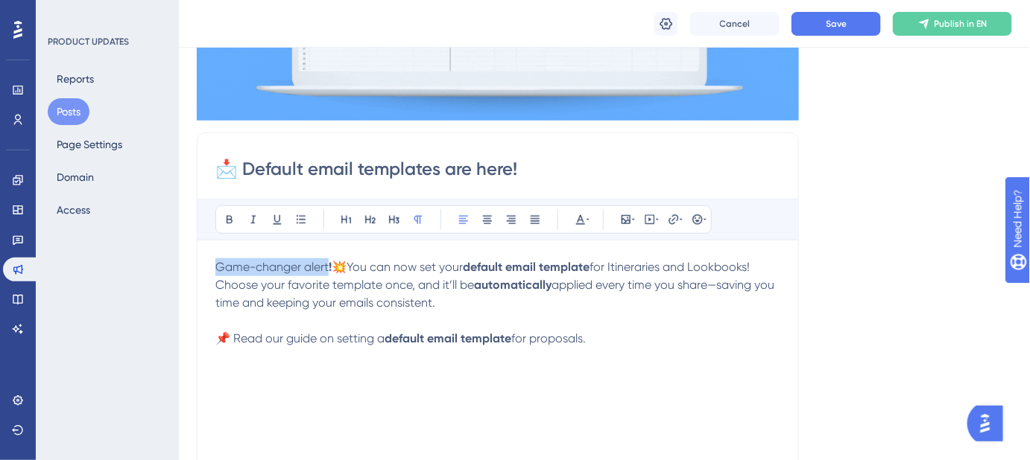
drag, startPoint x: 329, startPoint y: 265, endPoint x: 216, endPoint y: 267, distance: 112.5
click at [216, 267] on p "Game-changer alert !💥 You can now set your default email template for Itinerari…" at bounding box center [497, 285] width 565 height 54
drag, startPoint x: 832, startPoint y: 197, endPoint x: 838, endPoint y: 170, distance: 28.2
click at [836, 183] on div "Language English (Default) Insert an Image Delete 📩 Default email templates are…" at bounding box center [604, 222] width 815 height 931
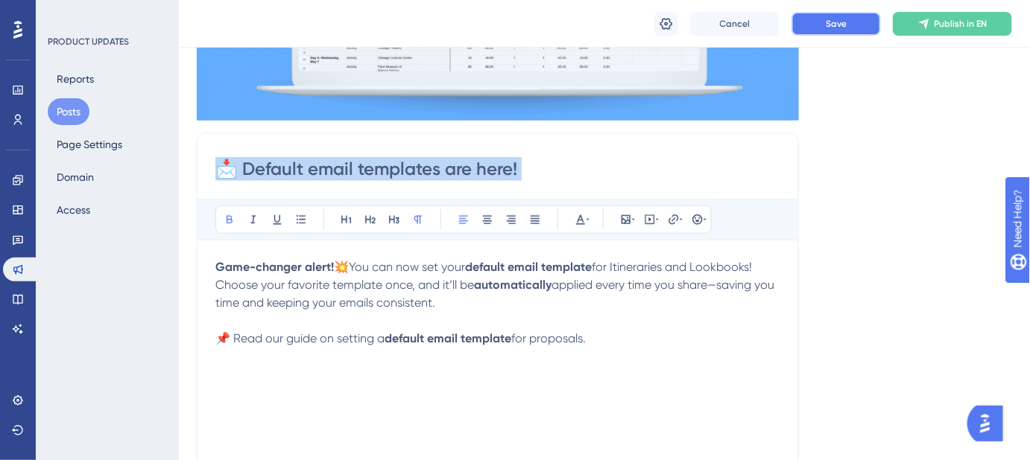
click at [830, 25] on span "Save" at bounding box center [835, 24] width 21 height 12
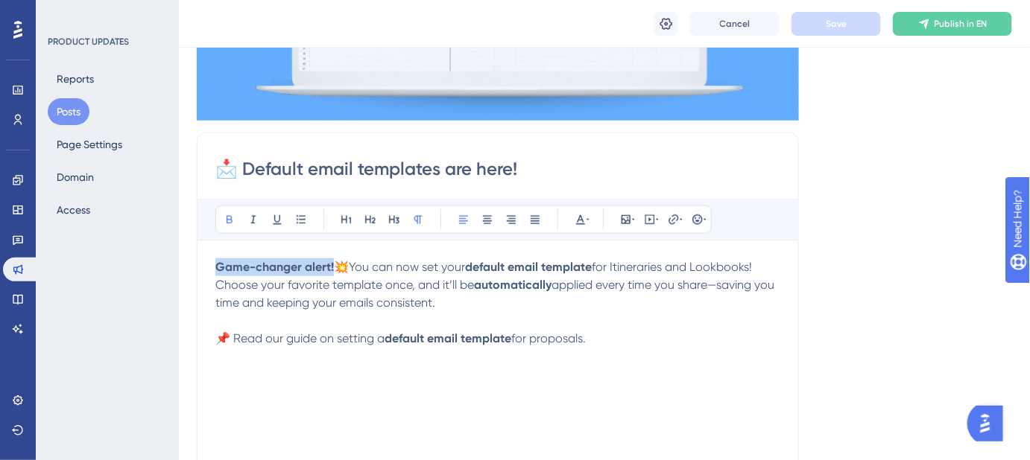
drag, startPoint x: 332, startPoint y: 266, endPoint x: 217, endPoint y: 264, distance: 115.5
click at [217, 264] on strong "Game-changer alert!💥" at bounding box center [281, 267] width 133 height 14
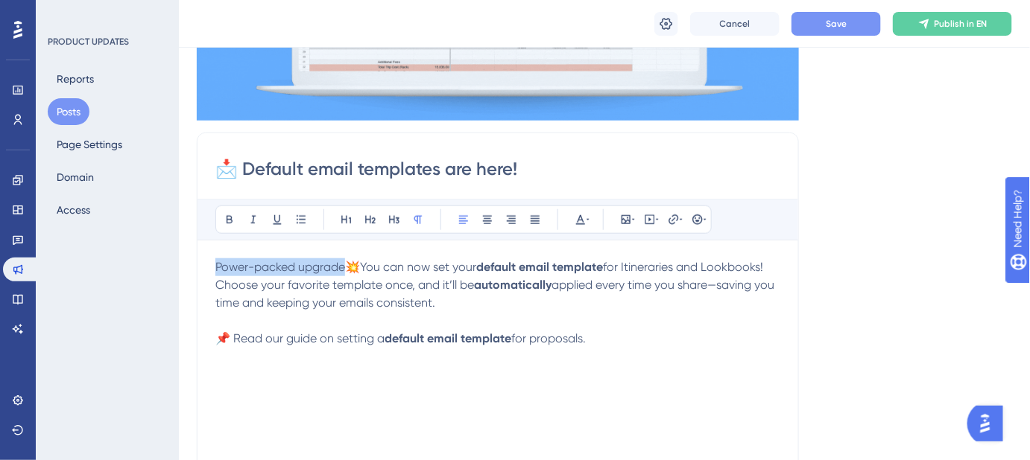
drag, startPoint x: 217, startPoint y: 264, endPoint x: 345, endPoint y: 264, distance: 128.1
click at [345, 264] on span "Power-packed upgrade" at bounding box center [280, 267] width 130 height 14
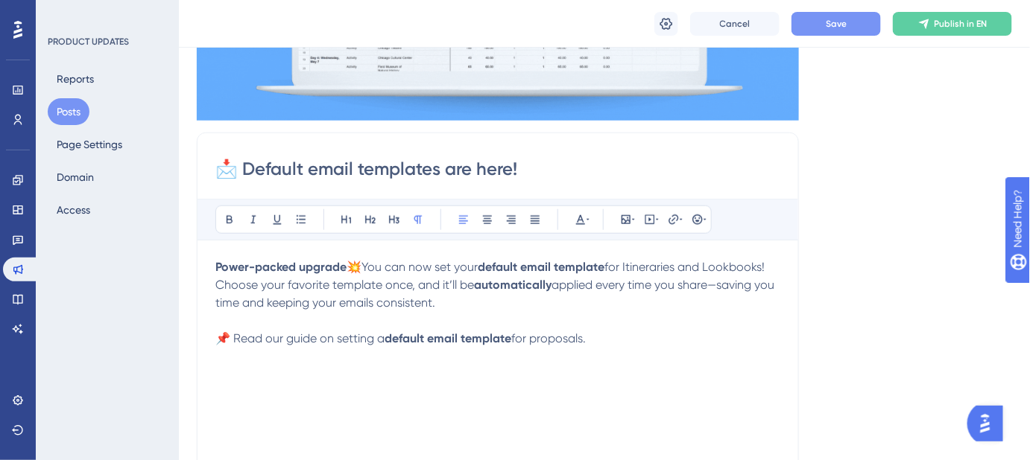
click at [402, 295] on span "applied every time you share—saving you time and keeping your emails consistent." at bounding box center [496, 294] width 562 height 32
click at [346, 266] on strong "Power-packed upgrade💥" at bounding box center [288, 267] width 146 height 14
click at [834, 16] on button "Save" at bounding box center [835, 24] width 89 height 24
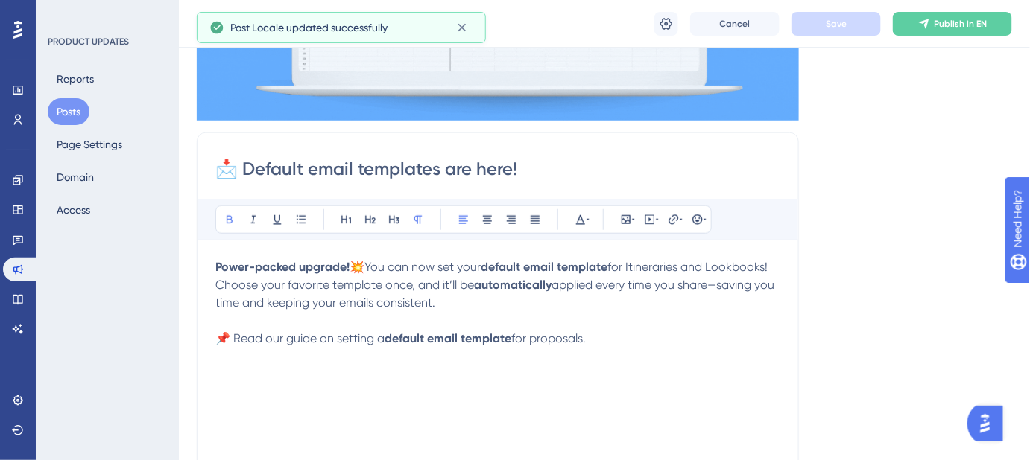
click at [215, 266] on strong "Power-packed upgrade!💥" at bounding box center [289, 267] width 149 height 14
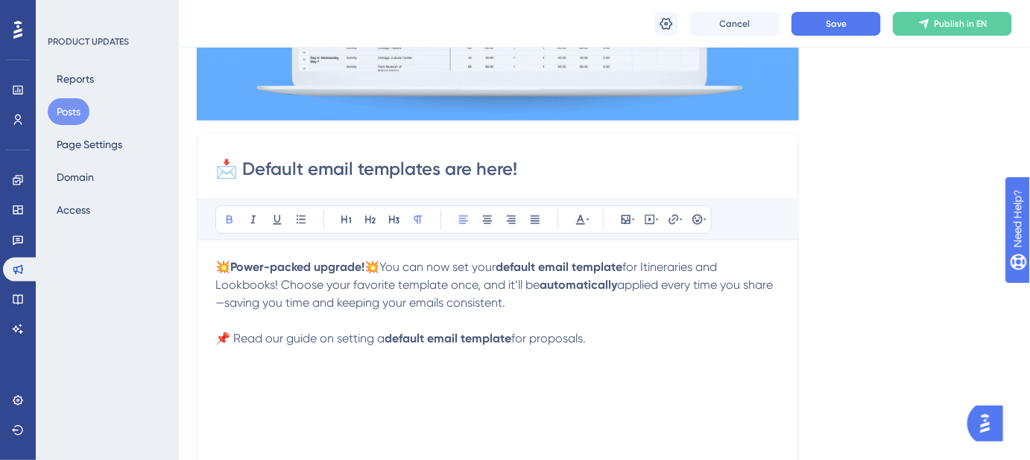
click at [365, 264] on strong "💥Power-packed upgrade!💥" at bounding box center [297, 267] width 164 height 14
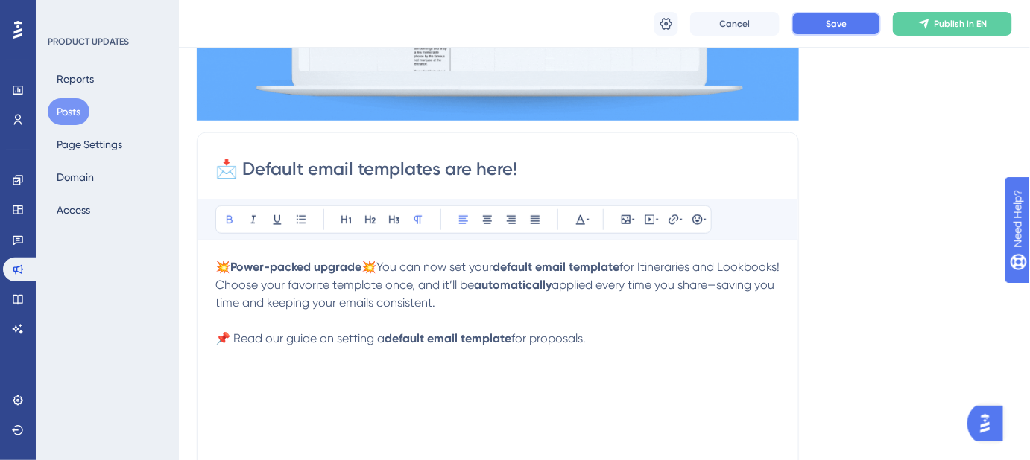
click at [825, 24] on span "Save" at bounding box center [835, 24] width 21 height 12
click at [381, 265] on span "You can now set your" at bounding box center [434, 267] width 116 height 14
click at [379, 264] on span "You can now set your" at bounding box center [434, 267] width 116 height 14
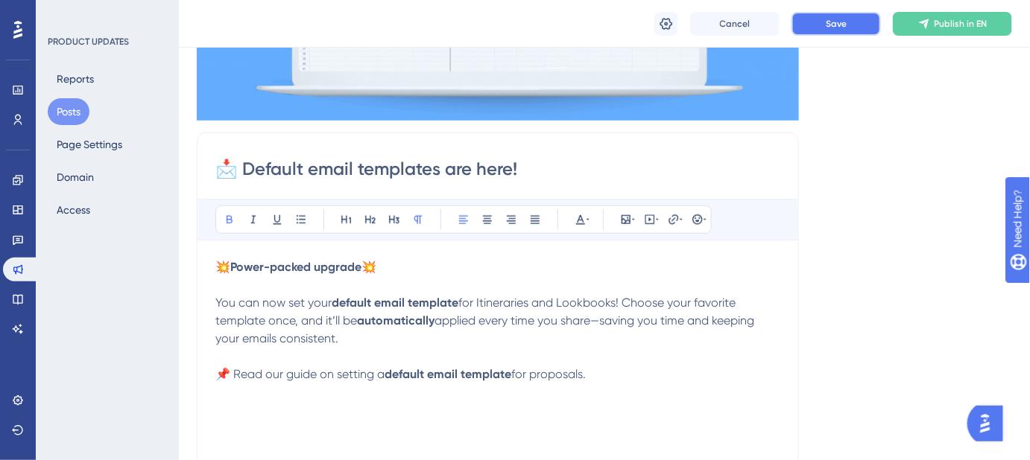
click at [804, 25] on button "Save" at bounding box center [835, 24] width 89 height 24
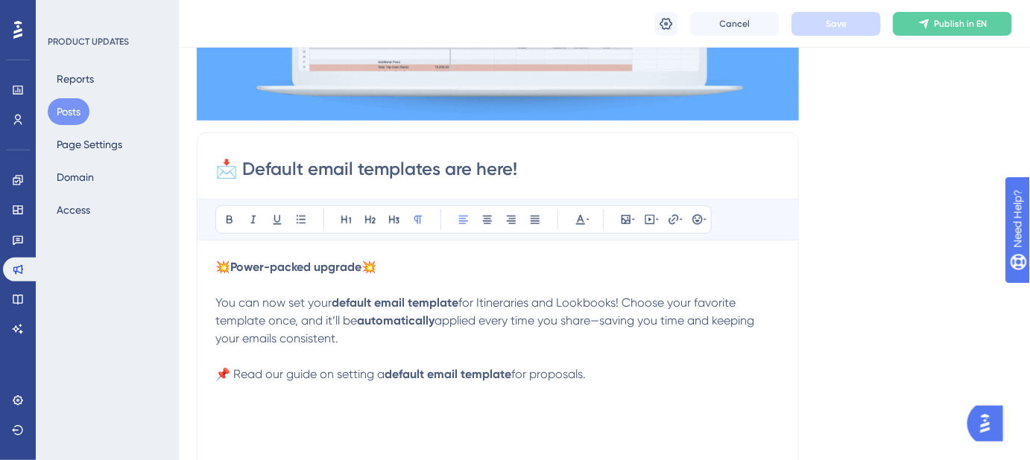
click at [597, 320] on span "applied every time you share—saving you time and keeping your emails consistent." at bounding box center [486, 330] width 542 height 32
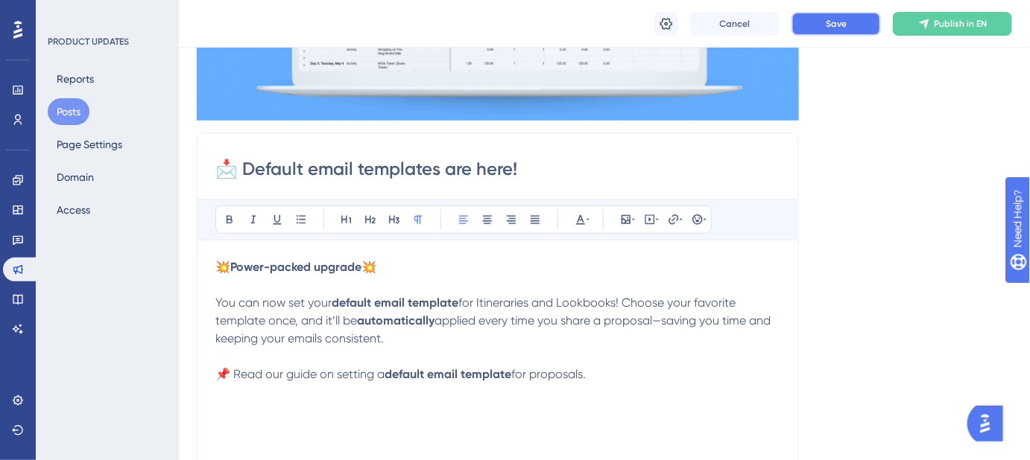
click at [816, 19] on button "Save" at bounding box center [835, 24] width 89 height 24
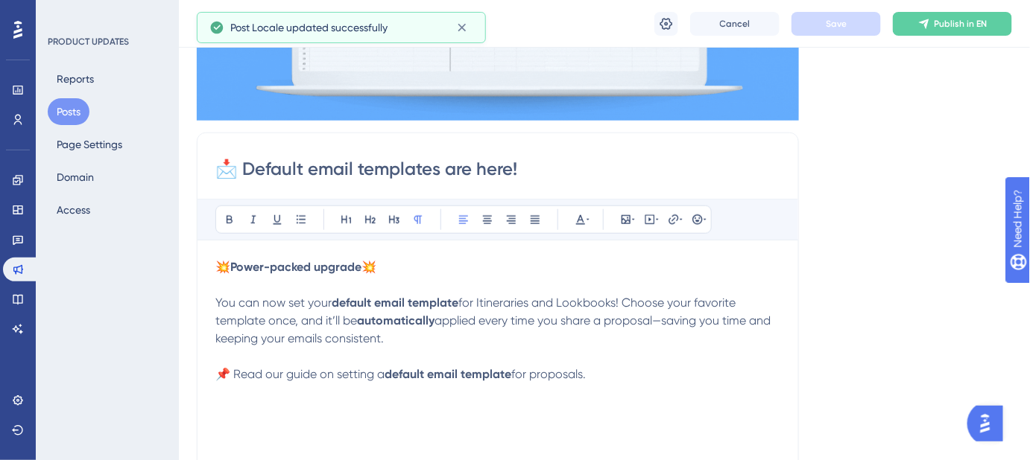
click at [209, 261] on div "📩 Default email templates are here! Bold Italic Underline Bullet Point Heading …" at bounding box center [498, 369] width 602 height 472
click at [218, 263] on strong "💥Power-packed upgrade💥" at bounding box center [295, 267] width 161 height 14
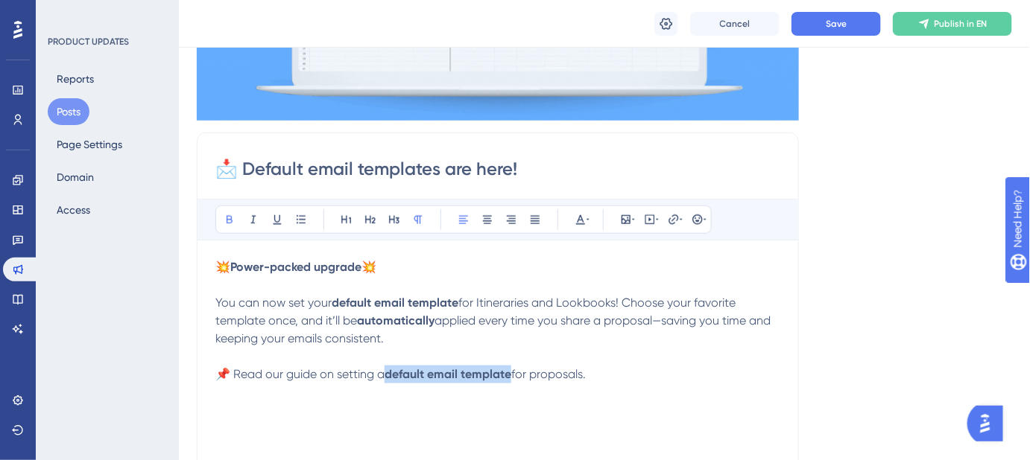
drag, startPoint x: 510, startPoint y: 371, endPoint x: 391, endPoint y: 378, distance: 118.7
click at [391, 378] on strong "default email template" at bounding box center [447, 374] width 127 height 14
click at [673, 220] on icon at bounding box center [673, 220] width 12 height 12
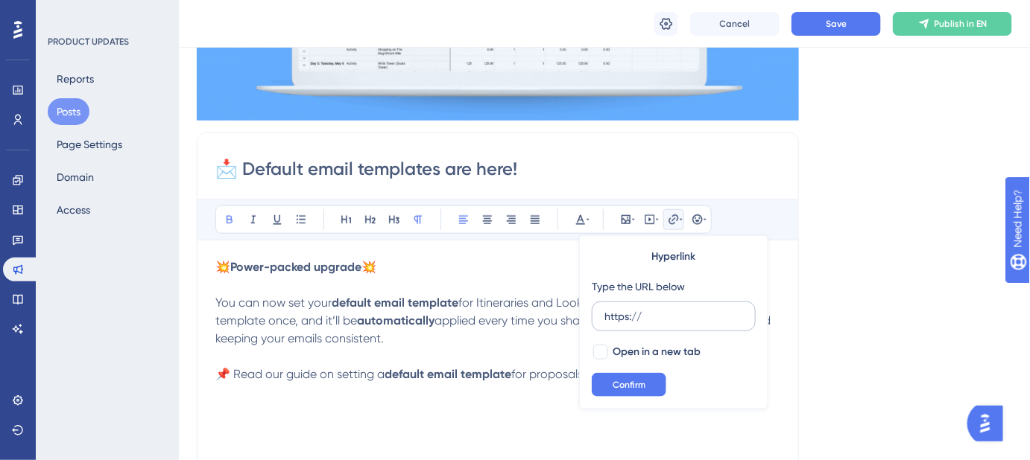
drag, startPoint x: 666, startPoint y: 319, endPoint x: 596, endPoint y: 313, distance: 70.3
click at [598, 317] on label "https://" at bounding box center [673, 317] width 164 height 30
click at [604, 317] on input "https://" at bounding box center [673, 316] width 139 height 16
type input "https://help.safariportal.app/en/articles/14982-how-do-i-set-a-default-email-te…"
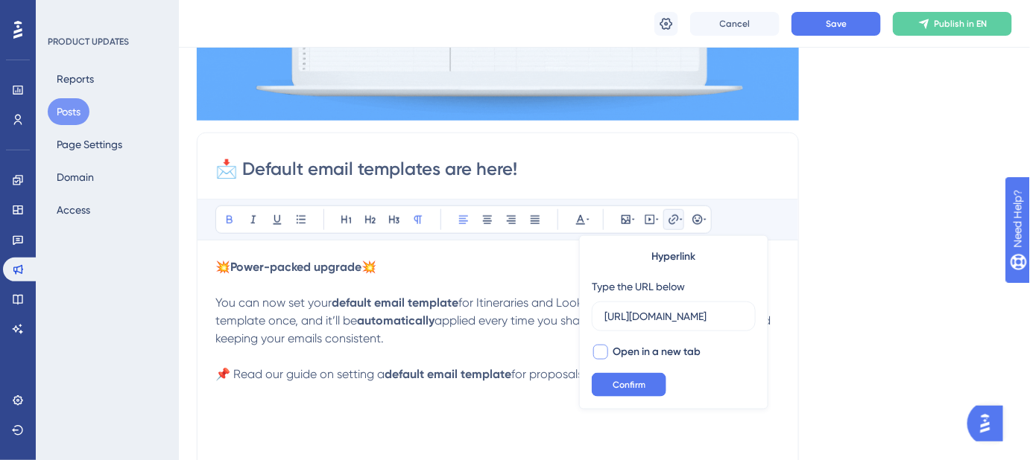
click at [602, 351] on div at bounding box center [600, 352] width 15 height 15
checkbox input "true"
click at [615, 388] on span "Confirm" at bounding box center [628, 385] width 33 height 12
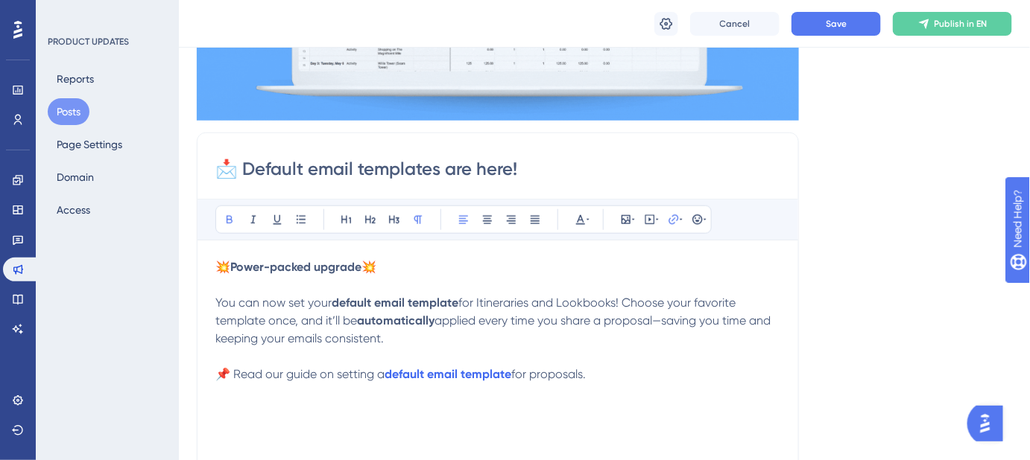
click at [726, 305] on span "for Itineraries and Lookbooks! Choose your favorite template once, and it’ll be" at bounding box center [476, 312] width 523 height 32
click at [852, 23] on button "Save" at bounding box center [835, 24] width 89 height 24
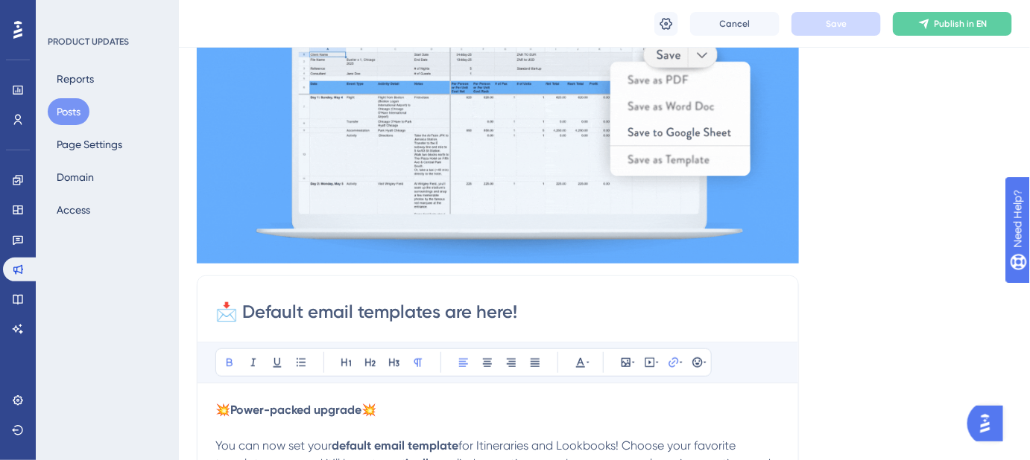
scroll to position [406, 0]
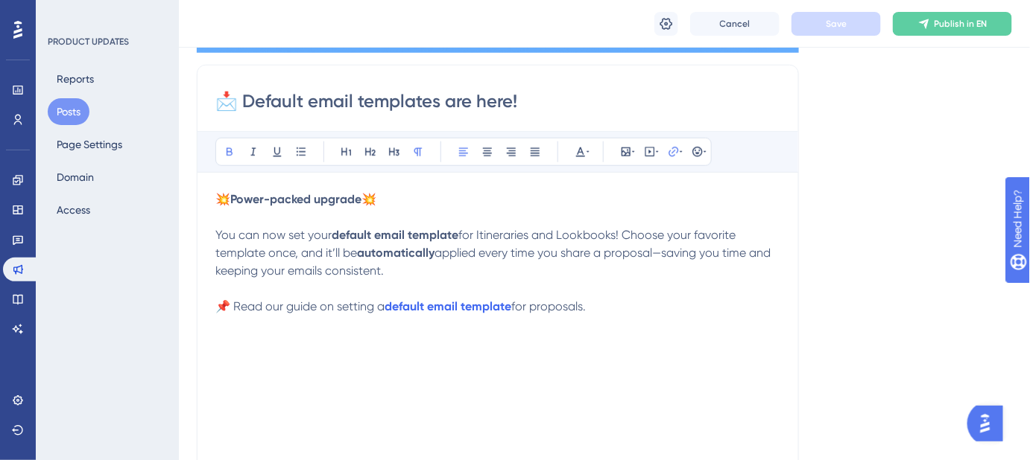
click at [495, 194] on p "💥Power-packed upgrade💥" at bounding box center [497, 200] width 565 height 18
drag, startPoint x: 399, startPoint y: 194, endPoint x: 209, endPoint y: 190, distance: 190.7
click at [209, 190] on div "📩 Default email templates are here! Bold Italic Underline Bullet Point Heading …" at bounding box center [498, 301] width 602 height 472
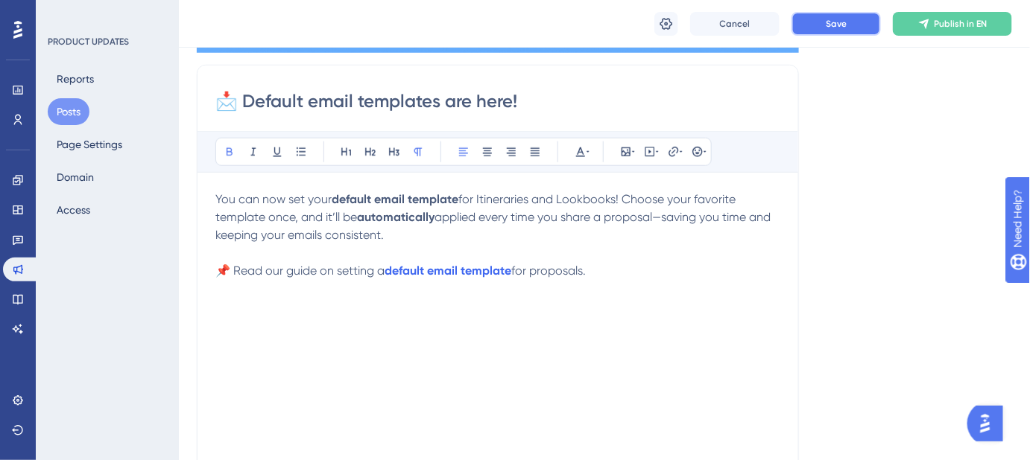
click at [851, 23] on button "Save" at bounding box center [835, 24] width 89 height 24
click at [320, 200] on span "You can now set your" at bounding box center [273, 199] width 116 height 14
click at [836, 29] on button "Save" at bounding box center [835, 24] width 89 height 24
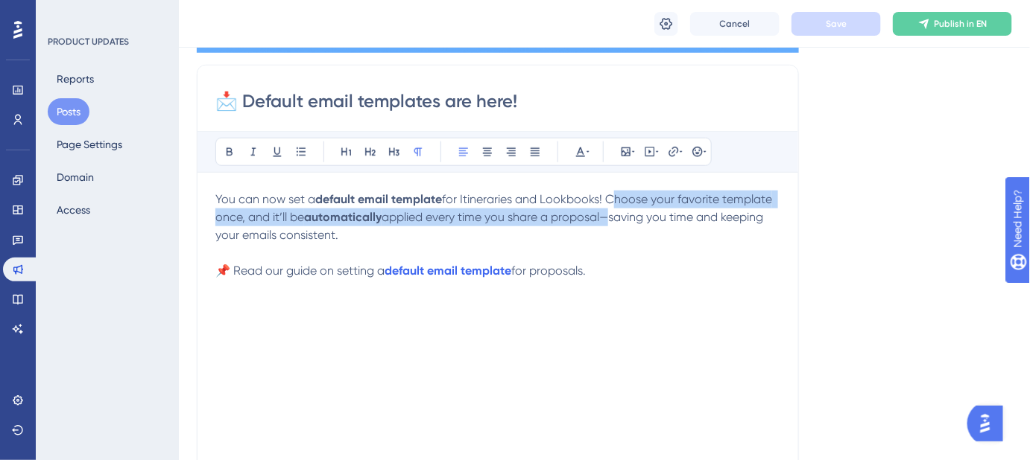
drag, startPoint x: 609, startPoint y: 196, endPoint x: 613, endPoint y: 211, distance: 15.4
click at [613, 211] on p "You can now set a default email template for Itineraries and Lookbooks! Choose …" at bounding box center [497, 218] width 565 height 54
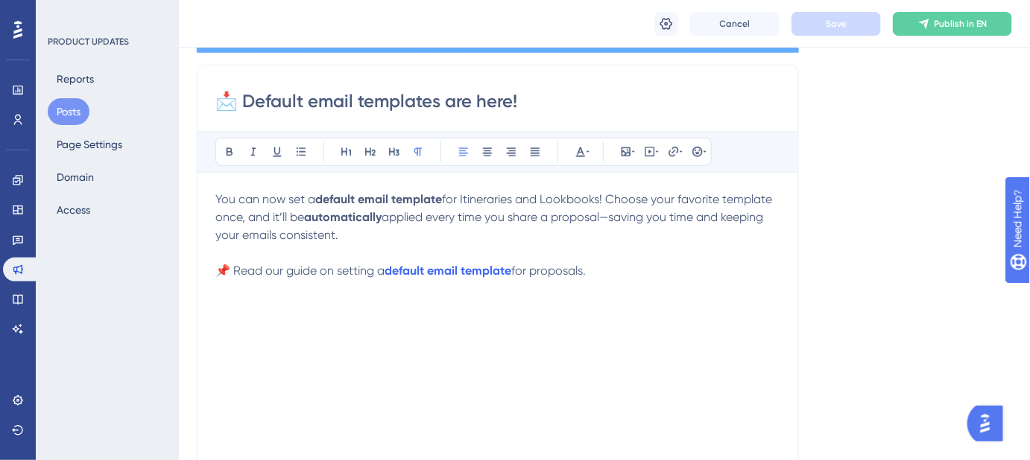
click at [661, 246] on p at bounding box center [497, 253] width 565 height 18
drag, startPoint x: 722, startPoint y: 201, endPoint x: 697, endPoint y: 200, distance: 24.6
click at [697, 200] on span "for Itineraries and Lookbooks! Choose your favorite template once, and it’ll be" at bounding box center [494, 208] width 559 height 32
click at [714, 271] on p "📌 Read our guide on setting a default email template for proposals." at bounding box center [497, 271] width 565 height 18
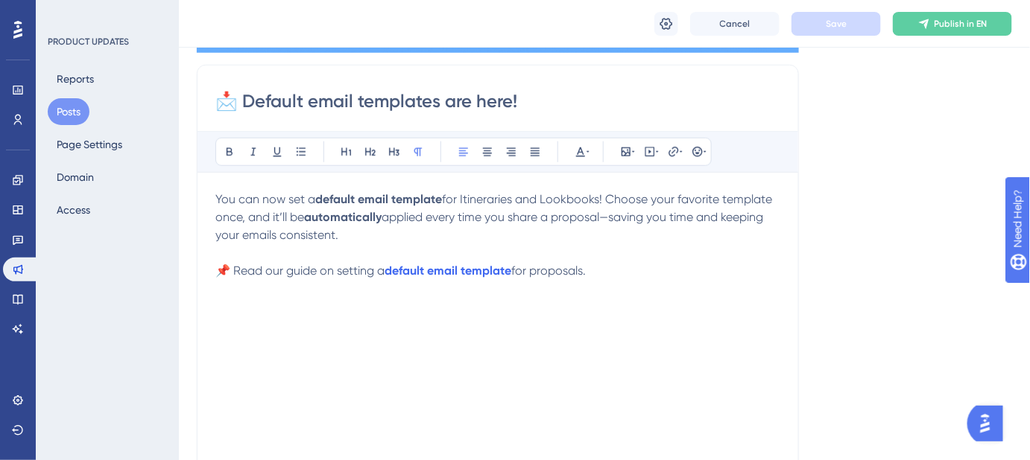
click at [697, 199] on span "for Itineraries and Lookbooks! Choose your favorite template once, and it’ll be" at bounding box center [494, 208] width 559 height 32
click at [846, 23] on span "Save" at bounding box center [835, 24] width 21 height 12
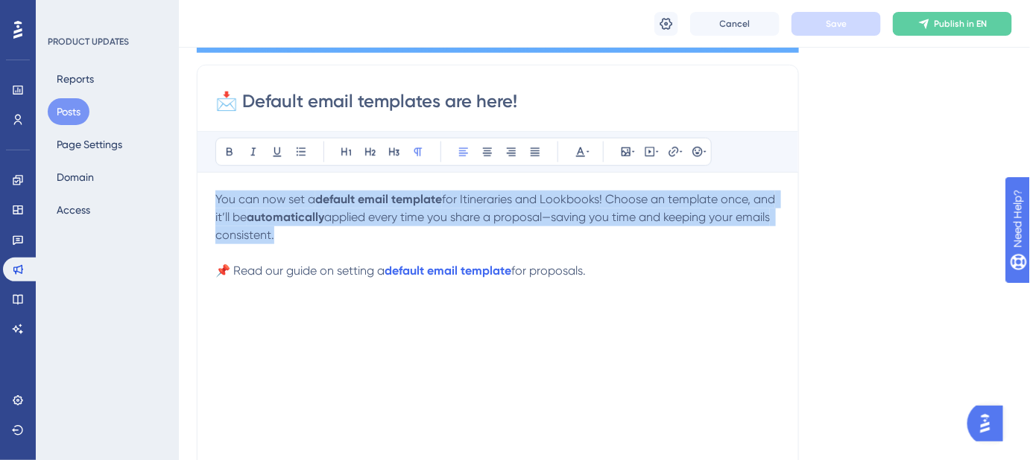
drag, startPoint x: 264, startPoint y: 236, endPoint x: 206, endPoint y: 206, distance: 65.3
click at [206, 206] on div "📩 Default email templates are here! Bold Italic Underline Bullet Point Heading …" at bounding box center [498, 301] width 602 height 472
copy p "You can now set a default email template for Itineraries and Lookbooks! Choose …"
click at [299, 232] on p "You can now set a default email template for Itineraries and Lookbooks! Choose …" at bounding box center [497, 218] width 565 height 54
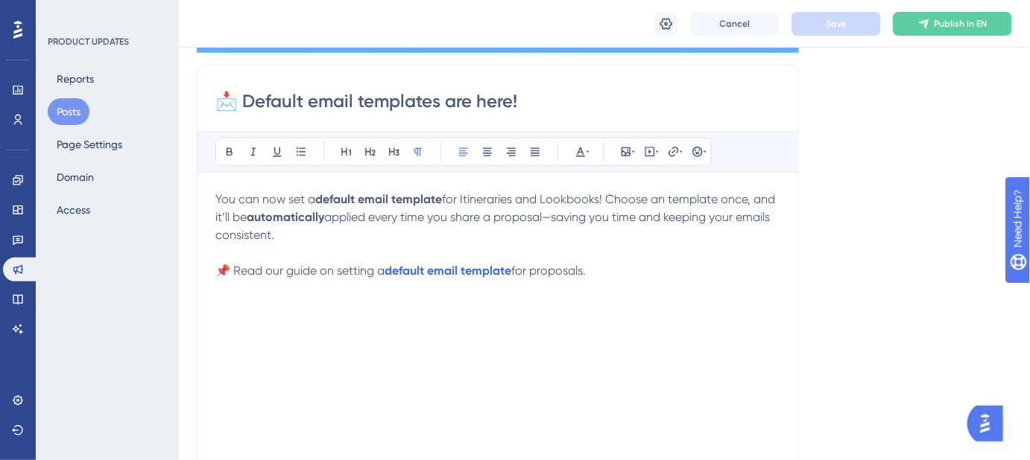
click at [217, 196] on span "You can now set a" at bounding box center [265, 199] width 100 height 14
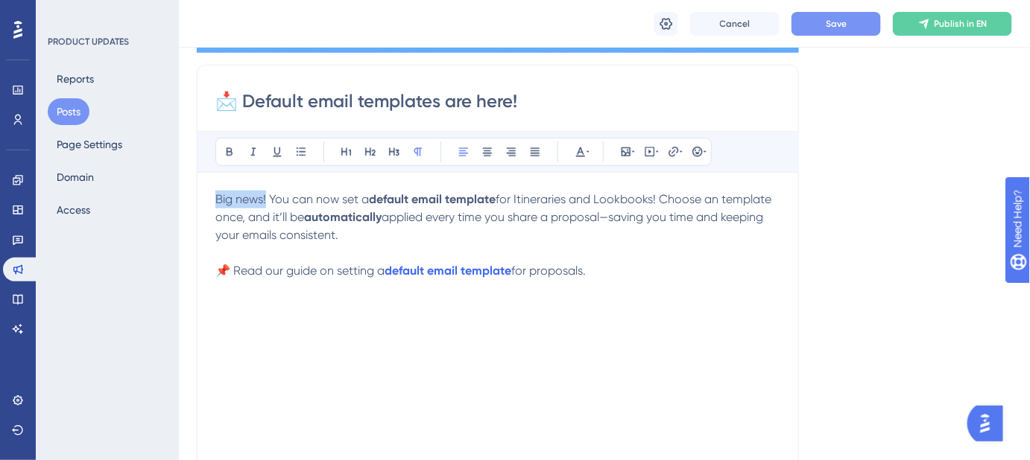
drag, startPoint x: 264, startPoint y: 197, endPoint x: 215, endPoint y: 194, distance: 50.0
click at [215, 195] on span "Big news! You can now set a" at bounding box center [291, 199] width 153 height 14
click at [629, 278] on p "📌 Read our guide on setting a default email template for proposals." at bounding box center [497, 271] width 565 height 18
click at [266, 196] on strong "Big news!" at bounding box center [240, 199] width 51 height 14
click at [218, 197] on strong "Big news!" at bounding box center [240, 199] width 51 height 14
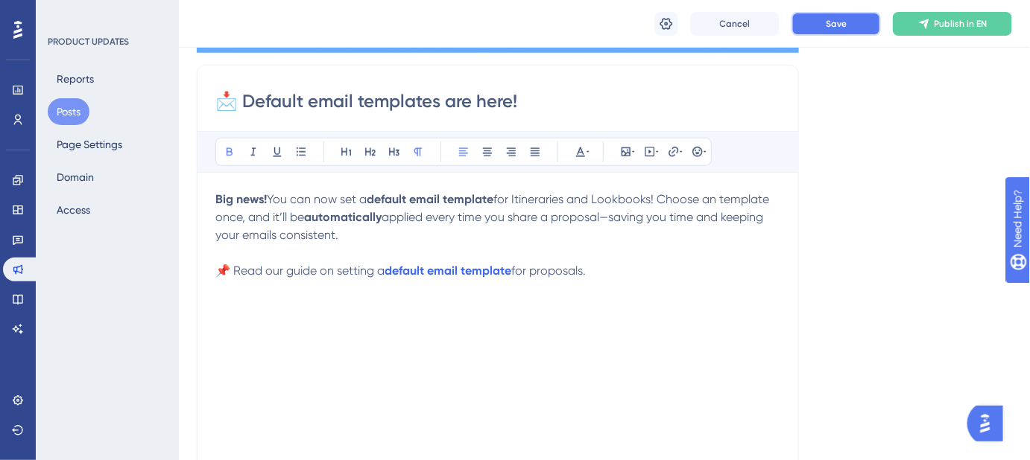
click at [834, 27] on span "Save" at bounding box center [835, 24] width 21 height 12
click at [751, 312] on div "Big news! You can now set a default email template for Itineraries and Lookbook…" at bounding box center [497, 355] width 565 height 328
click at [263, 198] on strong "Big news!" at bounding box center [240, 199] width 51 height 14
click at [832, 31] on button "Save" at bounding box center [835, 24] width 89 height 24
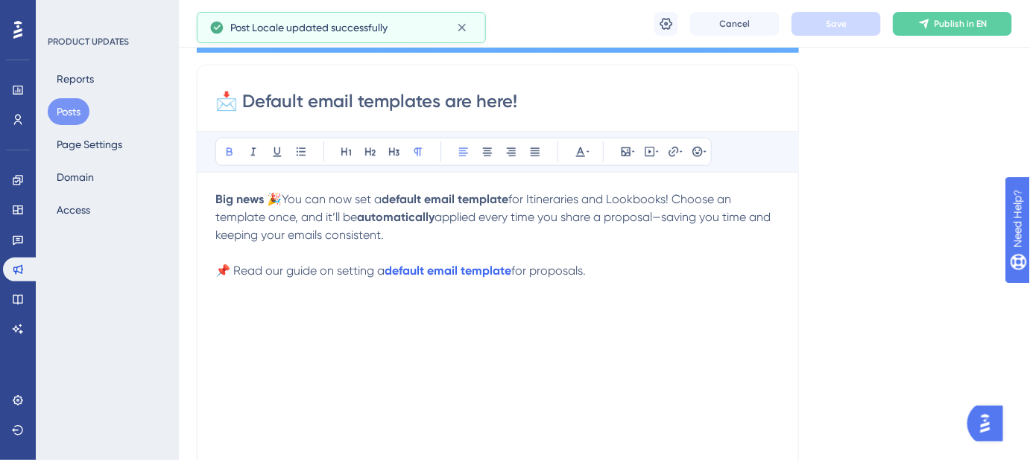
click at [286, 192] on span "You can now set a" at bounding box center [332, 199] width 100 height 14
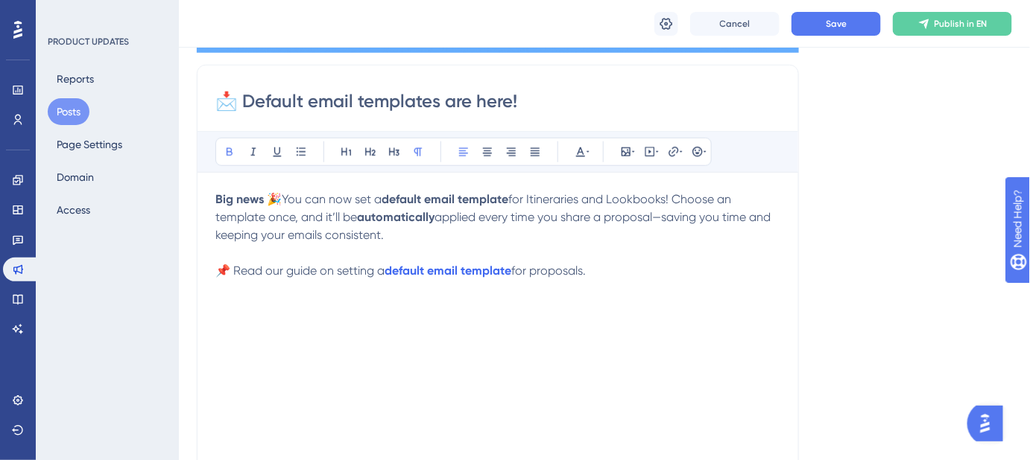
click at [264, 197] on strong "Big news 🎉" at bounding box center [248, 199] width 66 height 14
click at [282, 194] on span "You can now set a" at bounding box center [329, 199] width 100 height 14
click at [838, 31] on button "Save" at bounding box center [835, 24] width 89 height 24
click at [469, 276] on strong "default email template" at bounding box center [447, 271] width 127 height 14
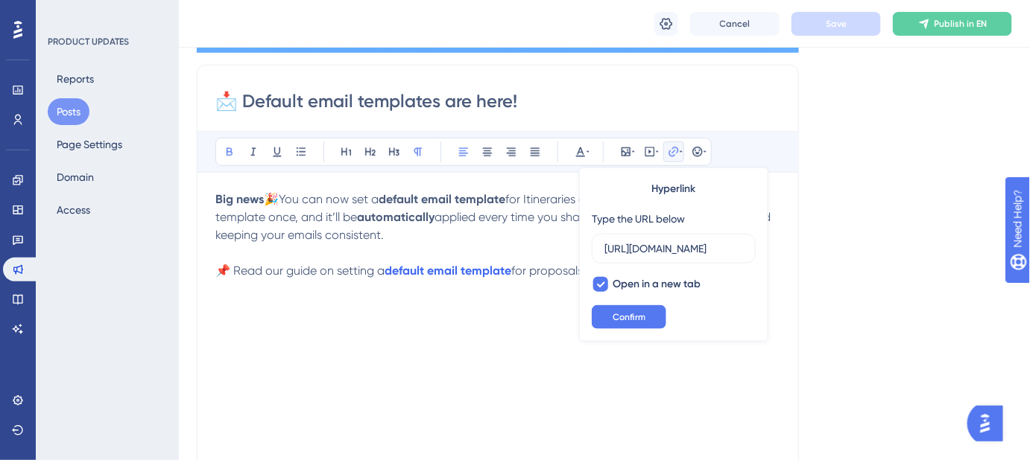
scroll to position [0, 0]
click at [500, 340] on div "Big news🎉 You can now set a default email template for Itineraries and Lookbook…" at bounding box center [497, 355] width 565 height 328
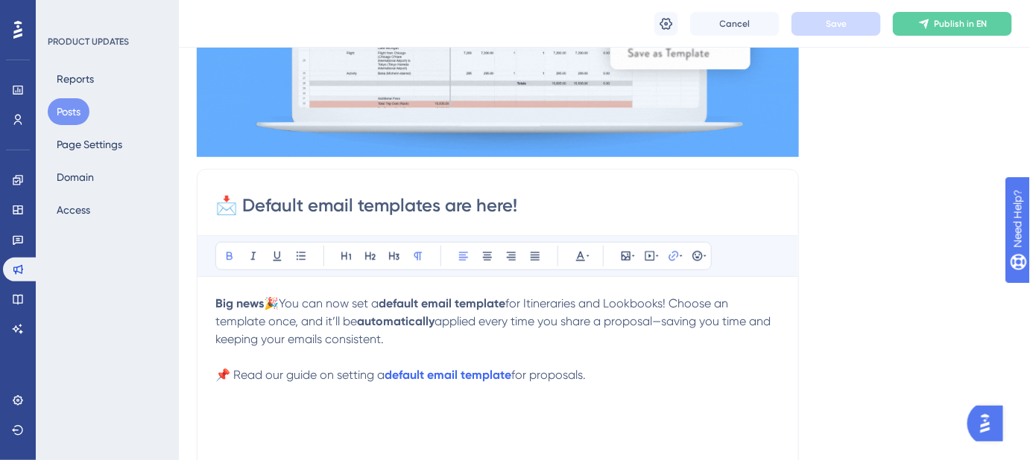
scroll to position [406, 0]
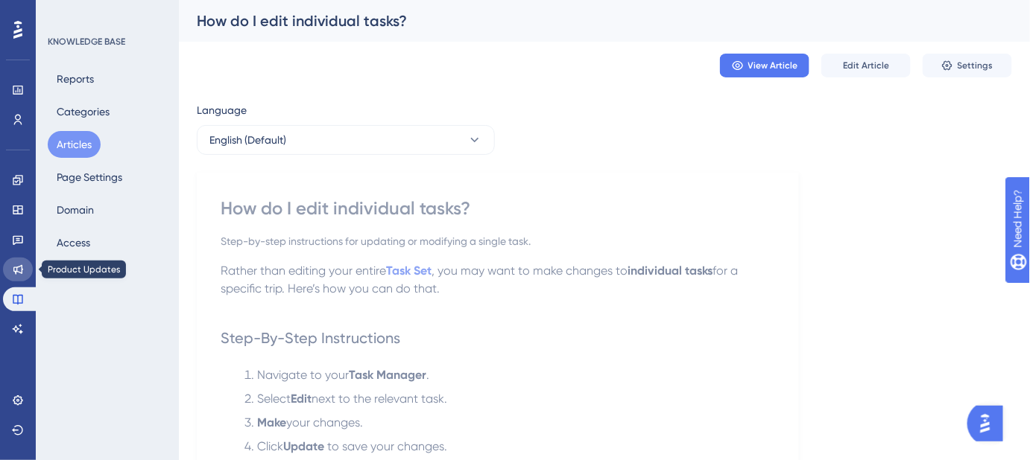
click at [22, 263] on link at bounding box center [18, 270] width 30 height 24
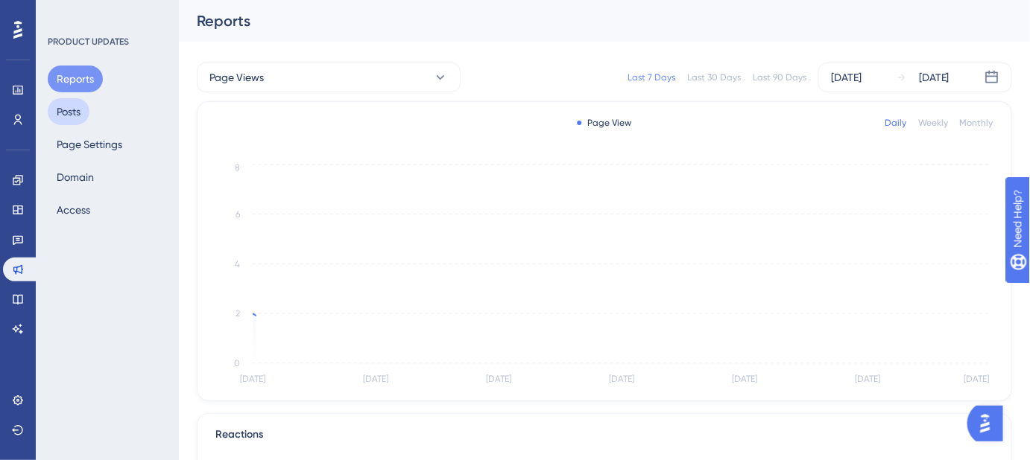
click at [85, 113] on button "Posts" at bounding box center [69, 111] width 42 height 27
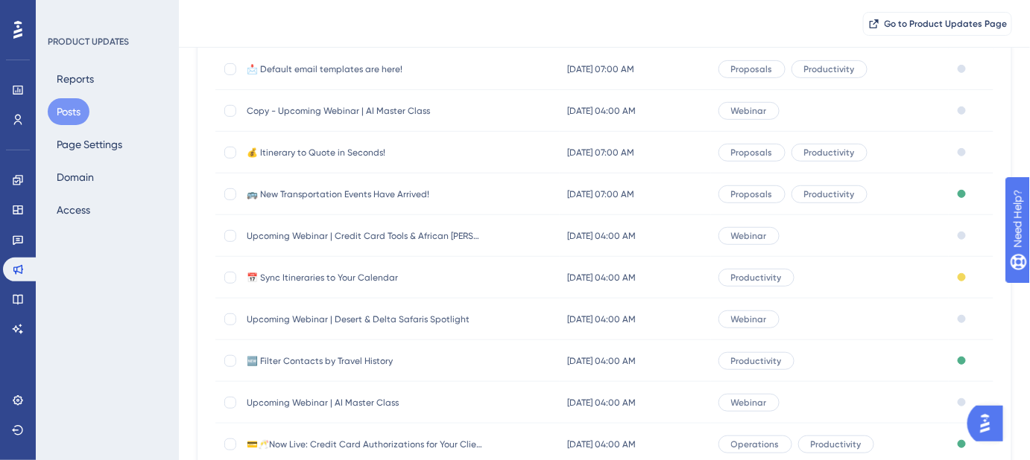
scroll to position [270, 0]
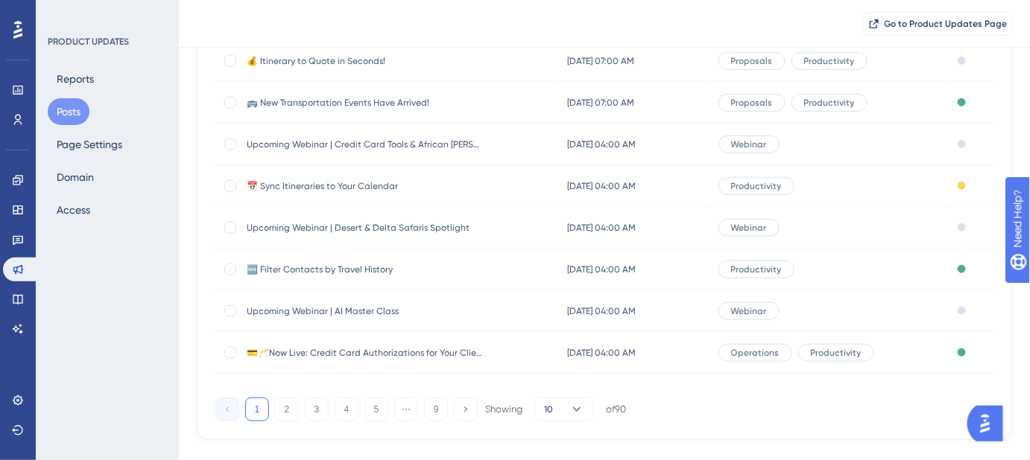
click at [331, 273] on span "🆕 Filter Contacts by Travel History" at bounding box center [366, 270] width 238 height 12
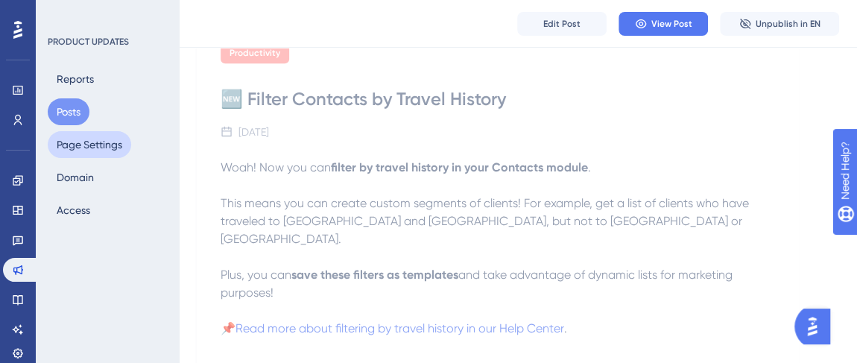
scroll to position [474, 0]
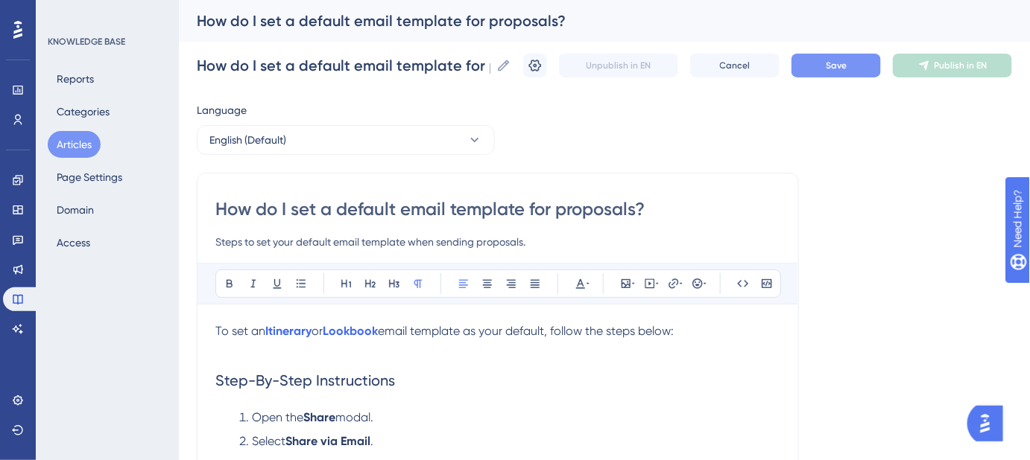
click at [840, 71] on span "Save" at bounding box center [835, 66] width 21 height 12
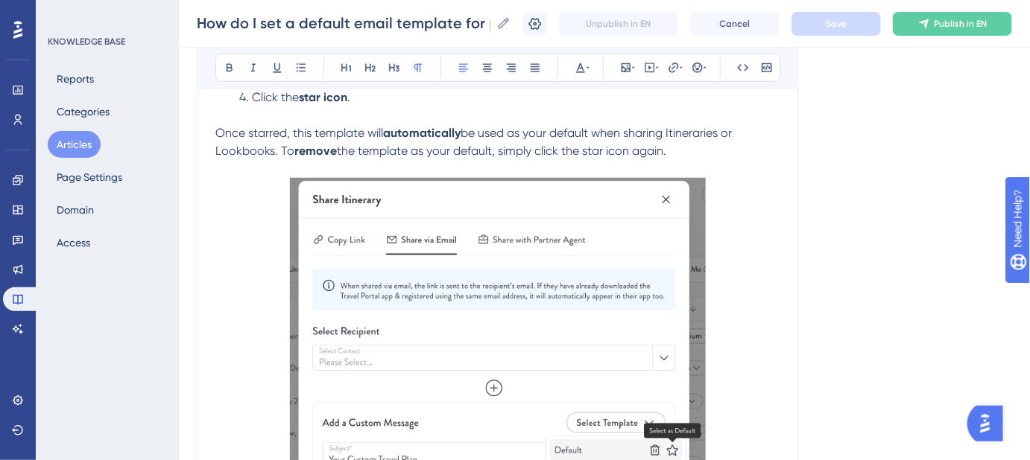
scroll to position [406, 0]
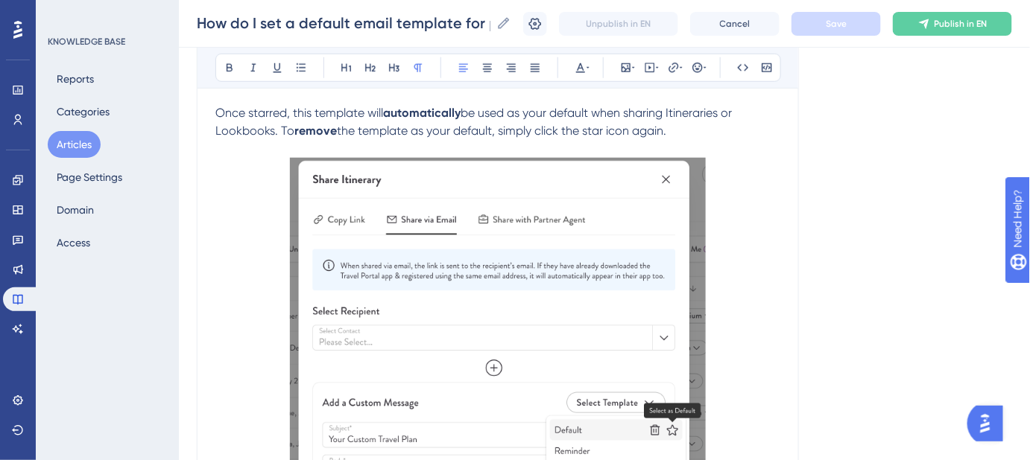
click at [677, 133] on p "Once starred, this template will automatically be used as your default when sha…" at bounding box center [497, 131] width 565 height 54
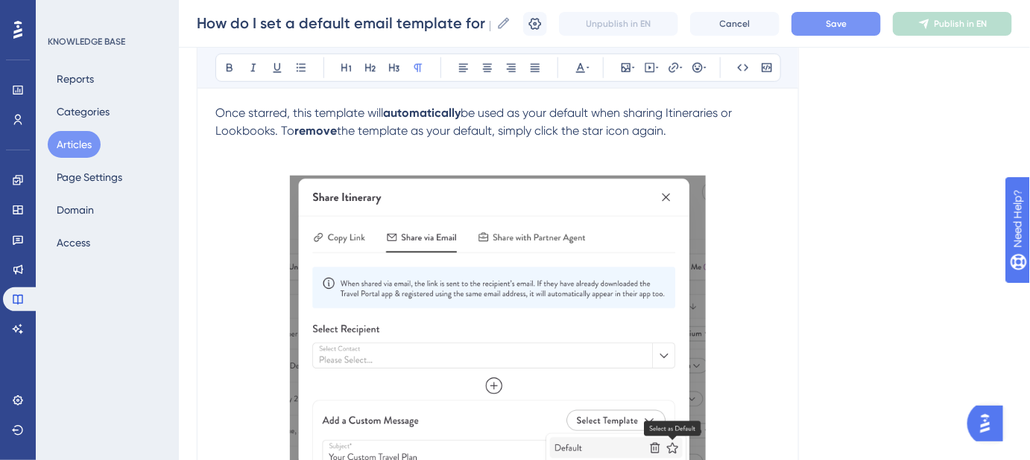
click at [846, 25] on span "Save" at bounding box center [835, 24] width 21 height 12
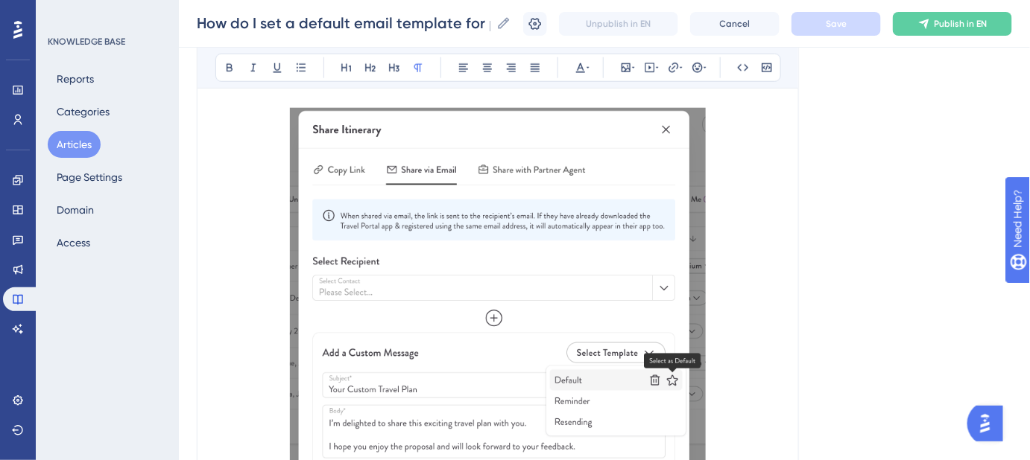
scroll to position [270, 0]
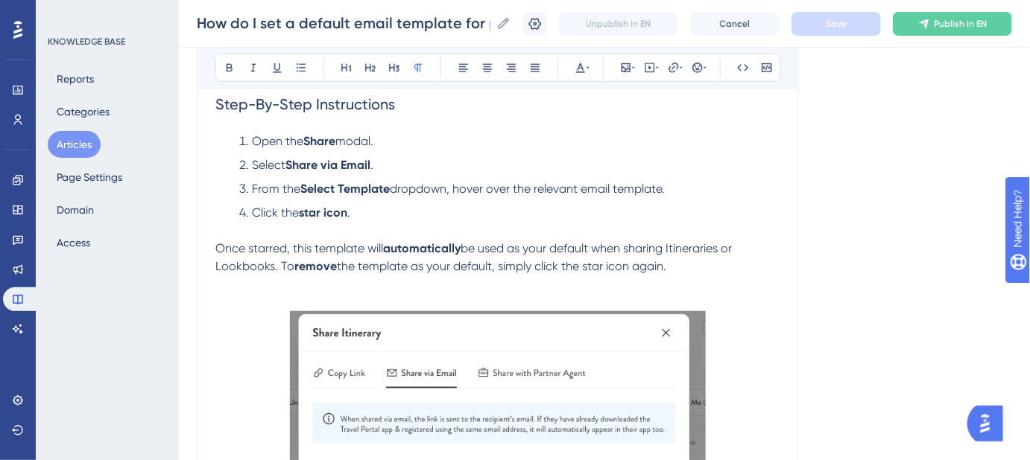
click at [401, 214] on li "Click the star icon ." at bounding box center [509, 222] width 541 height 36
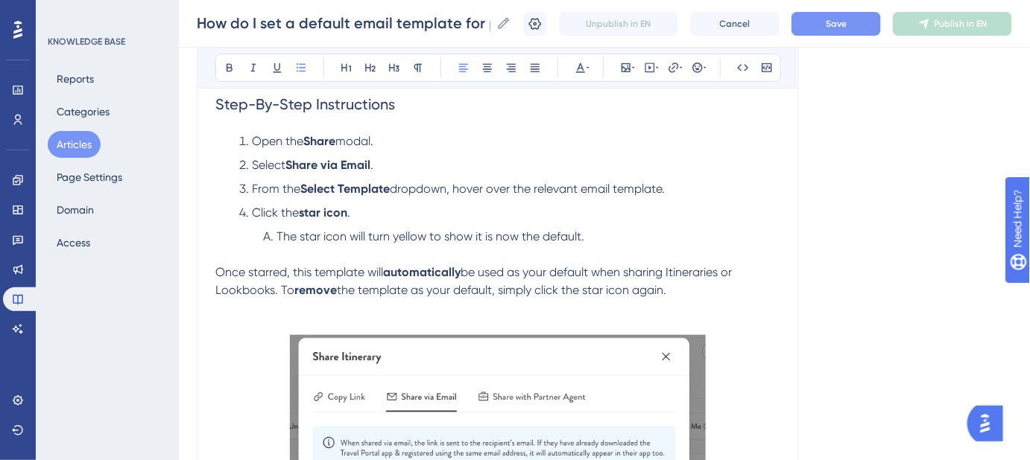
click at [838, 21] on span "Save" at bounding box center [835, 24] width 21 height 12
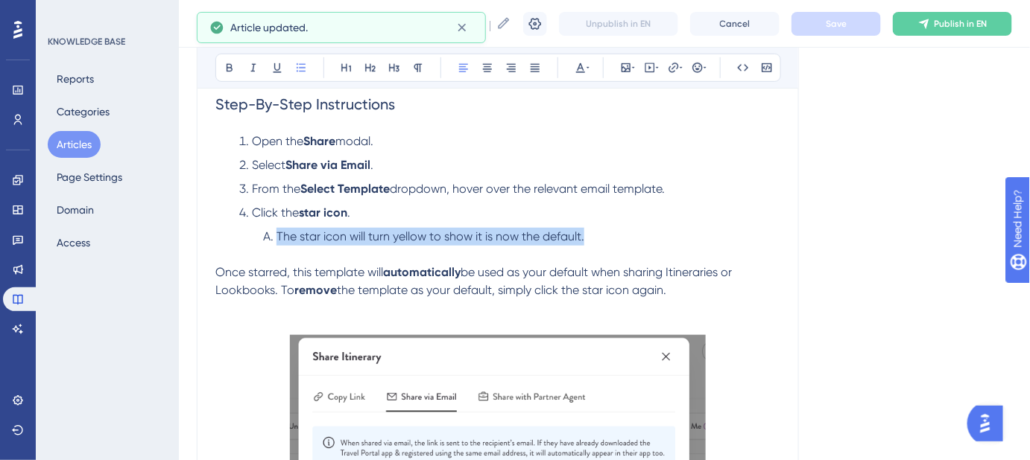
drag, startPoint x: 591, startPoint y: 238, endPoint x: 302, endPoint y: 241, distance: 289.1
click at [278, 241] on li "The star icon will turn yellow to show it is now the default." at bounding box center [521, 246] width 517 height 36
click at [580, 239] on span "The star icon will turn yellow to show it is now the default." at bounding box center [430, 236] width 308 height 14
click at [582, 235] on span "The star icon will turn yellow to show it is now the default." at bounding box center [430, 236] width 308 height 14
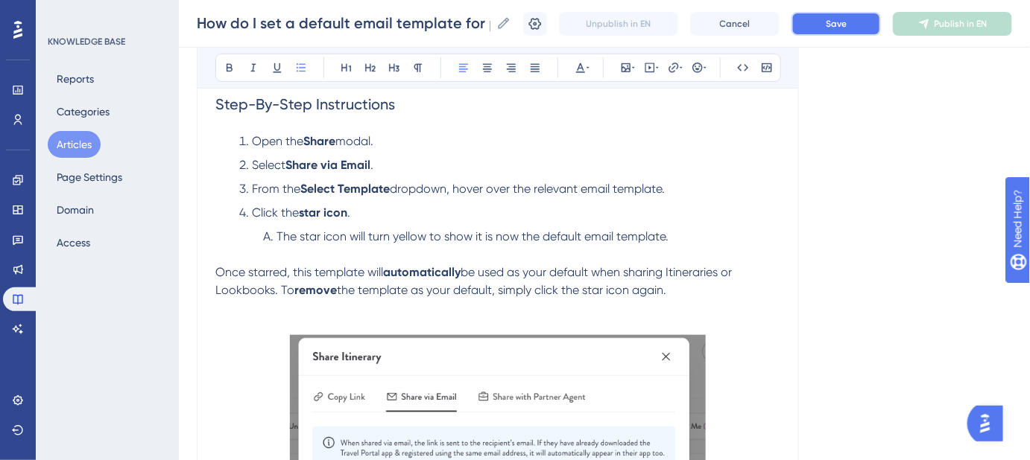
click at [838, 15] on button "Save" at bounding box center [835, 24] width 89 height 24
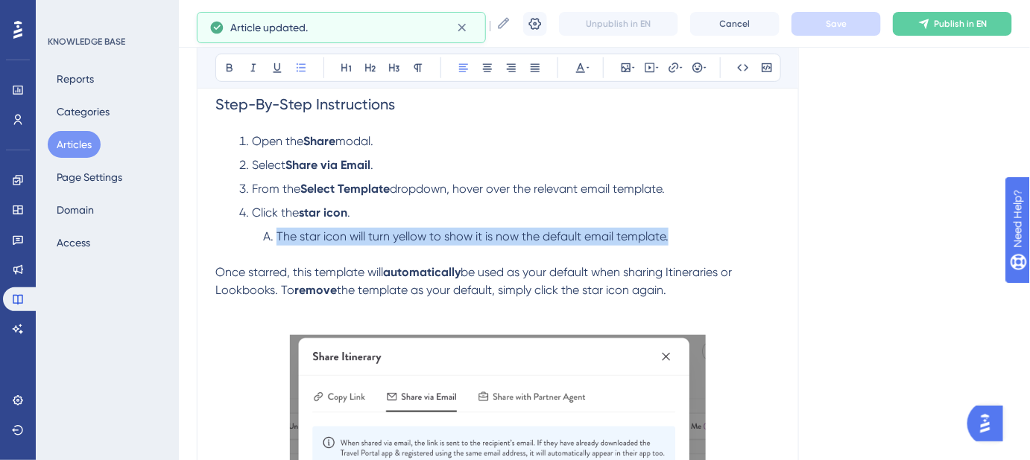
drag, startPoint x: 679, startPoint y: 231, endPoint x: 278, endPoint y: 230, distance: 401.5
click at [278, 230] on li "The star icon will turn yellow to show it is now the default email template." at bounding box center [521, 246] width 517 height 36
copy span "The star icon will turn yellow to show it is now the default email template."
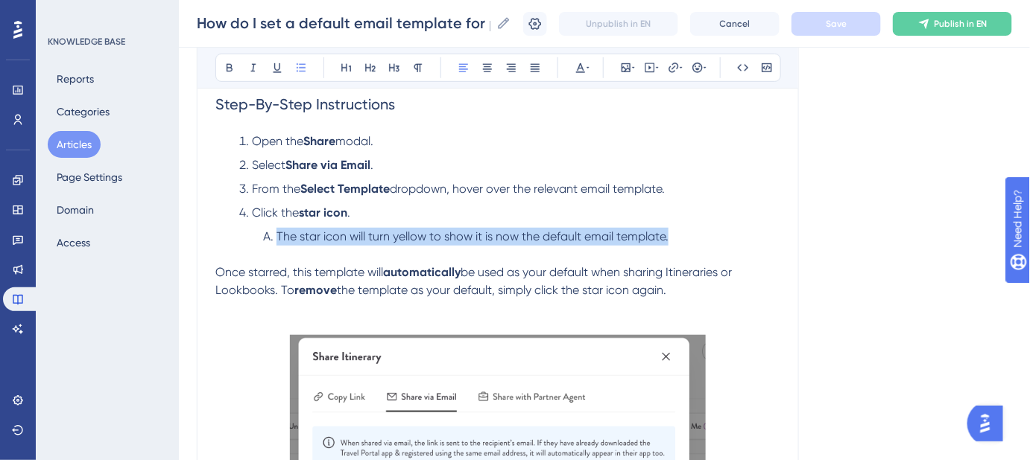
click at [682, 239] on li "The star icon will turn yellow to show it is now the default email template." at bounding box center [521, 246] width 517 height 36
drag, startPoint x: 669, startPoint y: 237, endPoint x: 276, endPoint y: 235, distance: 393.3
click at [276, 235] on li "The star icon will turn yellow to show it is now the default email template." at bounding box center [521, 246] width 517 height 36
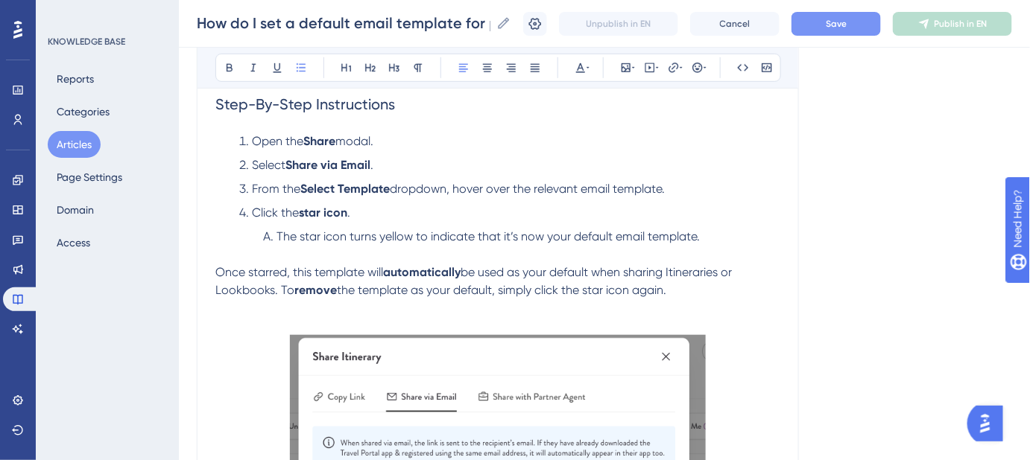
click at [846, 18] on span "Save" at bounding box center [835, 24] width 21 height 12
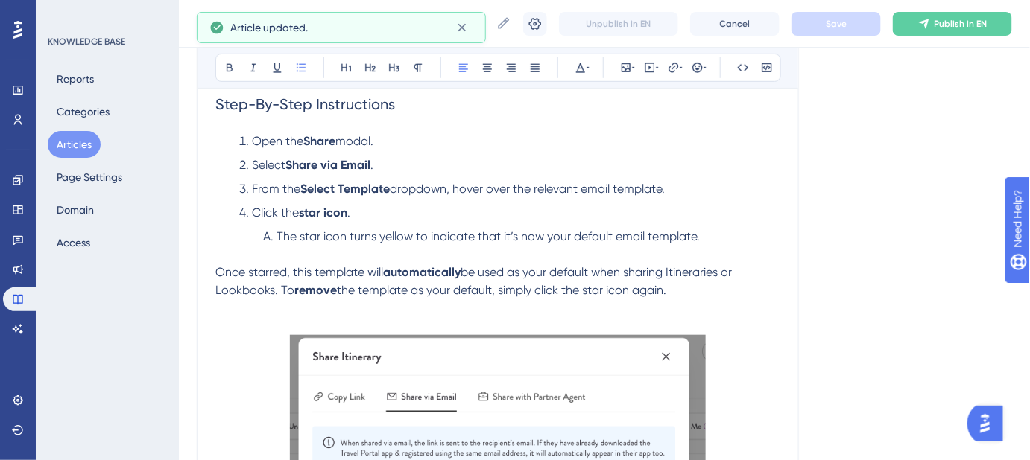
click at [713, 238] on li "The star icon turns yellow to indicate that it’s now your default email templat…" at bounding box center [521, 246] width 517 height 36
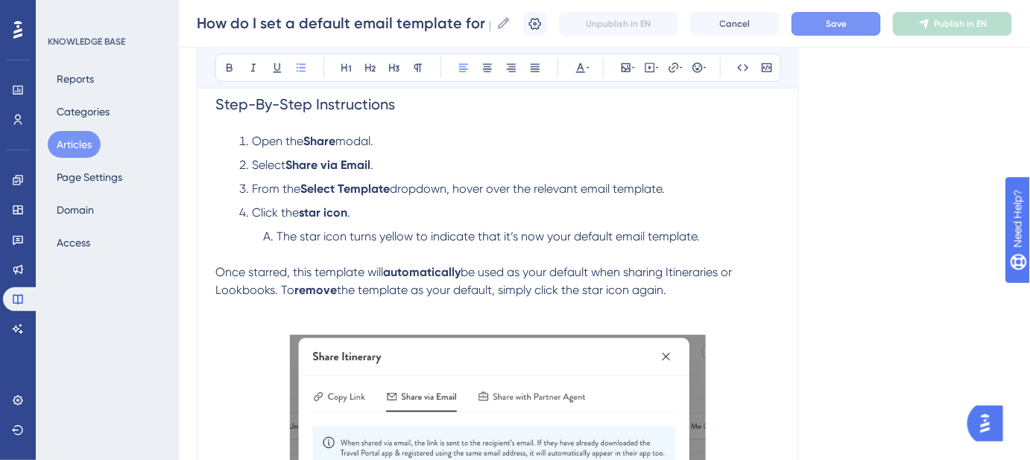
click at [415, 236] on span "The star icon turns yellow to indicate that it’s now your default email templat…" at bounding box center [487, 236] width 423 height 14
click at [846, 24] on span "Save" at bounding box center [835, 24] width 21 height 12
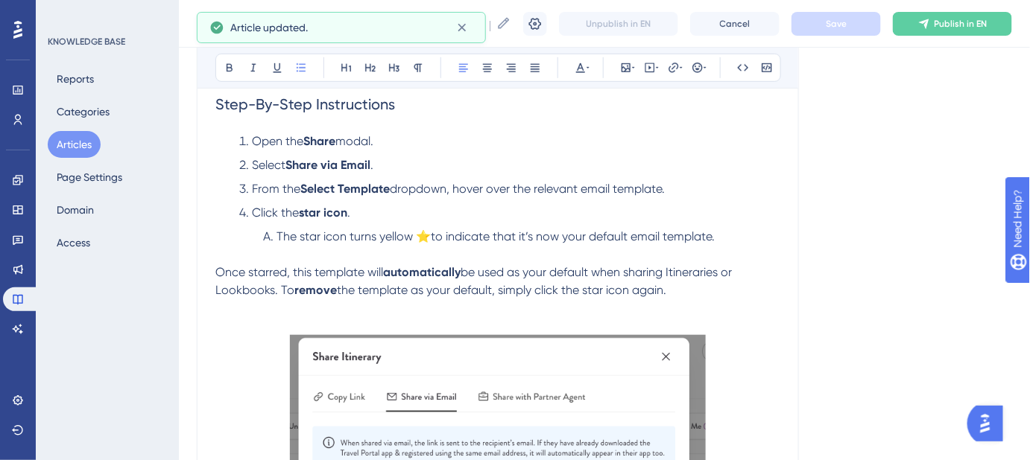
click at [413, 235] on span "The star icon turns yellow ⭐to indicate that it’s now your default email templa…" at bounding box center [495, 236] width 438 height 14
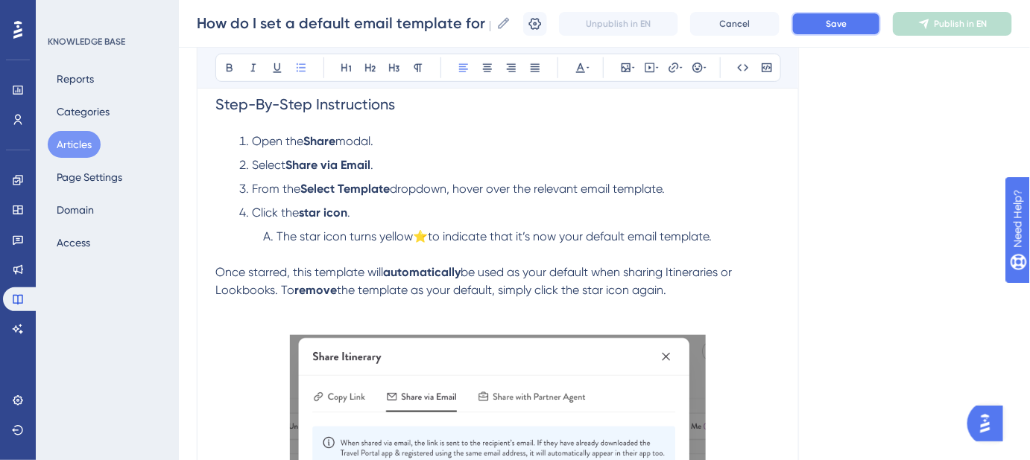
click at [840, 25] on span "Save" at bounding box center [835, 24] width 21 height 12
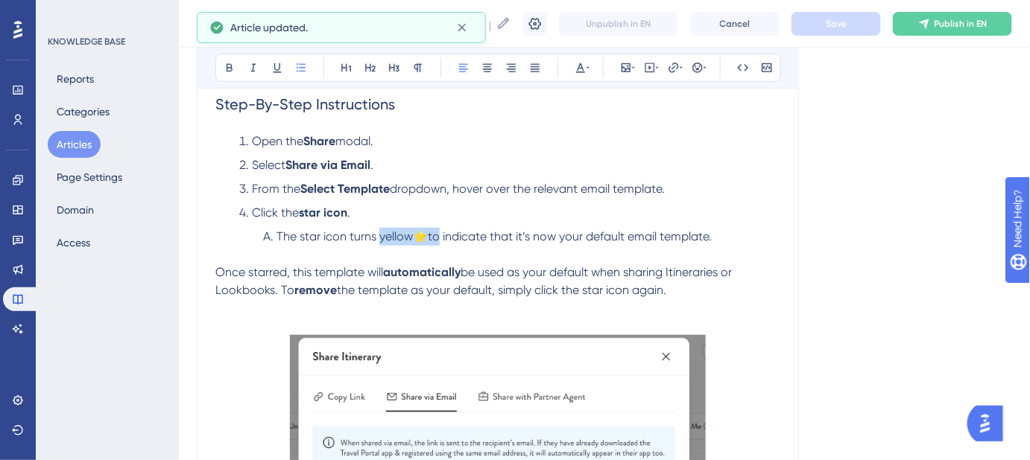
click at [406, 238] on span "The star icon turns yellow⭐to indicate that it’s now your default email templat…" at bounding box center [493, 236] width 435 height 14
click at [410, 234] on span "The star icon turns yellow⭐to indicate that it’s now your default email templat…" at bounding box center [493, 236] width 435 height 14
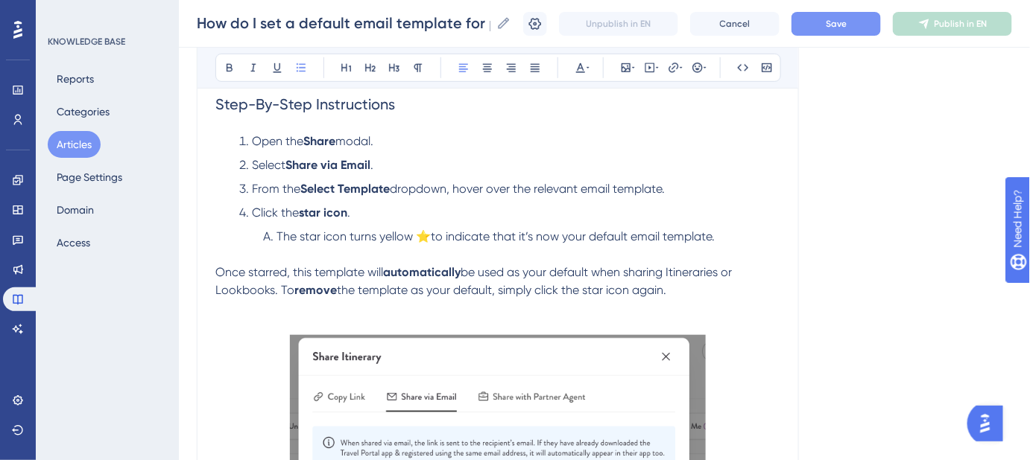
click at [432, 229] on span "The star icon turns yellow ⭐to indicate that it’s now your default email templa…" at bounding box center [495, 236] width 438 height 14
click at [846, 24] on span "Save" at bounding box center [835, 24] width 21 height 12
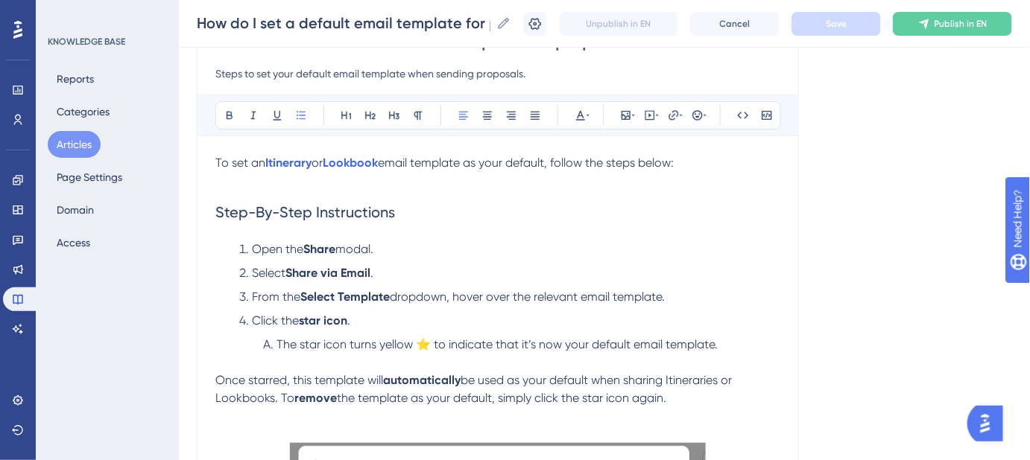
scroll to position [135, 0]
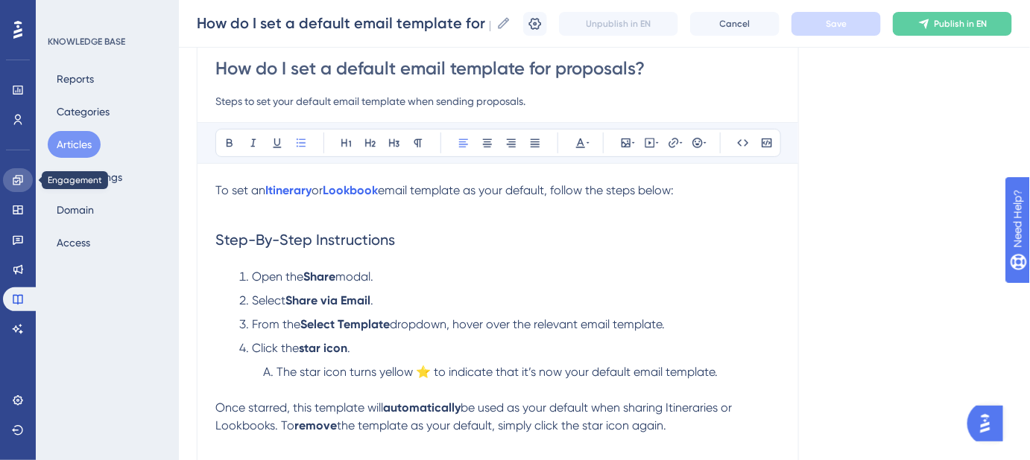
click at [25, 182] on link at bounding box center [18, 180] width 30 height 24
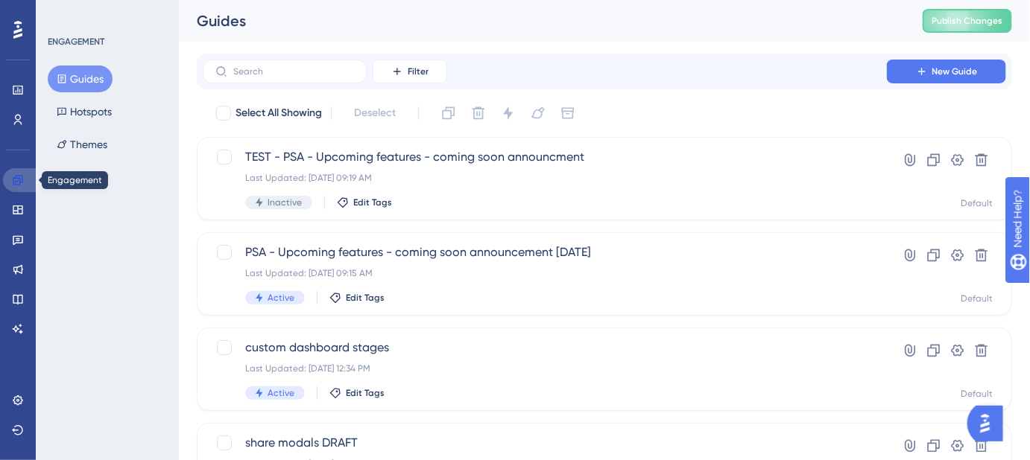
click at [25, 183] on link at bounding box center [21, 180] width 36 height 24
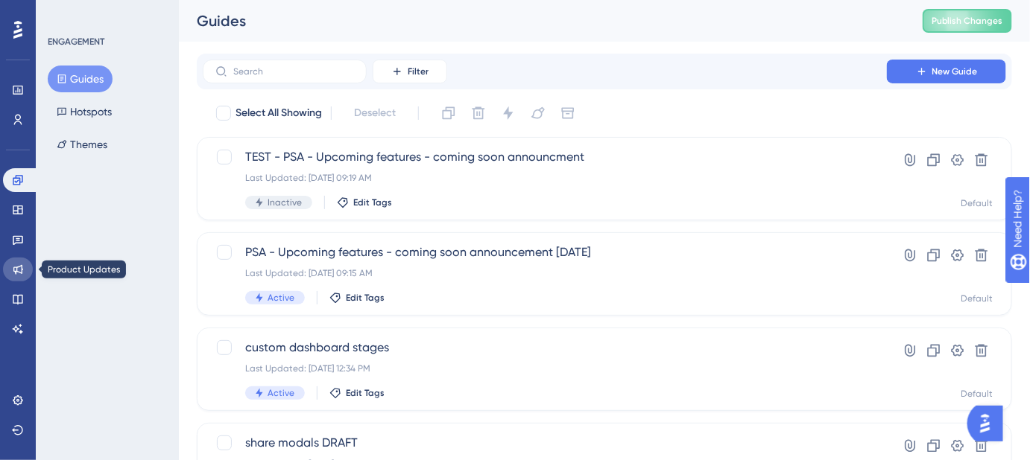
click at [14, 272] on icon at bounding box center [18, 270] width 12 height 12
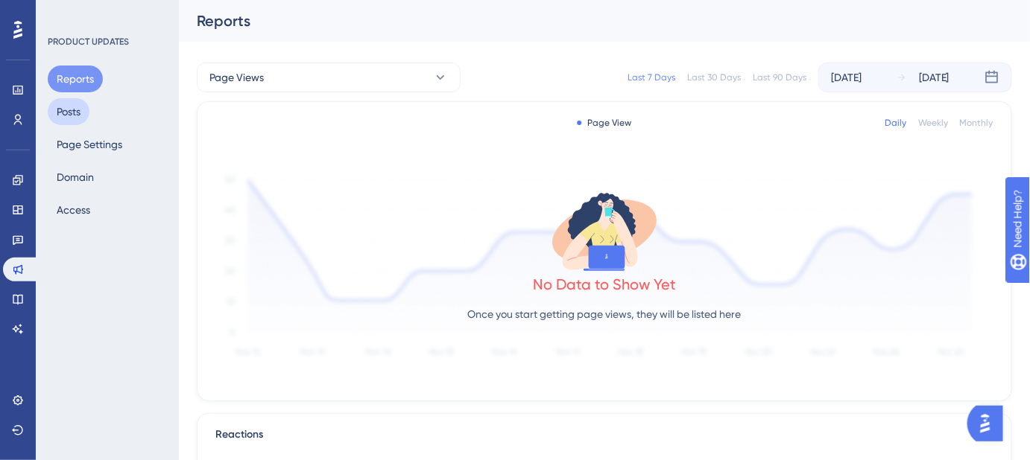
click at [82, 113] on button "Posts" at bounding box center [69, 111] width 42 height 27
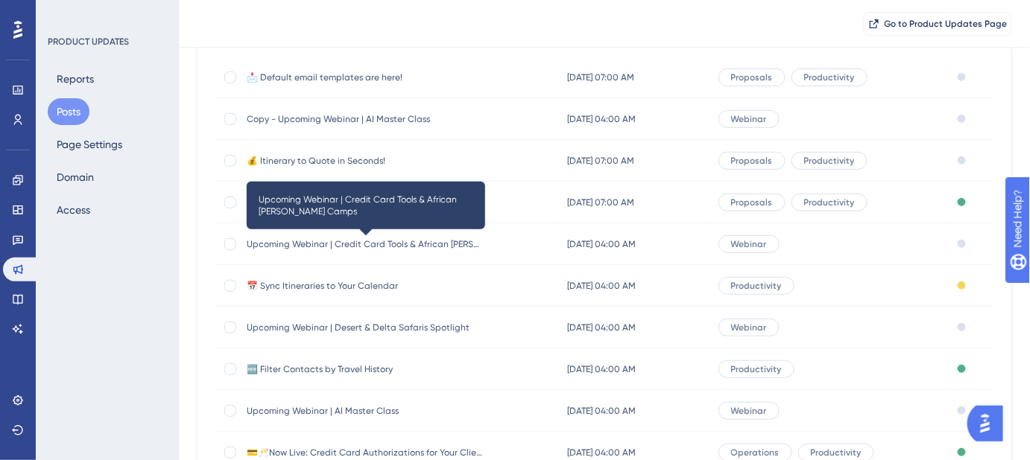
scroll to position [203, 0]
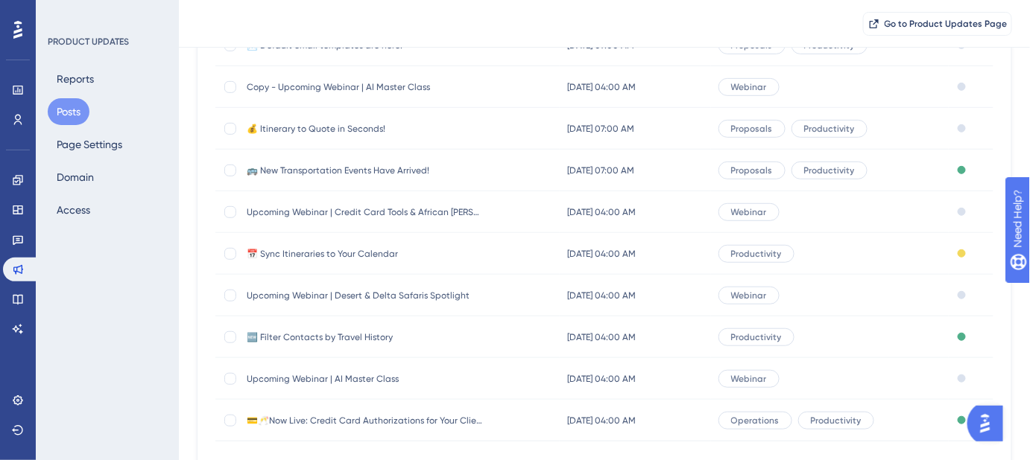
click at [375, 255] on span "📅 Sync Itineraries to Your Calendar" at bounding box center [366, 254] width 238 height 12
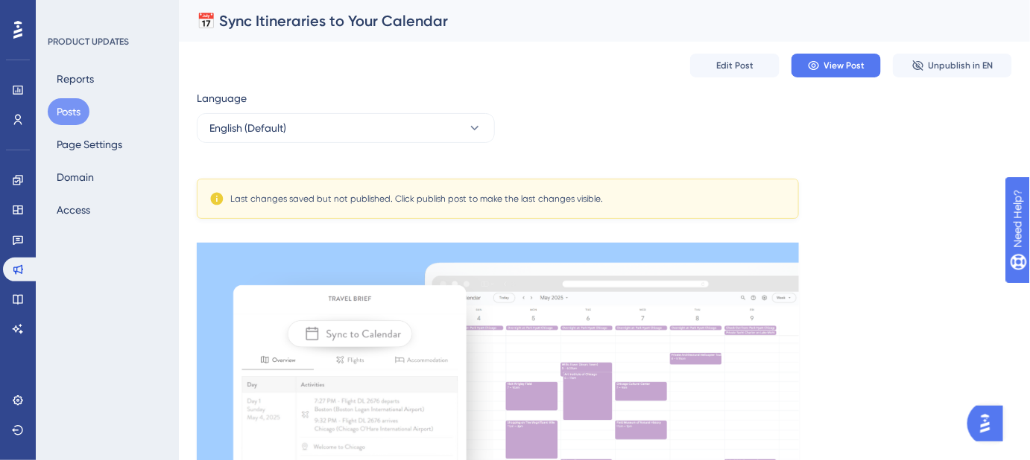
click at [78, 112] on button "Posts" at bounding box center [69, 111] width 42 height 27
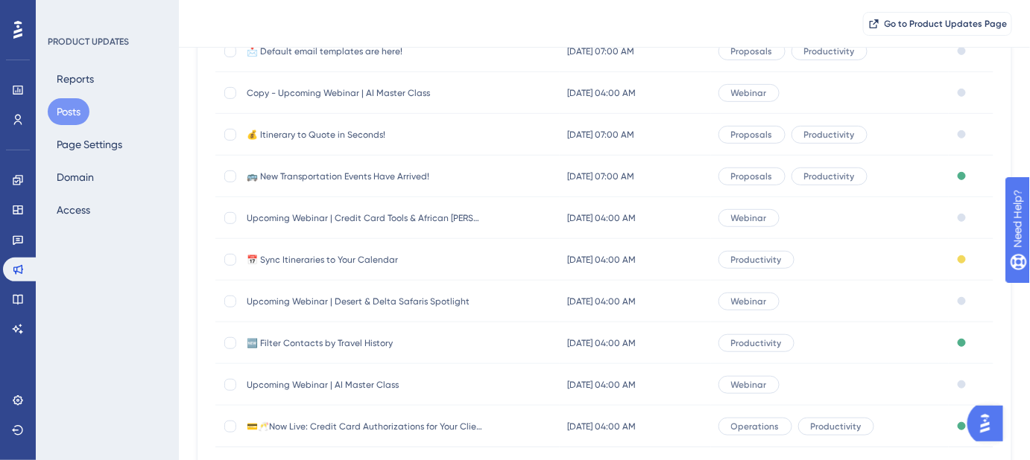
scroll to position [270, 0]
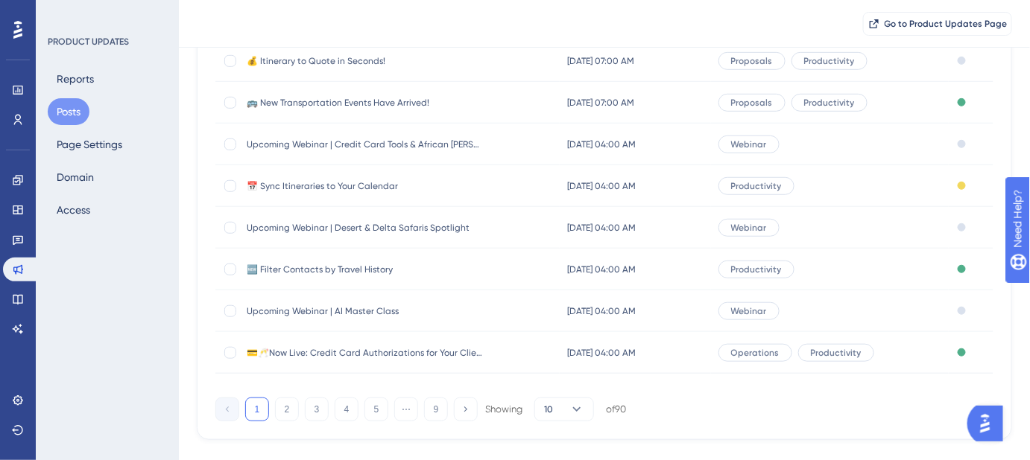
click at [355, 266] on span "🆕 Filter Contacts by Travel History" at bounding box center [366, 270] width 238 height 12
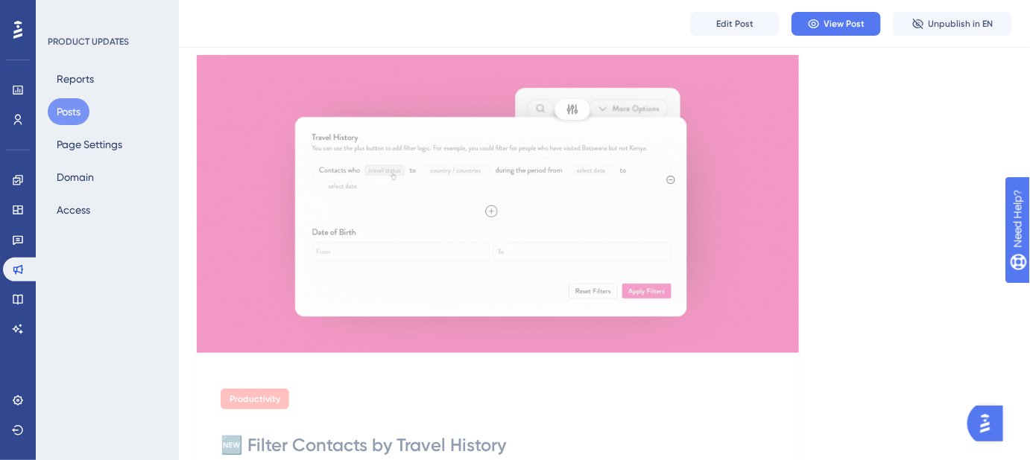
scroll to position [270, 0]
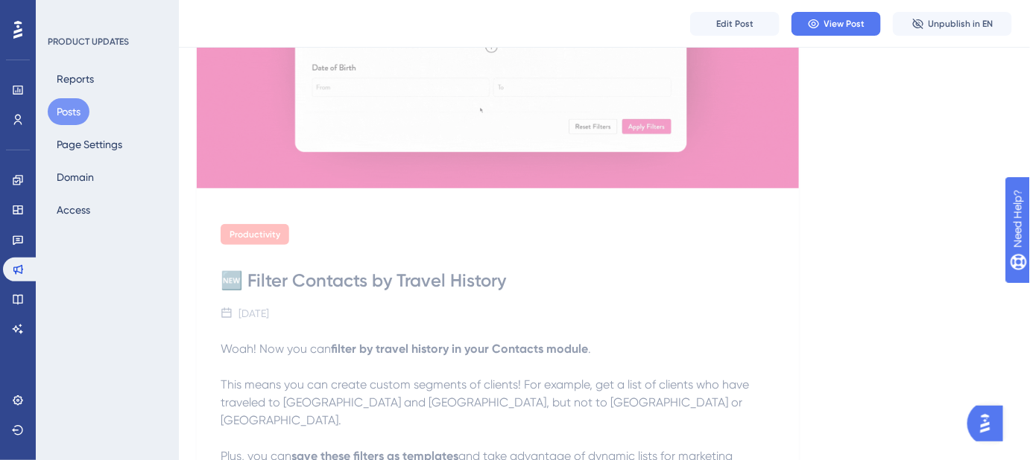
click at [72, 113] on button "Posts" at bounding box center [69, 111] width 42 height 27
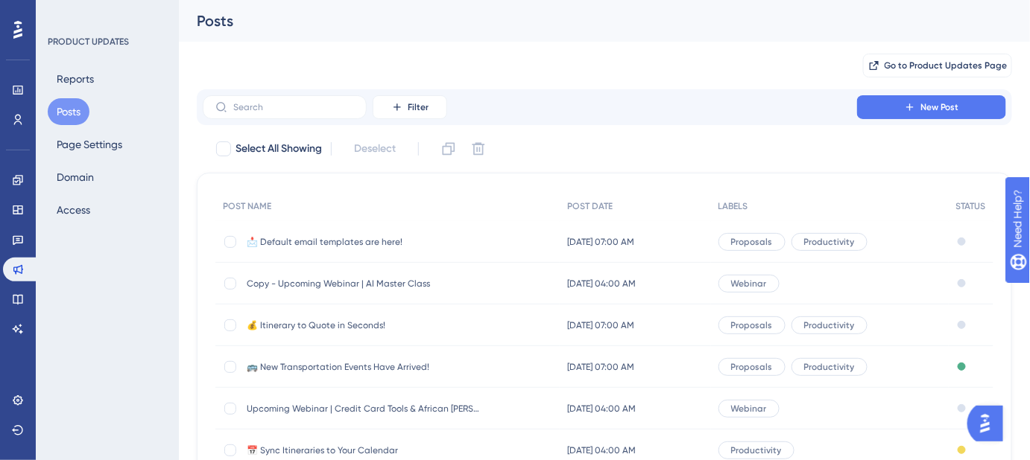
scroll to position [291, 0]
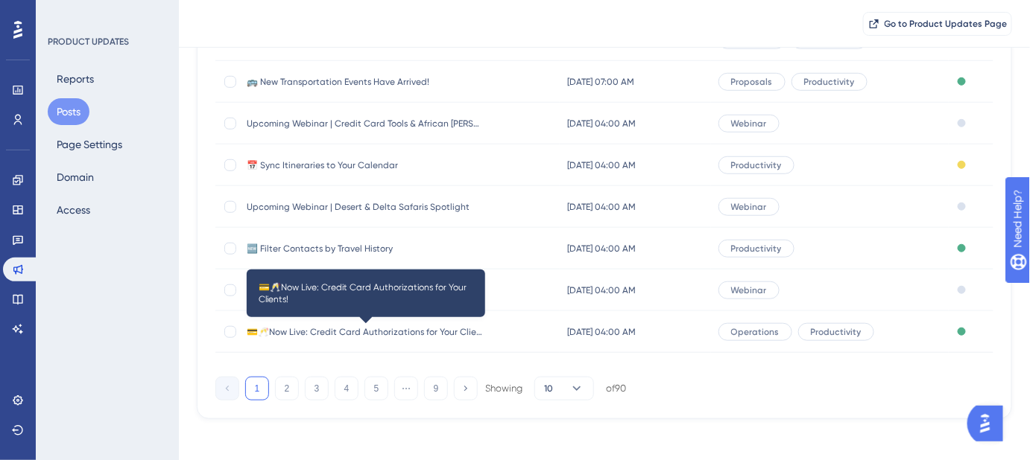
click at [333, 327] on span "💳🥂Now Live: Credit Card Authorizations for Your Clients!" at bounding box center [366, 332] width 238 height 12
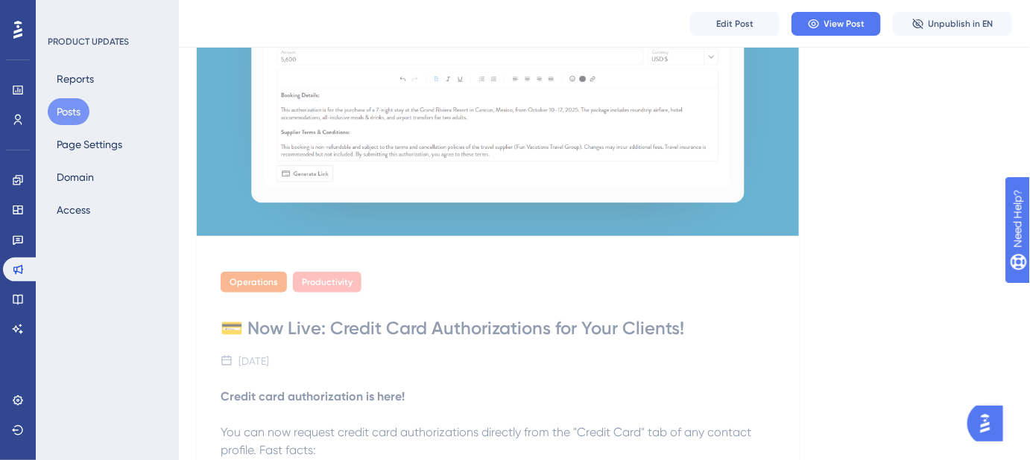
scroll to position [406, 0]
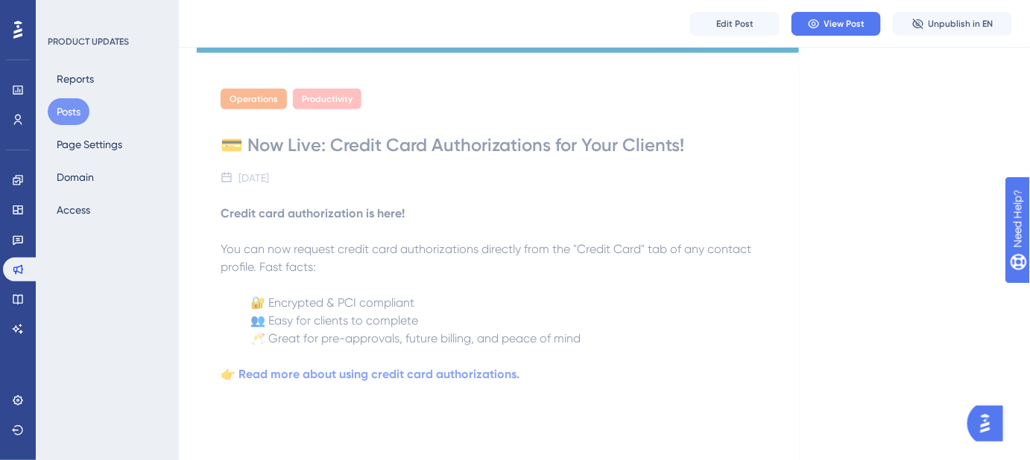
click at [64, 112] on button "Posts" at bounding box center [69, 111] width 42 height 27
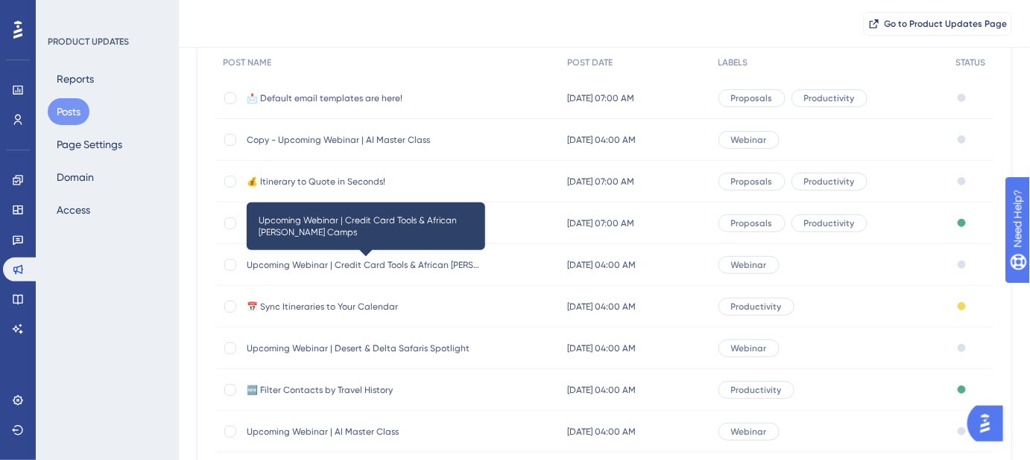
scroll to position [297, 0]
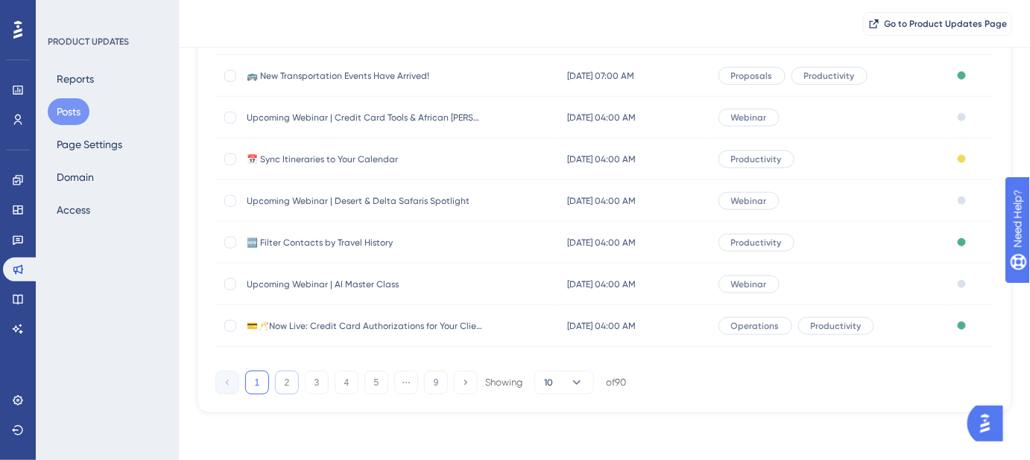
click at [291, 387] on button "2" at bounding box center [287, 383] width 24 height 24
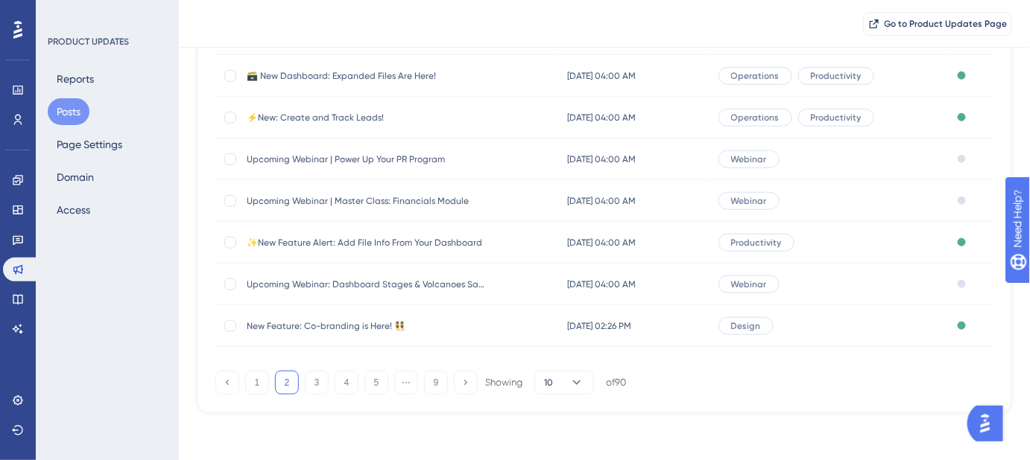
click at [343, 244] on span "✨New Feature Alert: Add File Info From Your Dashboard" at bounding box center [366, 243] width 238 height 12
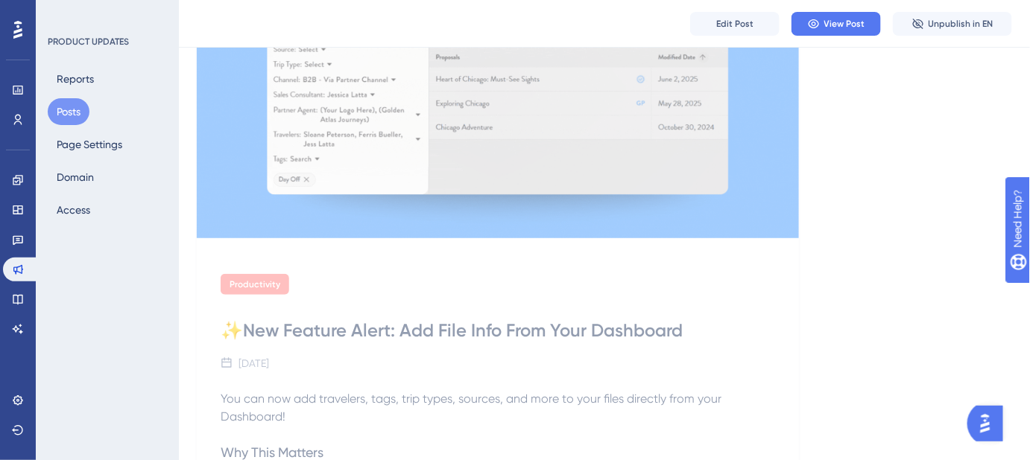
scroll to position [214, 0]
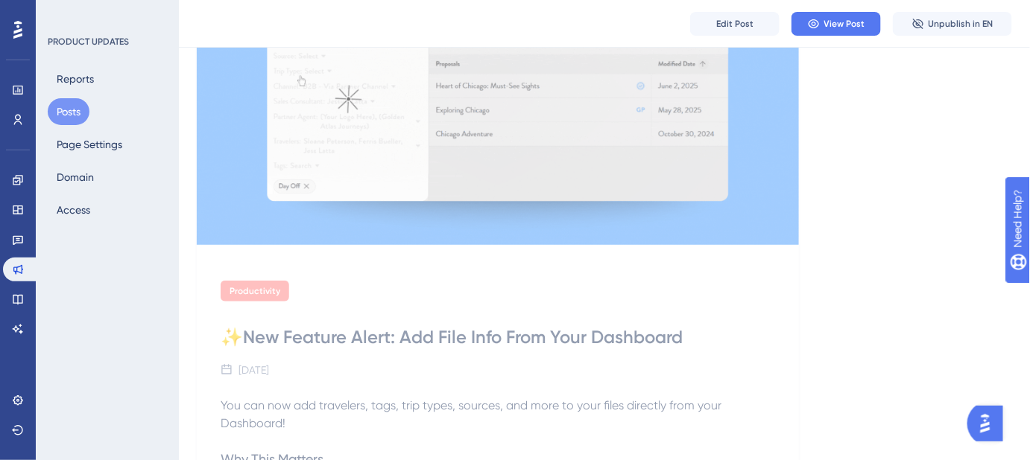
click at [72, 111] on button "Posts" at bounding box center [69, 111] width 42 height 27
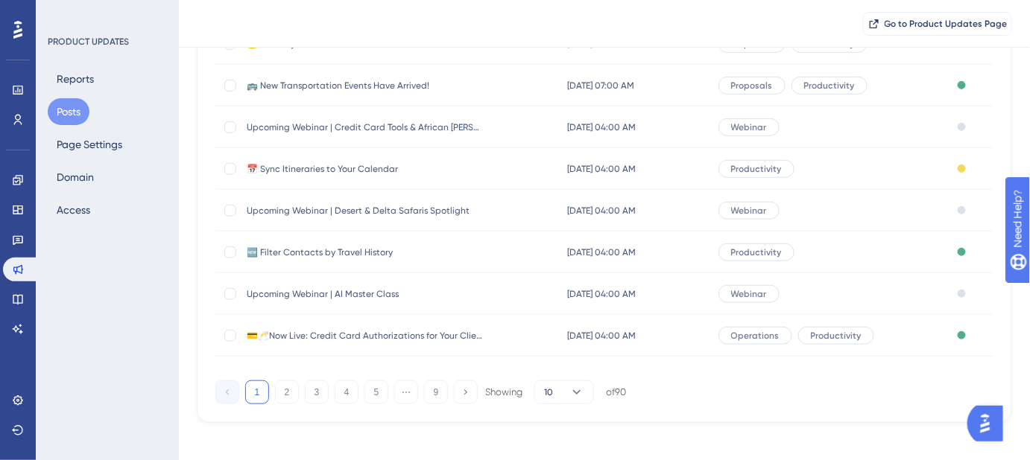
scroll to position [297, 0]
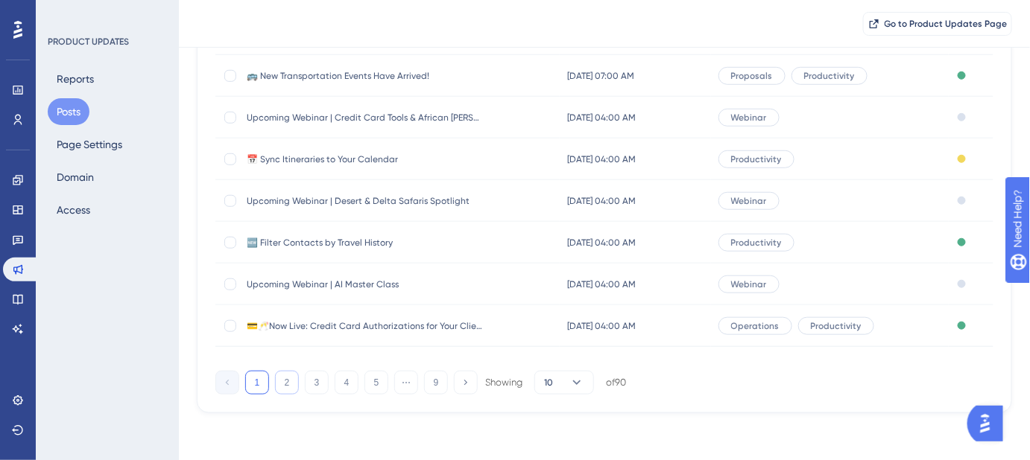
click at [288, 387] on button "2" at bounding box center [287, 383] width 24 height 24
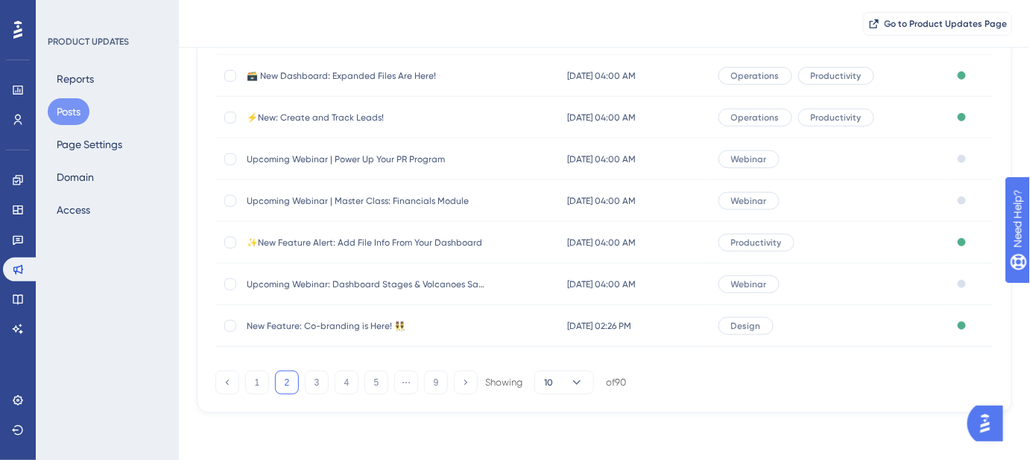
click at [331, 115] on span "⚡New: Create and Track Leads!" at bounding box center [366, 118] width 238 height 12
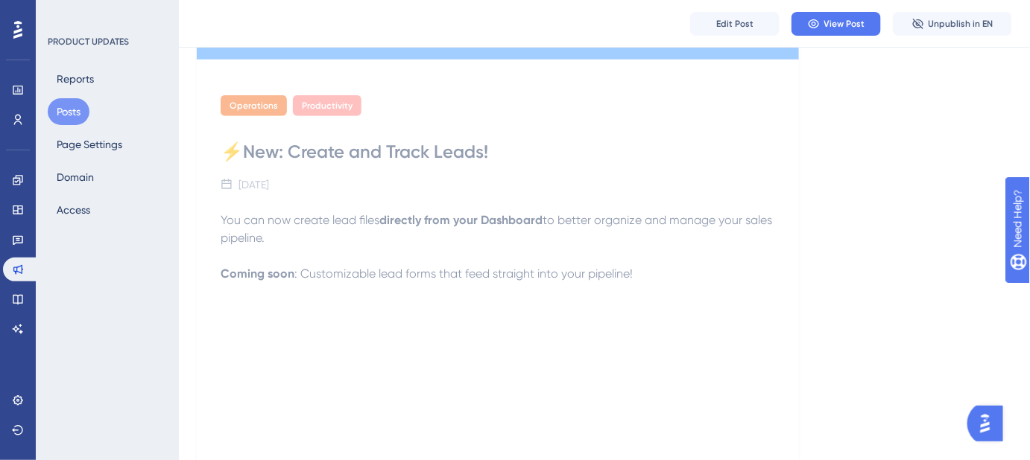
scroll to position [406, 0]
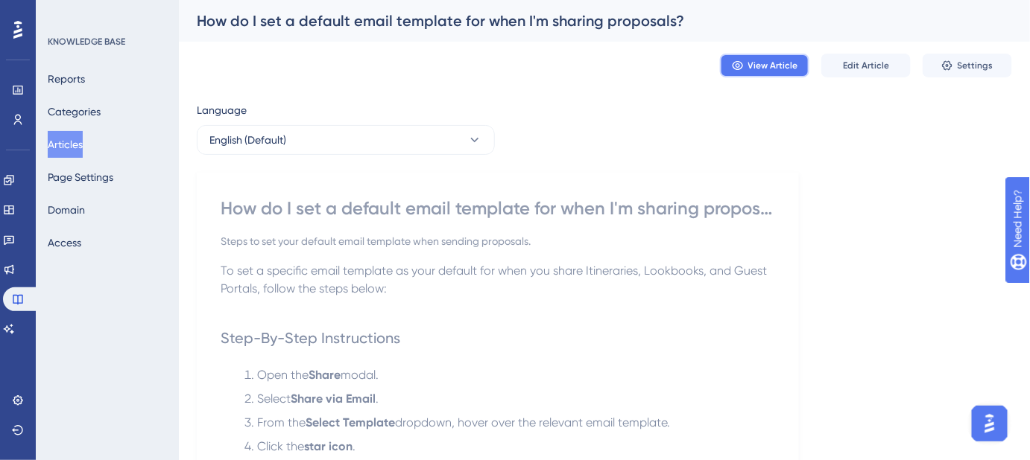
drag, startPoint x: 781, startPoint y: 65, endPoint x: 726, endPoint y: 260, distance: 202.6
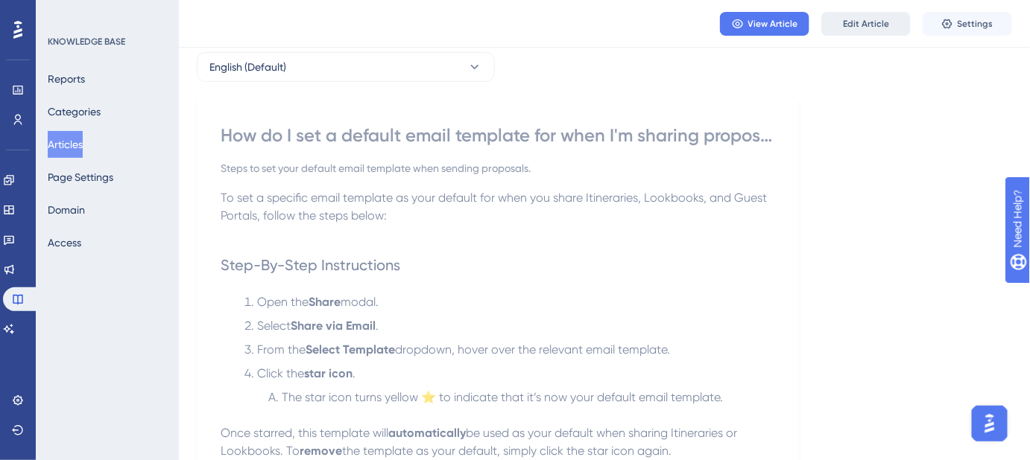
click at [883, 28] on span "Edit Article" at bounding box center [866, 24] width 46 height 12
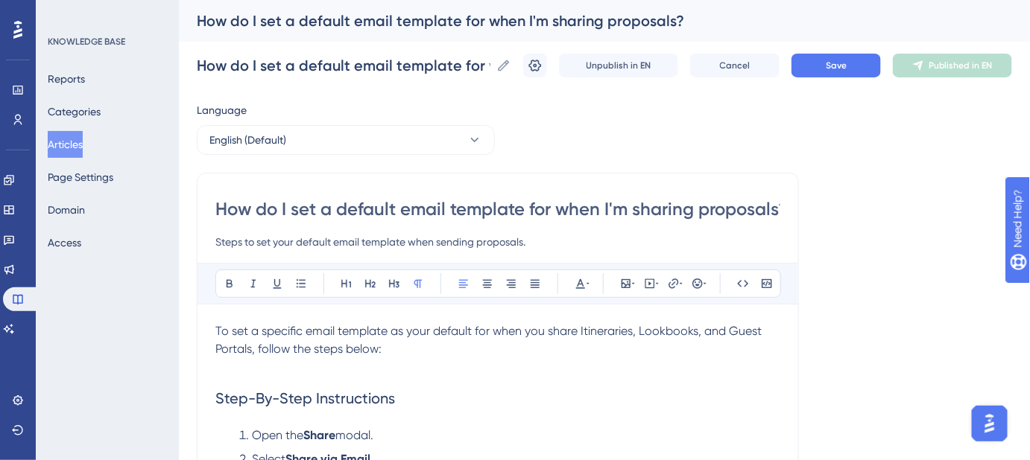
scroll to position [135, 0]
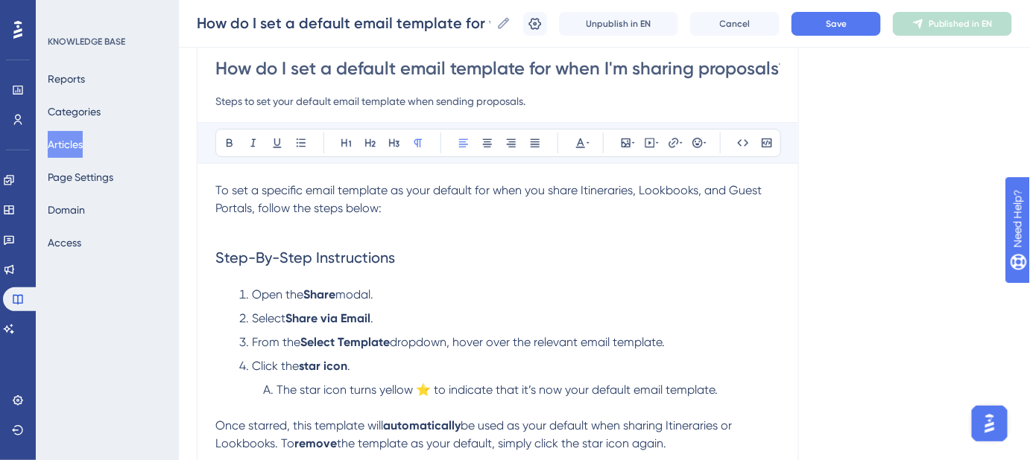
click at [604, 190] on span "To set a specific email template as your default for when you share Itineraries…" at bounding box center [489, 199] width 549 height 32
click at [603, 190] on span "To set a specific email template as your default for when you share Itineraries…" at bounding box center [489, 199] width 549 height 32
click at [669, 143] on icon at bounding box center [673, 143] width 12 height 12
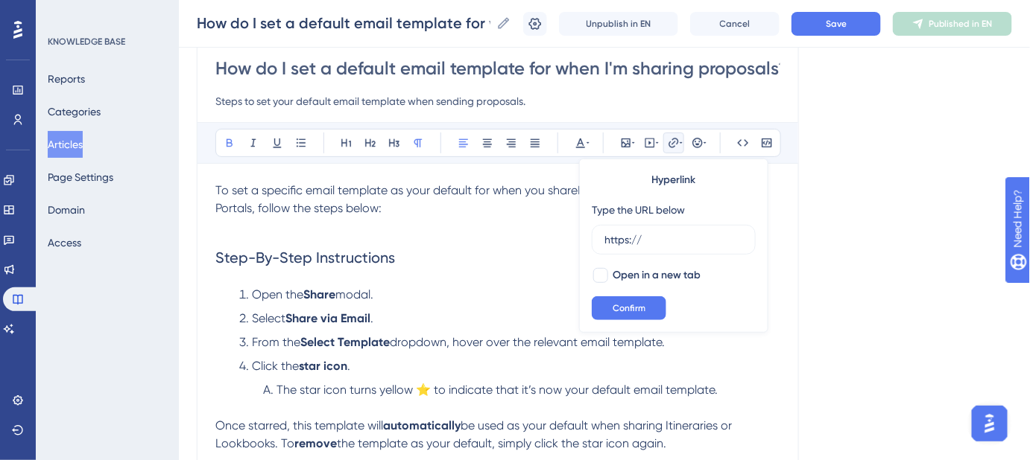
drag, startPoint x: 645, startPoint y: 235, endPoint x: 571, endPoint y: 235, distance: 73.8
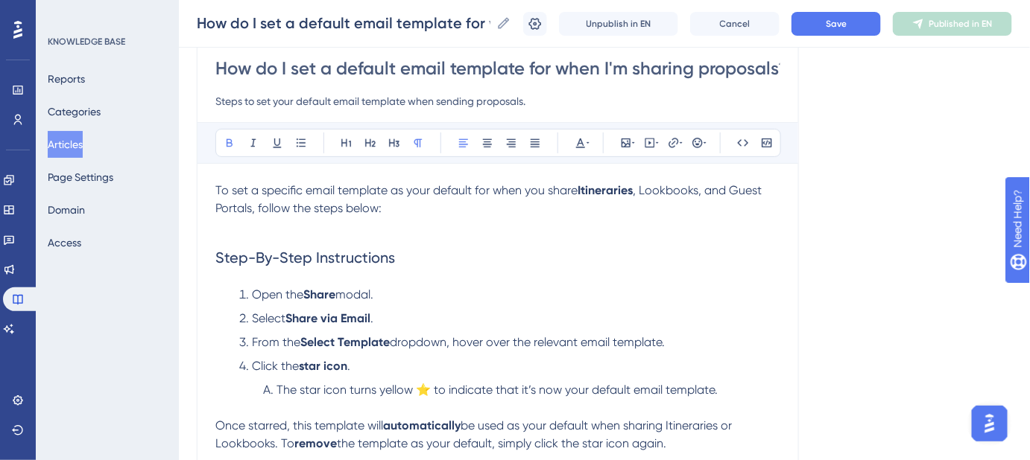
click at [609, 187] on strong "Itineraries" at bounding box center [604, 190] width 55 height 14
click at [609, 188] on strong "Itineraries" at bounding box center [604, 190] width 55 height 14
click at [670, 145] on icon at bounding box center [673, 143] width 10 height 10
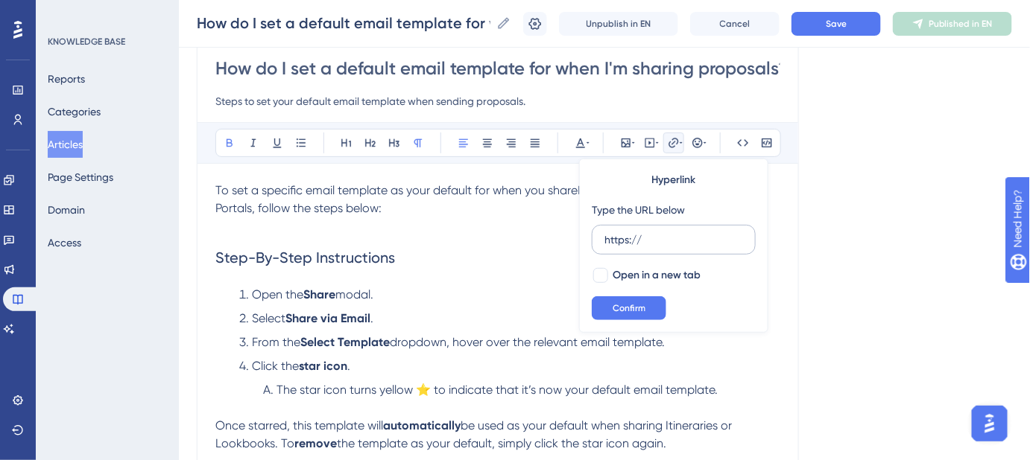
drag, startPoint x: 656, startPoint y: 238, endPoint x: 597, endPoint y: 233, distance: 59.1
click at [602, 238] on label "https://" at bounding box center [673, 240] width 164 height 30
click at [604, 238] on input "https://" at bounding box center [673, 240] width 139 height 16
type input "[URL][DOMAIN_NAME]"
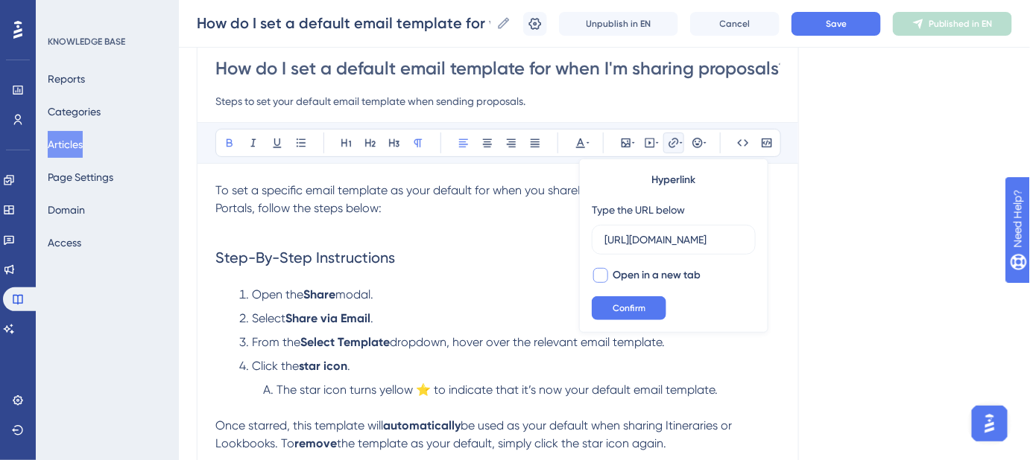
click at [603, 275] on div at bounding box center [600, 275] width 15 height 15
checkbox input "true"
click at [615, 304] on span "Confirm" at bounding box center [628, 308] width 33 height 12
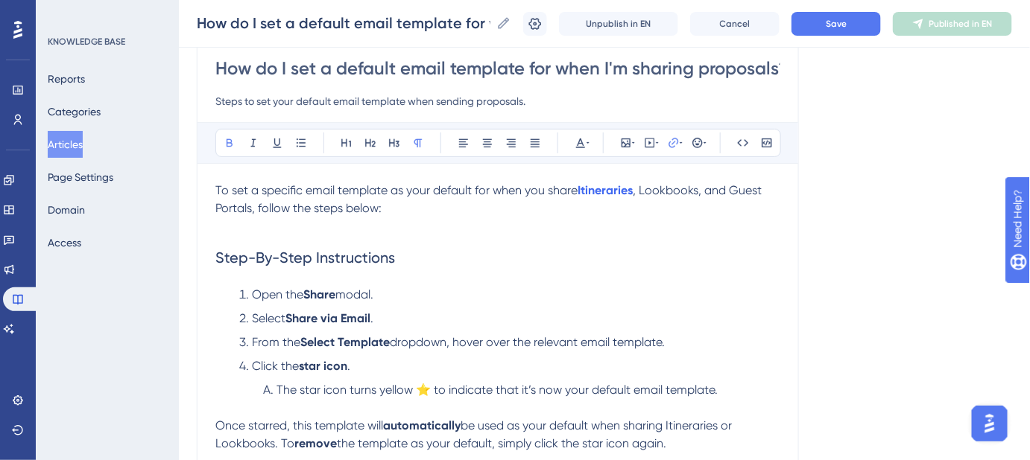
click at [676, 200] on p "To set a specific email template as your default for when you share Itineraries…" at bounding box center [497, 200] width 565 height 36
click at [677, 200] on p "To set a specific email template as your default for when you share Itineraries…" at bounding box center [497, 200] width 565 height 36
click at [676, 194] on span ", Lookbooks, and Guest Portals, follow the steps below:" at bounding box center [489, 199] width 549 height 32
click at [678, 142] on icon at bounding box center [673, 143] width 12 height 12
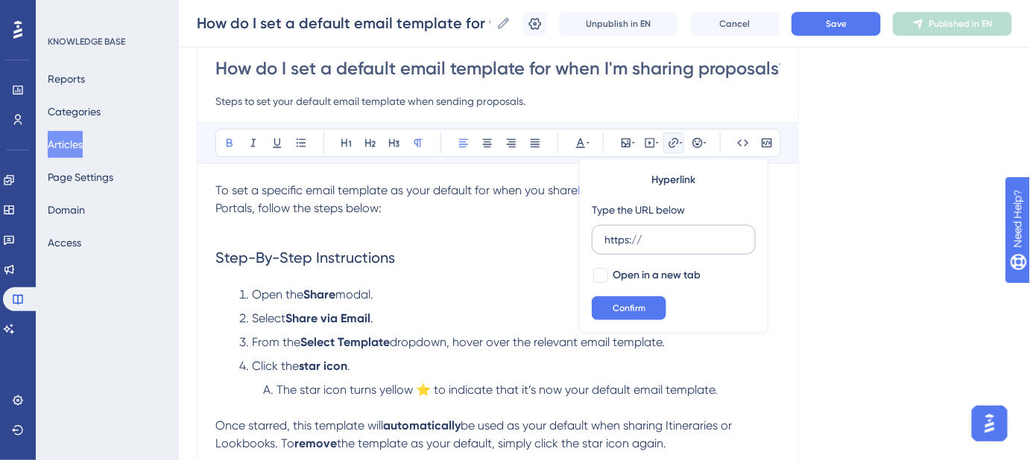
drag, startPoint x: 647, startPoint y: 238, endPoint x: 595, endPoint y: 238, distance: 52.1
click at [595, 238] on label "https://" at bounding box center [673, 240] width 164 height 30
click at [604, 238] on input "https://" at bounding box center [673, 240] width 139 height 16
type input "[URL][DOMAIN_NAME]"
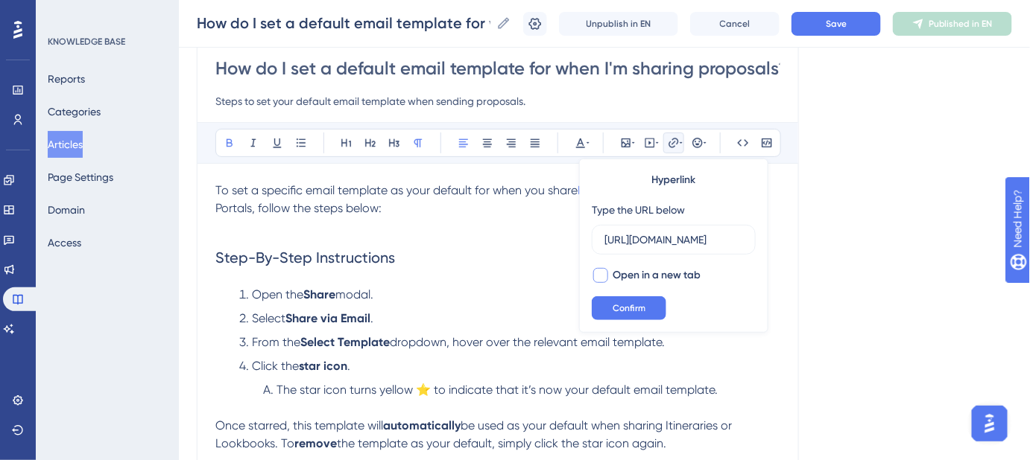
click at [604, 272] on div at bounding box center [600, 275] width 15 height 15
checkbox input "true"
click at [612, 306] on button "Confirm" at bounding box center [628, 308] width 74 height 24
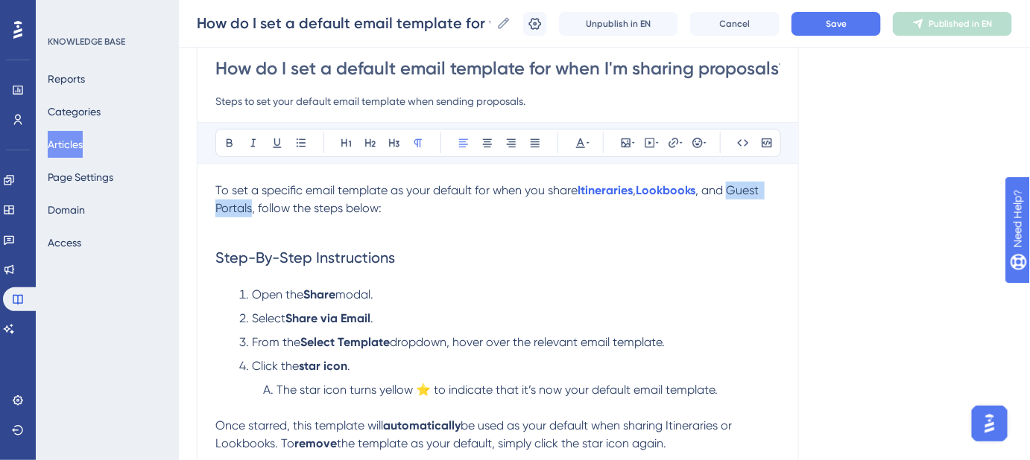
drag, startPoint x: 731, startPoint y: 188, endPoint x: 252, endPoint y: 202, distance: 479.2
click at [252, 202] on span ", and Guest Portals, follow the steps below:" at bounding box center [488, 199] width 546 height 32
click at [670, 144] on icon at bounding box center [673, 143] width 12 height 12
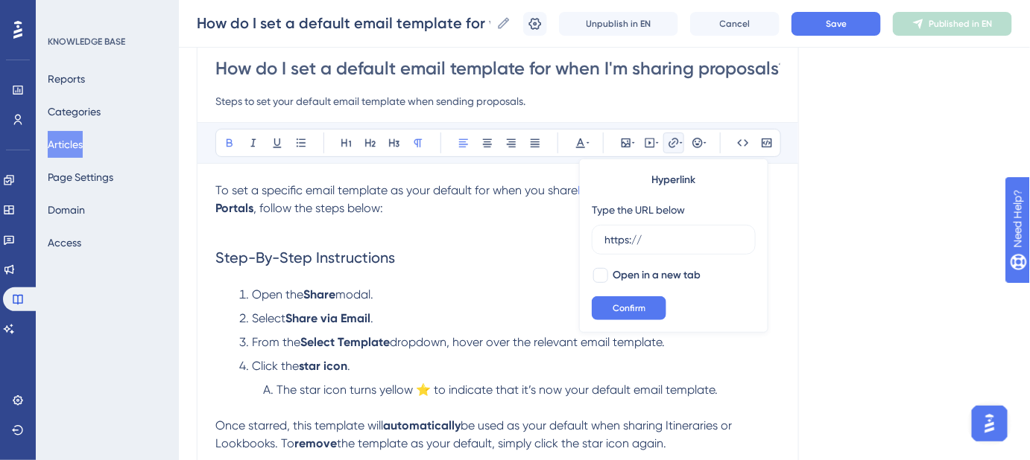
drag, startPoint x: 667, startPoint y: 240, endPoint x: 586, endPoint y: 238, distance: 80.5
click at [589, 240] on div "Hyperlink Type the URL below https:// Open in a new tab Confirm" at bounding box center [673, 246] width 189 height 174
type input "[URL][DOMAIN_NAME]"
click at [597, 278] on div at bounding box center [600, 275] width 15 height 15
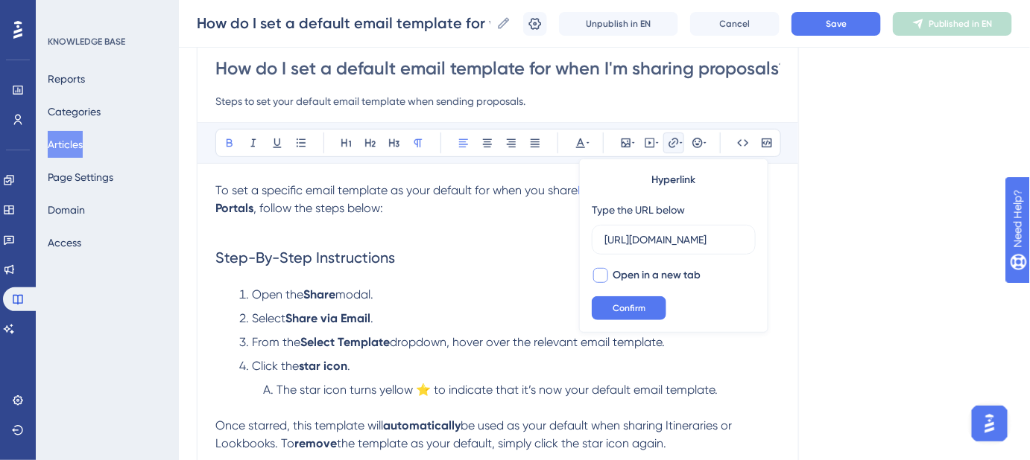
checkbox input "true"
click at [619, 311] on span "Confirm" at bounding box center [628, 308] width 33 height 12
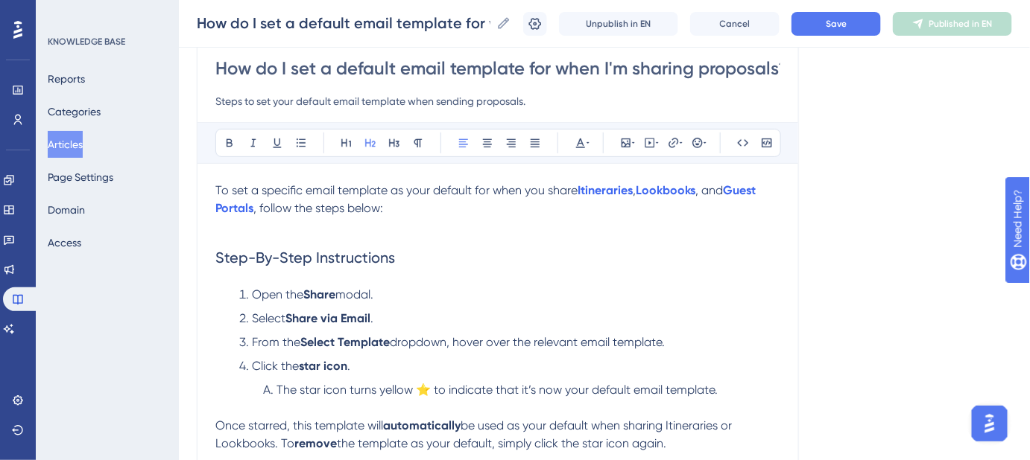
click at [657, 253] on h2 "Step-By-Step Instructions" at bounding box center [497, 257] width 565 height 45
click at [842, 23] on span "Save" at bounding box center [835, 24] width 21 height 12
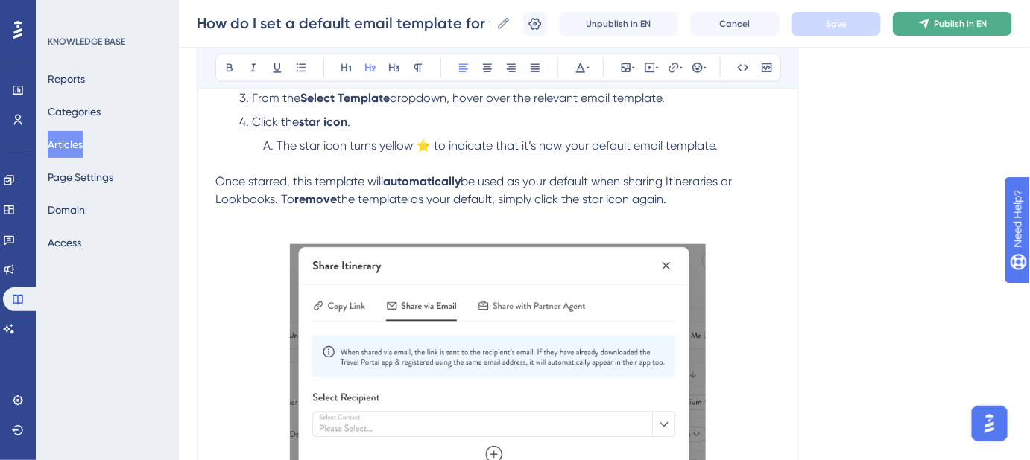
scroll to position [358, 0]
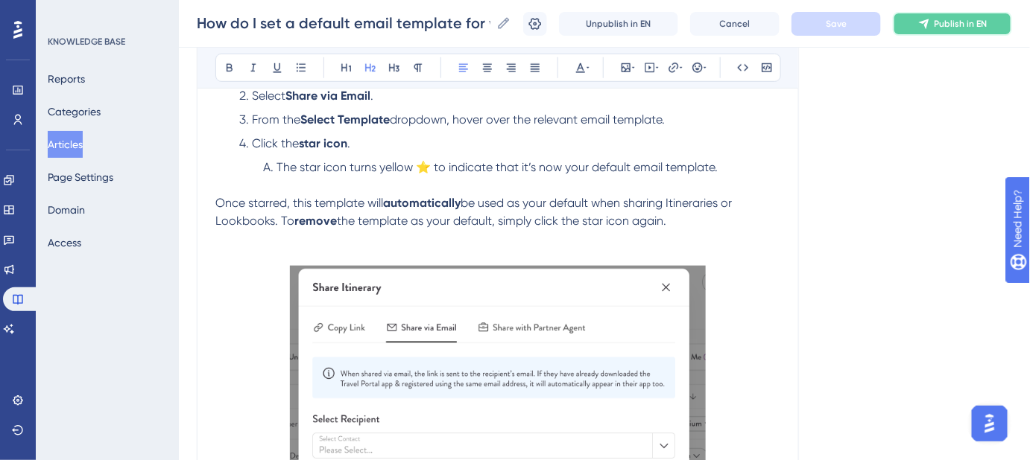
click at [930, 28] on icon at bounding box center [924, 24] width 12 height 12
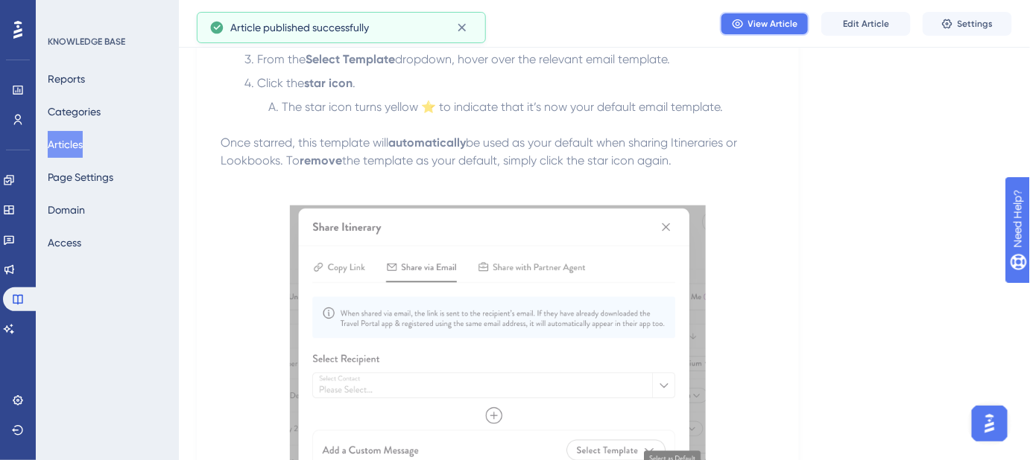
click at [771, 26] on span "View Article" at bounding box center [773, 24] width 50 height 12
